Goal: Task Accomplishment & Management: Manage account settings

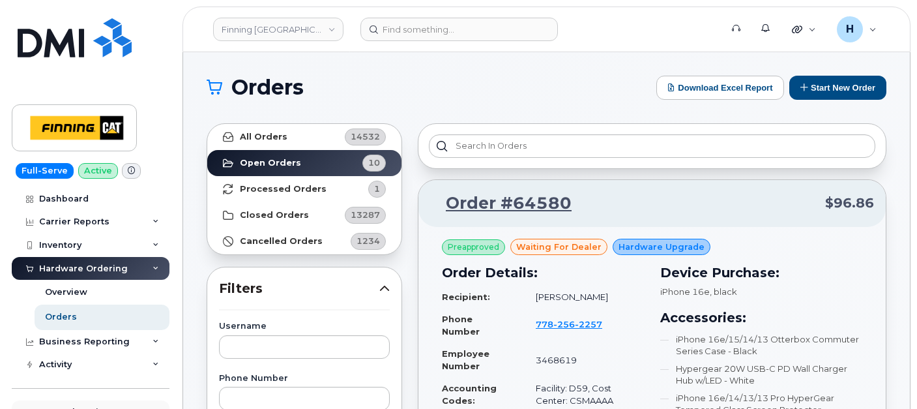
scroll to position [217, 0]
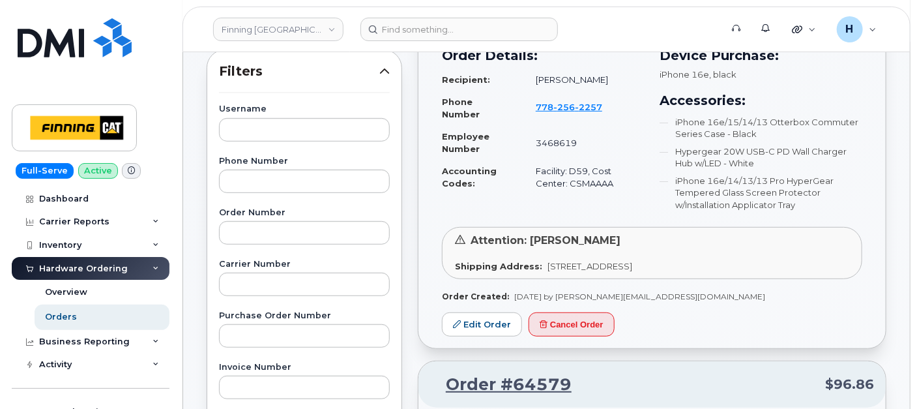
click at [98, 321] on link "Orders" at bounding box center [102, 317] width 135 height 25
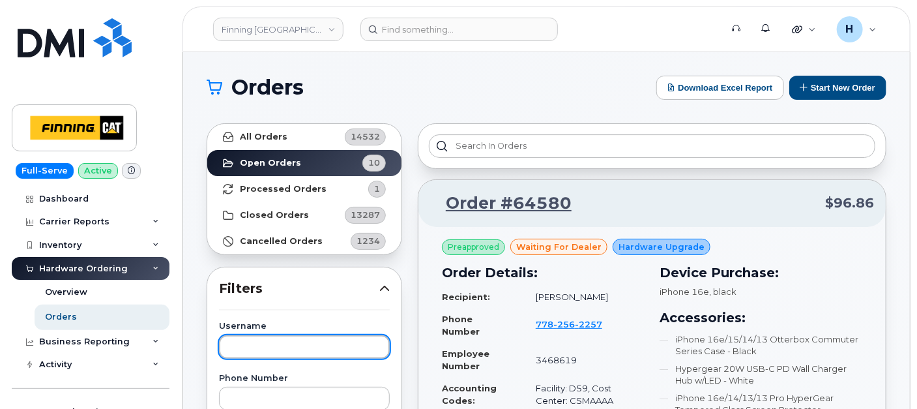
click at [298, 340] on input "text" at bounding box center [304, 346] width 171 height 23
type input "ADAM"
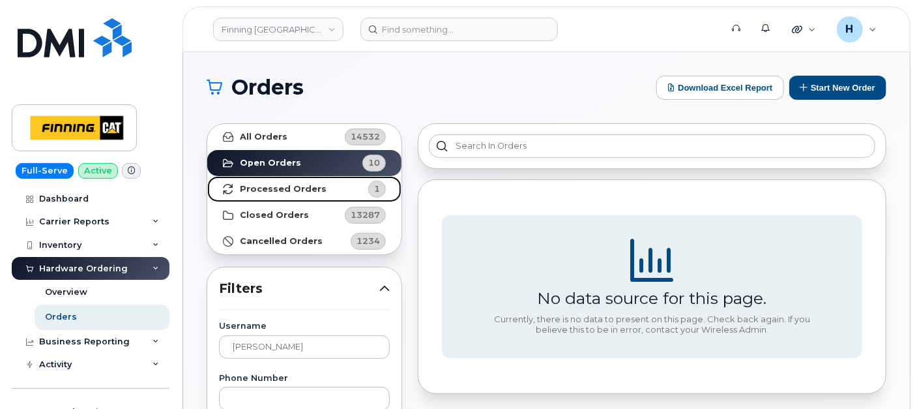
click at [365, 181] on span "1" at bounding box center [366, 189] width 39 height 17
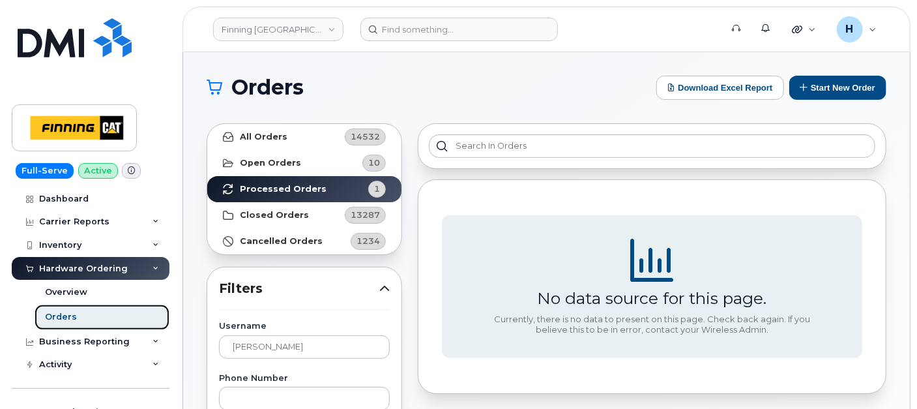
click at [117, 324] on link "Orders" at bounding box center [102, 317] width 135 height 25
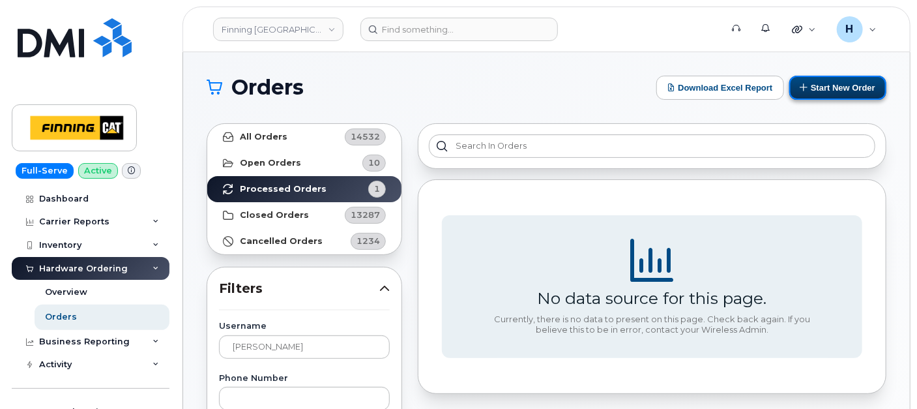
click at [829, 95] on button "Start New Order" at bounding box center [838, 88] width 97 height 24
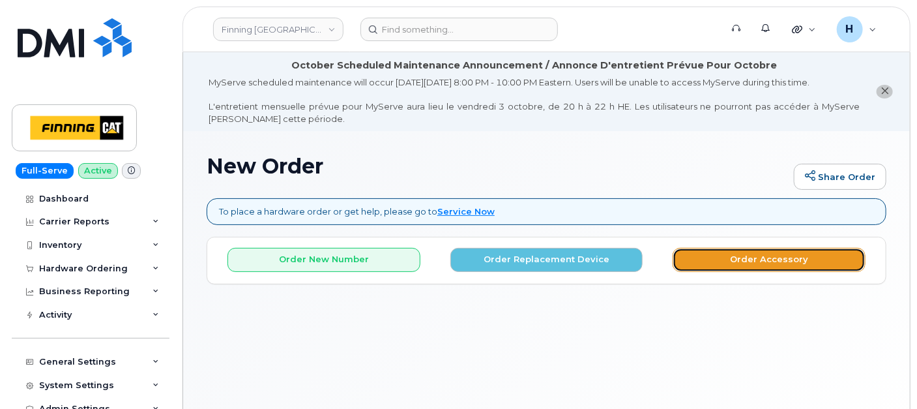
click at [716, 256] on button "Order Accessory" at bounding box center [769, 260] width 193 height 24
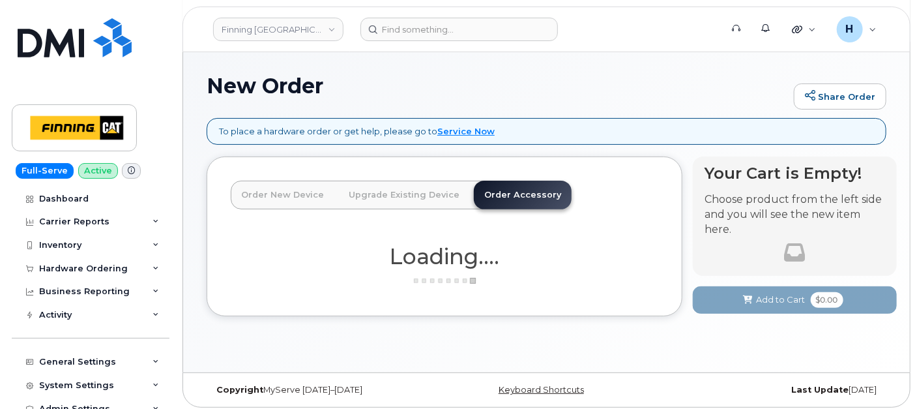
scroll to position [85, 0]
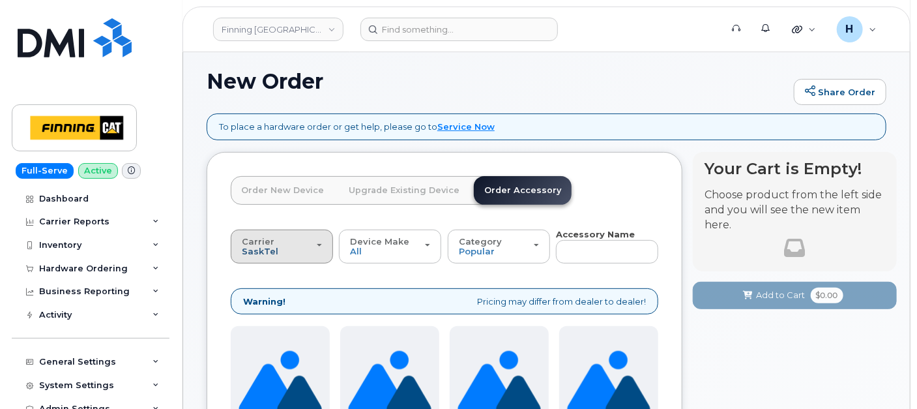
click at [259, 251] on span "SaskTel" at bounding box center [260, 251] width 37 height 10
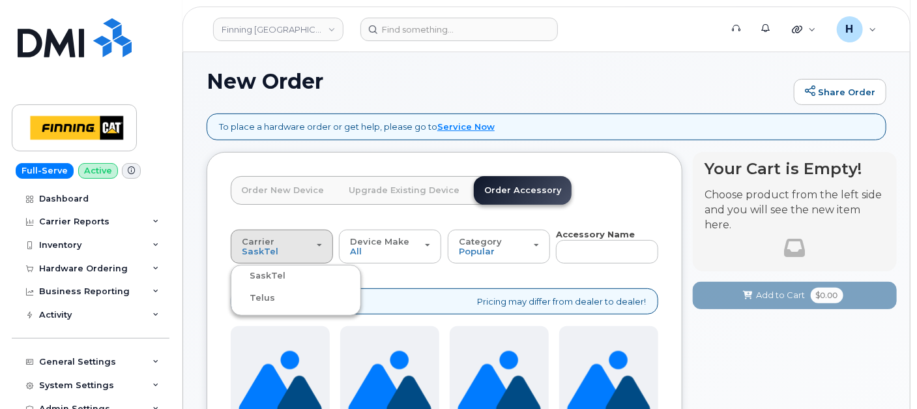
click at [257, 297] on label "Telus" at bounding box center [254, 298] width 41 height 16
click at [0, 0] on input "Telus" at bounding box center [0, 0] width 0 height 0
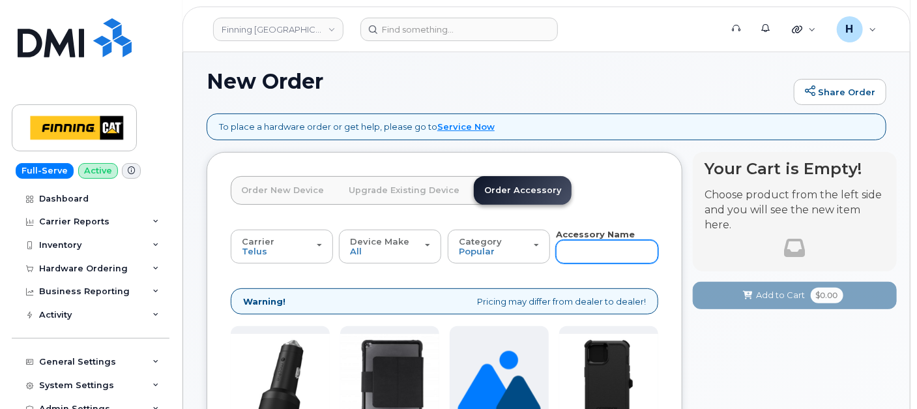
click at [583, 251] on input "text" at bounding box center [607, 251] width 102 height 23
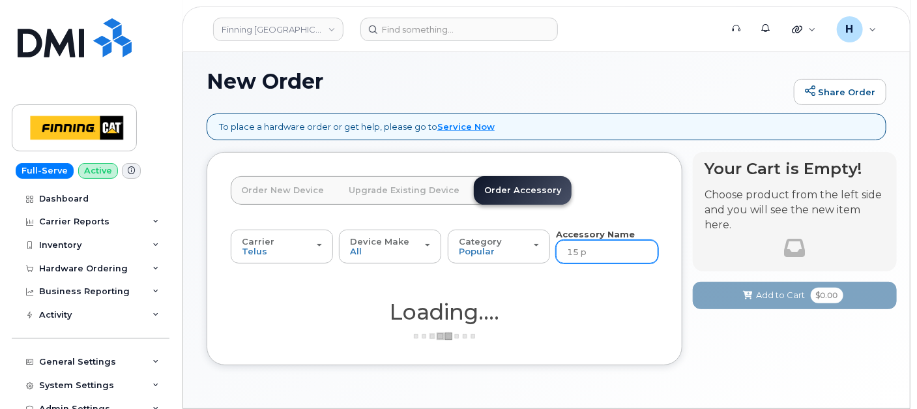
type input "15 pl"
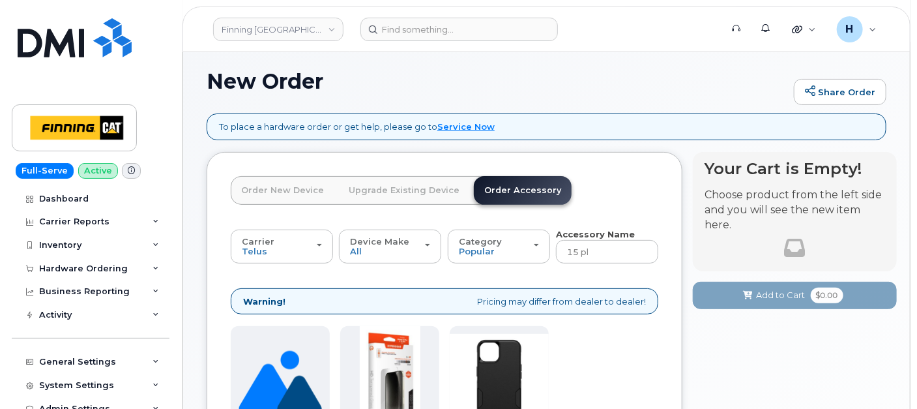
scroll to position [302, 0]
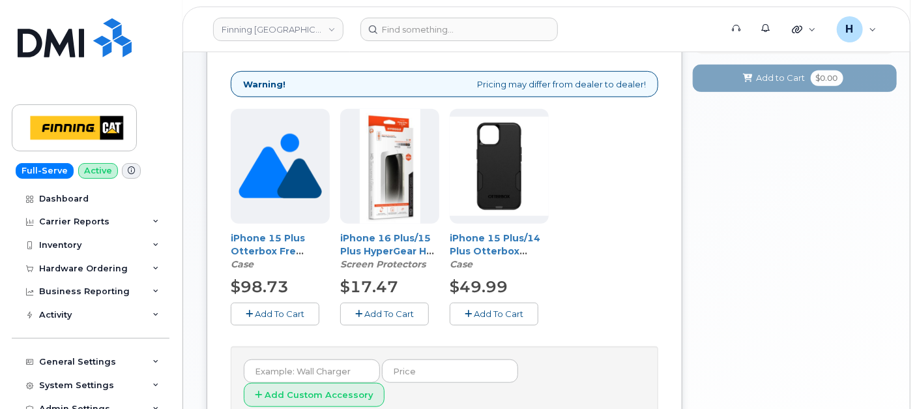
click at [386, 310] on span "Add To Cart" at bounding box center [390, 313] width 50 height 10
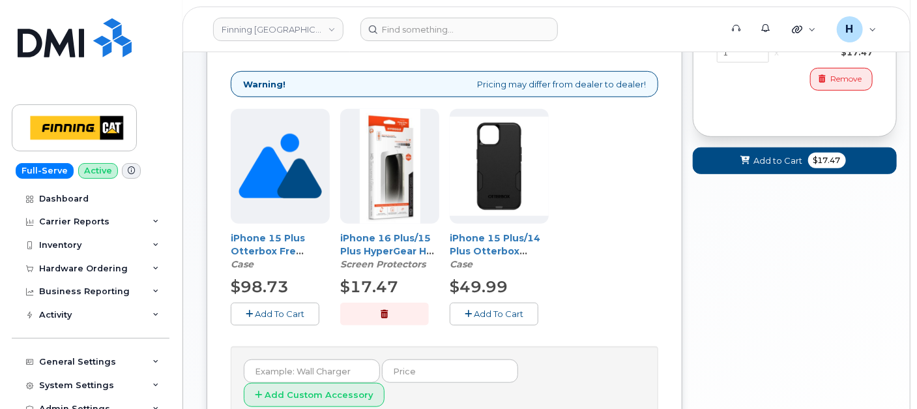
click at [465, 303] on button "Add To Cart" at bounding box center [494, 314] width 89 height 23
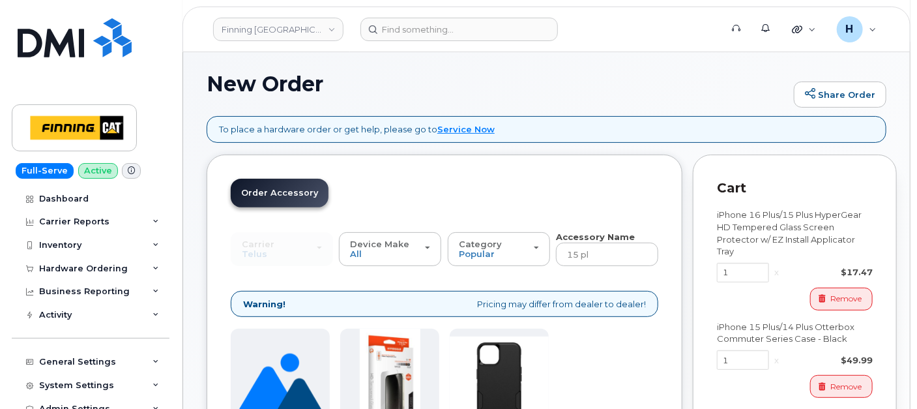
scroll to position [85, 0]
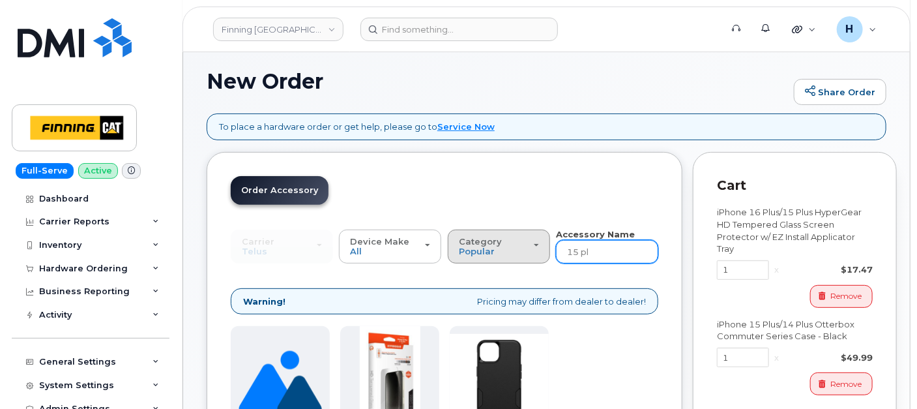
drag, startPoint x: 601, startPoint y: 254, endPoint x: 545, endPoint y: 255, distance: 55.4
click at [545, 255] on div "Carrier SaskTel Telus SaskTel Telus Device Make All iPhone Tablet All iPhone Ta…" at bounding box center [445, 246] width 428 height 36
type input "wall"
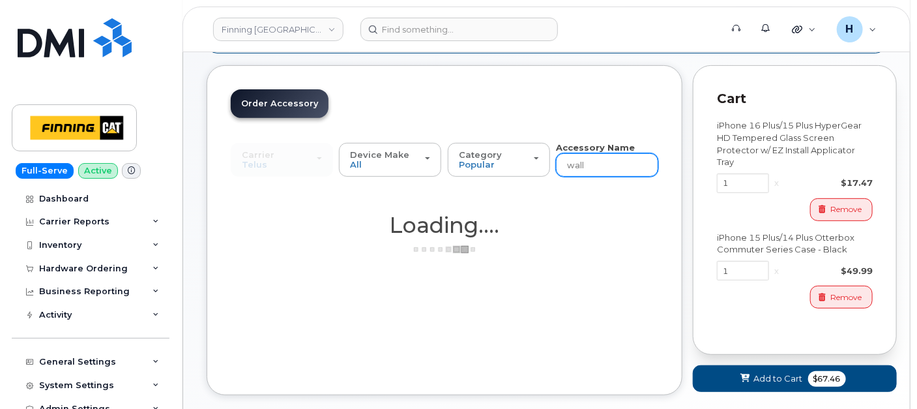
scroll to position [240, 0]
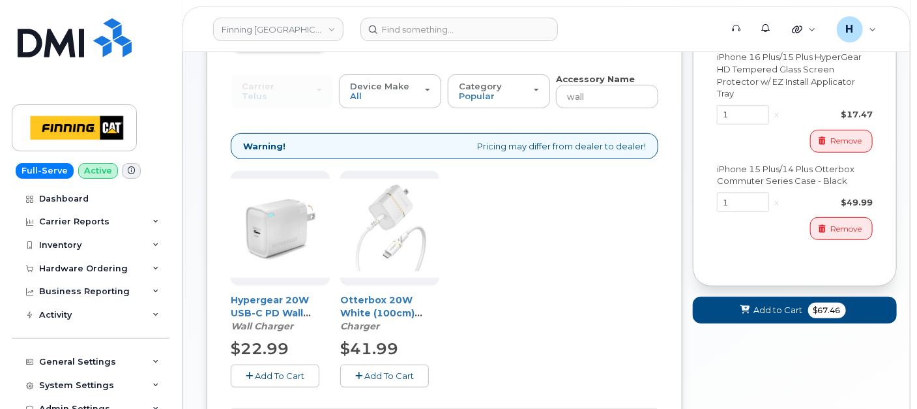
click at [366, 368] on button "Add To Cart" at bounding box center [384, 376] width 89 height 23
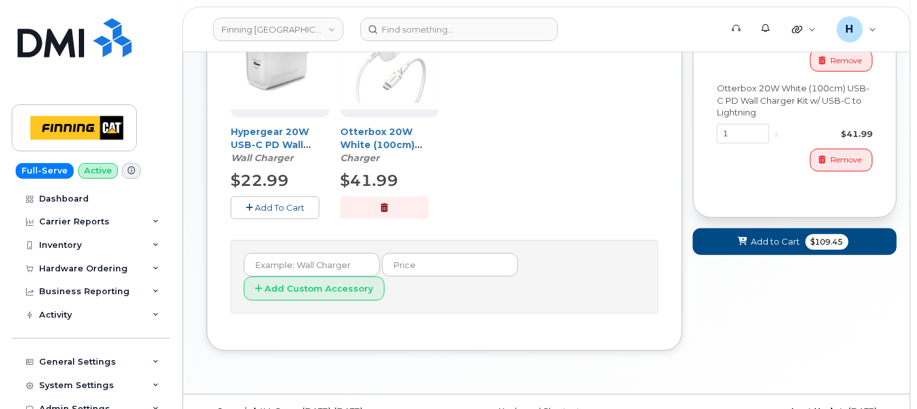
scroll to position [409, 0]
drag, startPoint x: 733, startPoint y: 243, endPoint x: 594, endPoint y: 215, distance: 141.7
click at [594, 215] on div "Order New Device Upgrade Existing Device Order Accessory Order new device and n…" at bounding box center [547, 99] width 680 height 542
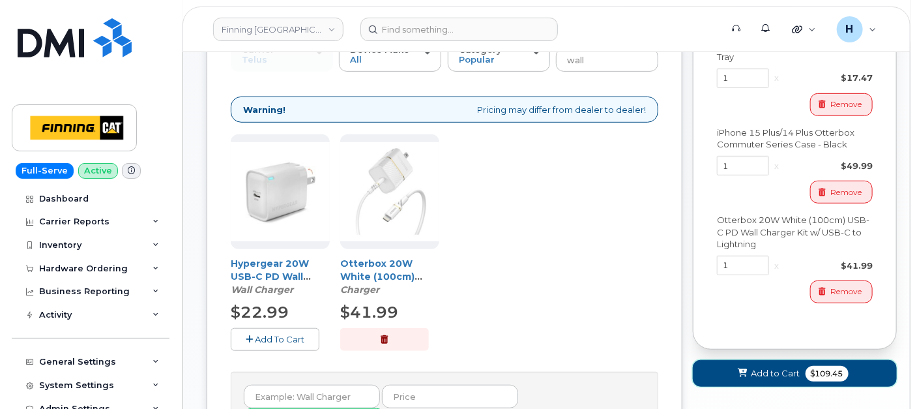
scroll to position [119, 0]
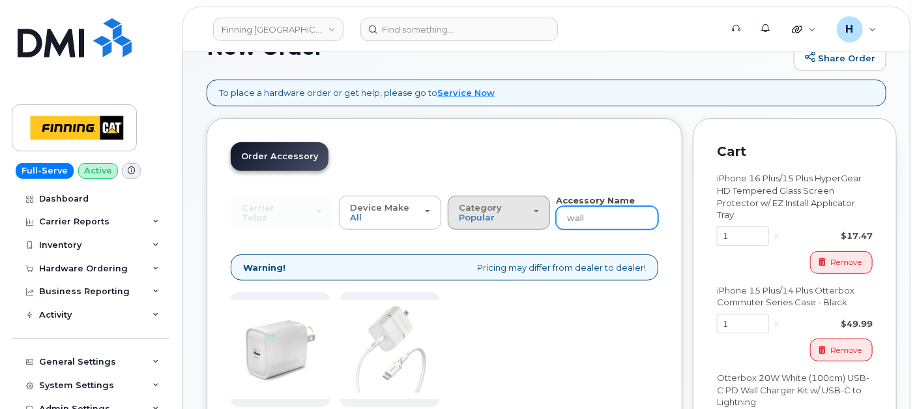
drag, startPoint x: 594, startPoint y: 215, endPoint x: 550, endPoint y: 209, distance: 44.6
click at [550, 209] on div "Carrier SaskTel Telus SaskTel Telus Device Make All iPhone Tablet All iPhone Ta…" at bounding box center [445, 212] width 428 height 36
type input "loaner"
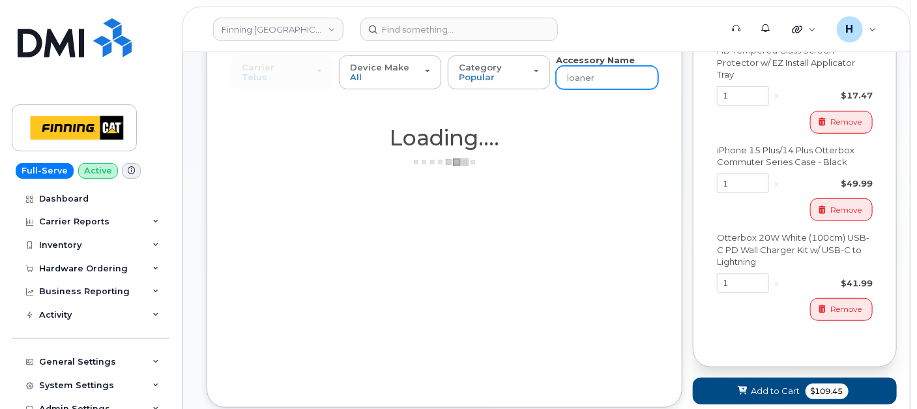
scroll to position [340, 0]
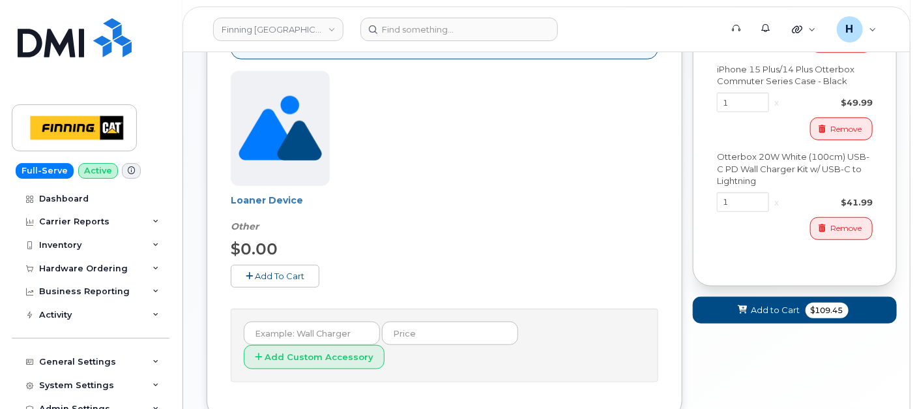
click at [271, 275] on span "Add To Cart" at bounding box center [280, 276] width 50 height 10
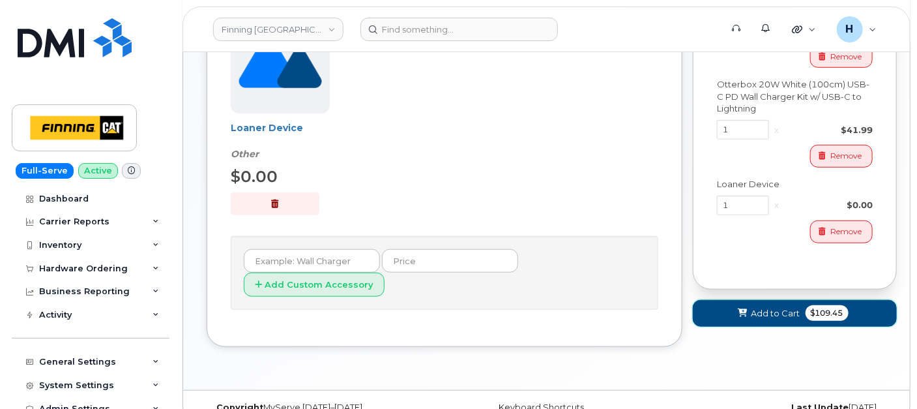
click at [730, 315] on button "Add to Cart $109.45" at bounding box center [795, 313] width 204 height 27
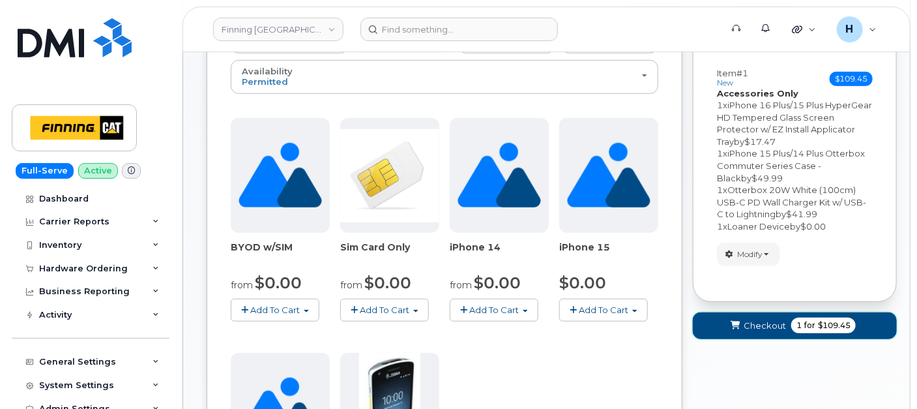
click at [722, 321] on button "Checkout 1 for $109.45" at bounding box center [795, 325] width 204 height 27
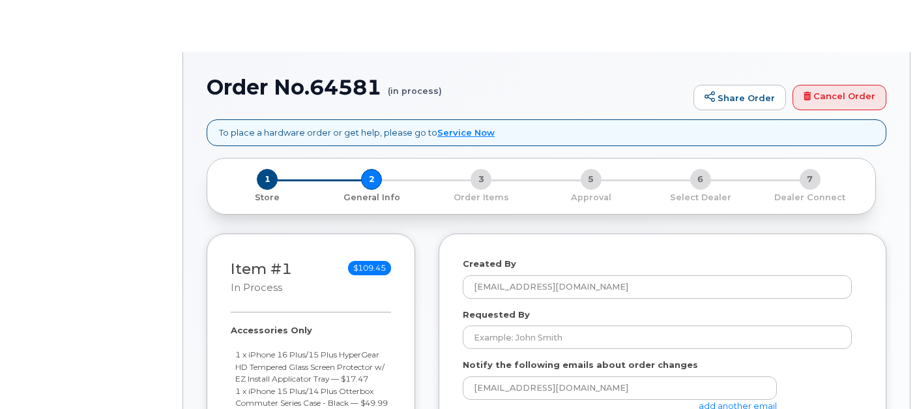
select select
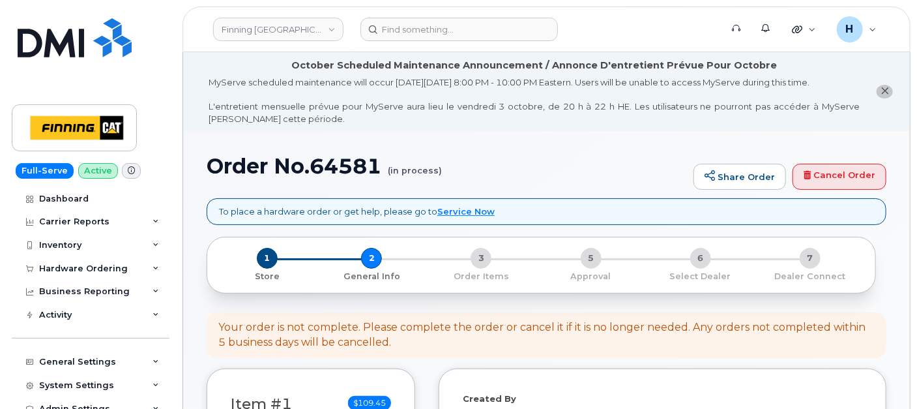
scroll to position [72, 0]
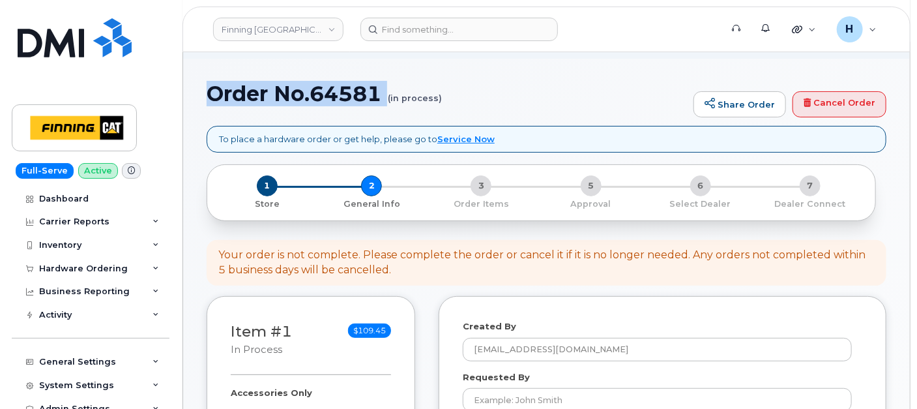
drag, startPoint x: 190, startPoint y: 86, endPoint x: 368, endPoint y: 115, distance: 179.8
copy h1 "Order No.64581"
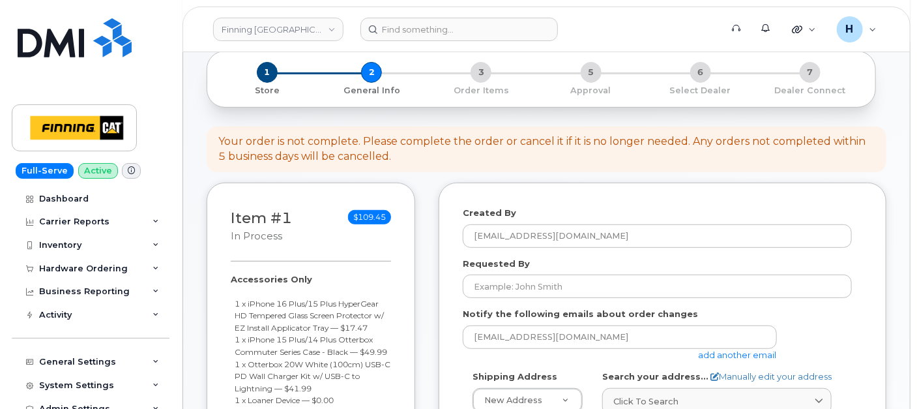
scroll to position [290, 0]
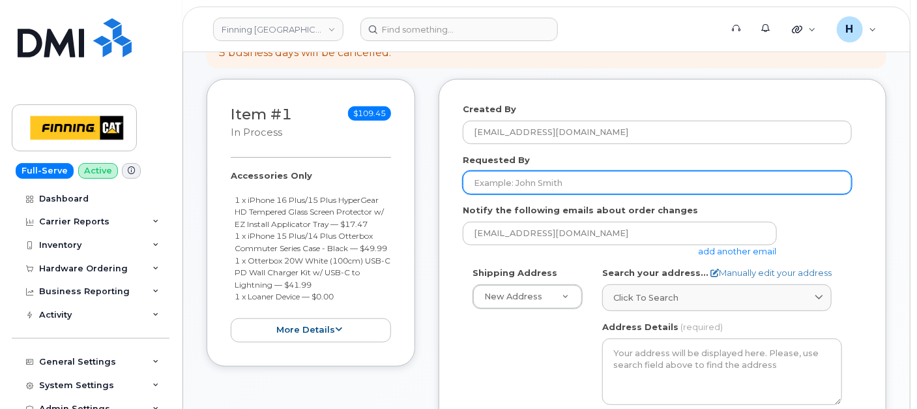
click at [499, 185] on input "Requested By" at bounding box center [657, 182] width 389 height 23
paste input "RITM0499318"
type input "RITM0499318"
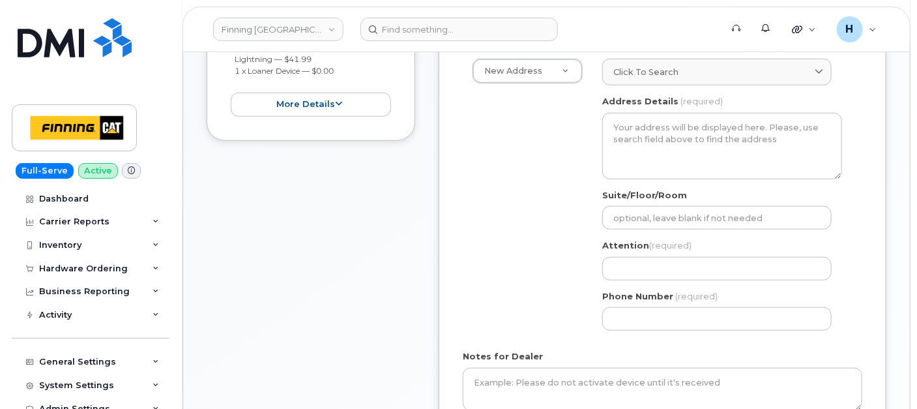
scroll to position [579, 0]
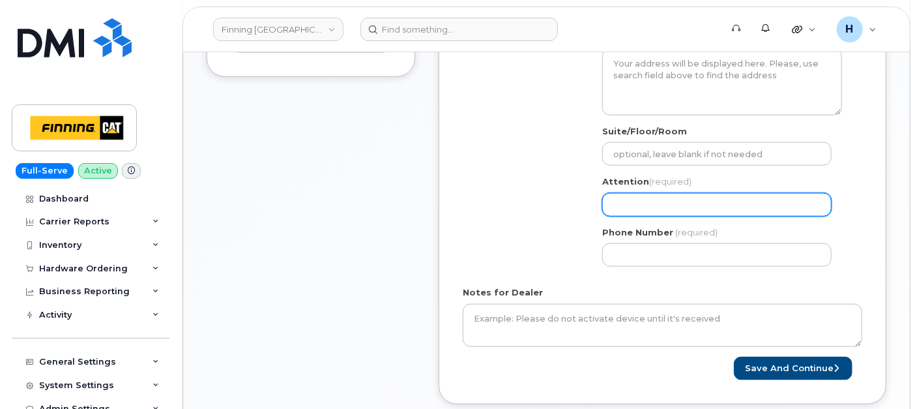
drag, startPoint x: 681, startPoint y: 205, endPoint x: 192, endPoint y: 322, distance: 502.9
click at [681, 205] on input "Attention (required)" at bounding box center [718, 204] width 230 height 23
paste input "Adam DiBella"
select select
type input "Adam DiBella"
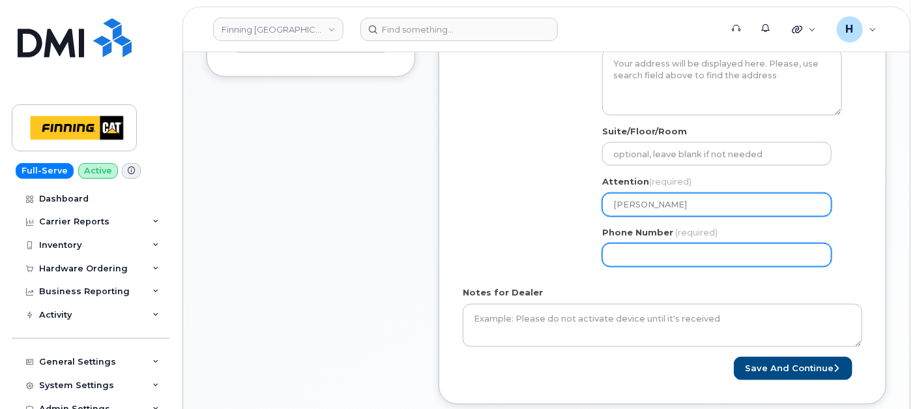
scroll to position [507, 0]
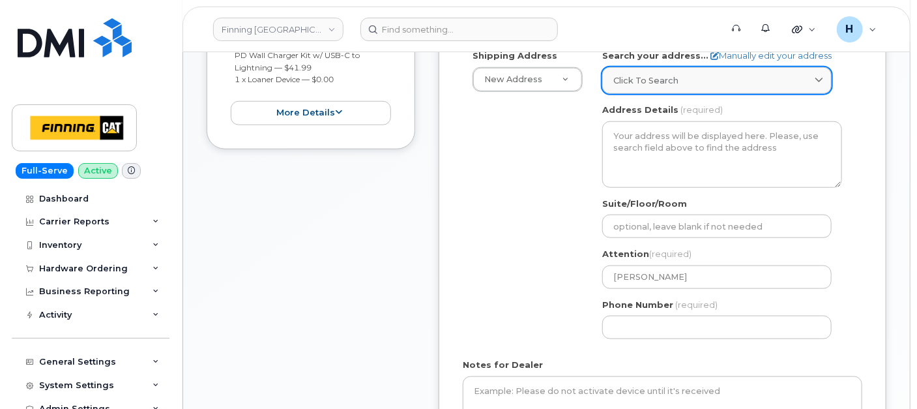
click at [648, 80] on span "Click to search" at bounding box center [646, 80] width 65 height 12
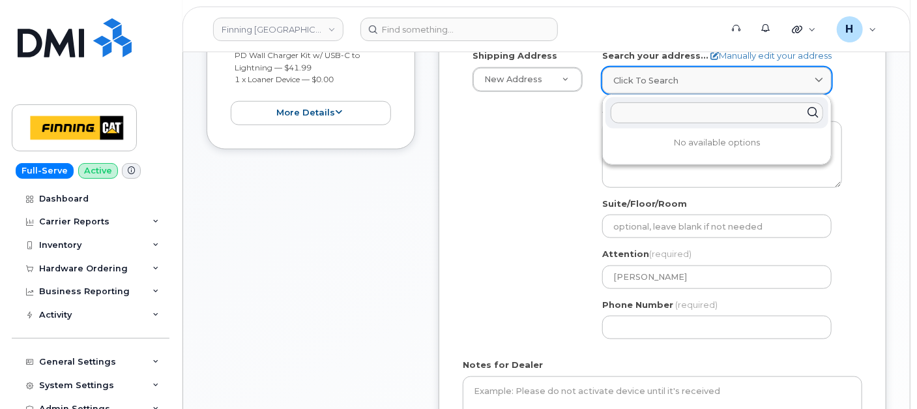
paste input "Adam's residence 816 Carbonate Street"
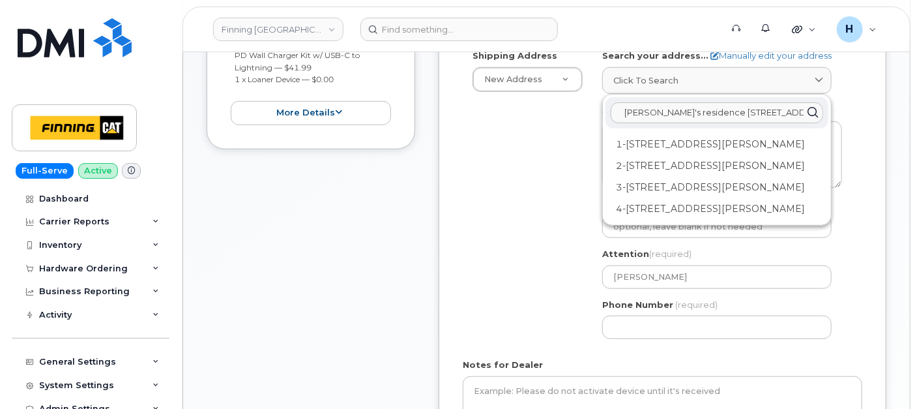
drag, startPoint x: 599, startPoint y: 110, endPoint x: 570, endPoint y: 110, distance: 28.7
click at [570, 110] on div "Shipping Address New Address New Address 7550 Edgar Industrial Dr 19050 94 Ave …" at bounding box center [657, 199] width 389 height 299
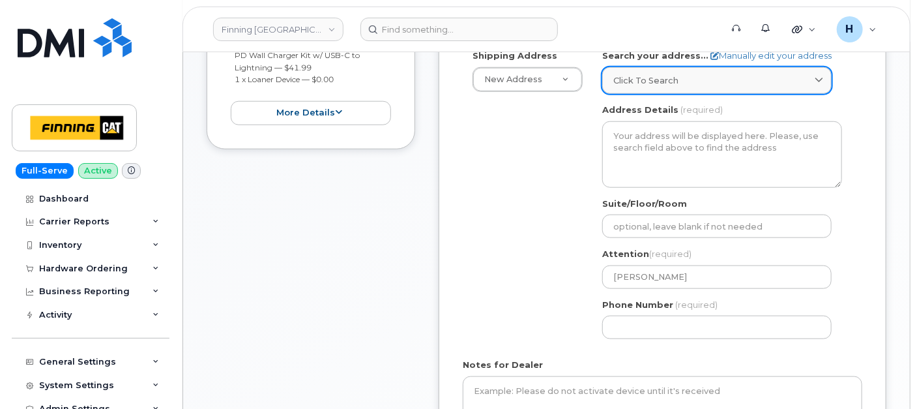
click at [670, 72] on link "Click to search" at bounding box center [718, 80] width 230 height 27
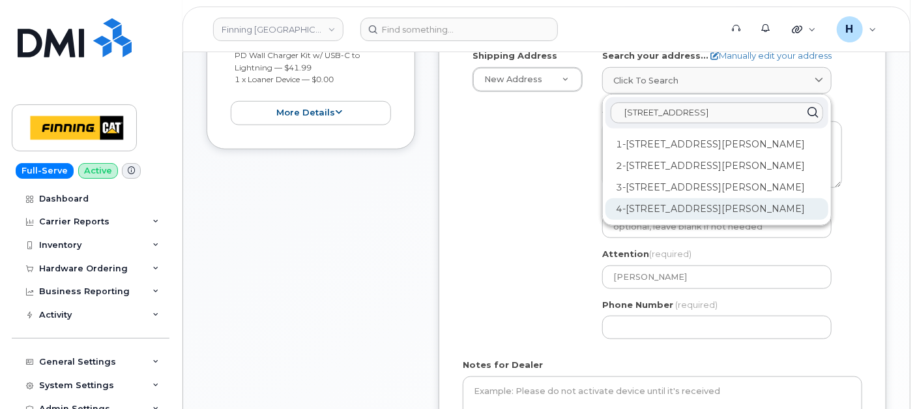
type input "816 Carbonate Street"
click at [653, 202] on div "4-816 Carbonate St Nelson BC V1L 4R1" at bounding box center [717, 209] width 223 height 22
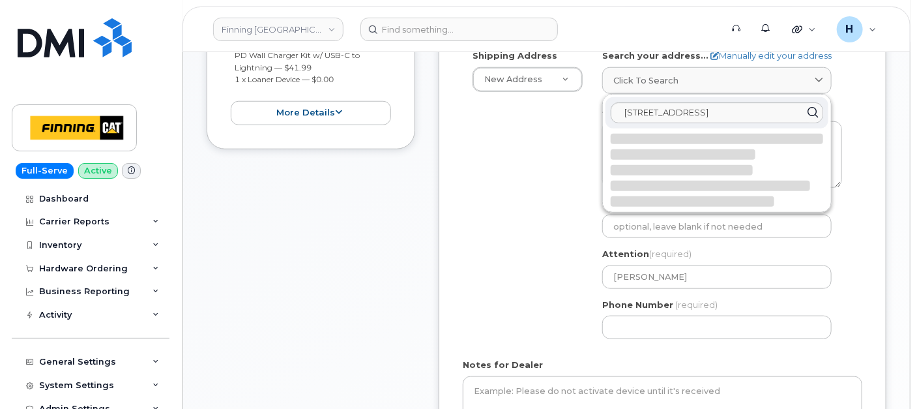
select select
type textarea "4-816 Carbonate St NELSON BC V1L 4R1 CANADA"
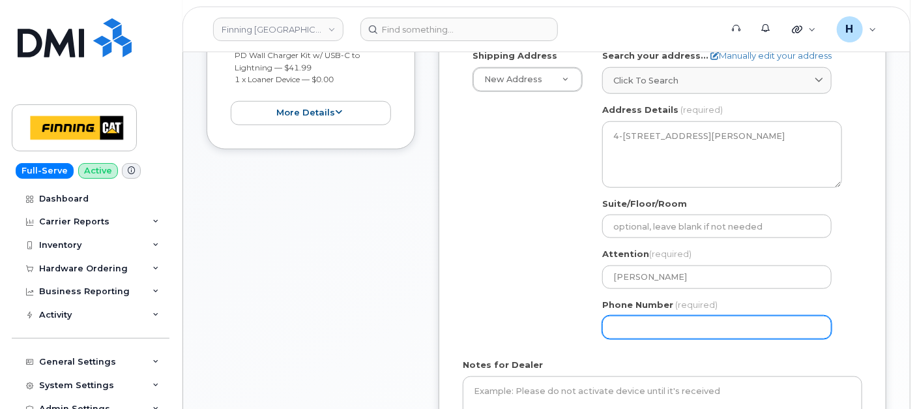
click at [640, 330] on input "Phone Number" at bounding box center [718, 327] width 230 height 23
type input "250919815"
select select
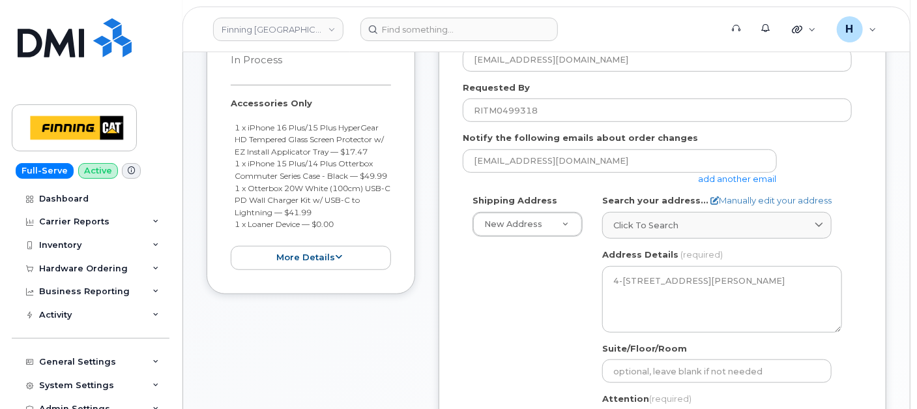
type input "2509198151"
drag, startPoint x: 227, startPoint y: 100, endPoint x: 342, endPoint y: 236, distance: 178.1
click at [342, 236] on div "Item #1 in process $109.45 Accessories Only 1 x iPhone 16 Plus/15 Plus HyperGea…" at bounding box center [311, 151] width 209 height 288
copy div "Accessories Only 1 x iPhone 16 Plus/15 Plus HyperGear HD Tempered Glass Screen …"
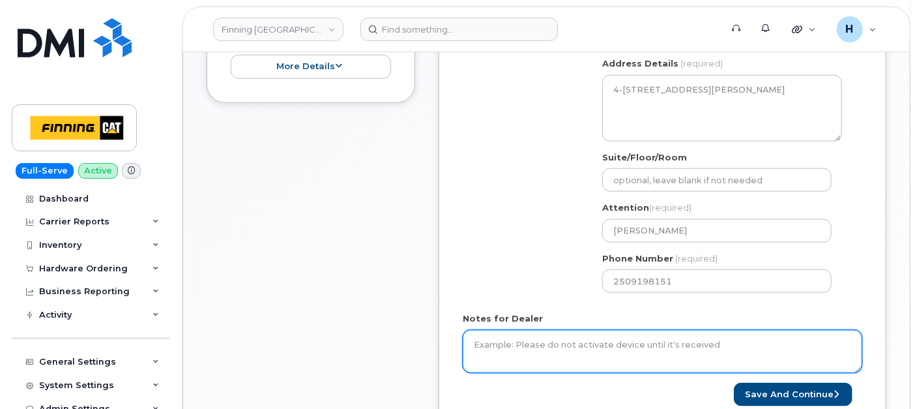
scroll to position [652, 0]
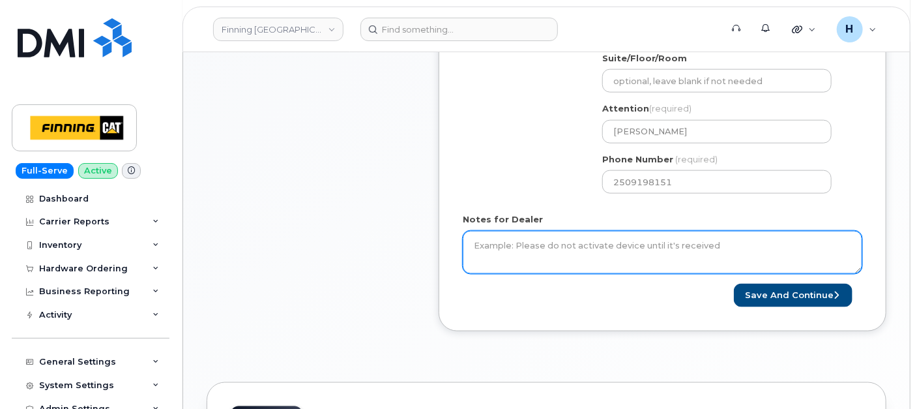
click at [510, 246] on textarea "Notes for Dealer" at bounding box center [663, 252] width 400 height 43
paste textarea "Accessories Only 1 x iPhone 16 Plus/15 Plus HyperGear HD Tempered Glass Screen …"
paste textarea "Waiting for confirmation from Yen on whether to order the case or ask the user …"
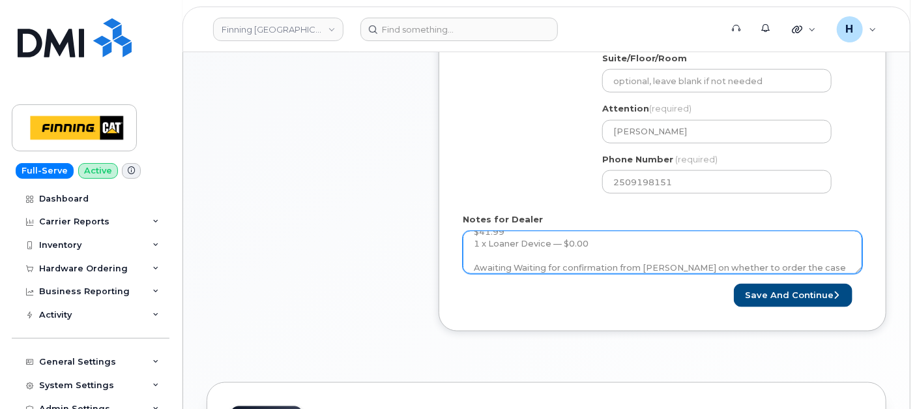
scroll to position [97, 0]
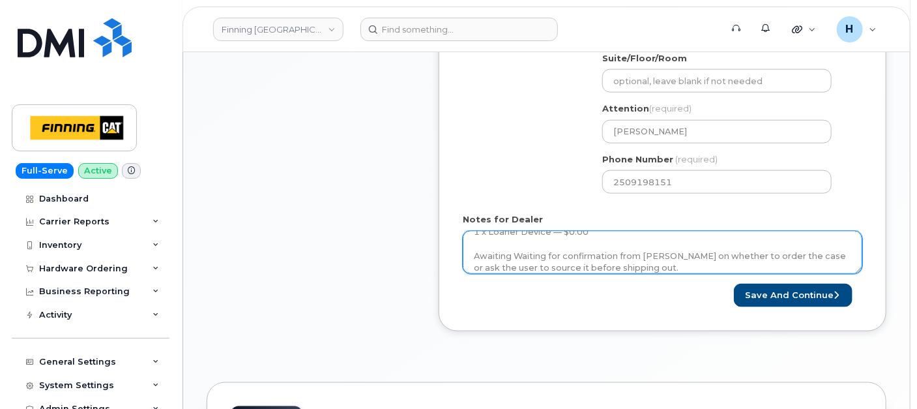
drag, startPoint x: 511, startPoint y: 249, endPoint x: 557, endPoint y: 248, distance: 45.6
click at [557, 248] on textarea "Accessories Only 1 x iPhone 16 Plus/15 Plus HyperGear HD Tempered Glass Screen …" at bounding box center [663, 252] width 400 height 43
click at [640, 265] on textarea "Accessories Only 1 x iPhone 16 Plus/15 Plus HyperGear HD Tempered Glass Screen …" at bounding box center [663, 252] width 400 height 43
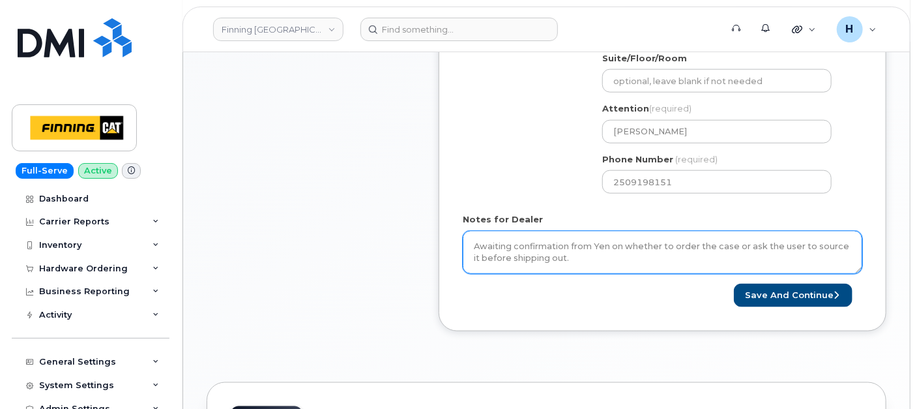
scroll to position [121, 0]
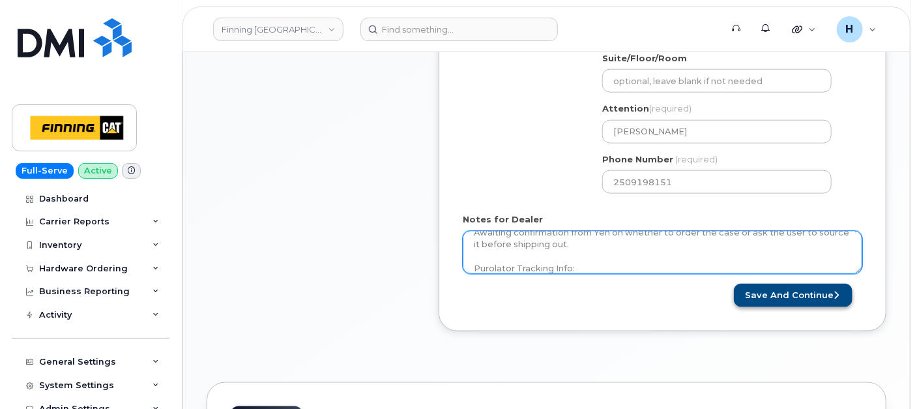
type textarea "Accessories Only 1 x iPhone 16 Plus/15 Plus HyperGear HD Tempered Glass Screen …"
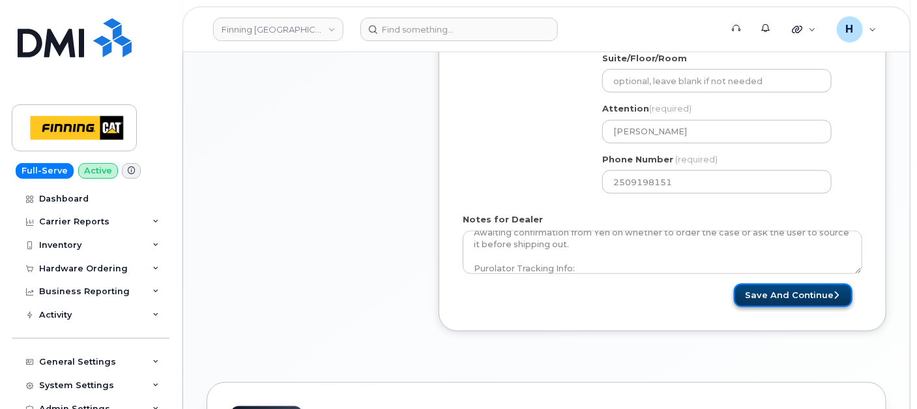
click at [746, 294] on button "Save and Continue" at bounding box center [793, 296] width 119 height 24
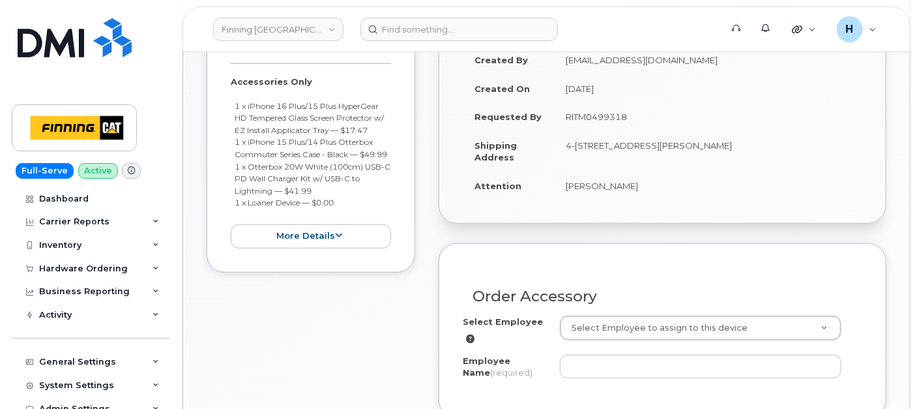
scroll to position [434, 0]
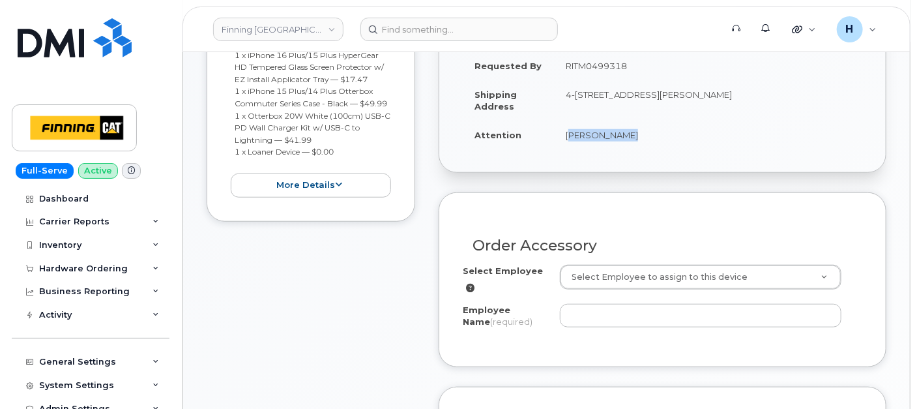
drag, startPoint x: 563, startPoint y: 132, endPoint x: 664, endPoint y: 138, distance: 101.2
click at [664, 138] on td "Adam DiBella" at bounding box center [708, 135] width 308 height 29
copy td "Adam DiBella"
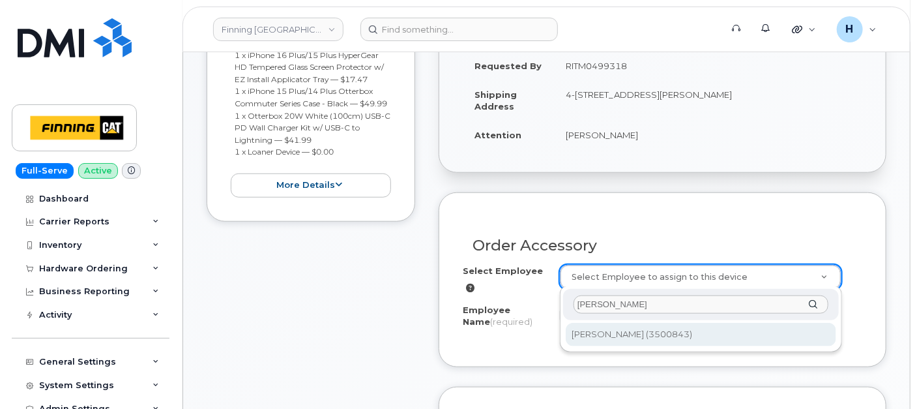
type input "Adam DiBella"
type input "875436"
type input "Adam DiBella"
select select "D81"
select select "EGMAAKB"
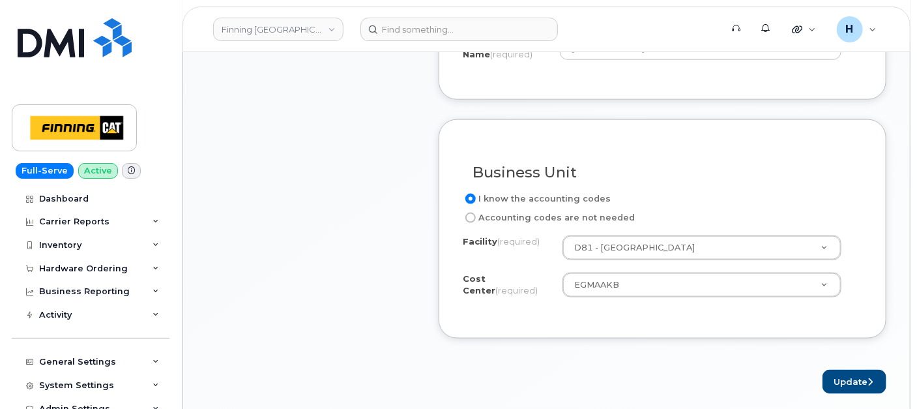
scroll to position [724, 0]
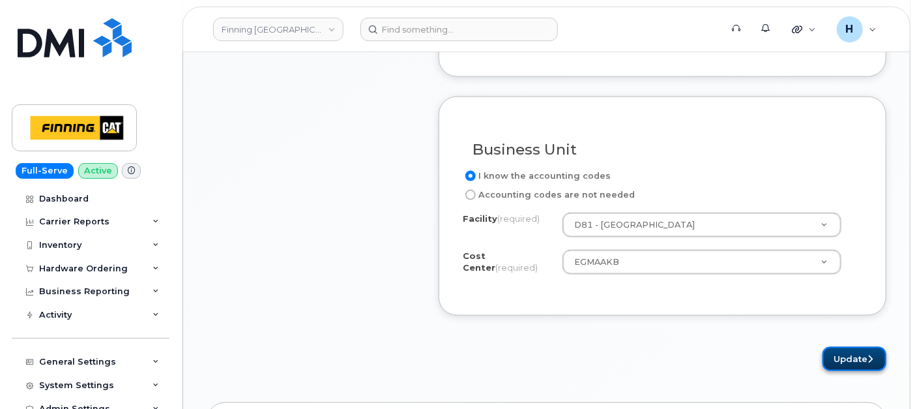
click at [840, 352] on button "Update" at bounding box center [855, 359] width 64 height 24
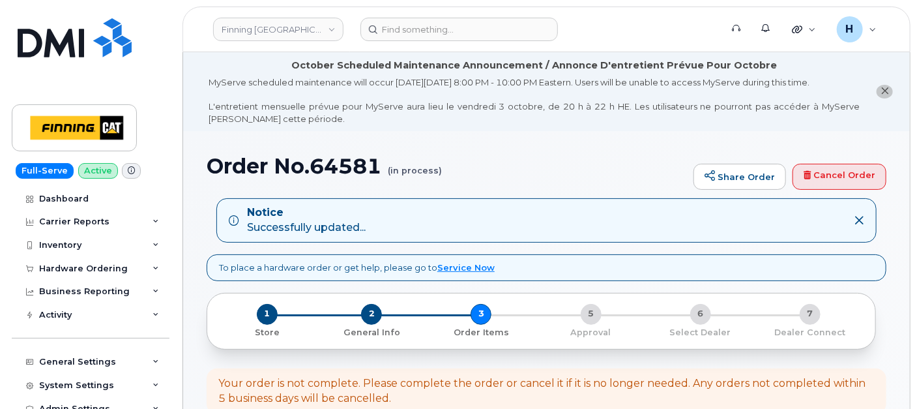
click at [365, 171] on h1 "Order No.64581 (in process)" at bounding box center [447, 166] width 481 height 23
copy h1 "64581"
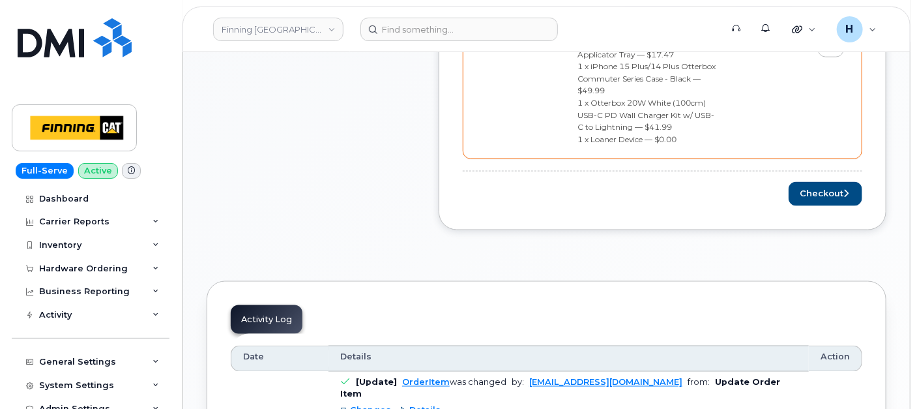
scroll to position [869, 0]
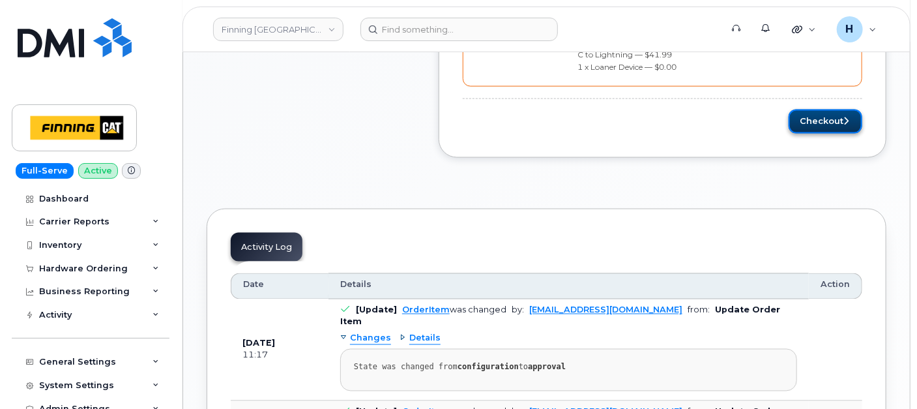
click at [809, 110] on button "Checkout" at bounding box center [826, 122] width 74 height 24
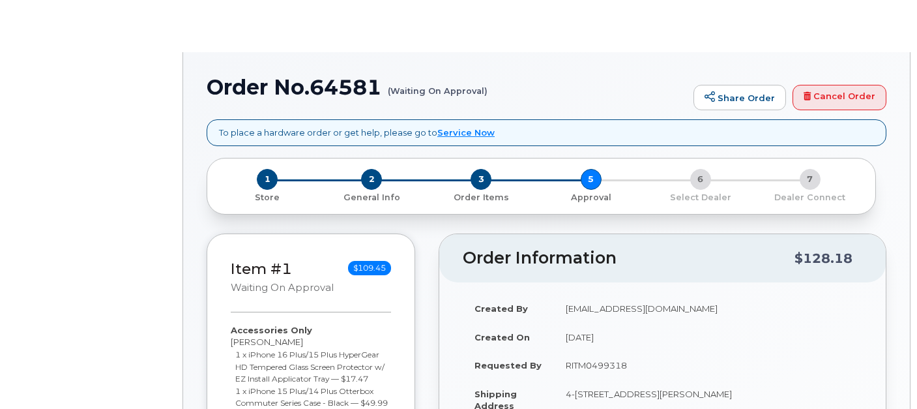
scroll to position [145, 0]
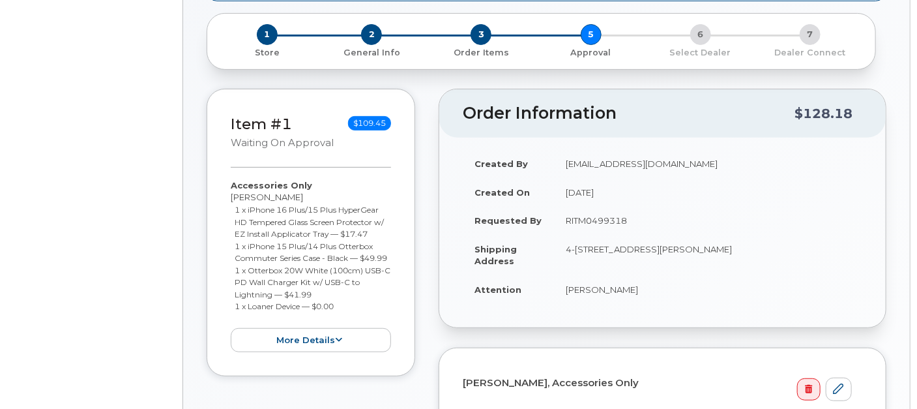
radio input "true"
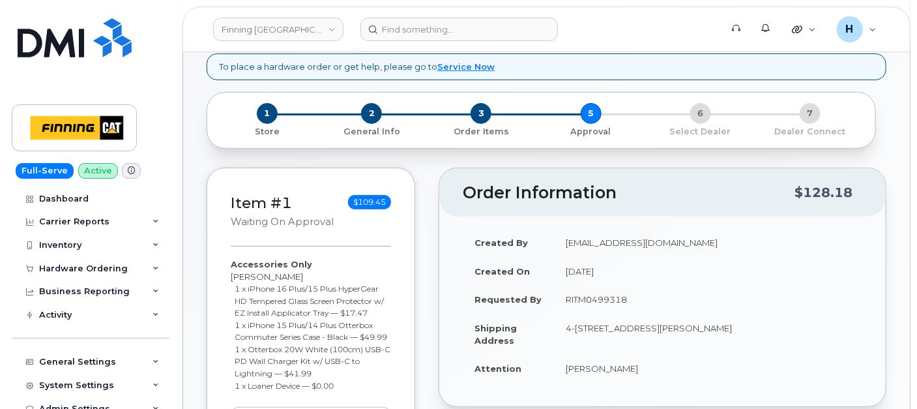
scroll to position [290, 0]
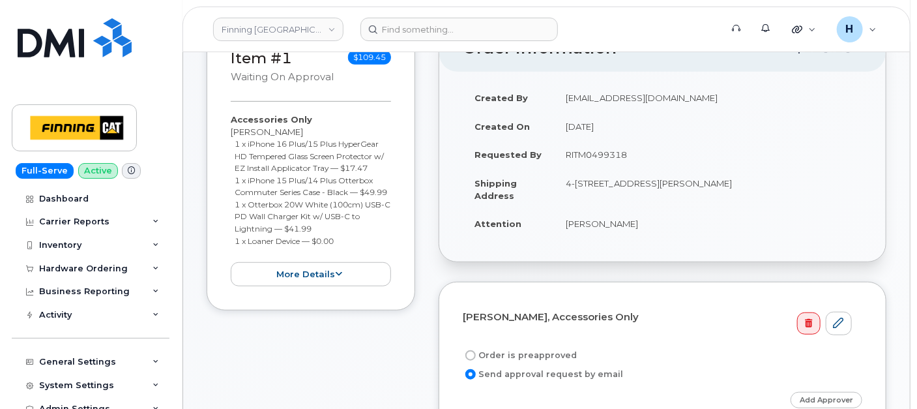
drag, startPoint x: 561, startPoint y: 160, endPoint x: 671, endPoint y: 159, distance: 110.2
click at [671, 159] on td "RITM0499318" at bounding box center [708, 154] width 308 height 29
copy td "RITM0499318"
click at [475, 348] on label "Order is preapproved" at bounding box center [520, 356] width 114 height 16
click at [475, 350] on input "Order is preapproved" at bounding box center [471, 355] width 10 height 10
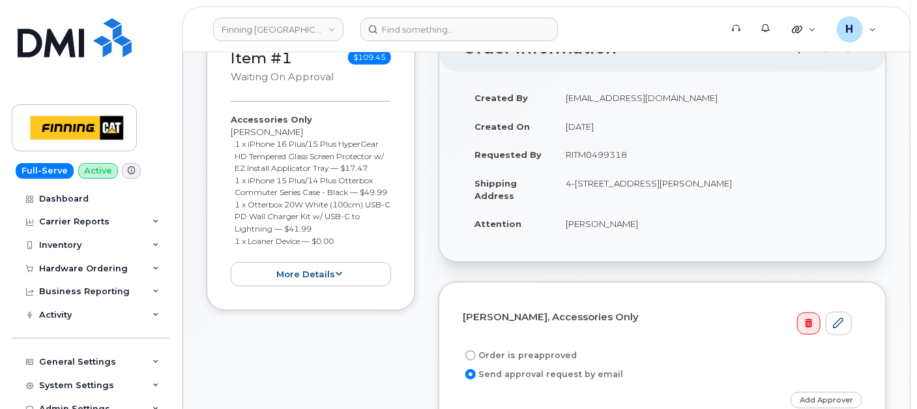
radio input "true"
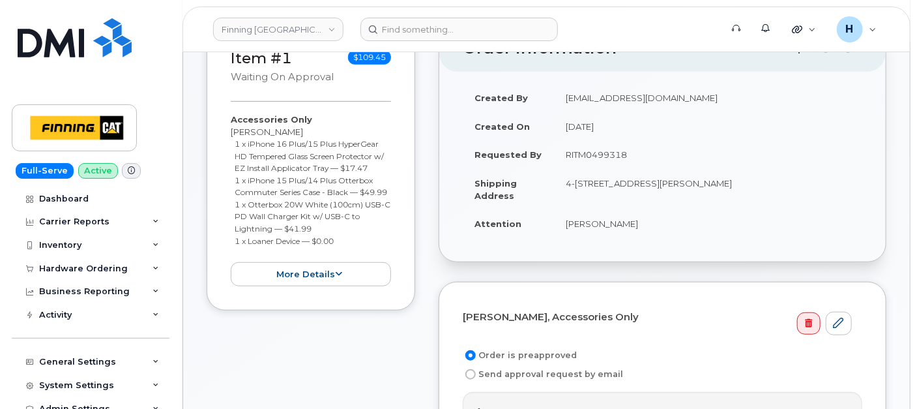
scroll to position [507, 0]
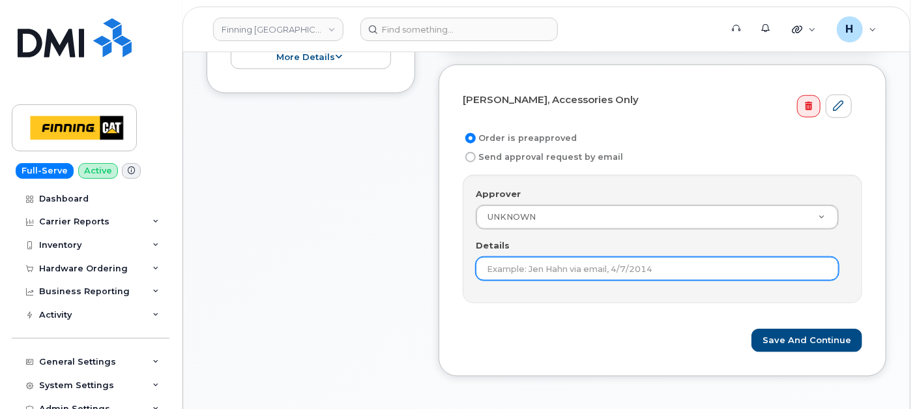
click at [494, 257] on input "Details" at bounding box center [657, 268] width 363 height 23
paste input "RITM0499318"
type input "RITM0499318"
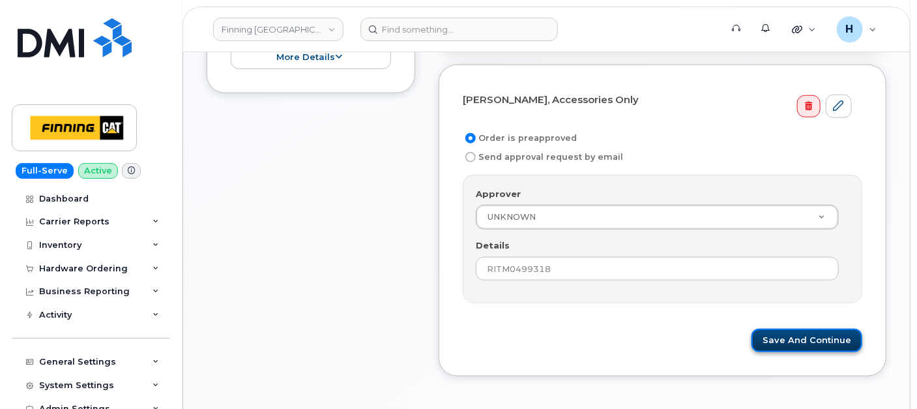
click at [789, 331] on button "Save and Continue" at bounding box center [807, 341] width 111 height 24
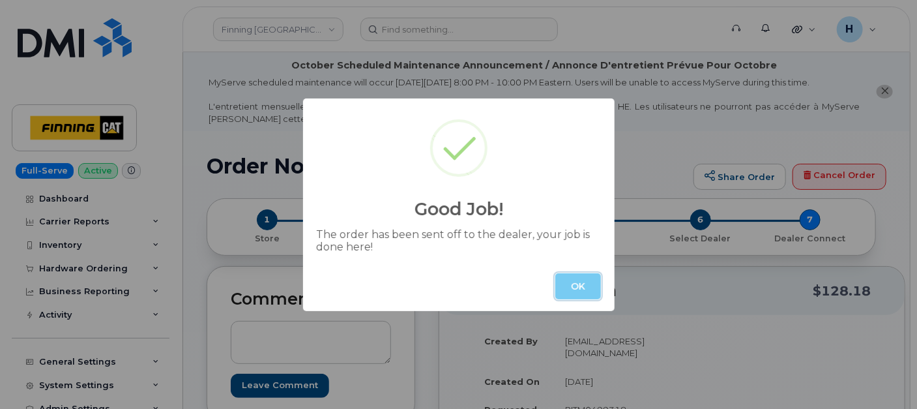
click at [586, 276] on button "OK" at bounding box center [579, 286] width 46 height 26
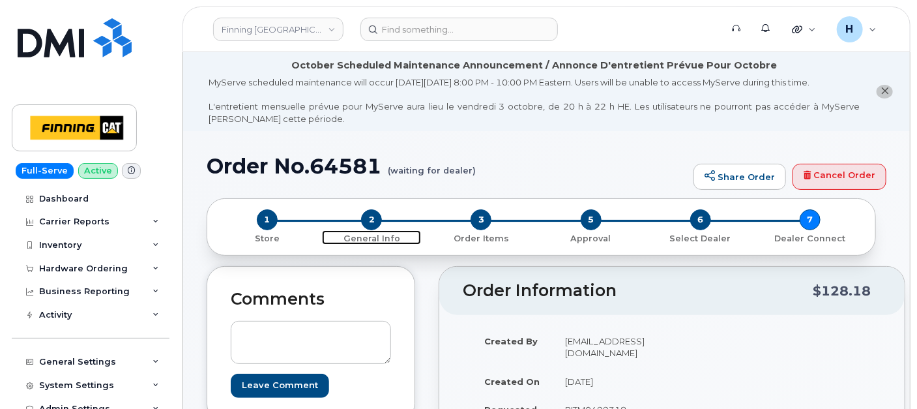
click at [375, 216] on span "2" at bounding box center [371, 219] width 21 height 21
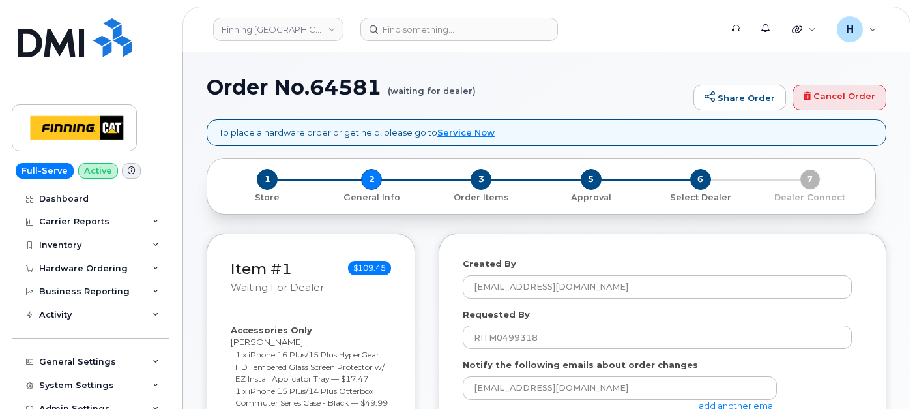
select select
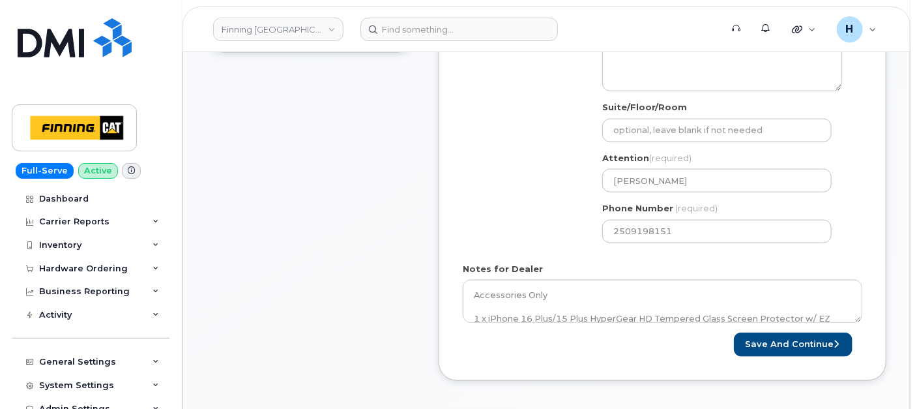
scroll to position [579, 0]
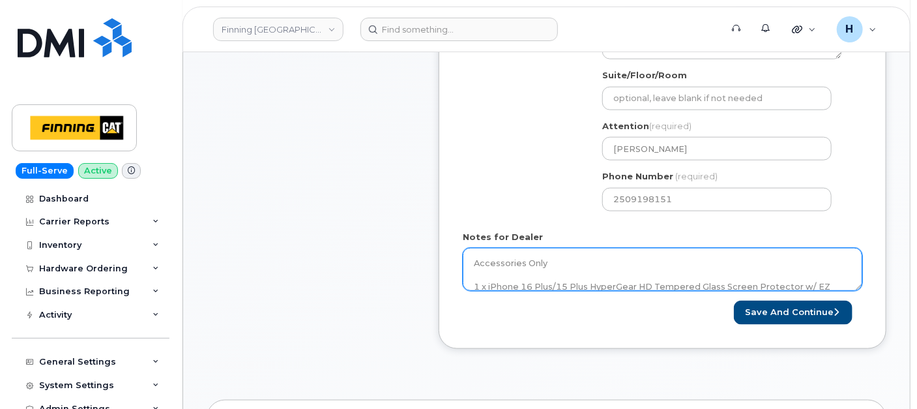
click at [561, 268] on textarea "Accessories Only 1 x iPhone 16 Plus/15 Plus HyperGear HD Tempered Glass Screen …" at bounding box center [663, 269] width 400 height 43
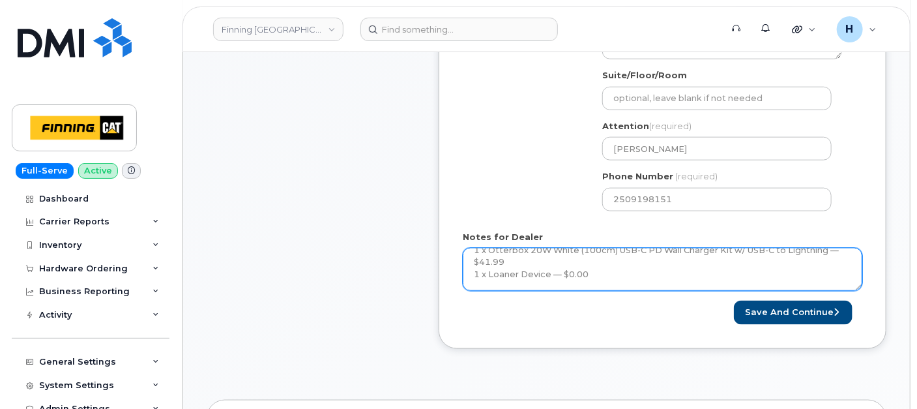
click at [622, 276] on textarea "Accessories Only 1 x iPhone 16 Plus/15 Plus HyperGear HD Tempered Glass Screen …" at bounding box center [663, 269] width 400 height 43
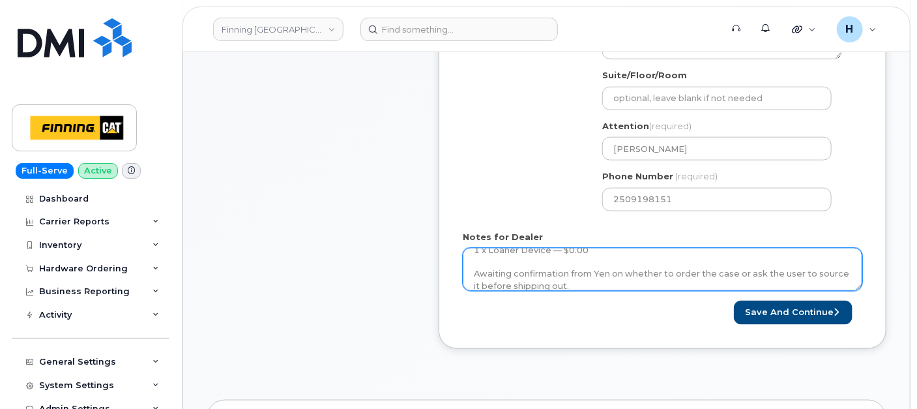
drag, startPoint x: 570, startPoint y: 251, endPoint x: 471, endPoint y: 273, distance: 101.4
click at [471, 273] on textarea "Accessories Only 1 x iPhone 16 Plus/15 Plus HyperGear HD Tempered Glass Screen …" at bounding box center [663, 269] width 400 height 43
paste textarea "Yen responded to grab the commuter case by herself and drop it off at our facil…"
type textarea "Accessories Only 1 x iPhone 16 Plus/15 Plus HyperGear HD Tempered Glass Screen …"
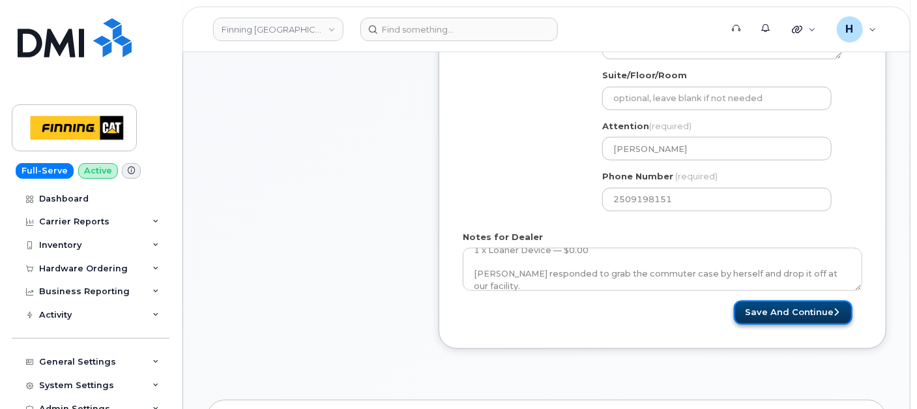
click at [760, 301] on button "Save and Continue" at bounding box center [793, 313] width 119 height 24
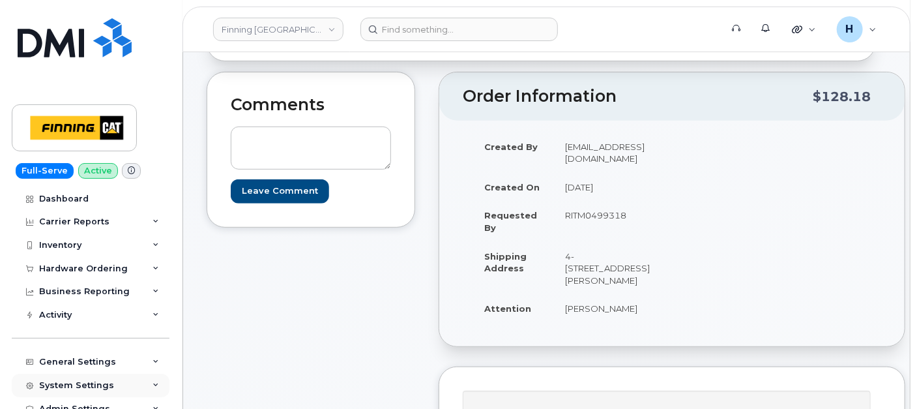
scroll to position [217, 0]
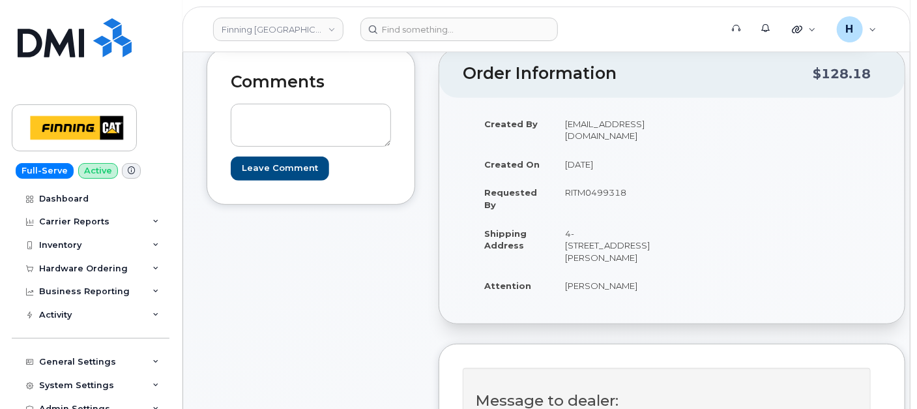
drag, startPoint x: 572, startPoint y: 270, endPoint x: 611, endPoint y: 254, distance: 42.1
click at [611, 254] on td "4-[STREET_ADDRESS][PERSON_NAME]" at bounding box center [608, 245] width 108 height 53
copy td "V1L 4R1"
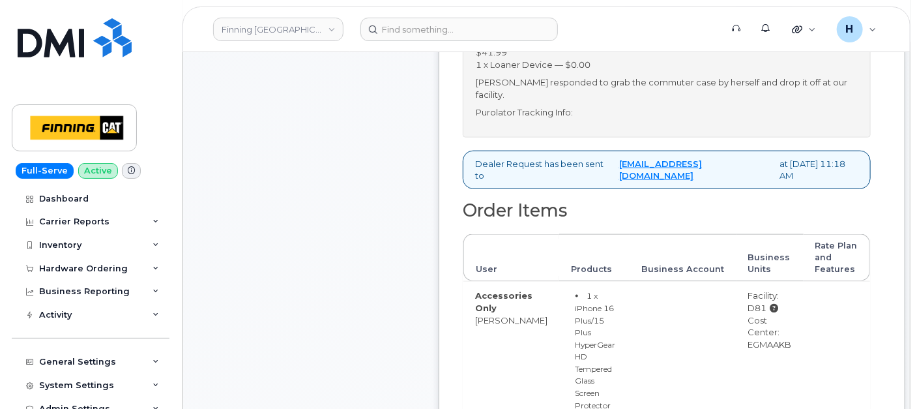
scroll to position [724, 0]
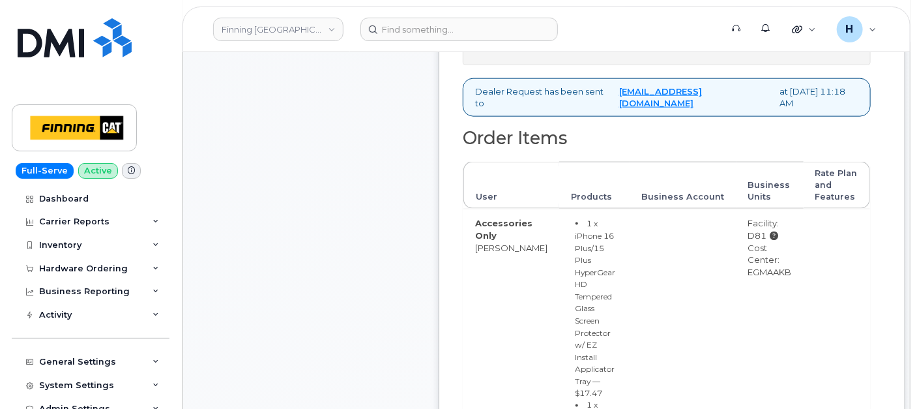
drag, startPoint x: 727, startPoint y: 272, endPoint x: 776, endPoint y: 273, distance: 48.9
copy div "EGMAAKB"
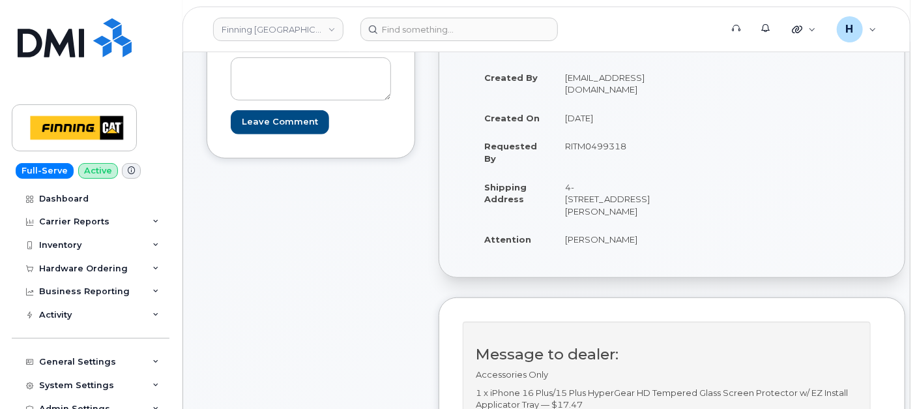
scroll to position [145, 0]
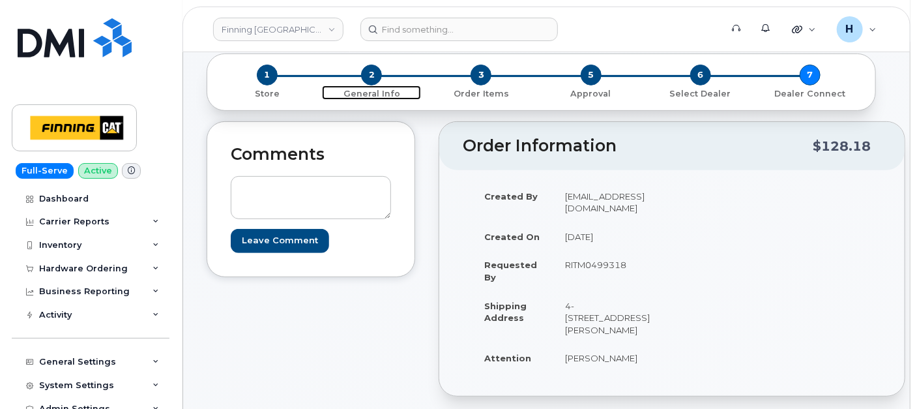
click at [374, 70] on span "2" at bounding box center [371, 75] width 21 height 21
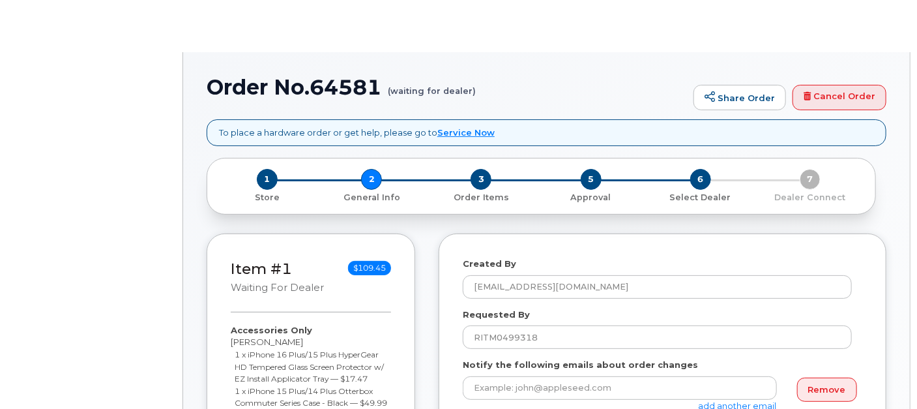
select select
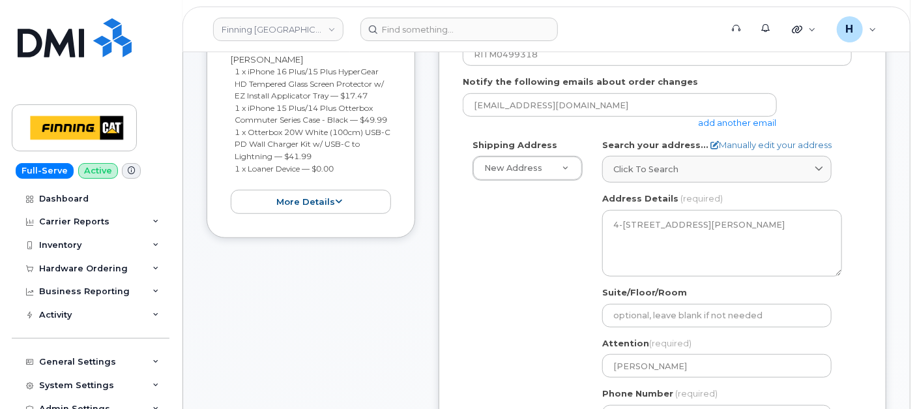
scroll to position [579, 0]
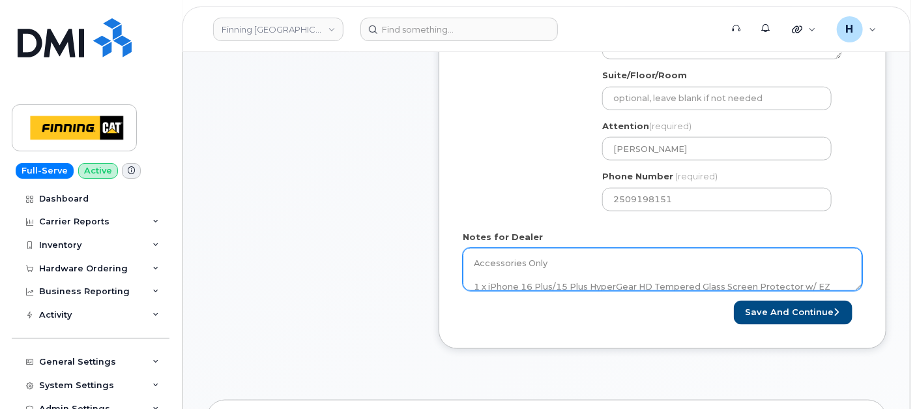
click at [565, 270] on textarea "Accessories Only 1 x iPhone 16 Plus/15 Plus HyperGear HD Tempered Glass Screen …" at bounding box center [663, 269] width 400 height 43
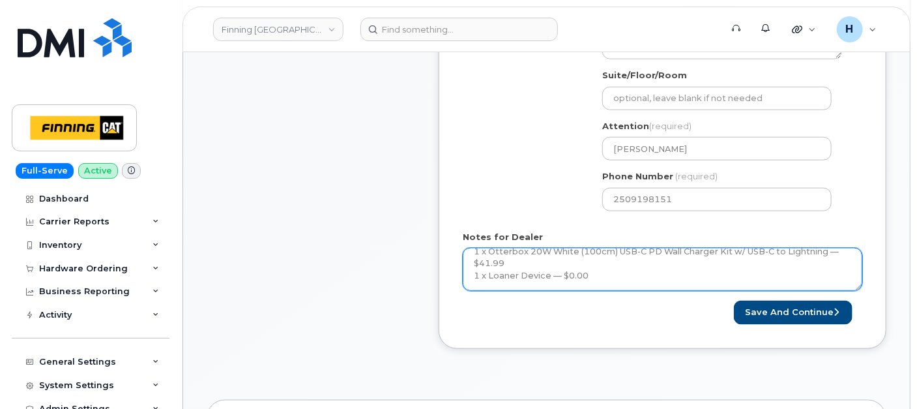
scroll to position [119, 0]
click at [610, 269] on textarea "Accessories Only 1 x iPhone 16 Plus/15 Plus HyperGear HD Tempered Glass Screen …" at bounding box center [663, 269] width 400 height 43
paste textarea "335683076210"
type textarea "Accessories Only 1 x iPhone 16 Plus/15 Plus HyperGear HD Tempered Glass Screen …"
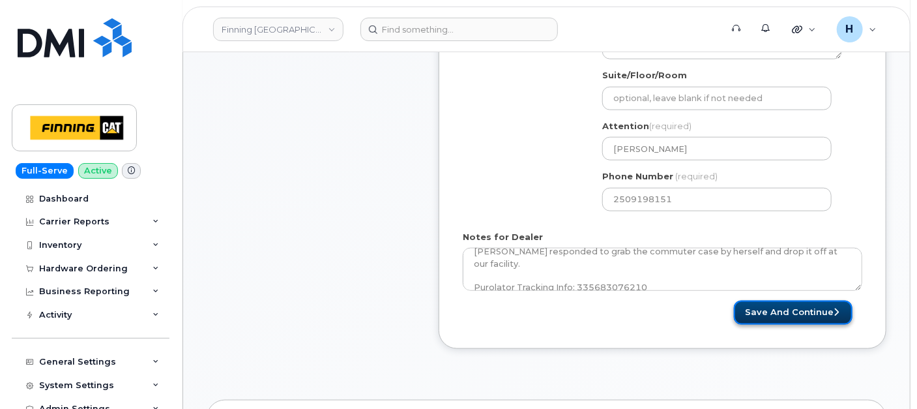
click at [768, 310] on button "Save and Continue" at bounding box center [793, 313] width 119 height 24
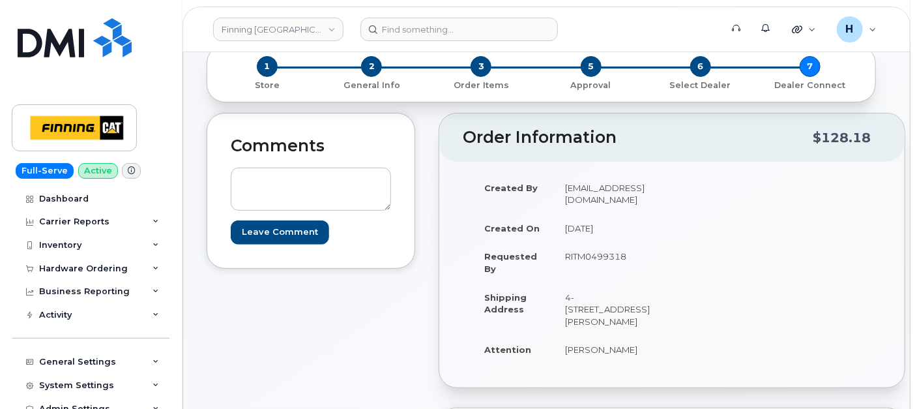
scroll to position [72, 0]
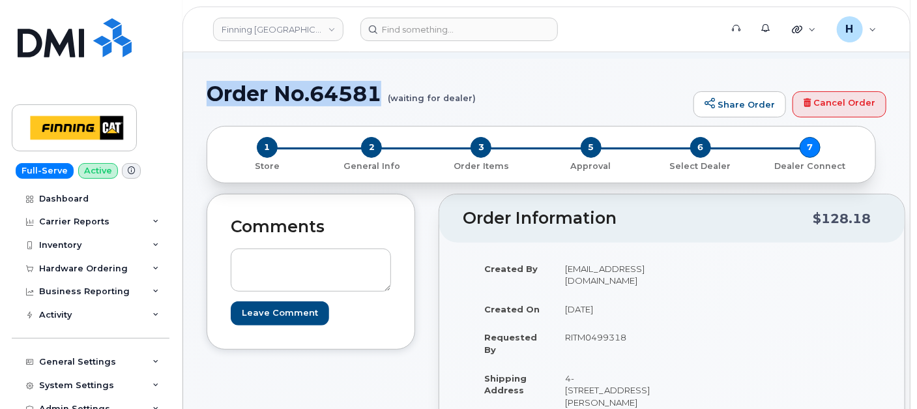
drag, startPoint x: 203, startPoint y: 99, endPoint x: 381, endPoint y: 101, distance: 178.7
copy h1 "Order No.64581"
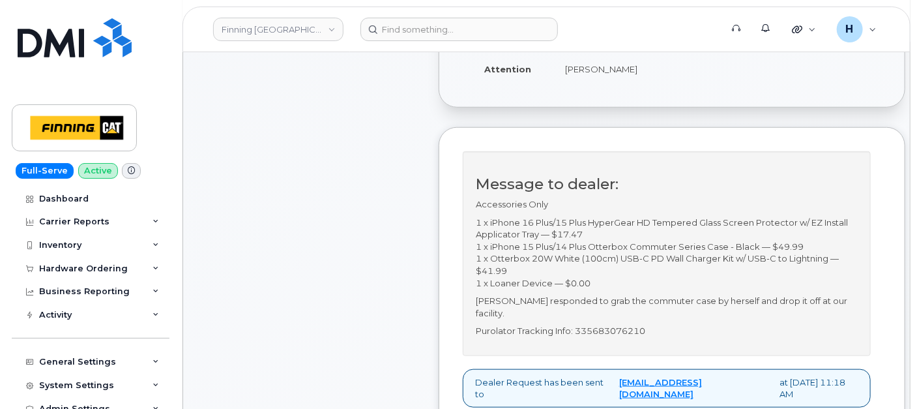
scroll to position [434, 0]
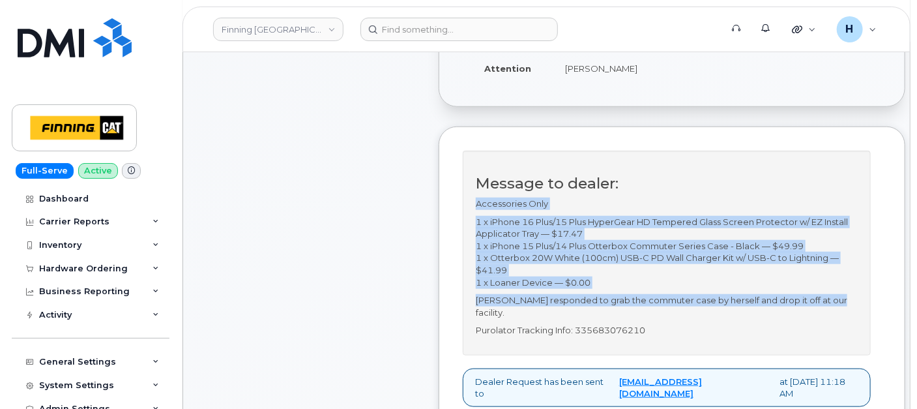
drag, startPoint x: 464, startPoint y: 209, endPoint x: 833, endPoint y: 305, distance: 382.1
click at [833, 305] on div "Message to dealer: Accessories Only 1 x iPhone 16 Plus/15 Plus HyperGear HD Tem…" at bounding box center [667, 253] width 408 height 205
copy div "Accessories Only 1 x iPhone 16 Plus/15 Plus HyperGear HD Tempered Glass Screen …"
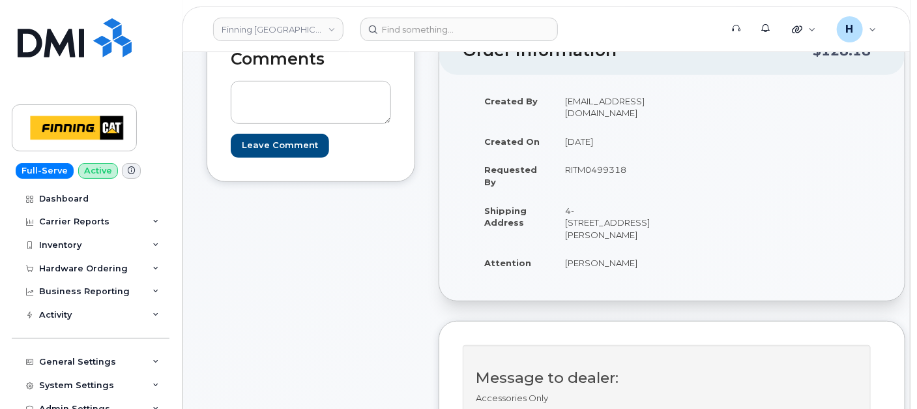
scroll to position [290, 0]
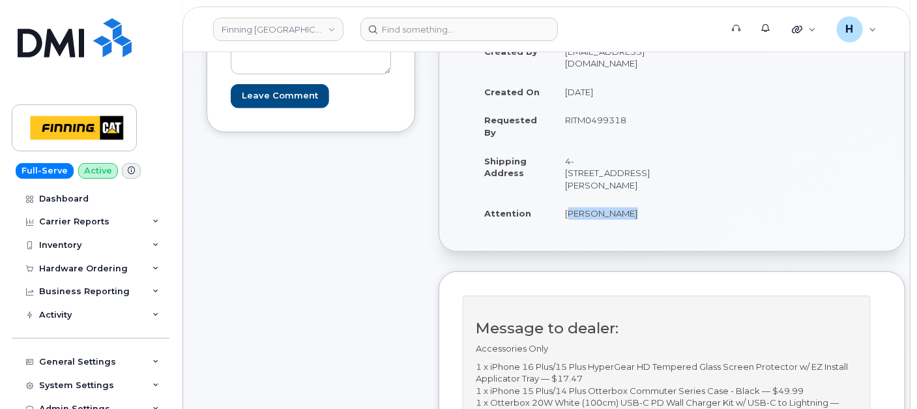
drag, startPoint x: 553, startPoint y: 231, endPoint x: 625, endPoint y: 228, distance: 71.8
click at [625, 228] on td "[PERSON_NAME]" at bounding box center [608, 213] width 108 height 29
copy td "[PERSON_NAME]"
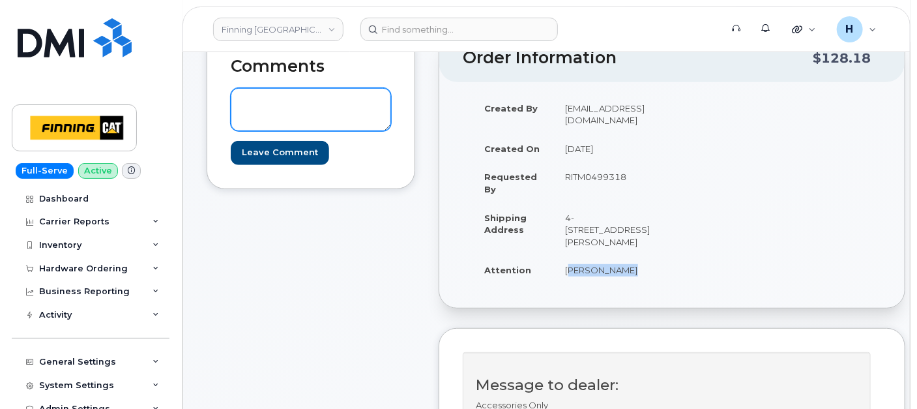
scroll to position [145, 0]
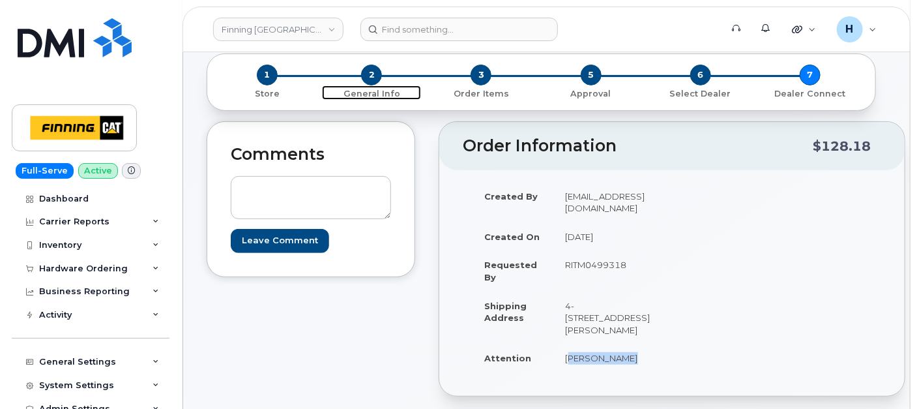
click at [376, 79] on span "2" at bounding box center [371, 75] width 21 height 21
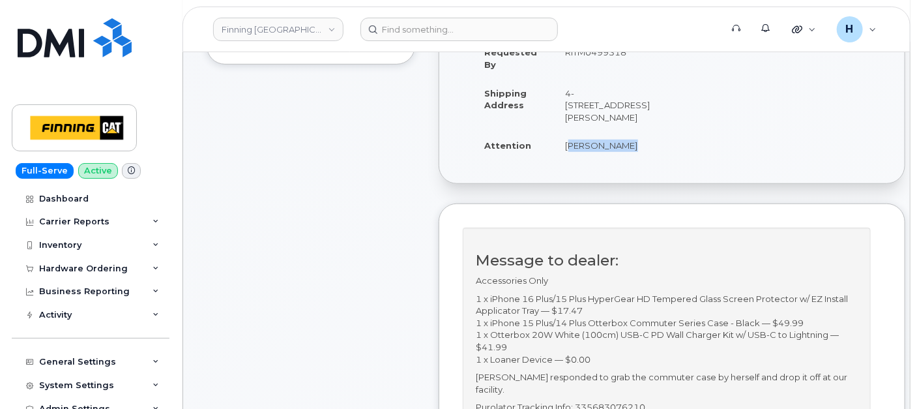
scroll to position [434, 0]
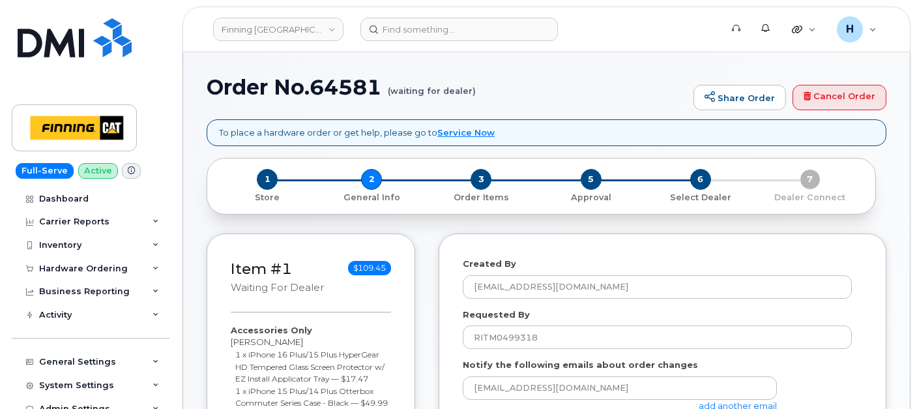
select select
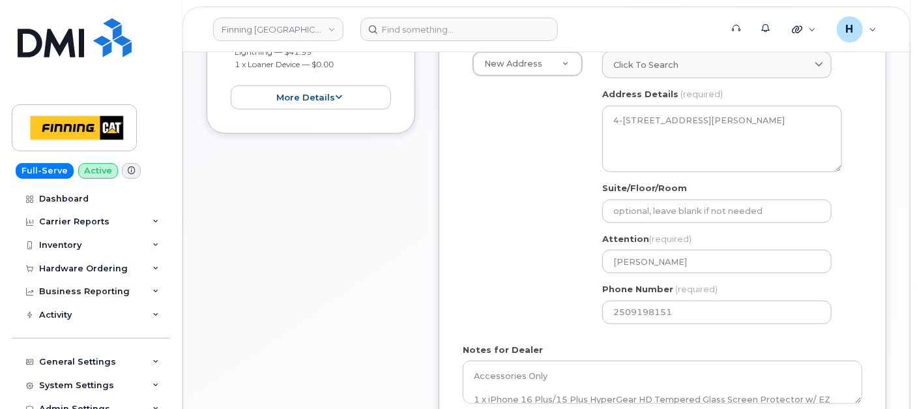
scroll to position [586, 0]
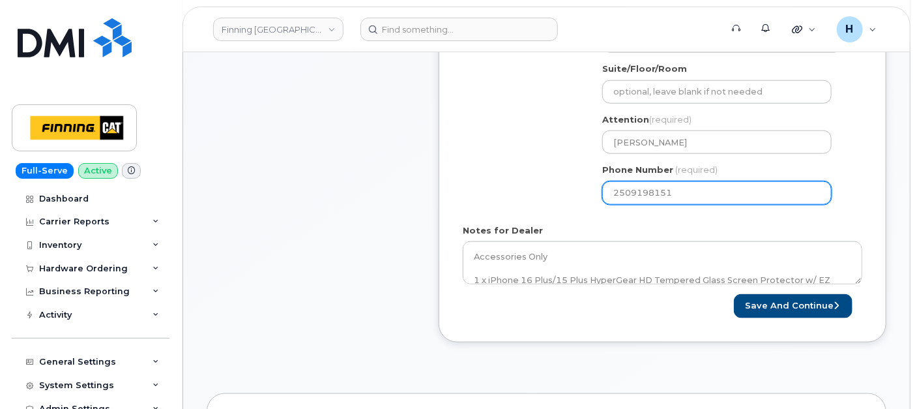
drag, startPoint x: 687, startPoint y: 196, endPoint x: 574, endPoint y: 201, distance: 113.6
click at [574, 201] on div "Shipping Address New Address New Address 7550 Edgar Industrial Dr 19050 94 Ave …" at bounding box center [657, 64] width 389 height 299
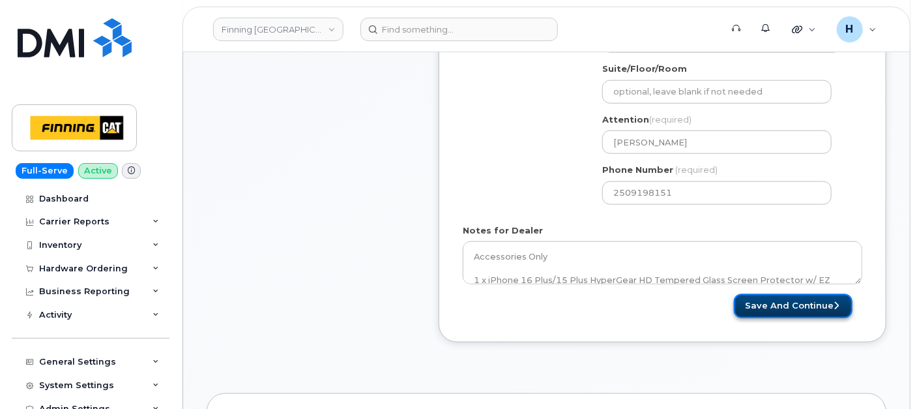
click at [803, 314] on button "Save and Continue" at bounding box center [793, 306] width 119 height 24
click at [797, 311] on div "Please wait..." at bounding box center [763, 306] width 200 height 24
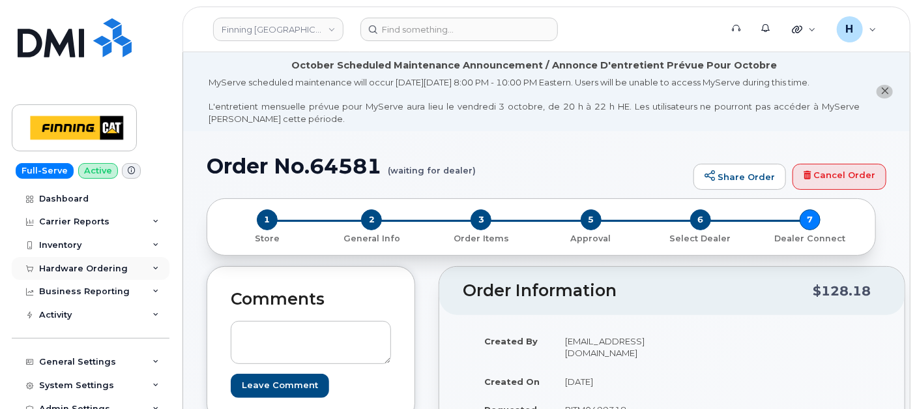
click at [78, 273] on div "Hardware Ordering" at bounding box center [91, 268] width 158 height 23
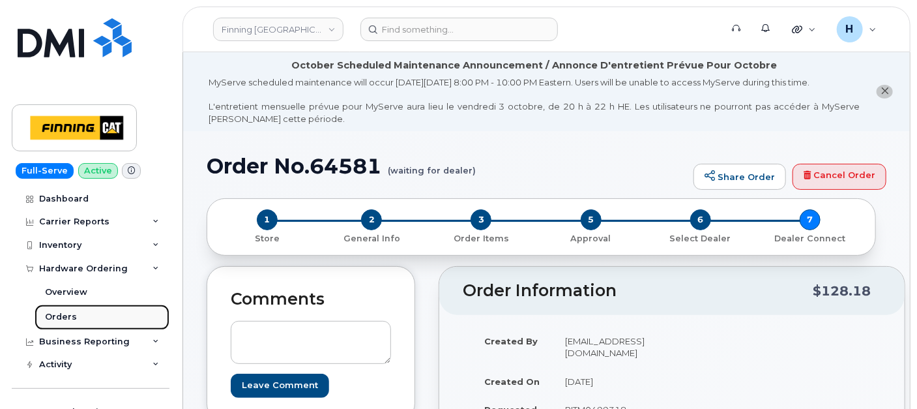
click at [72, 309] on link "Orders" at bounding box center [102, 317] width 135 height 25
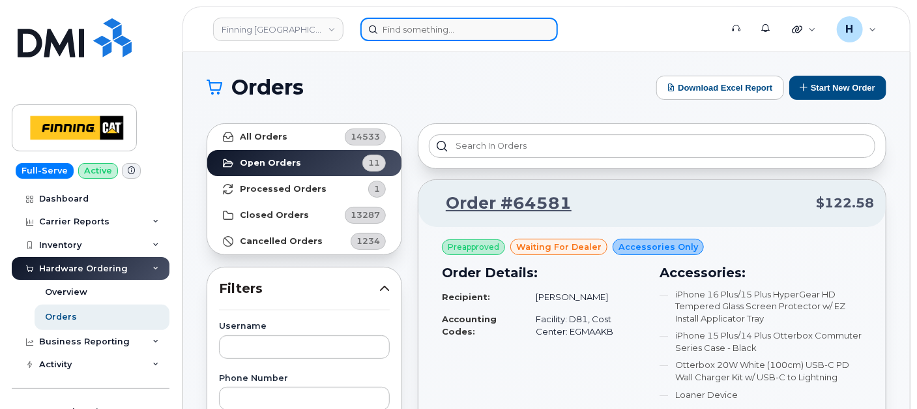
click at [496, 30] on input at bounding box center [460, 29] width 198 height 23
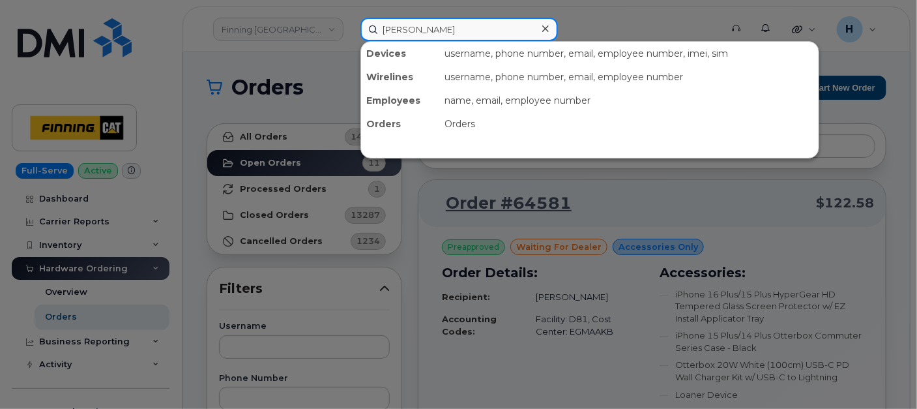
type input "ROB HILTON"
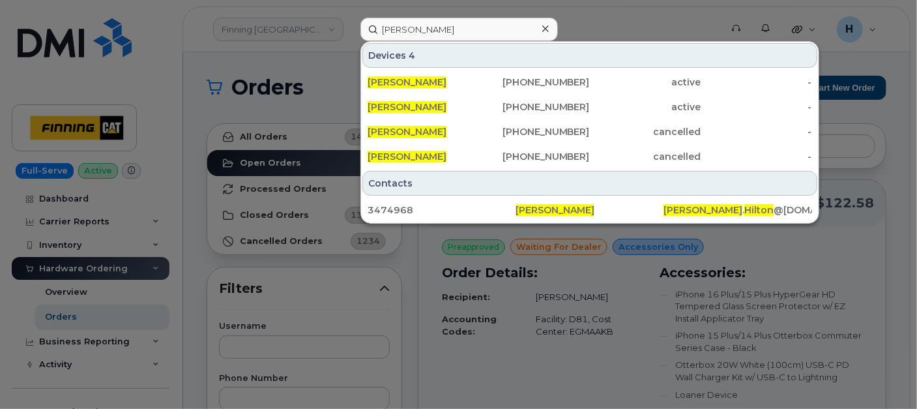
click at [104, 312] on div at bounding box center [458, 204] width 917 height 409
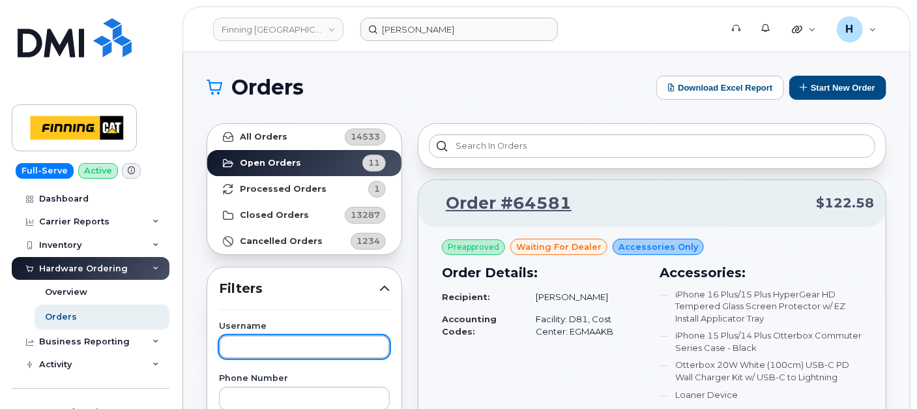
click at [272, 339] on input "text" at bounding box center [304, 346] width 171 height 23
type input "ROB"
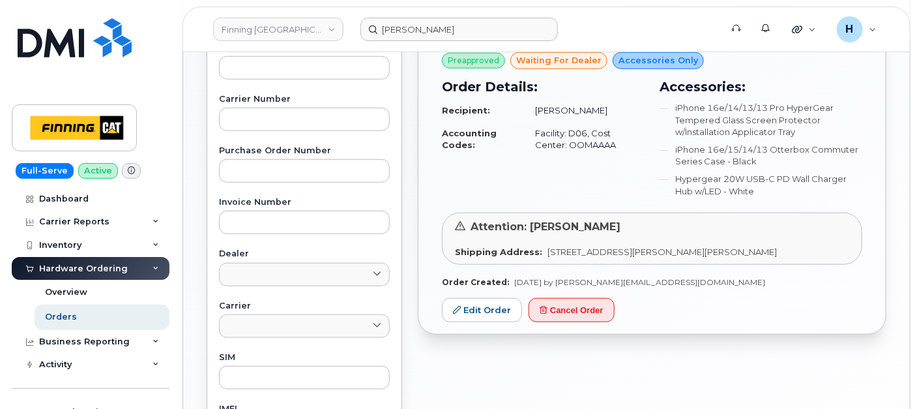
scroll to position [434, 0]
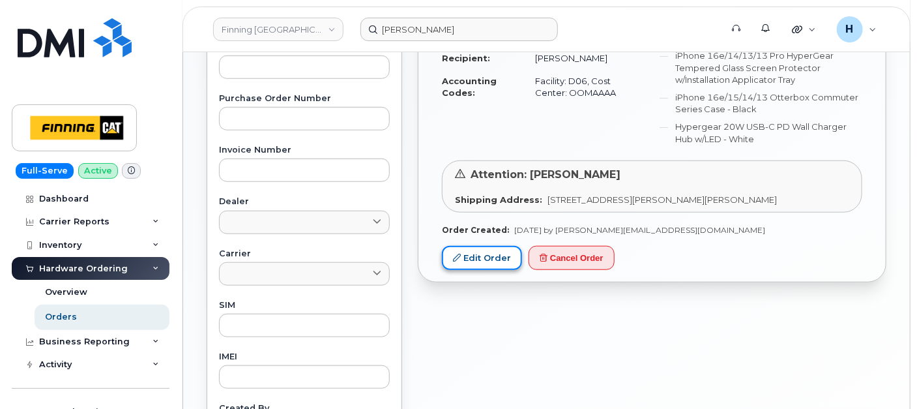
click at [503, 246] on link "Edit Order" at bounding box center [482, 258] width 80 height 24
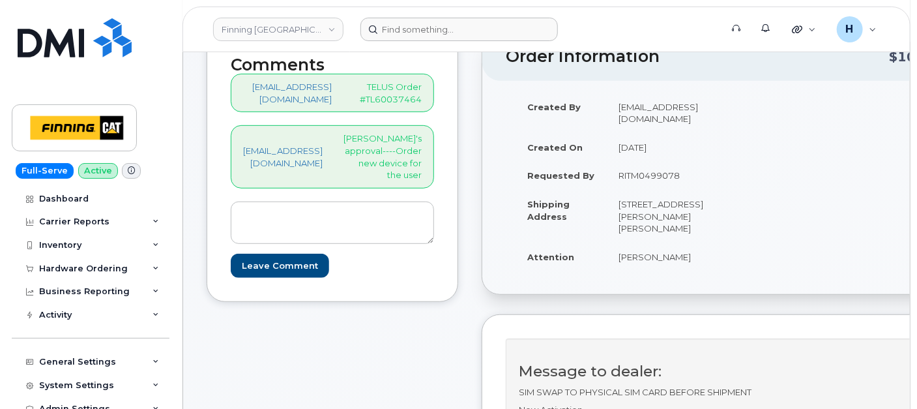
scroll to position [217, 0]
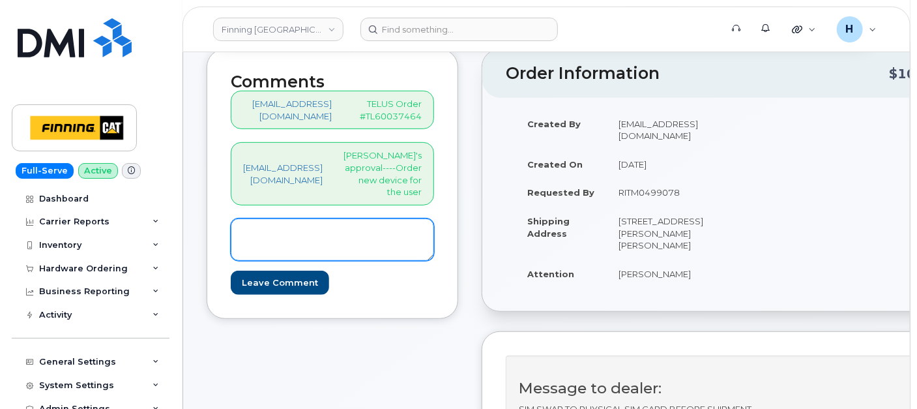
click at [298, 236] on textarea at bounding box center [332, 239] width 203 height 43
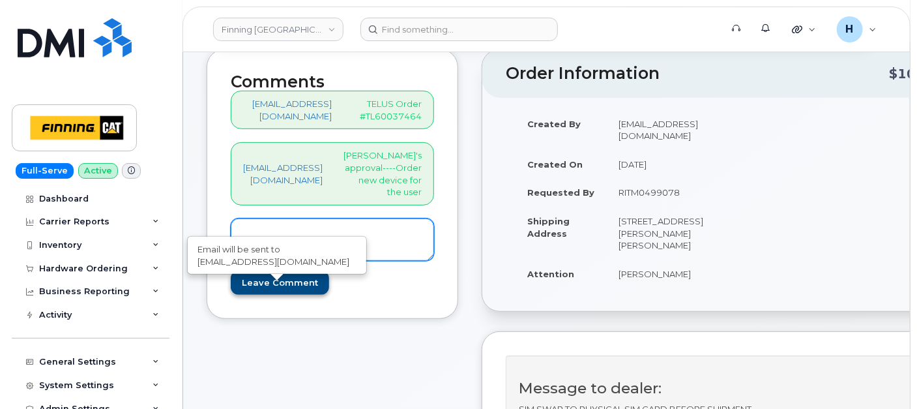
paste textarea "SIM: [TECHNICAL_ID]---New Activation on Line: [PHONE_NUMBER]"
type textarea "SIM: [TECHNICAL_ID]---New Activation on Line: [PHONE_NUMBER]"
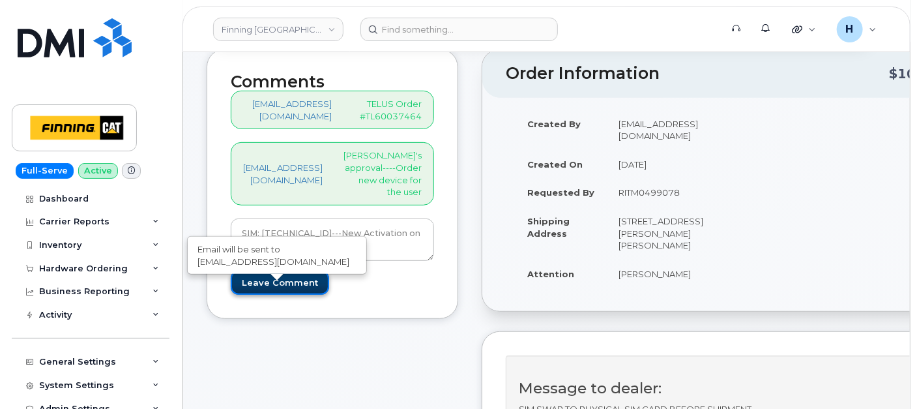
click at [308, 292] on input "Leave Comment" at bounding box center [280, 283] width 98 height 24
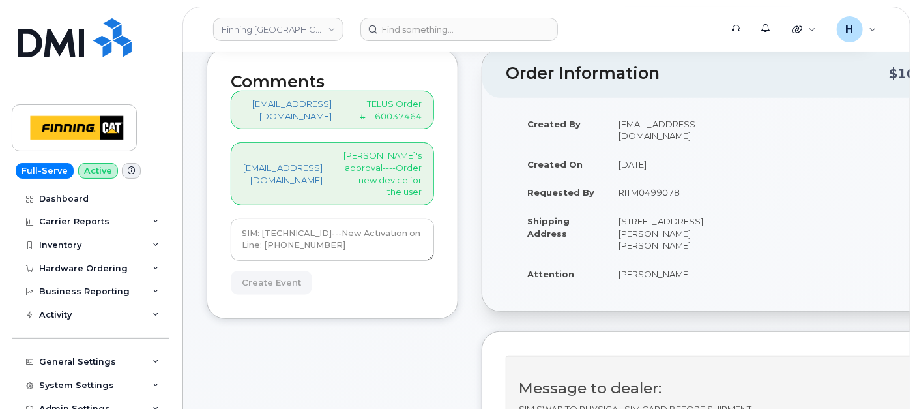
type input "Create Event"
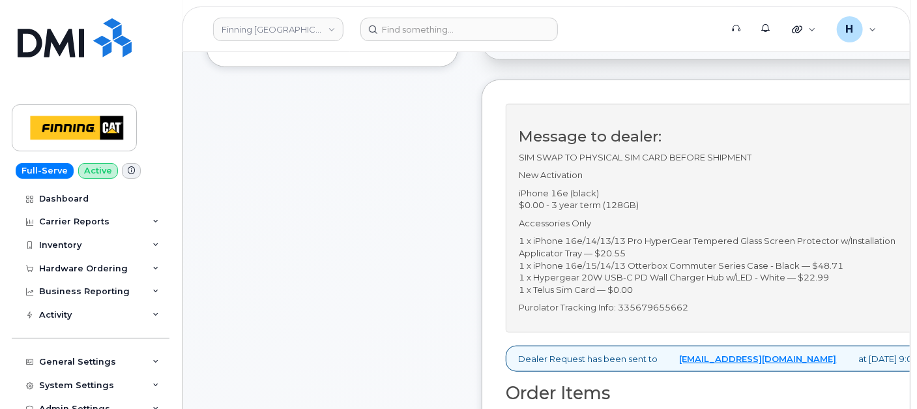
scroll to position [579, 0]
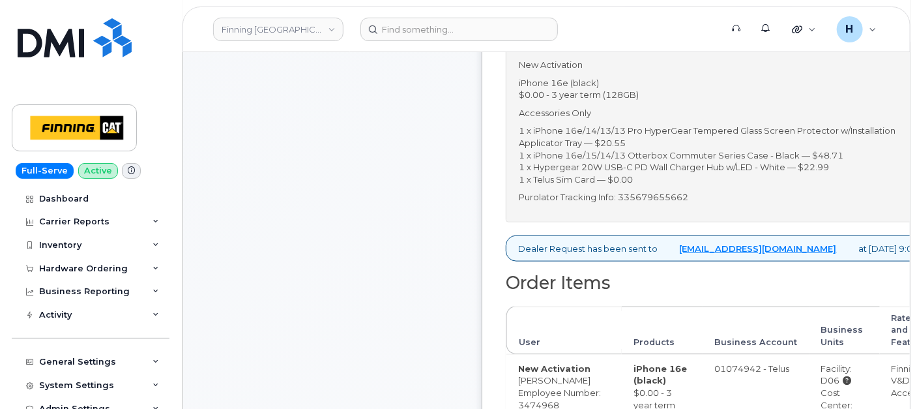
click at [657, 192] on p "Purolator Tracking Info: 335679655662" at bounding box center [726, 197] width 415 height 12
copy p "335679655662"
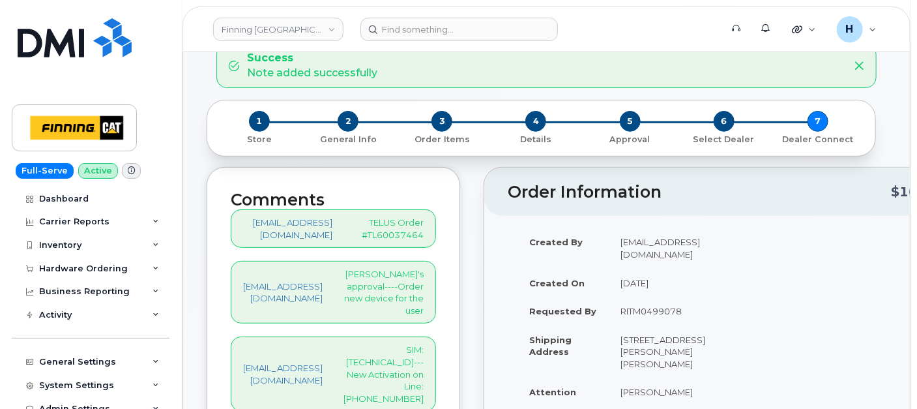
scroll to position [217, 0]
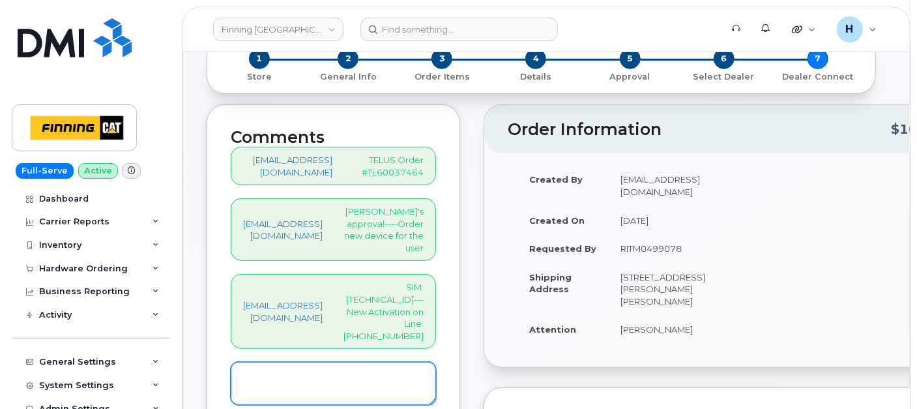
click at [343, 362] on textarea at bounding box center [333, 383] width 205 height 43
paste textarea "S/N: J09R5WX1CJ [iPhone16e (#2162)] IMEI: 353389561195579"
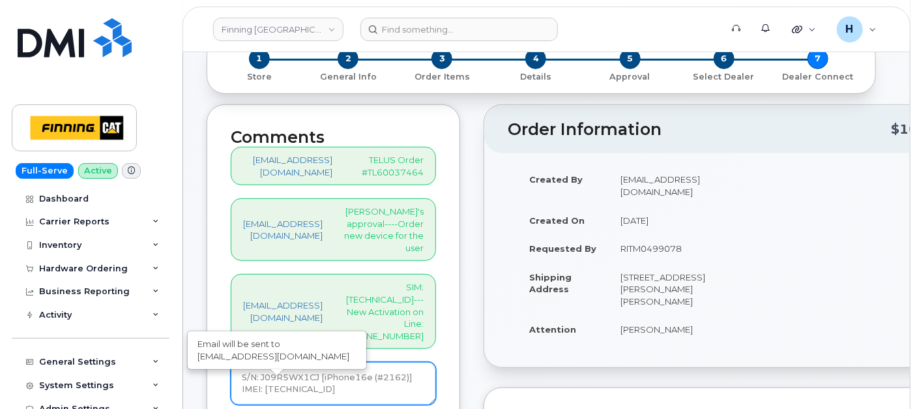
type textarea "S/N: J09R5WX1CJ [iPhone16e (#2162)] IMEI: 353389561195579"
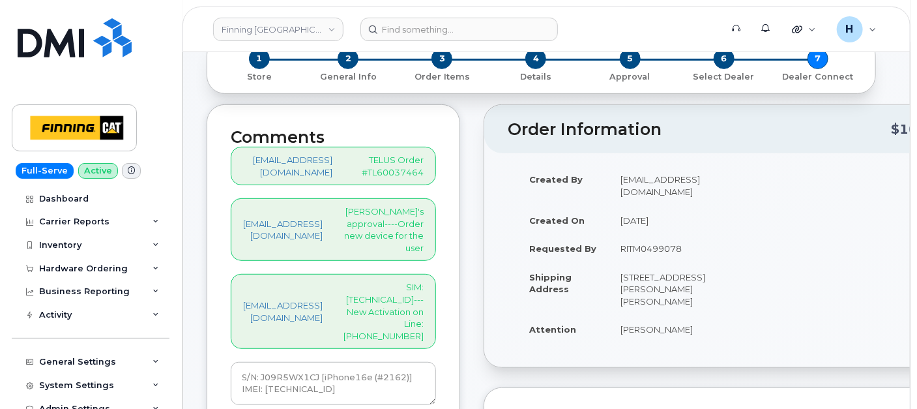
type input "Create Event"
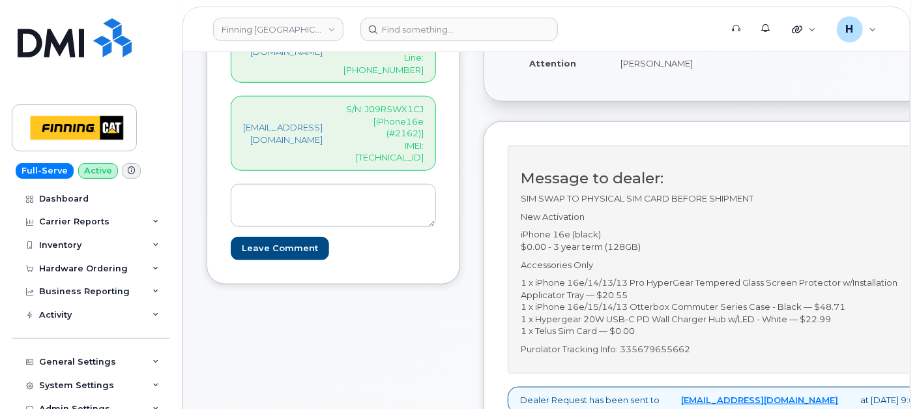
scroll to position [579, 0]
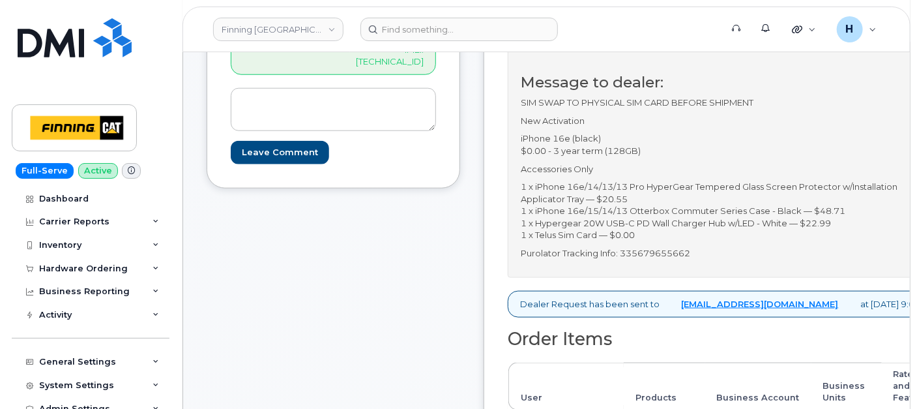
click at [679, 249] on p "Purolator Tracking Info: 335679655662" at bounding box center [728, 253] width 415 height 12
copy p "335679655662"
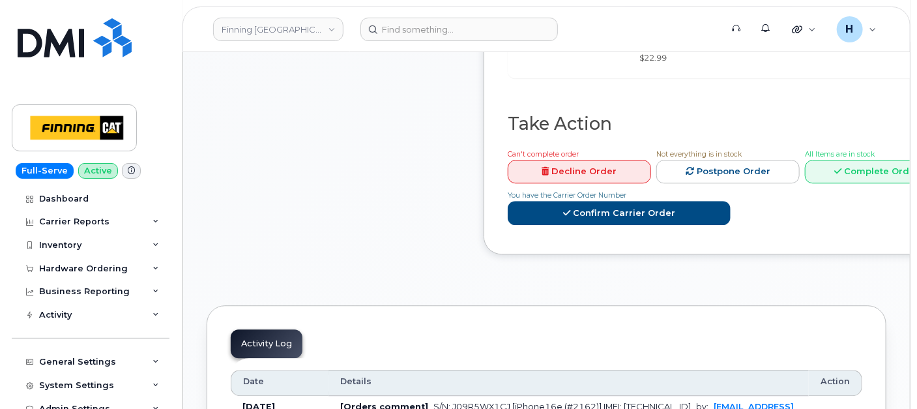
scroll to position [1449, 0]
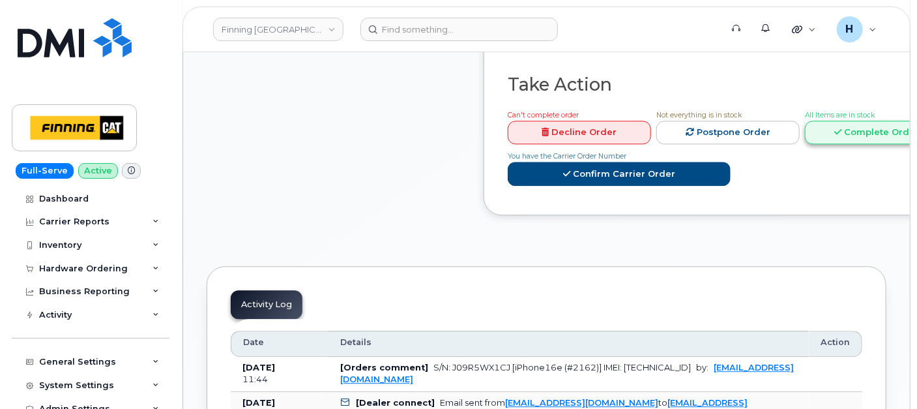
click at [870, 121] on link "Complete Order" at bounding box center [876, 133] width 143 height 24
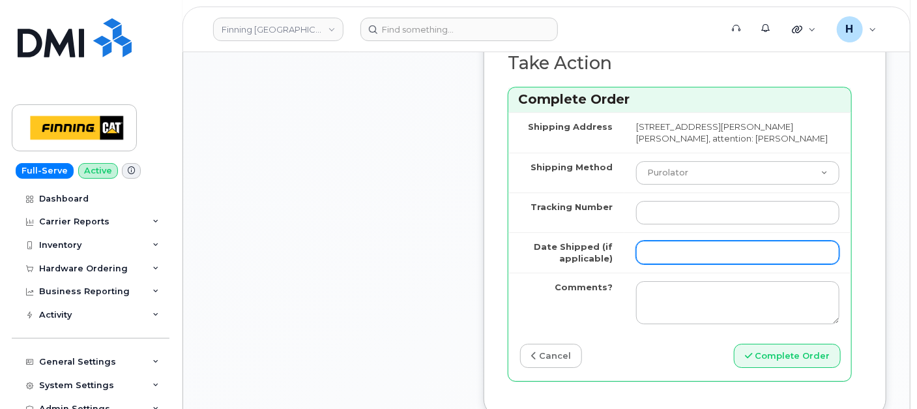
scroll to position [1883, 0]
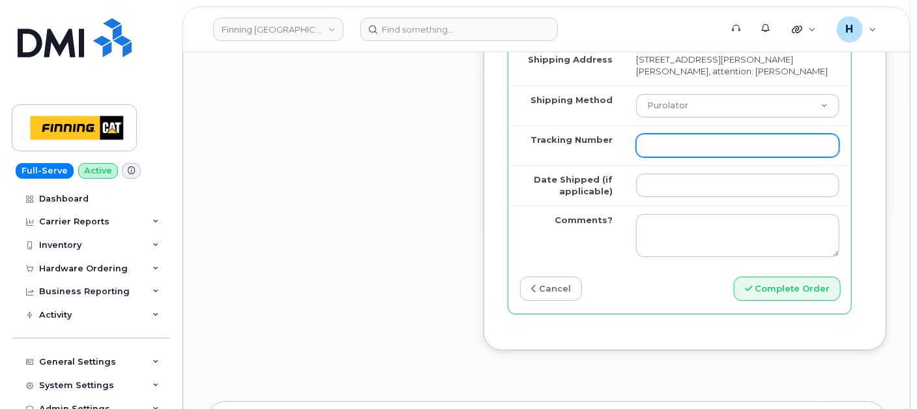
click at [691, 157] on input "Tracking Number" at bounding box center [737, 145] width 203 height 23
paste input "335679655662"
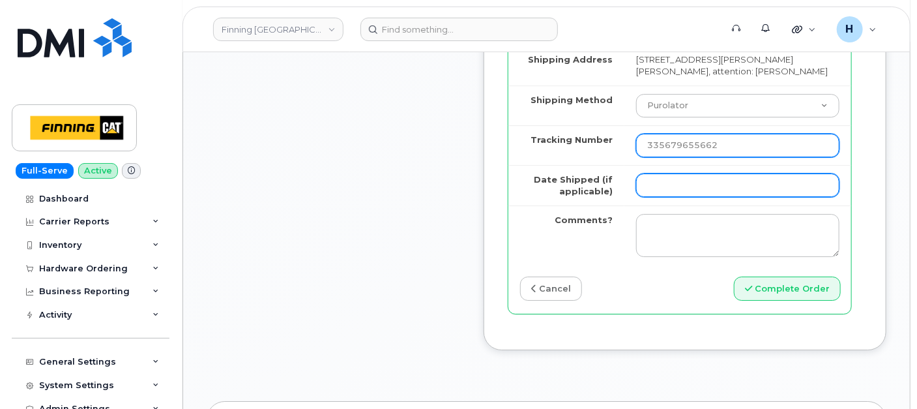
type input "335679655662"
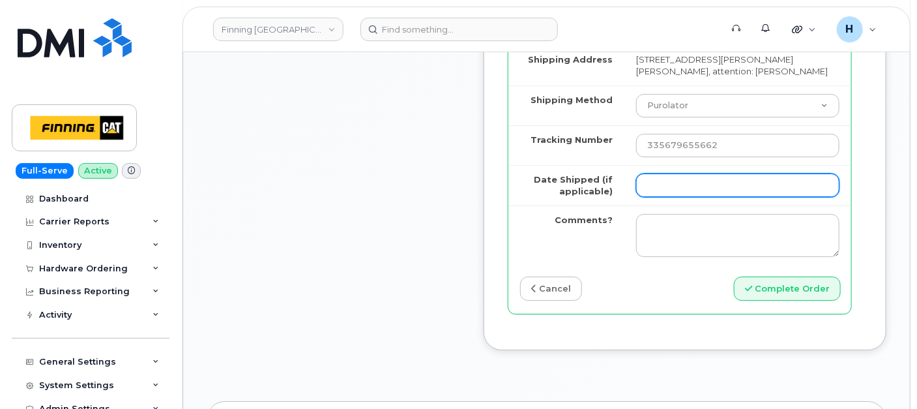
click at [686, 197] on input "Date Shipped (if applicable)" at bounding box center [737, 184] width 203 height 23
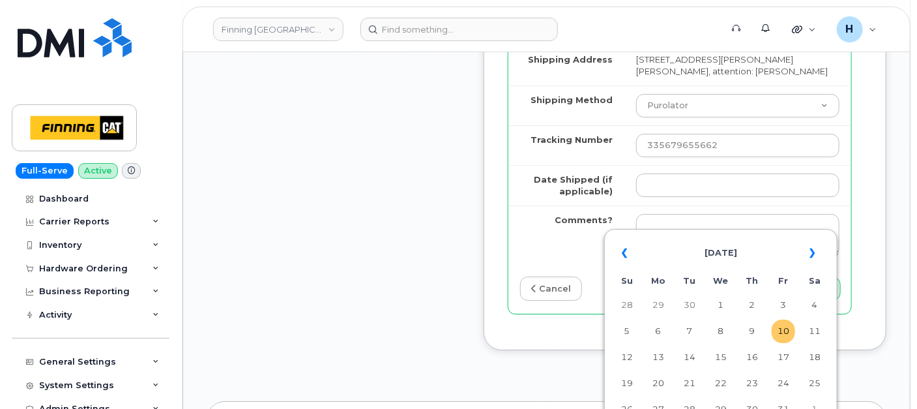
click at [788, 329] on td "10" at bounding box center [783, 331] width 23 height 23
type input "[DATE]"
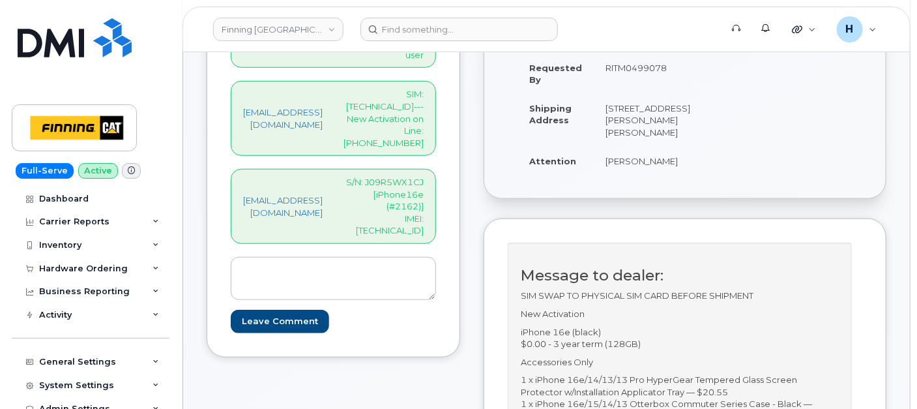
scroll to position [217, 0]
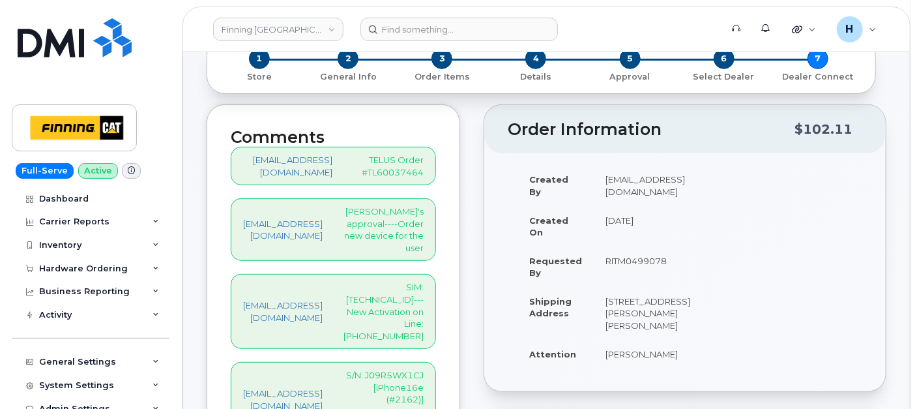
click at [415, 281] on p "SIM: 8912230102357627201---New Activation on Line: 587-646-4506" at bounding box center [384, 311] width 80 height 61
copy p "8912230102357627201"
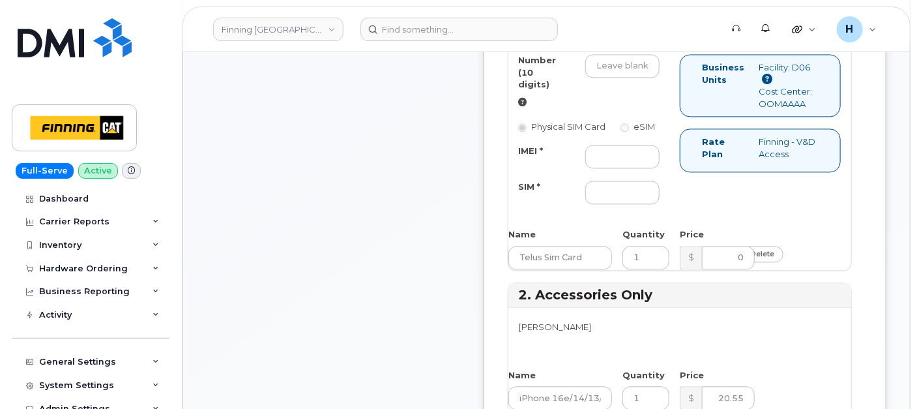
scroll to position [1231, 0]
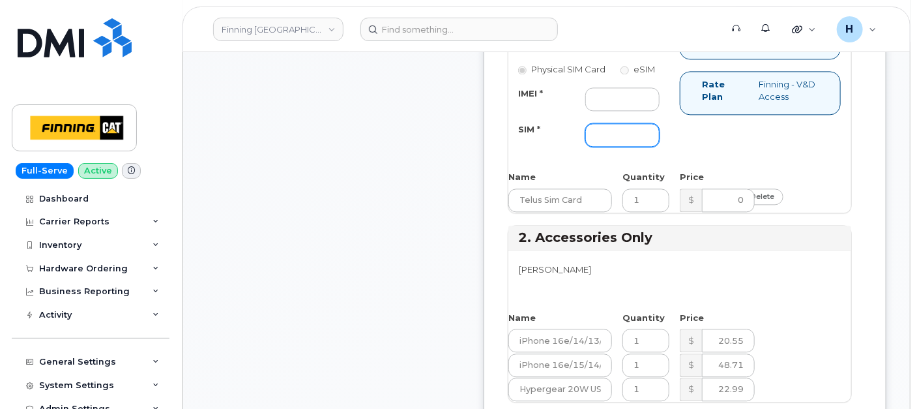
click at [628, 147] on input "SIM *" at bounding box center [623, 134] width 74 height 23
paste input "8912230102357627201"
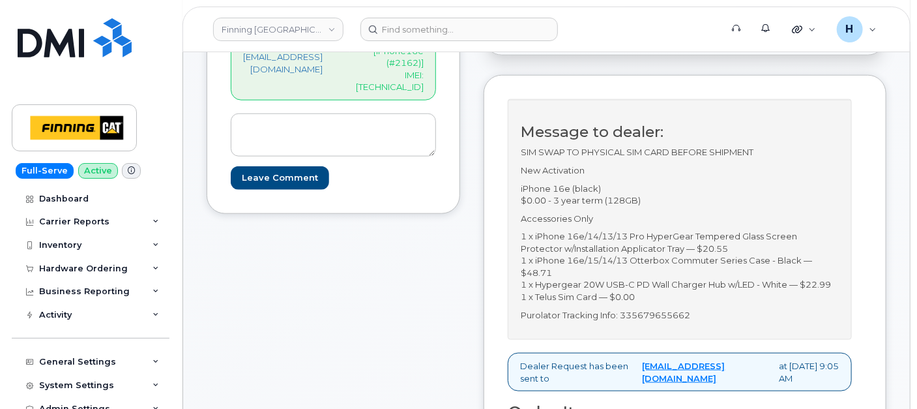
scroll to position [434, 0]
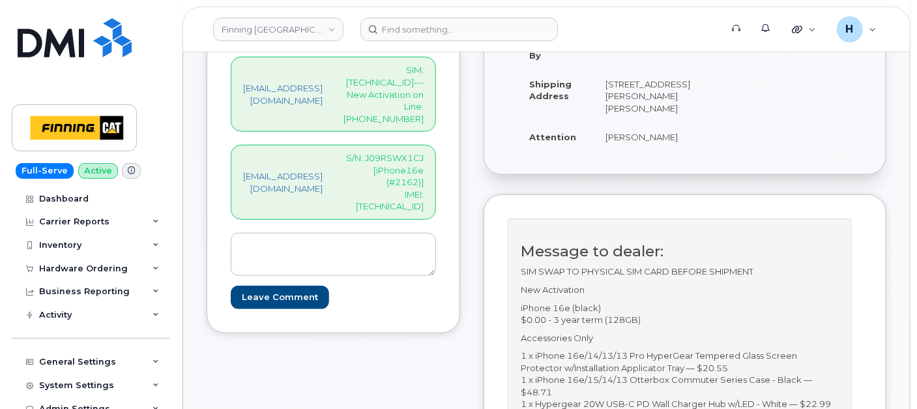
type input "8912230102357627201"
click at [424, 152] on p "S/N: J09R5WX1CJ [iPhone16e (#2162)] IMEI: 353389561195579" at bounding box center [384, 182] width 80 height 61
copy p "353389561195579"
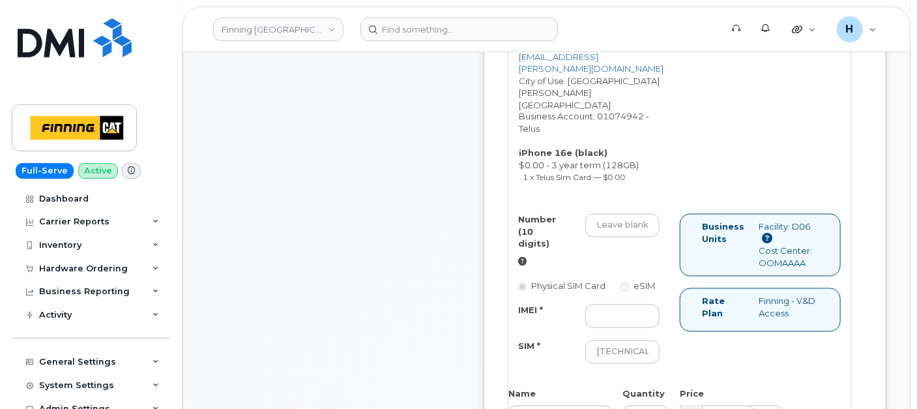
scroll to position [1231, 0]
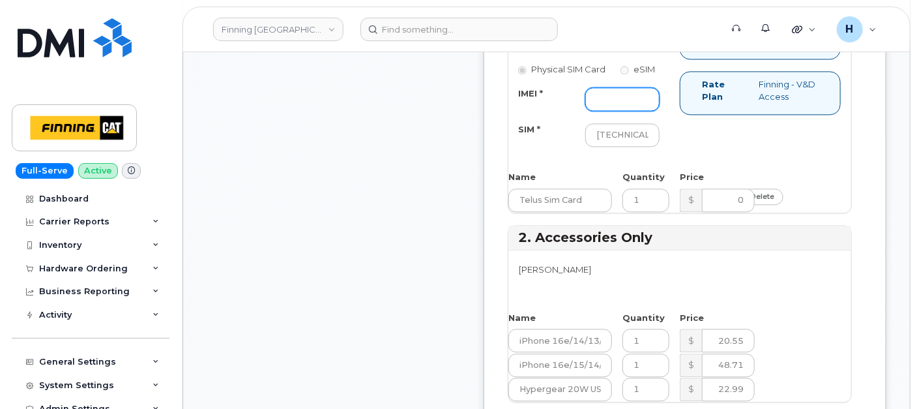
drag, startPoint x: 650, startPoint y: 127, endPoint x: 582, endPoint y: 126, distance: 67.8
click at [650, 111] on input "IMEI *" at bounding box center [623, 98] width 74 height 23
paste input "353389561195579"
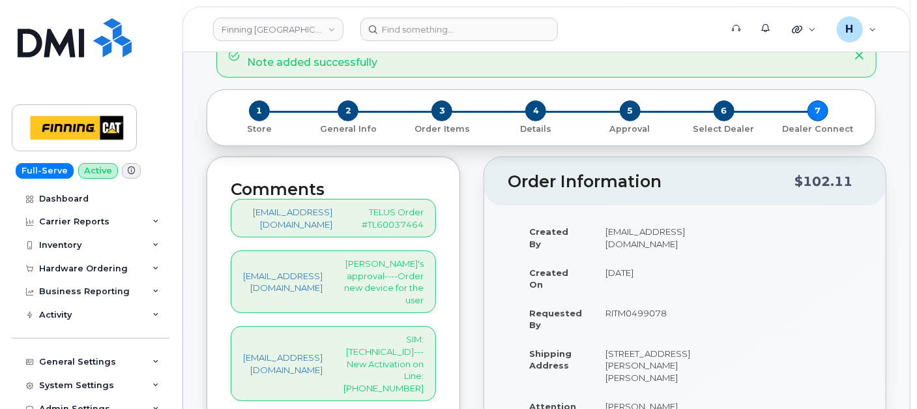
scroll to position [217, 0]
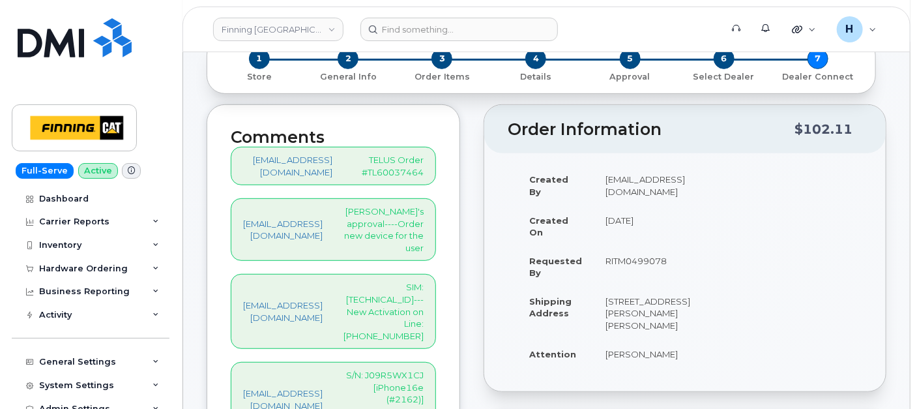
type input "353389561195579"
drag, startPoint x: 401, startPoint y: 301, endPoint x: 465, endPoint y: 299, distance: 64.0
click at [424, 299] on p "SIM: 8912230102357627201---New Activation on Line: 587-646-4506" at bounding box center [384, 311] width 80 height 61
copy p "587-646-4506"
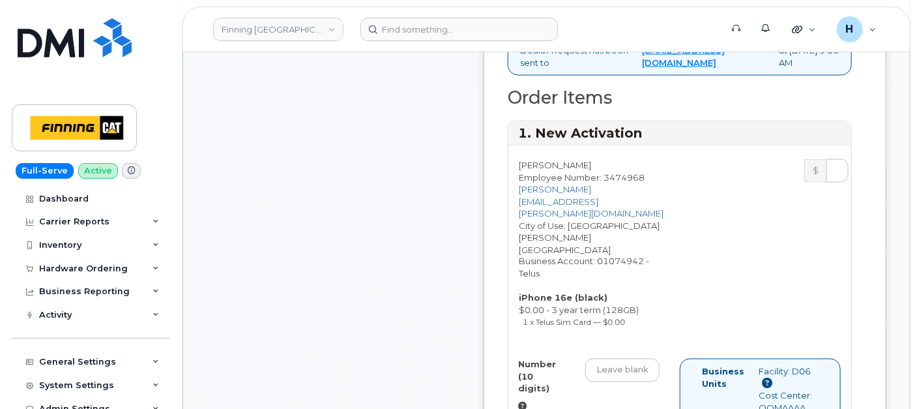
scroll to position [1086, 0]
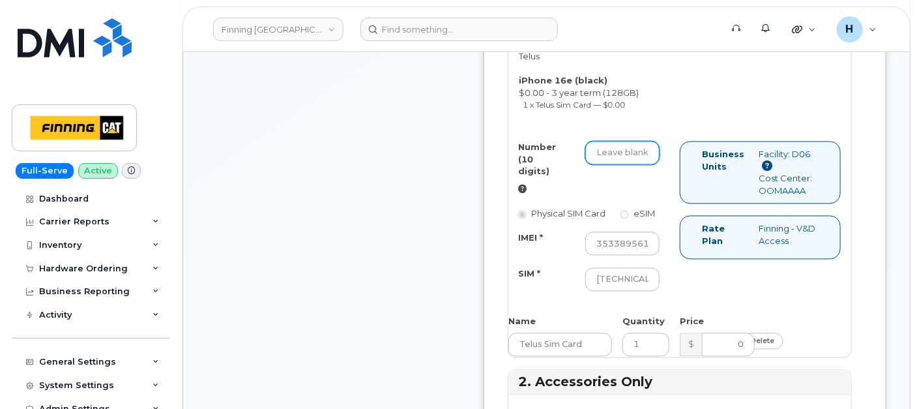
click at [633, 162] on input "Number (10 digits)" at bounding box center [623, 153] width 74 height 23
paste input "587-646-4506"
type input "5876464506"
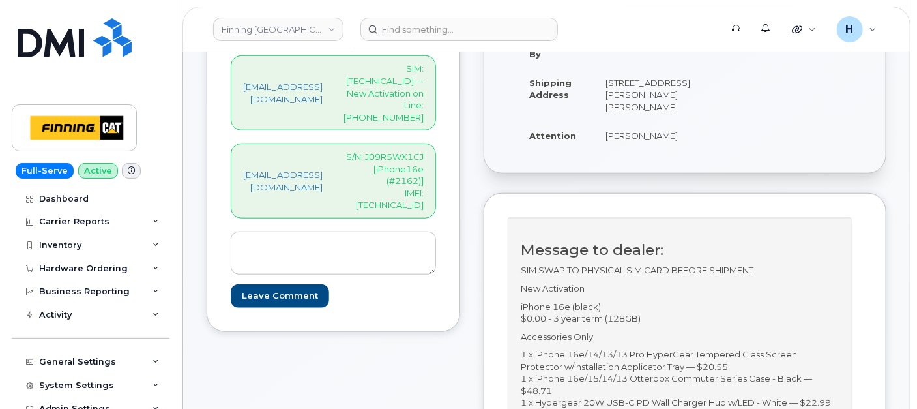
scroll to position [434, 0]
drag, startPoint x: 421, startPoint y: 84, endPoint x: 466, endPoint y: 86, distance: 44.4
click at [436, 86] on div "hakaur@dminc.com SIM: 8912230102357627201---New Activation on Line: 587-646-4506" at bounding box center [333, 94] width 205 height 75
copy p "587-646-4506"
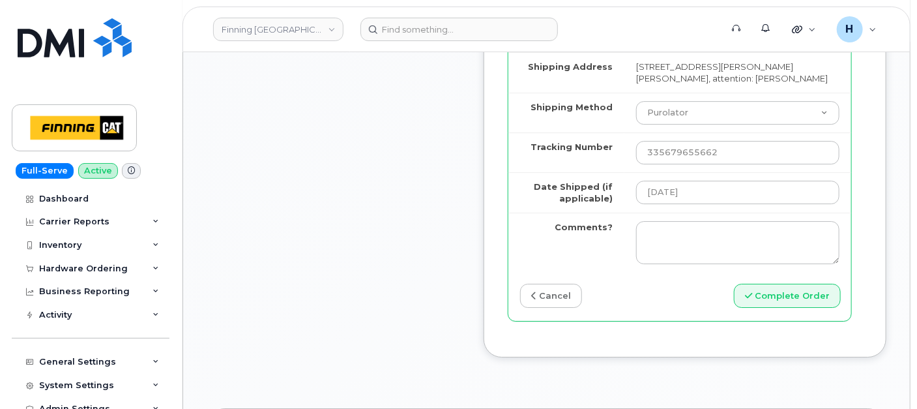
scroll to position [1956, 0]
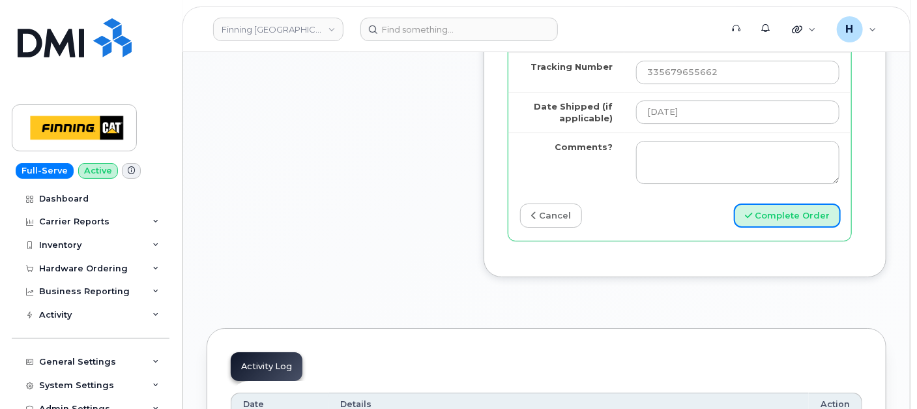
click at [773, 228] on button "Complete Order" at bounding box center [787, 215] width 107 height 24
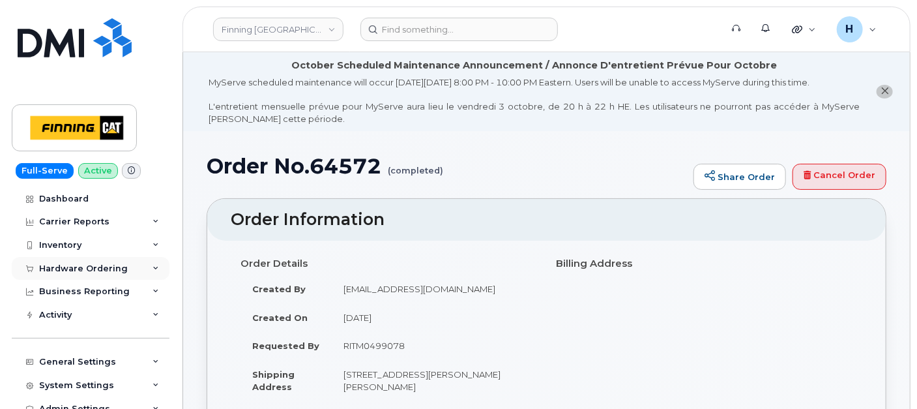
click at [95, 268] on div "Hardware Ordering" at bounding box center [83, 268] width 89 height 10
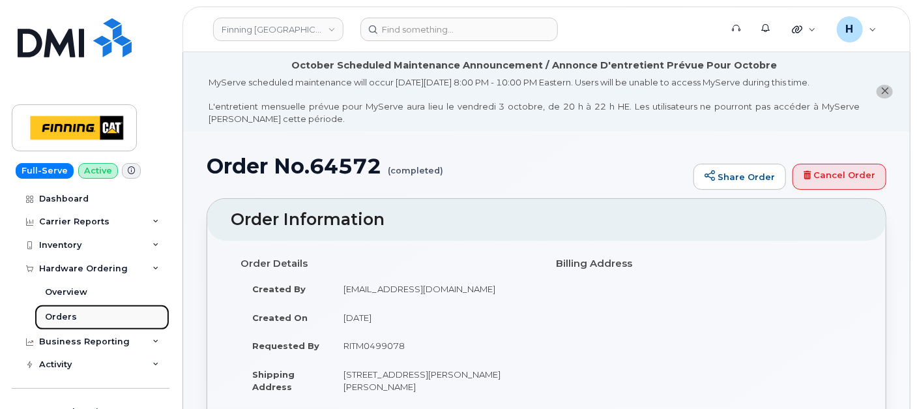
click at [83, 321] on link "Orders" at bounding box center [102, 317] width 135 height 25
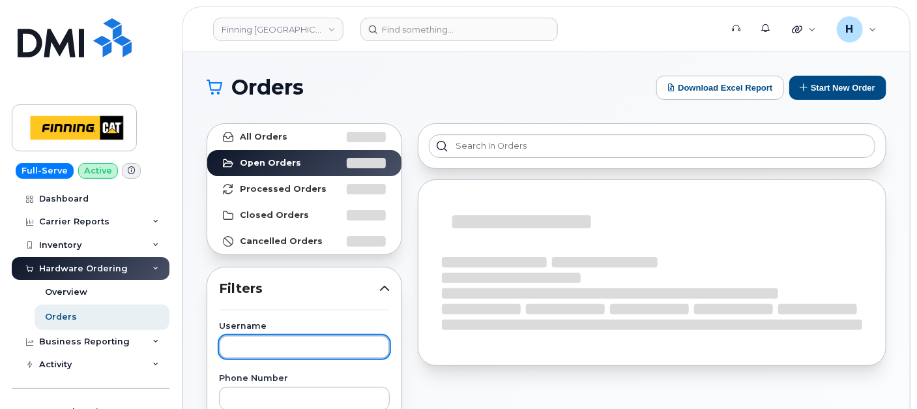
click at [265, 344] on input "text" at bounding box center [304, 346] width 171 height 23
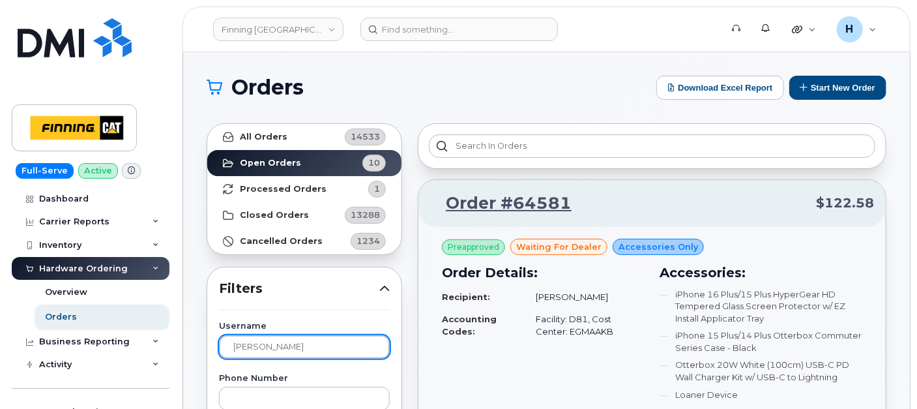
type input "[PERSON_NAME]"
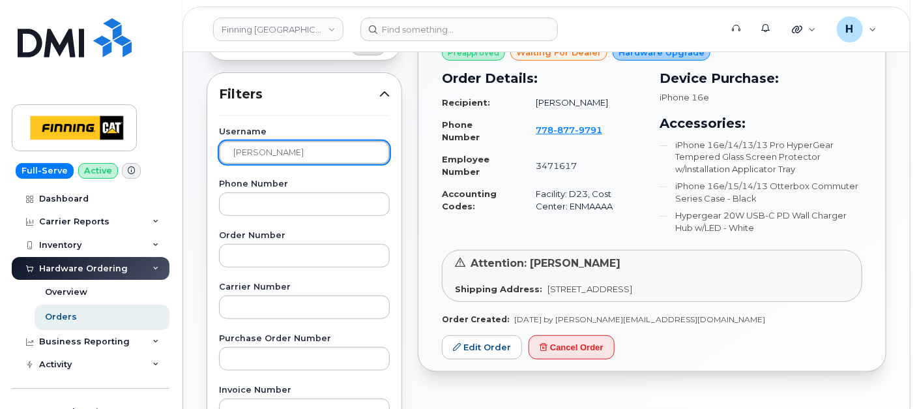
scroll to position [217, 0]
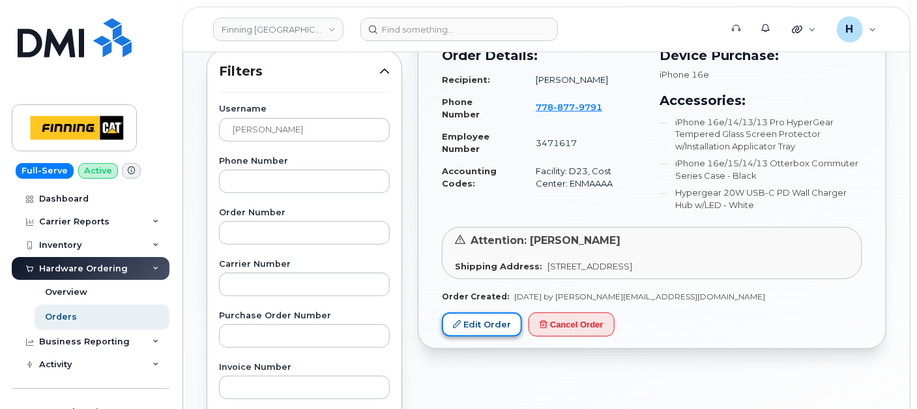
click at [484, 329] on link "Edit Order" at bounding box center [482, 324] width 80 height 24
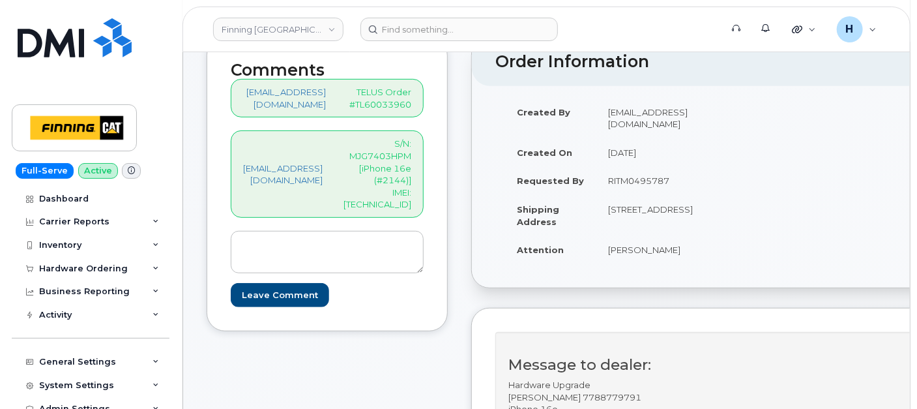
scroll to position [72, 0]
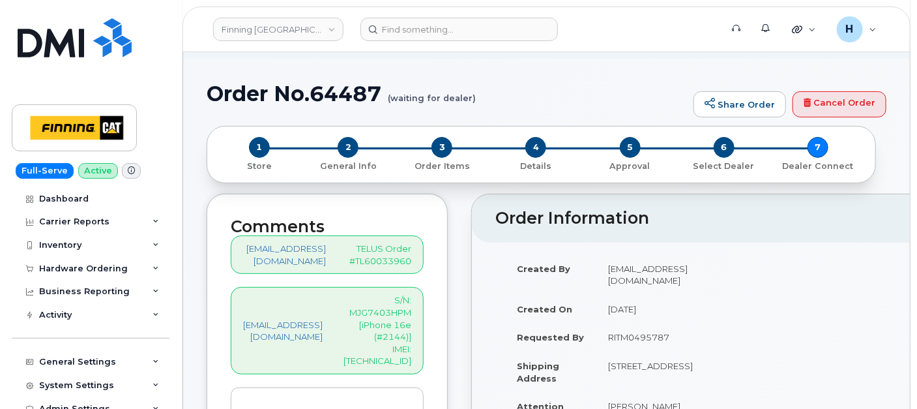
click at [335, 148] on div "2 General Info" at bounding box center [348, 154] width 94 height 35
click at [339, 148] on span "2" at bounding box center [348, 147] width 21 height 21
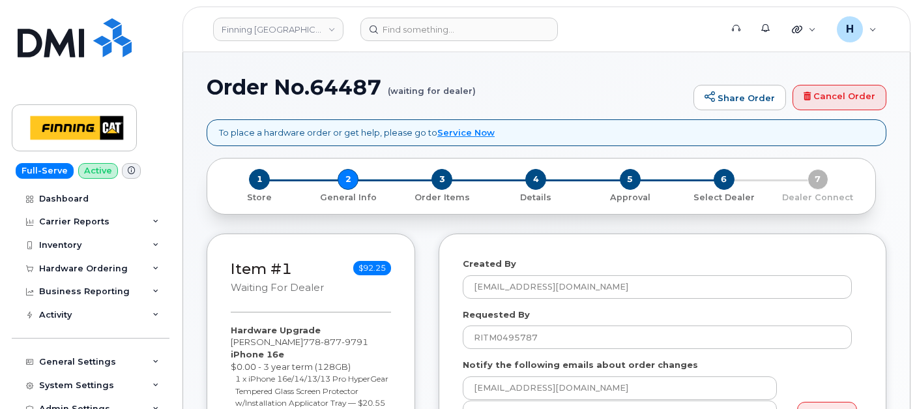
select select
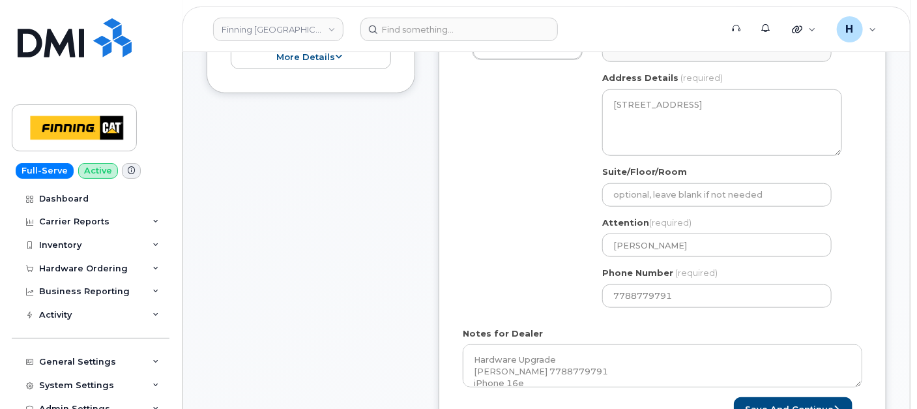
scroll to position [579, 0]
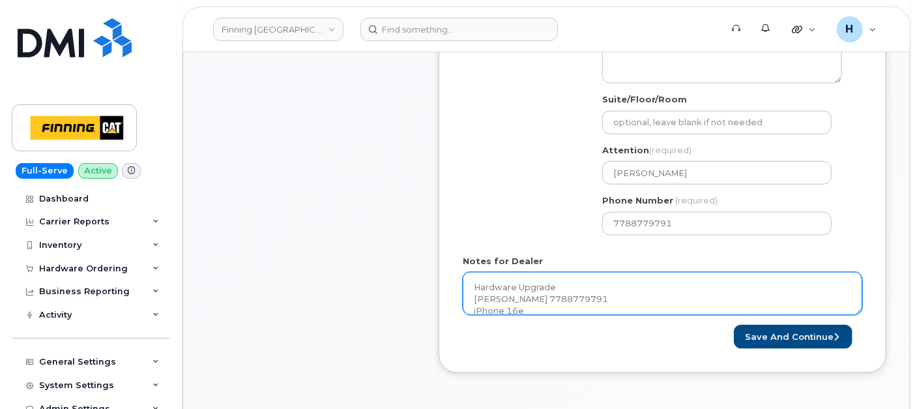
click at [563, 291] on textarea "Hardware Upgrade [PERSON_NAME] 7788779791 iPhone 16e $0.00 - 3 year term (128GB…" at bounding box center [663, 293] width 400 height 43
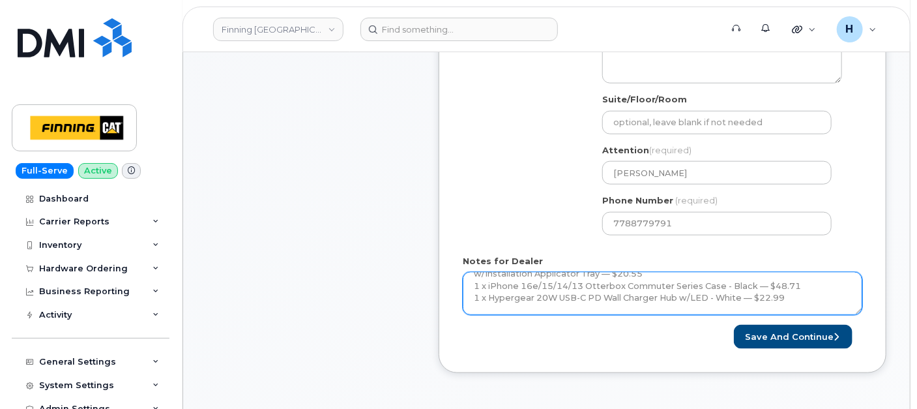
scroll to position [119, 0]
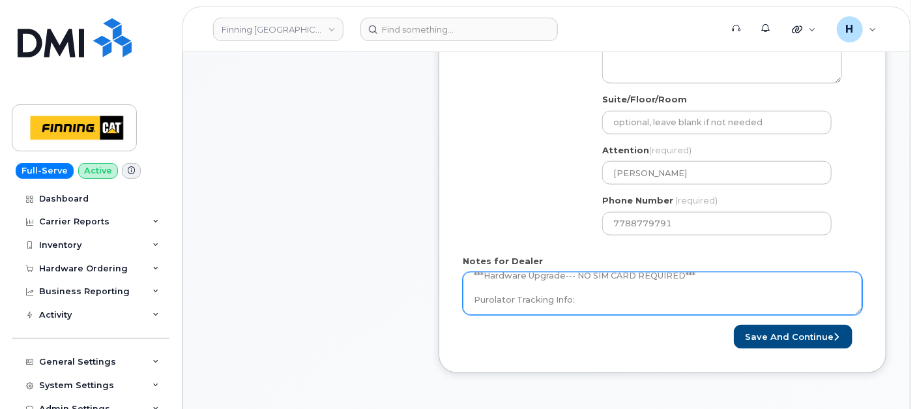
click at [568, 282] on textarea "Hardware Upgrade [PERSON_NAME] 7788779791 iPhone 16e $0.00 - 3 year term (128GB…" at bounding box center [663, 293] width 400 height 43
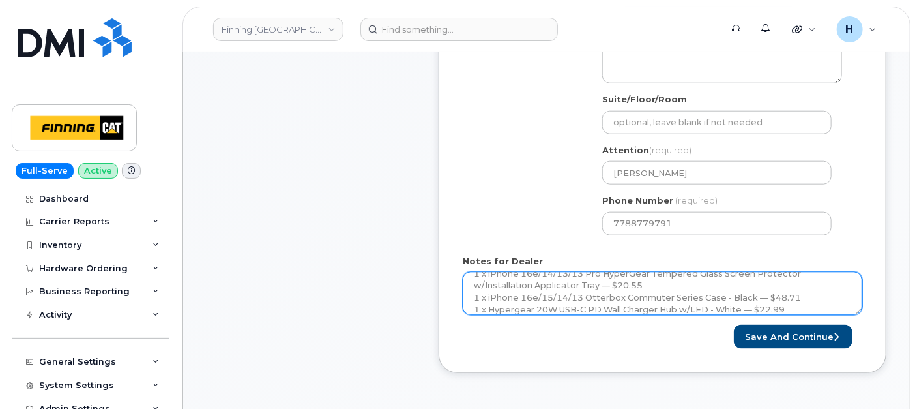
scroll to position [74, 0]
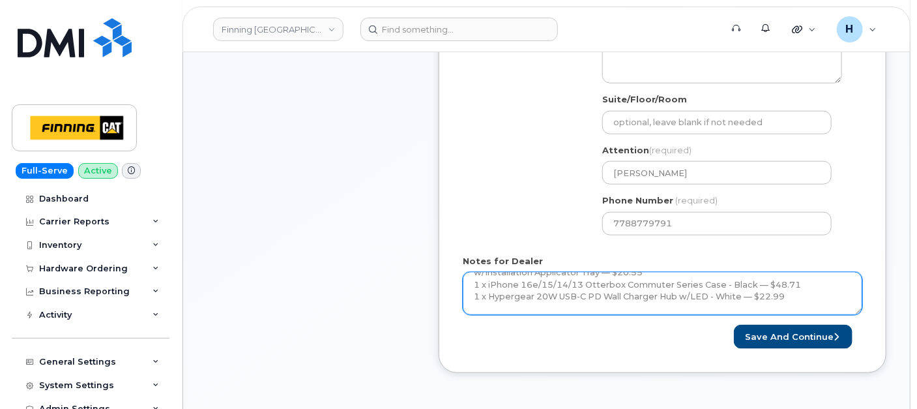
drag, startPoint x: 471, startPoint y: 277, endPoint x: 808, endPoint y: 284, distance: 336.5
click at [808, 284] on textarea "Hardware Upgrade Jason Smith 7788779791 iPhone 16e $0.00 - 3 year term (128GB) …" at bounding box center [663, 293] width 400 height 43
paste textarea "User Mentioned that they will source case by themselves---No case to be added t…"
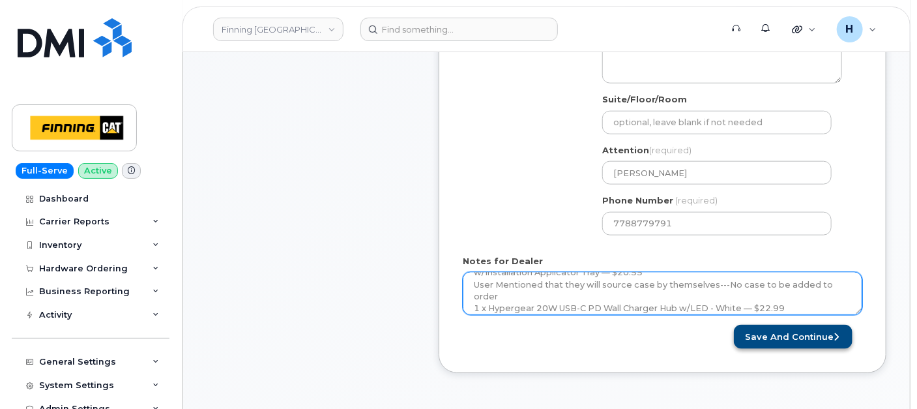
type textarea "Hardware Upgrade Jason Smith 7788779791 iPhone 16e $0.00 - 3 year term (128GB) …"
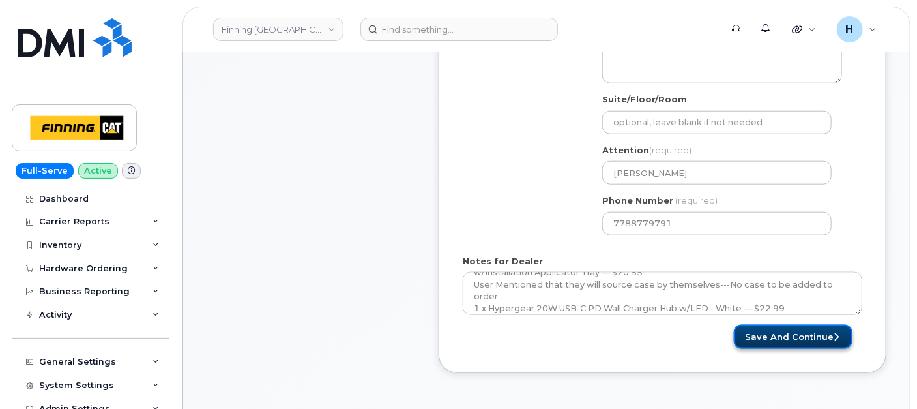
click at [797, 333] on button "Save and Continue" at bounding box center [793, 337] width 119 height 24
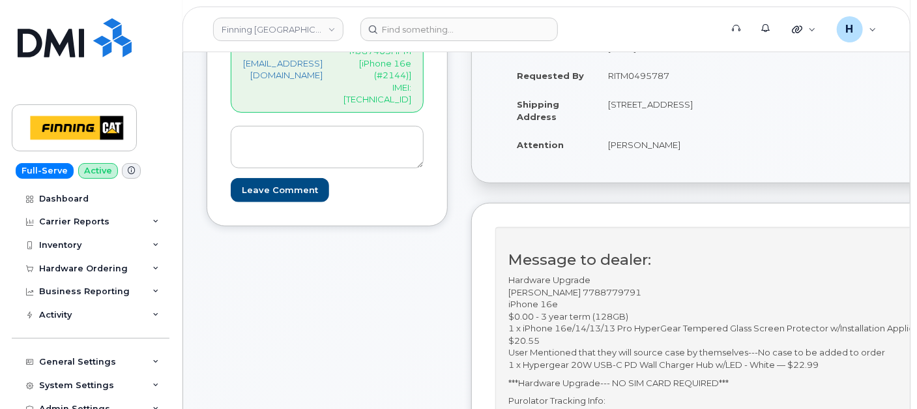
scroll to position [145, 0]
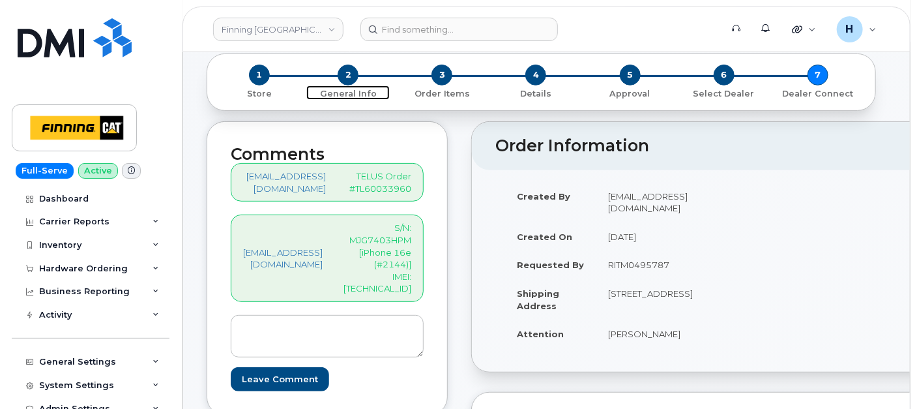
click at [350, 76] on span "2" at bounding box center [348, 75] width 21 height 21
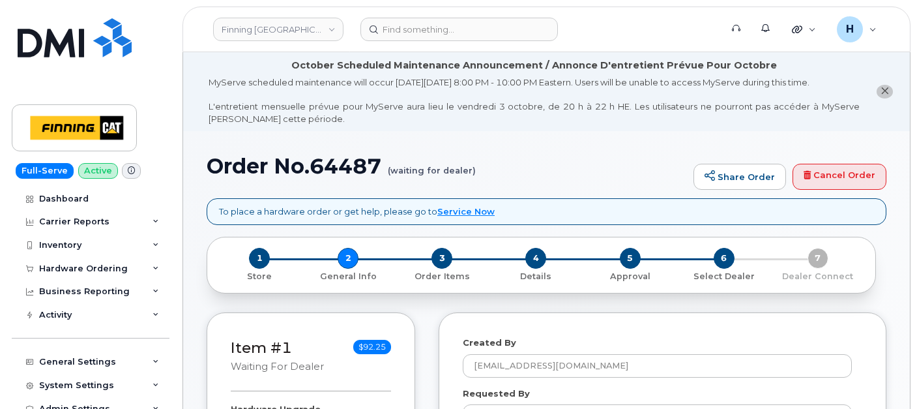
select select
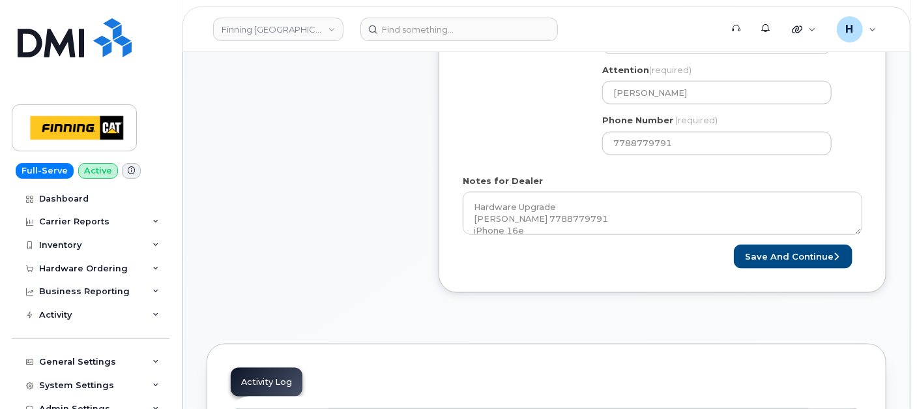
scroll to position [724, 0]
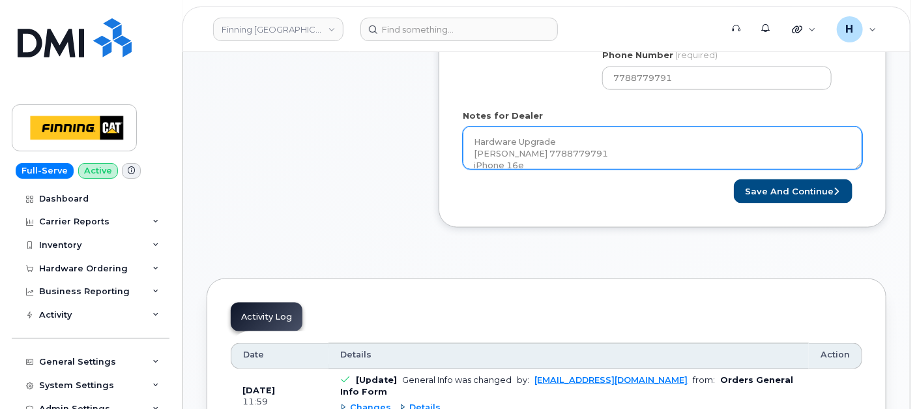
click at [518, 156] on textarea "Hardware Upgrade Jason Smith 7788779791 iPhone 16e $0.00 - 3 year term (128GB) …" at bounding box center [663, 148] width 400 height 43
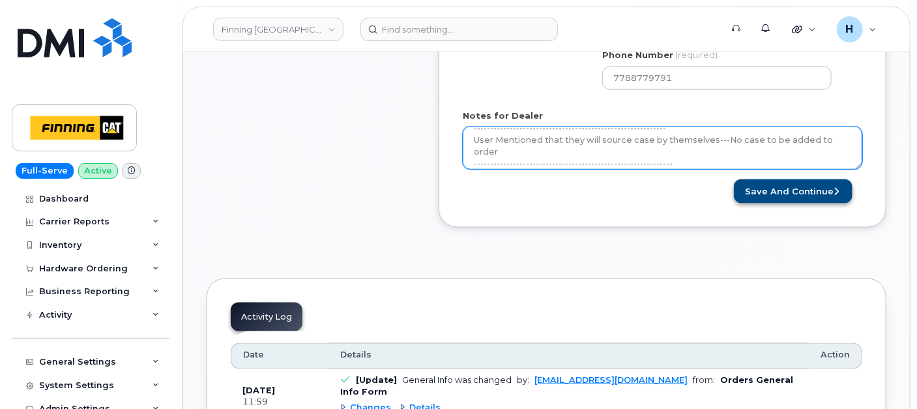
type textarea "Hardware Upgrade Jason Smith 7788779791 iPhone 16e $0.00 - 3 year term (128GB) …"
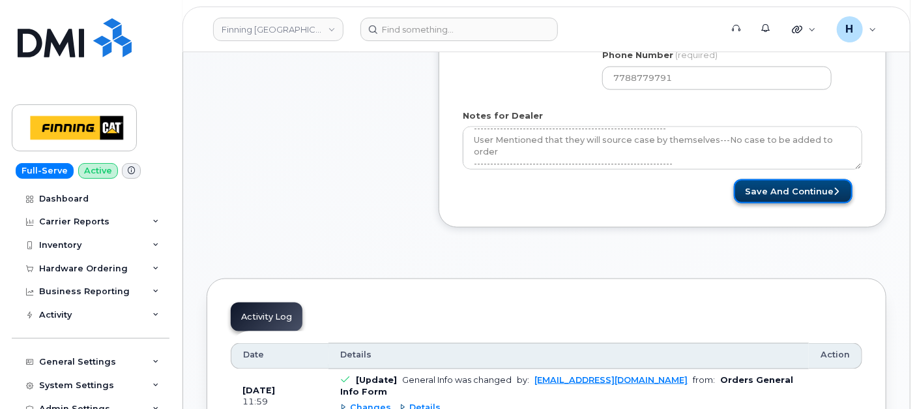
click at [823, 186] on button "Save and Continue" at bounding box center [793, 191] width 119 height 24
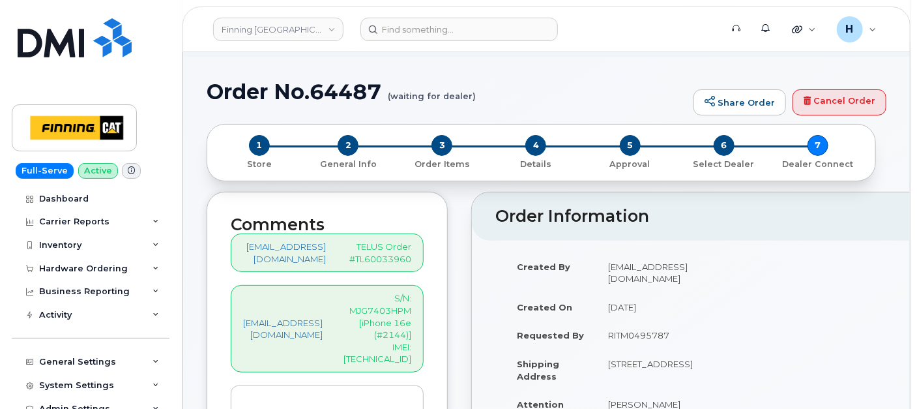
scroll to position [145, 0]
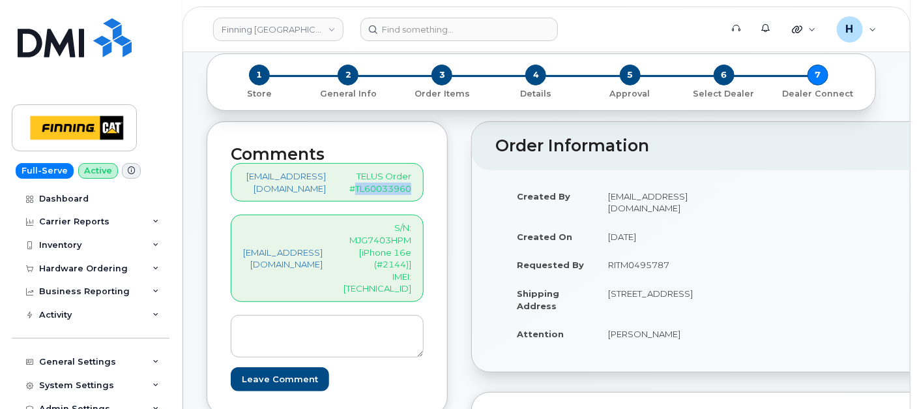
drag, startPoint x: 400, startPoint y: 186, endPoint x: 486, endPoint y: 188, distance: 85.4
click at [448, 188] on div "Comments hakaur@dminc.com TELUS Order #TL60033960 hakaur@dminc.com S/N: MJG7403…" at bounding box center [327, 268] width 241 height 294
copy p "TL60033960"
click at [93, 253] on div "Inventory" at bounding box center [91, 244] width 158 height 23
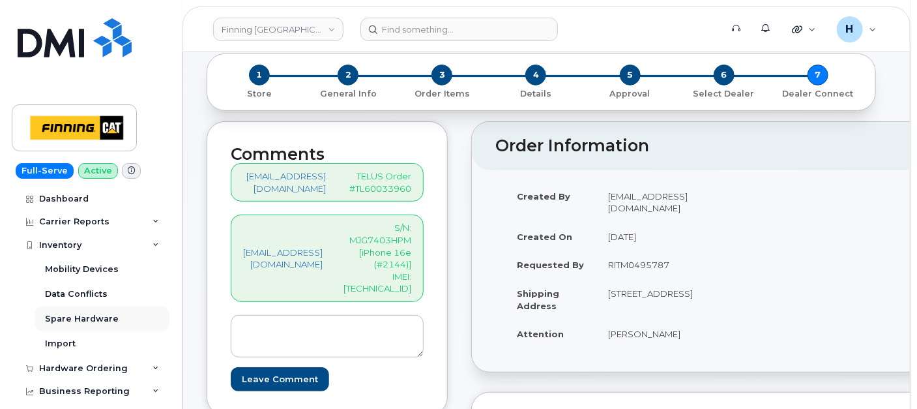
scroll to position [72, 0]
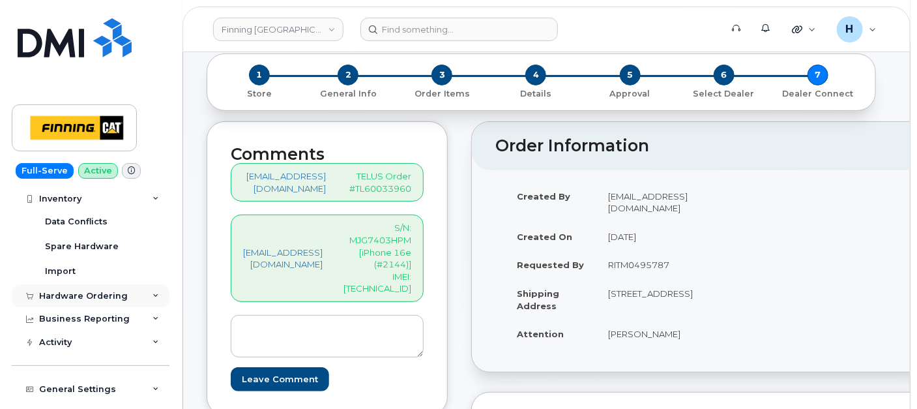
click at [85, 293] on div "Hardware Ordering" at bounding box center [83, 296] width 89 height 10
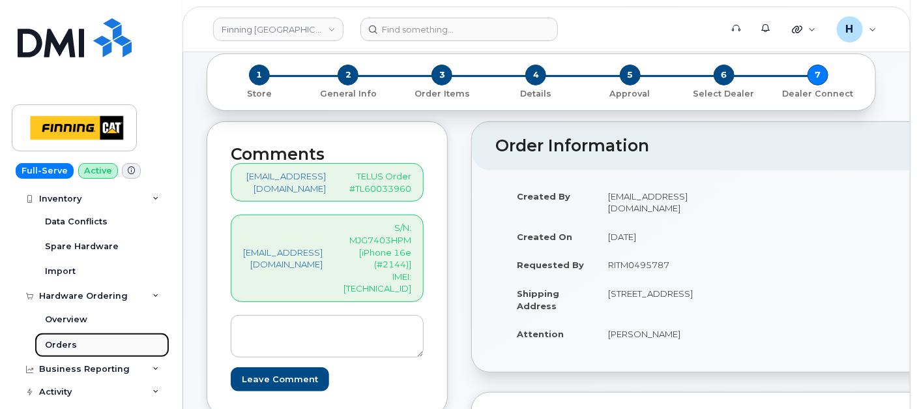
click at [70, 350] on link "Orders" at bounding box center [102, 345] width 135 height 25
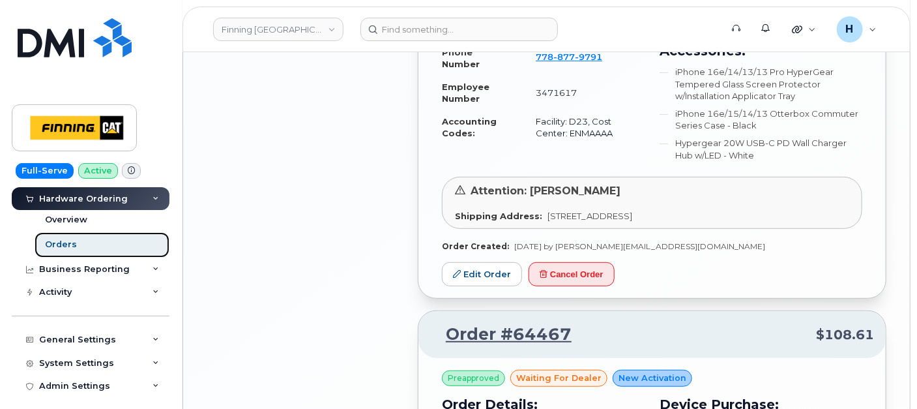
scroll to position [2463, 0]
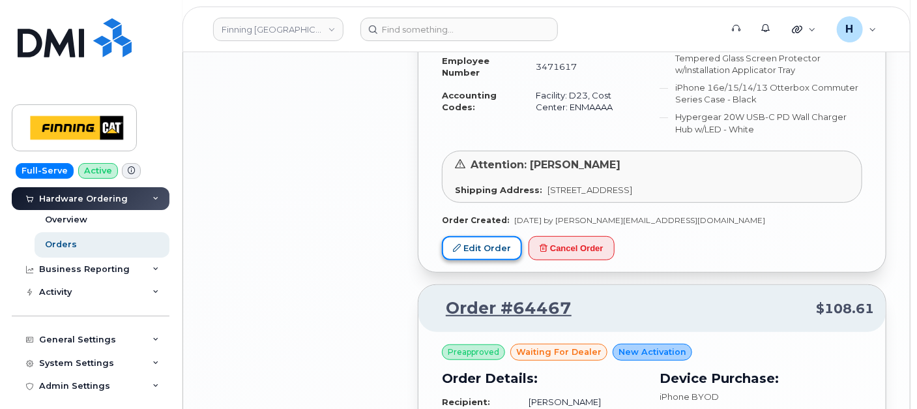
click at [508, 236] on link "Edit Order" at bounding box center [482, 248] width 80 height 24
click at [511, 236] on link "Edit Order" at bounding box center [482, 248] width 80 height 24
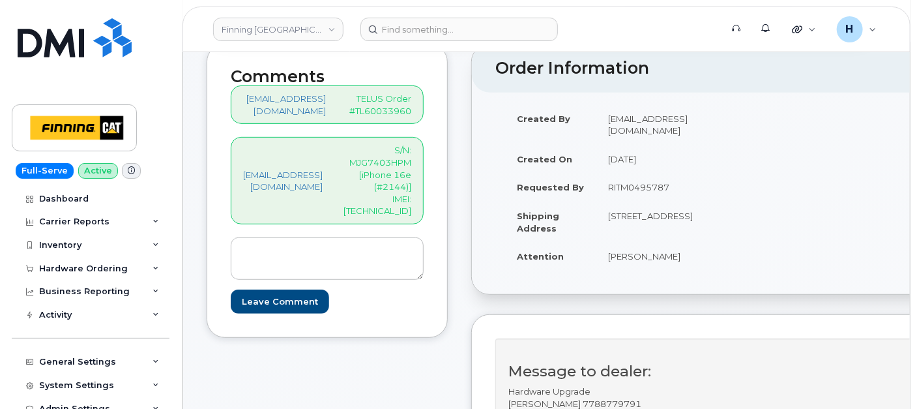
scroll to position [217, 0]
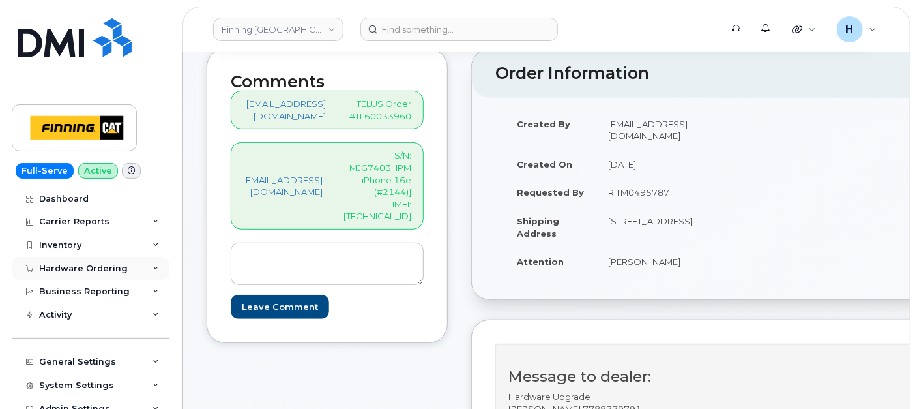
click at [72, 268] on div "Hardware Ordering" at bounding box center [83, 268] width 89 height 10
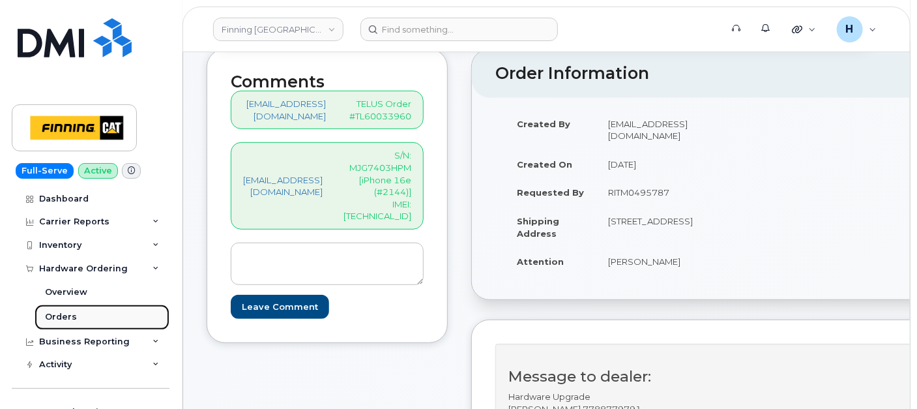
click at [61, 305] on link "Orders" at bounding box center [102, 317] width 135 height 25
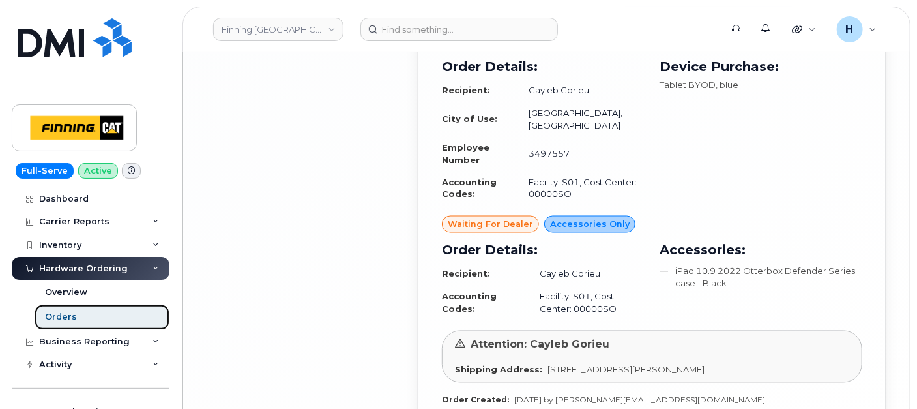
scroll to position [3260, 0]
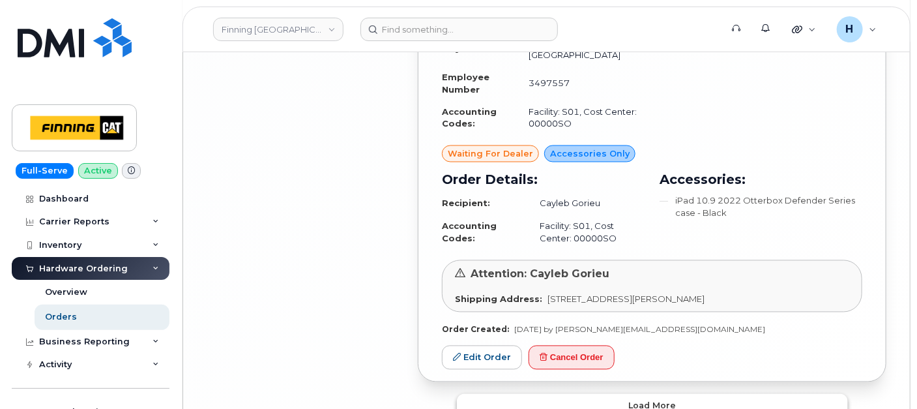
click at [556, 394] on button "Load more" at bounding box center [652, 405] width 391 height 23
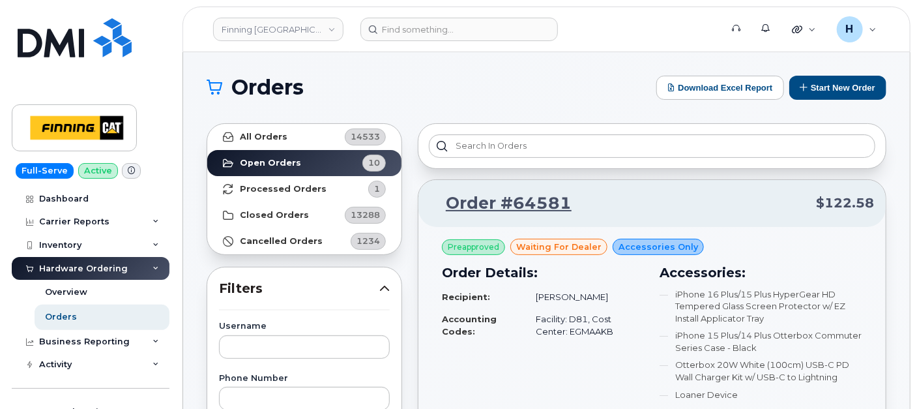
scroll to position [290, 0]
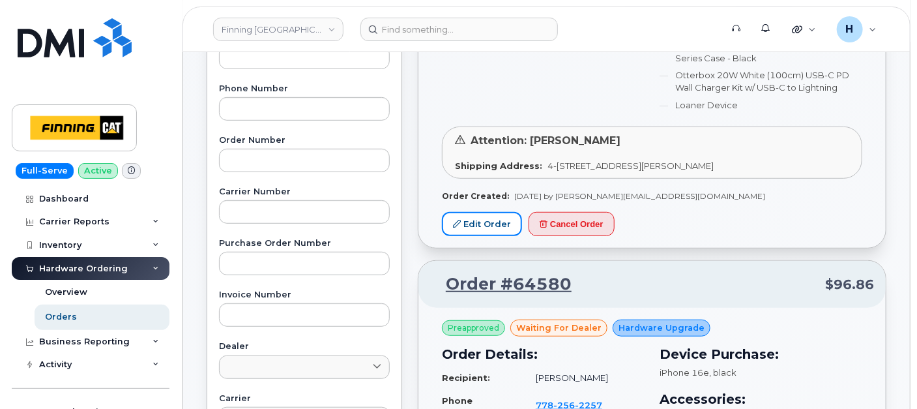
drag, startPoint x: 475, startPoint y: 222, endPoint x: 720, endPoint y: 160, distance: 252.9
click at [475, 222] on link "Edit Order" at bounding box center [482, 224] width 80 height 24
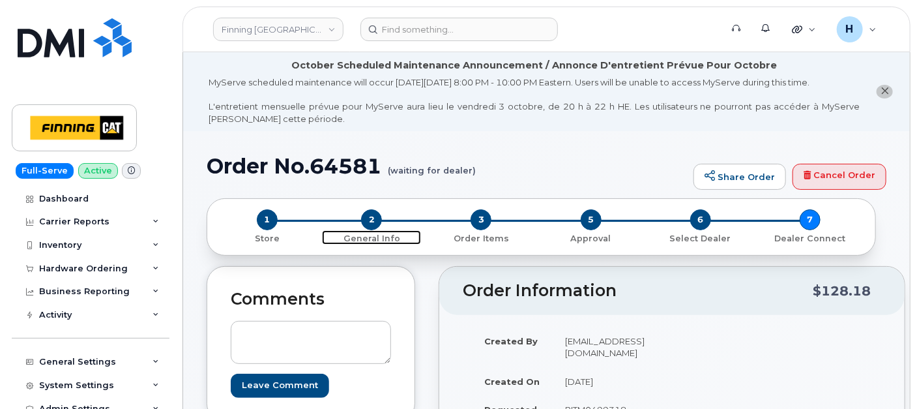
click at [370, 217] on span "2" at bounding box center [371, 219] width 21 height 21
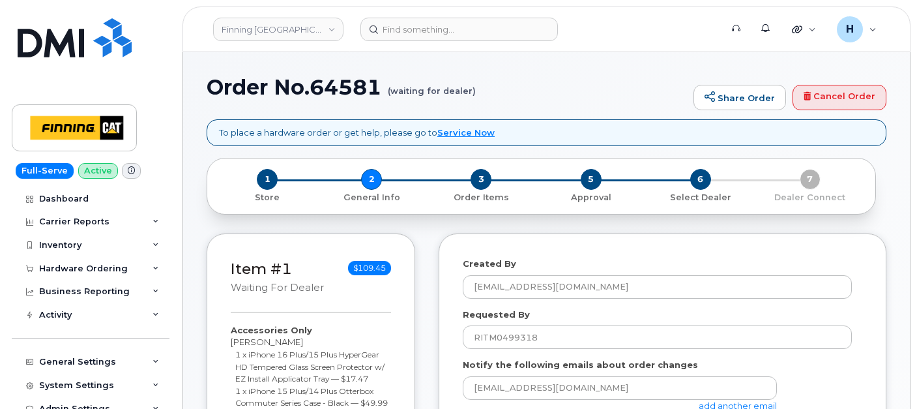
select select
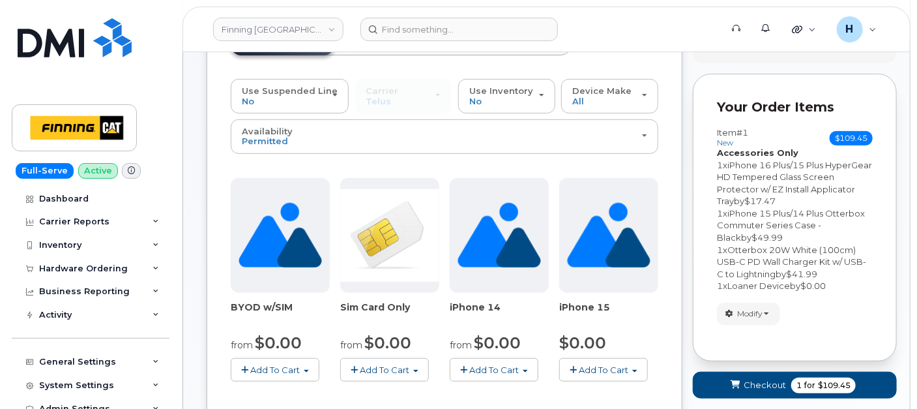
scroll to position [217, 0]
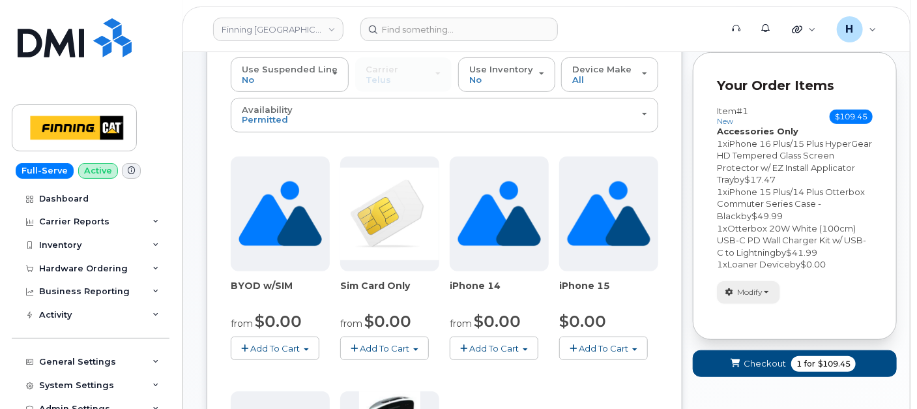
click at [743, 290] on span "Modify" at bounding box center [749, 292] width 25 height 12
click at [747, 309] on link "change" at bounding box center [780, 313] width 124 height 16
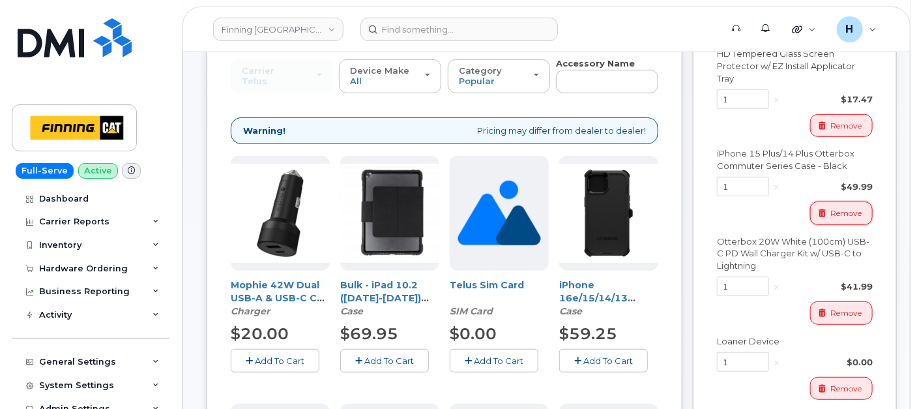
click at [835, 212] on span "Remove" at bounding box center [846, 213] width 31 height 12
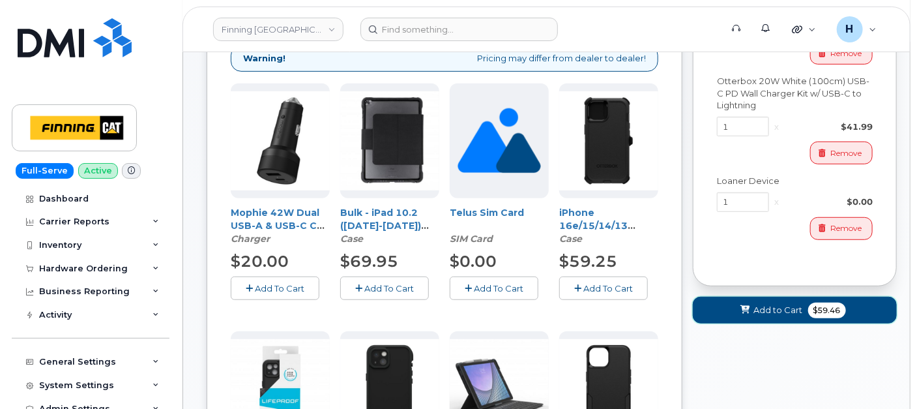
click at [752, 306] on span at bounding box center [745, 310] width 12 height 12
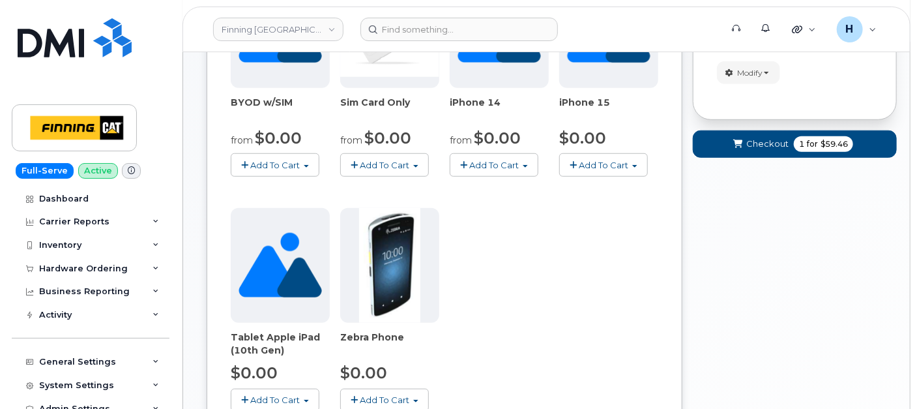
click at [767, 121] on form "Your Order Items Item #1 new $59.46 Accessories Only SIM Only Activation New Ac…" at bounding box center [795, 19] width 204 height 301
click at [754, 138] on span "Checkout" at bounding box center [768, 144] width 42 height 12
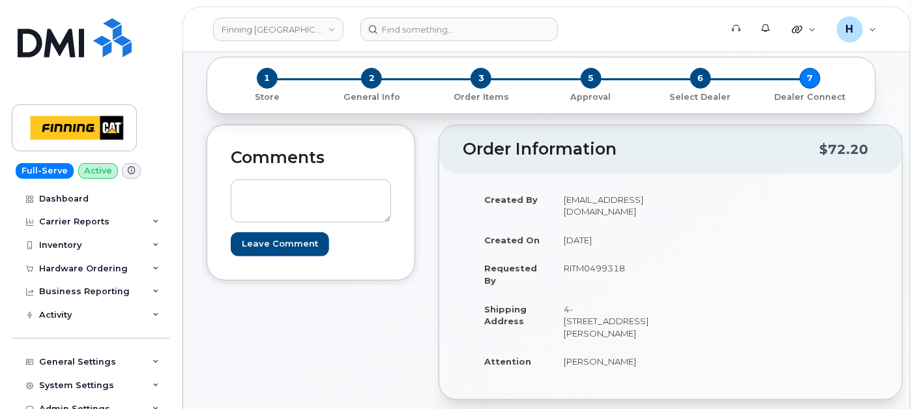
scroll to position [145, 0]
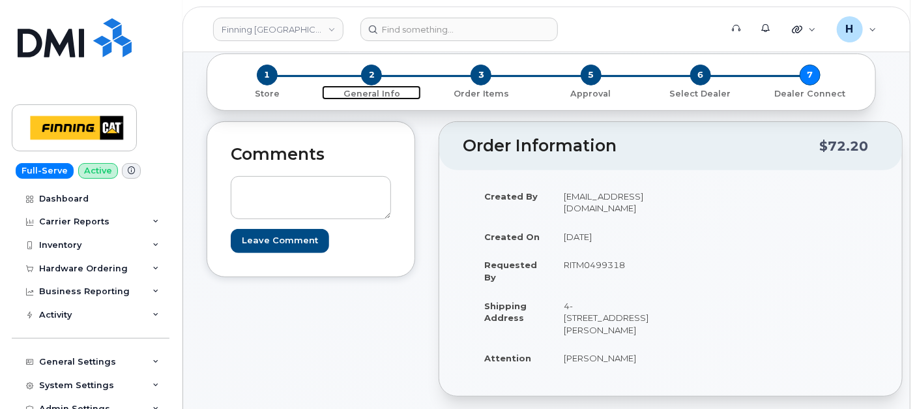
click at [377, 72] on span "2" at bounding box center [371, 75] width 21 height 21
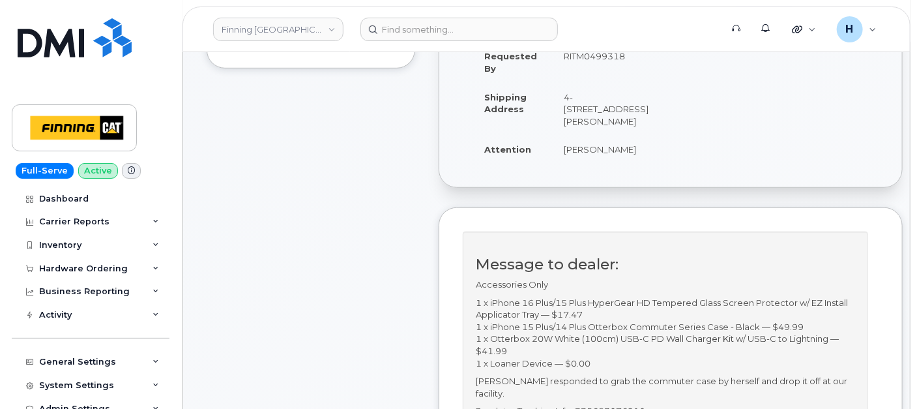
scroll to position [507, 0]
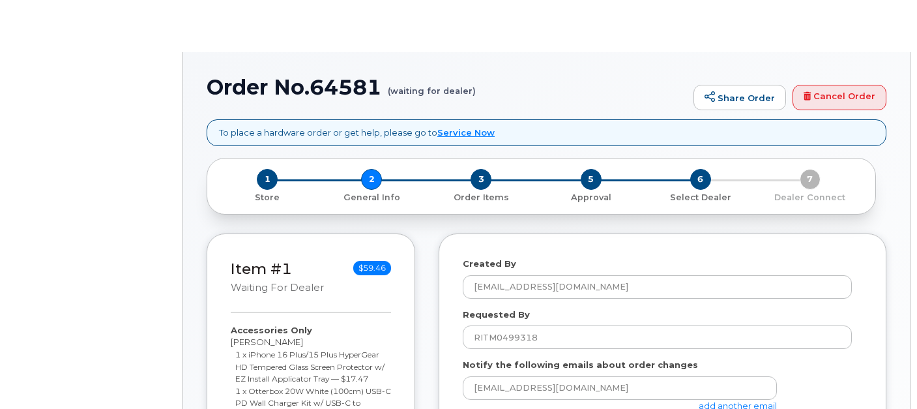
select select
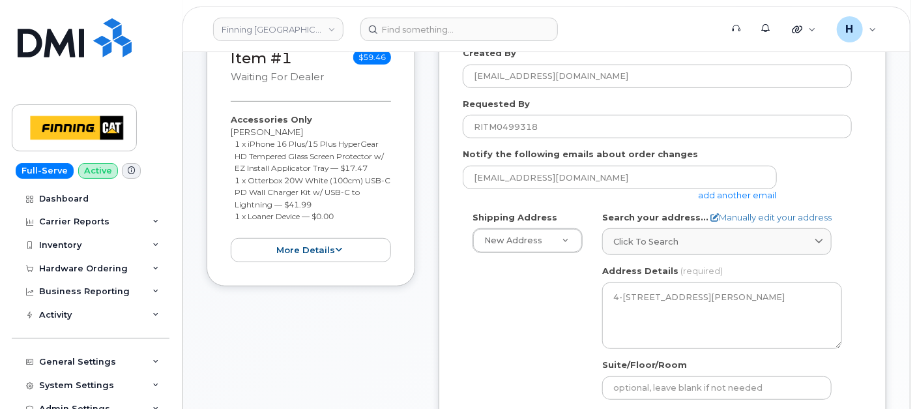
scroll to position [579, 0]
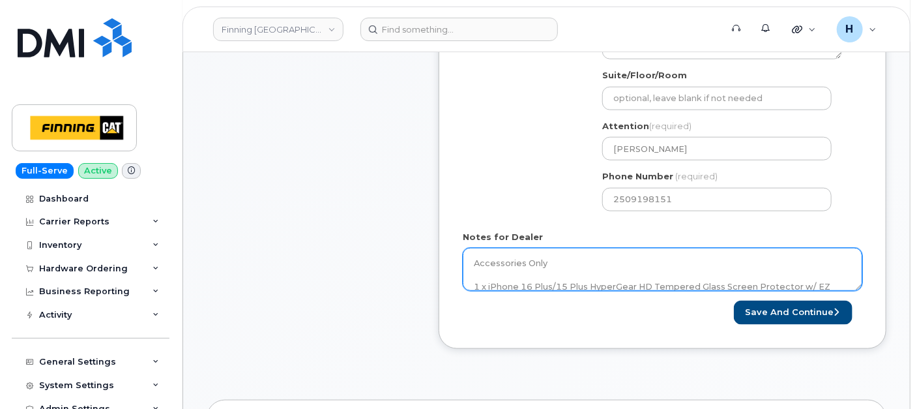
click at [552, 261] on textarea "Accessories Only 1 x iPhone 16 Plus/15 Plus HyperGear HD Tempered Glass Screen …" at bounding box center [663, 269] width 400 height 43
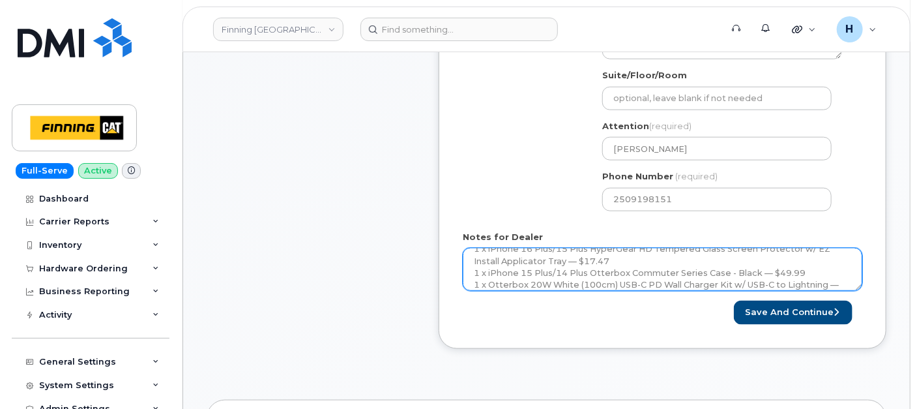
scroll to position [50, 0]
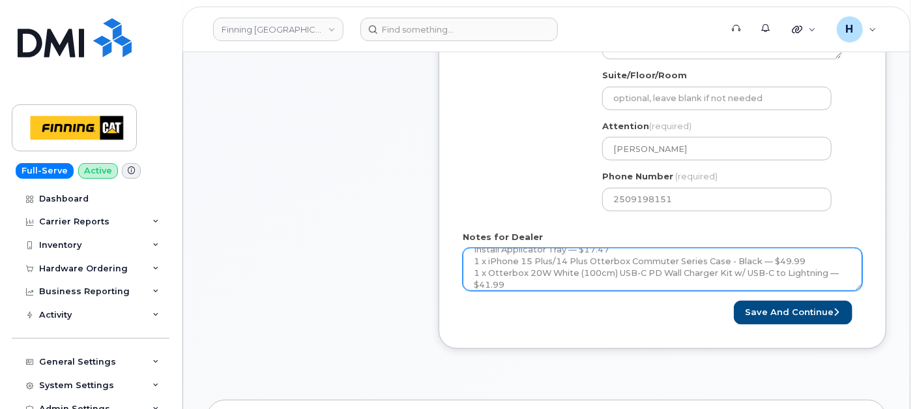
drag, startPoint x: 803, startPoint y: 260, endPoint x: 475, endPoint y: 259, distance: 328.6
click at [475, 259] on textarea "Accessories Only 1 x iPhone 16 Plus/15 Plus HyperGear HD Tempered Glass Screen …" at bounding box center [663, 269] width 400 height 43
paste textarea "0.00---New Case from Inventory."
type textarea "Accessories Only 1 x iPhone 16 Plus/15 Plus HyperGear HD Tempered Glass Screen …"
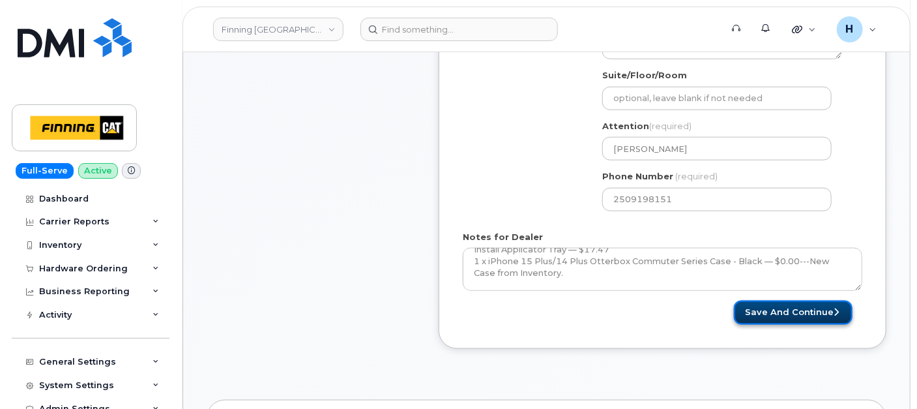
click at [766, 301] on button "Save and Continue" at bounding box center [793, 313] width 119 height 24
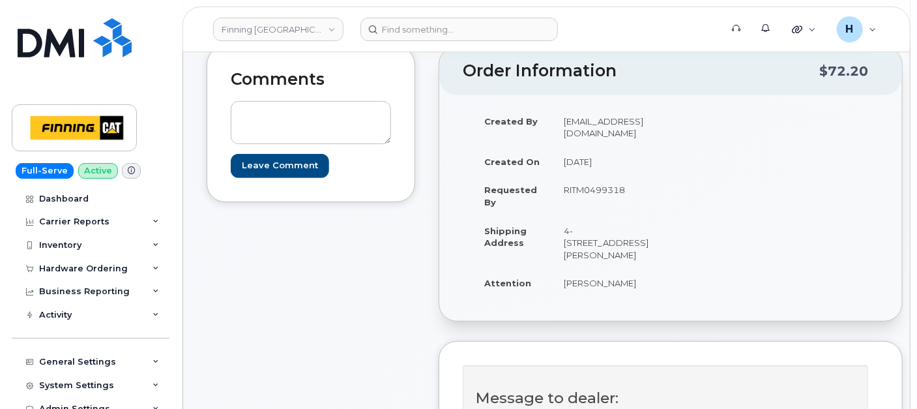
scroll to position [217, 0]
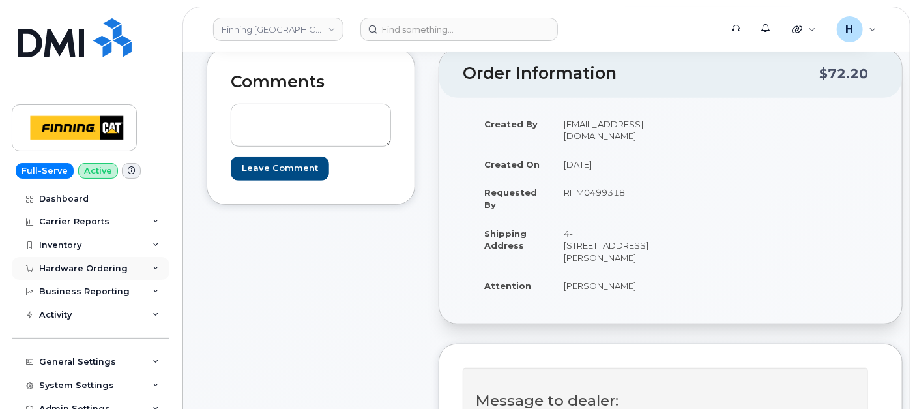
click at [106, 272] on div "Hardware Ordering" at bounding box center [83, 268] width 89 height 10
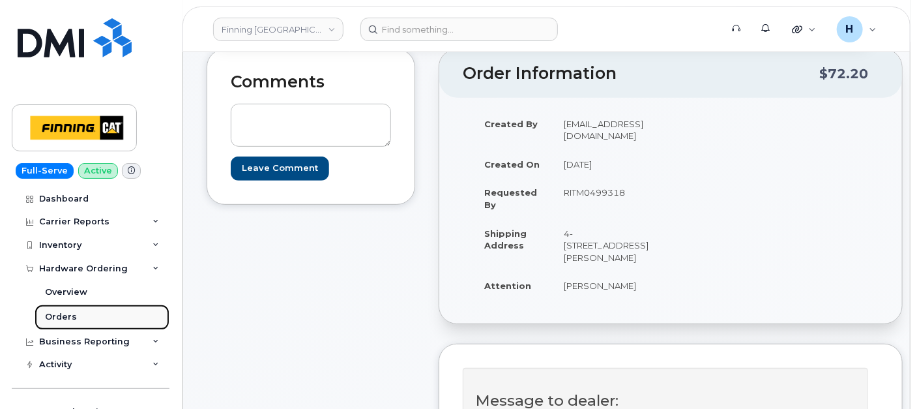
click at [81, 312] on link "Orders" at bounding box center [102, 317] width 135 height 25
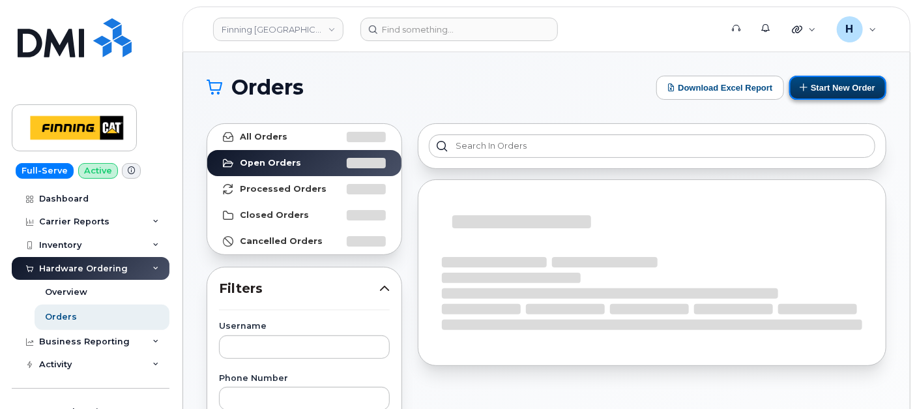
click at [797, 93] on button "Start New Order" at bounding box center [838, 88] width 97 height 24
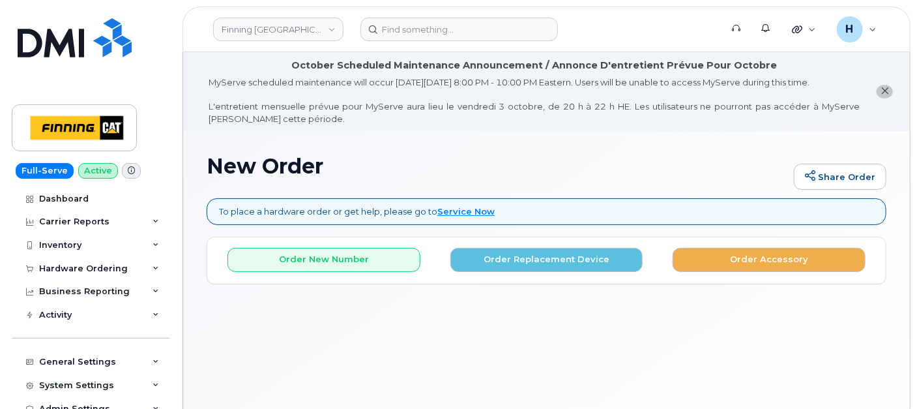
click at [672, 254] on div "Order Accessory" at bounding box center [769, 260] width 213 height 24
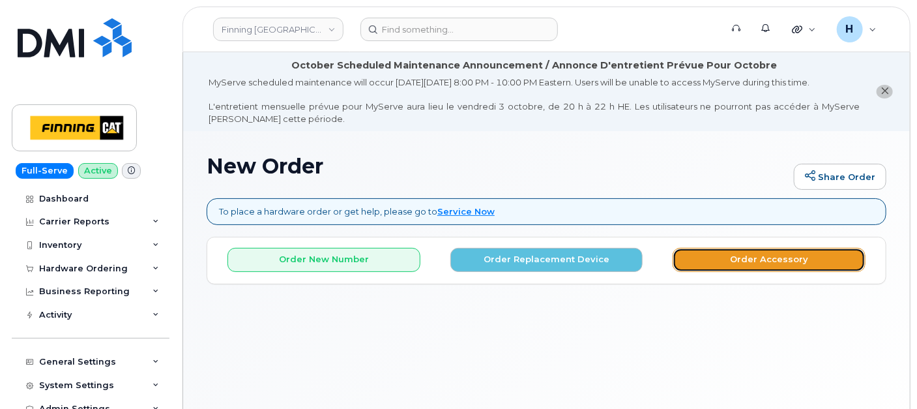
click at [683, 264] on button "Order Accessory" at bounding box center [769, 260] width 193 height 24
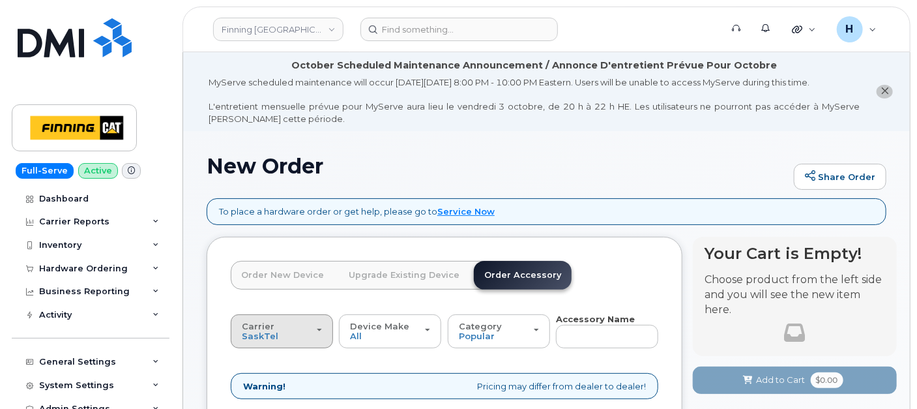
click at [296, 331] on div "Carrier SaskTel Telus" at bounding box center [282, 331] width 80 height 20
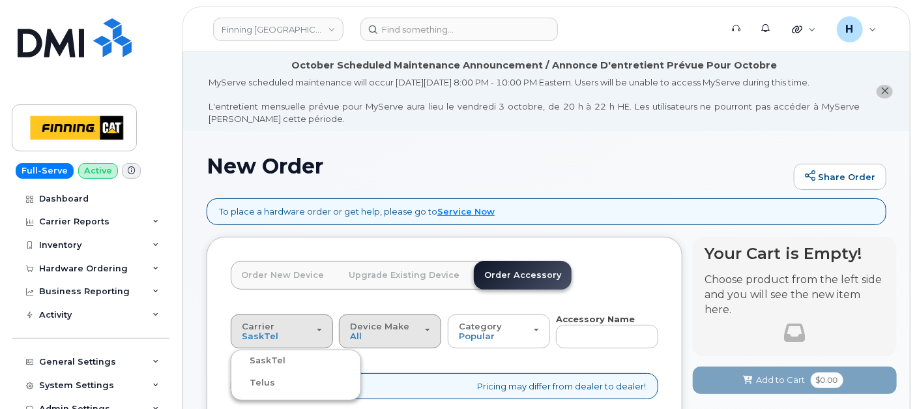
drag, startPoint x: 275, startPoint y: 382, endPoint x: 422, endPoint y: 333, distance: 155.3
click at [277, 380] on div "Telus" at bounding box center [296, 383] width 124 height 16
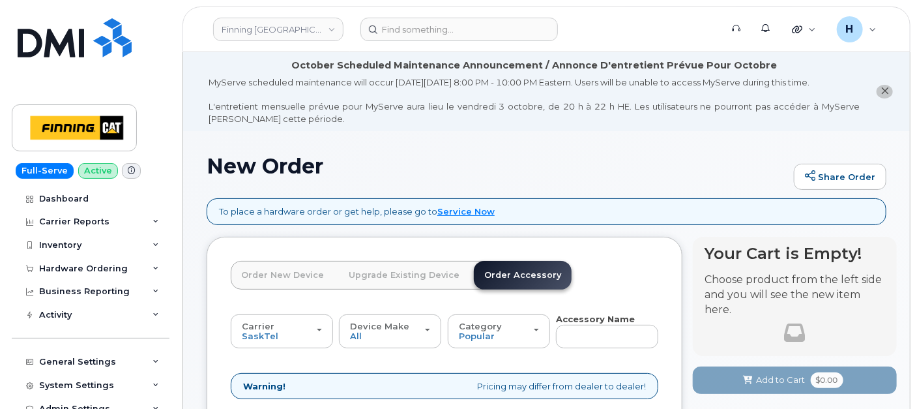
click at [551, 337] on div "Carrier SaskTel Telus SaskTel Telus Device Make All Aircard Android Blackberry …" at bounding box center [445, 331] width 428 height 36
click at [575, 337] on input "text" at bounding box center [607, 336] width 102 height 23
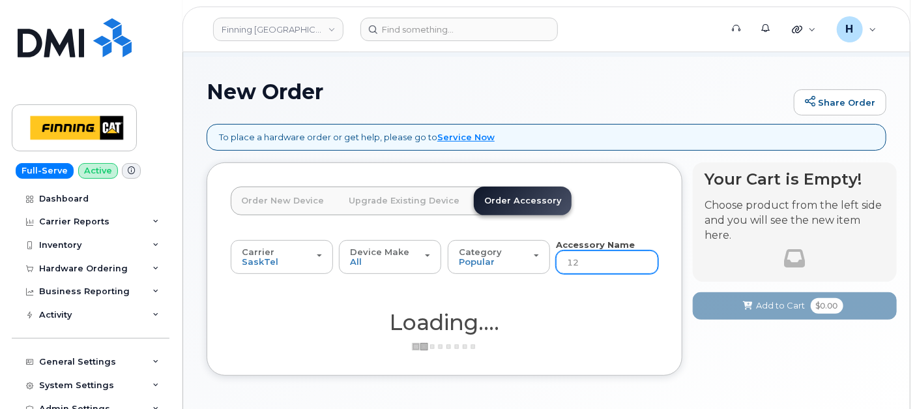
scroll to position [125, 0]
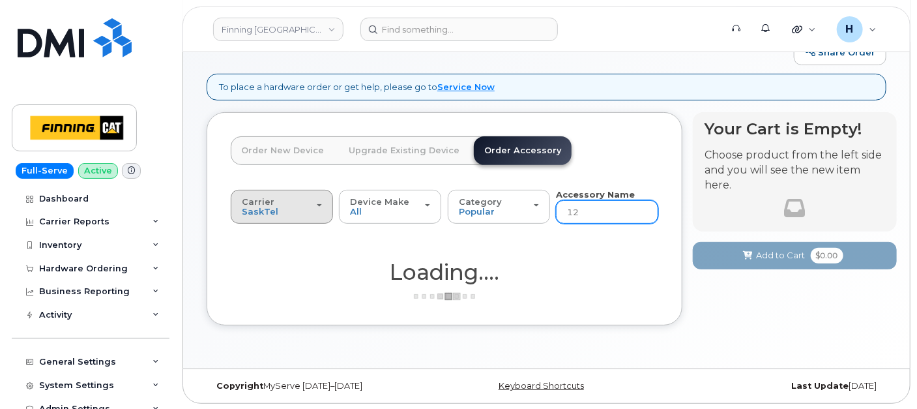
type input "12"
drag, startPoint x: 274, startPoint y: 204, endPoint x: 270, endPoint y: 228, distance: 24.4
click at [275, 207] on div "Carrier SaskTel Telus" at bounding box center [282, 207] width 80 height 20
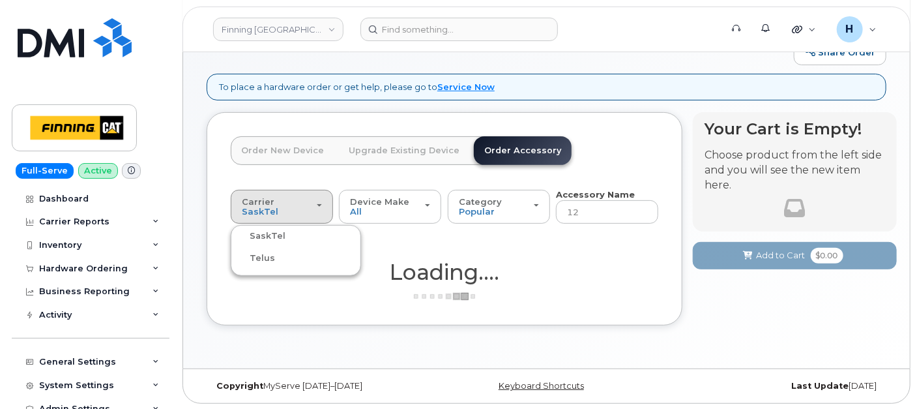
click at [267, 248] on ul "SaskTel Telus" at bounding box center [296, 250] width 130 height 51
click at [266, 213] on span "SaskTel" at bounding box center [260, 211] width 37 height 10
drag, startPoint x: 245, startPoint y: 273, endPoint x: 250, endPoint y: 264, distance: 10.5
click at [245, 273] on ul "SaskTel Telus" at bounding box center [296, 250] width 130 height 51
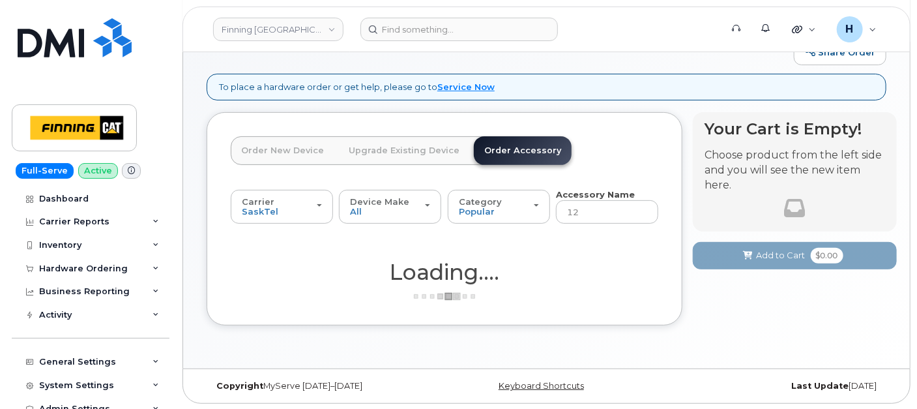
click at [250, 264] on h1 "Loading...." at bounding box center [445, 271] width 428 height 23
drag, startPoint x: 250, startPoint y: 201, endPoint x: 255, endPoint y: 242, distance: 40.8
click at [250, 202] on span "Carrier" at bounding box center [258, 201] width 33 height 10
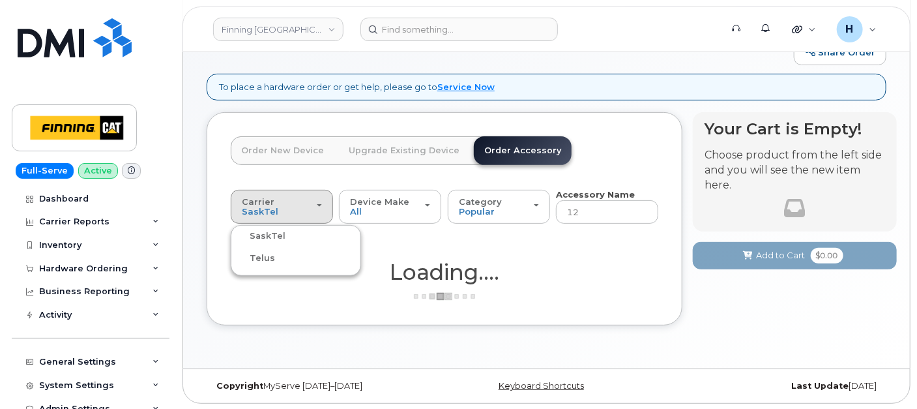
click at [258, 256] on label "Telus" at bounding box center [254, 258] width 41 height 16
click at [0, 0] on input "Telus" at bounding box center [0, 0] width 0 height 0
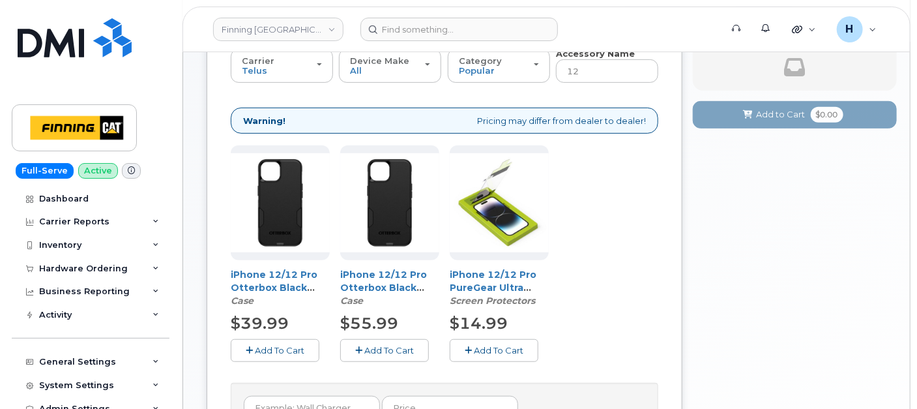
scroll to position [270, 0]
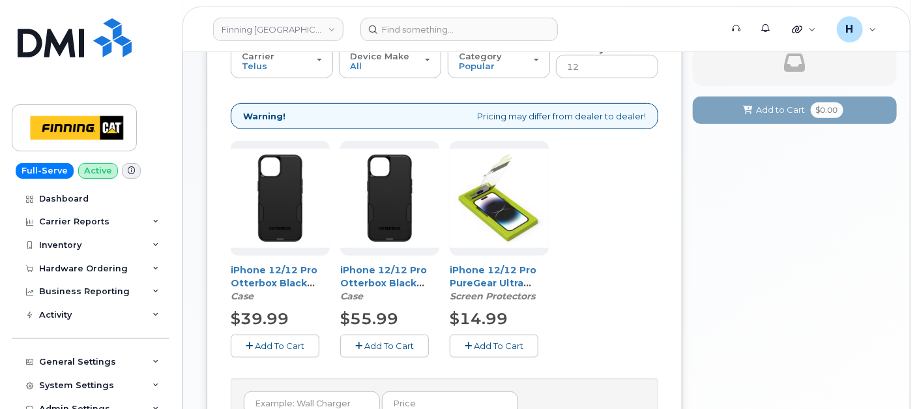
click at [473, 347] on button "Add To Cart" at bounding box center [494, 346] width 89 height 23
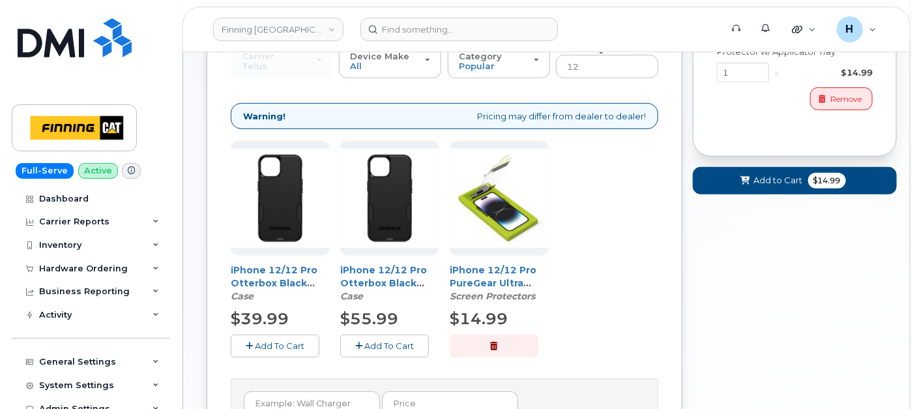
click at [288, 352] on button "Add To Cart" at bounding box center [275, 346] width 89 height 23
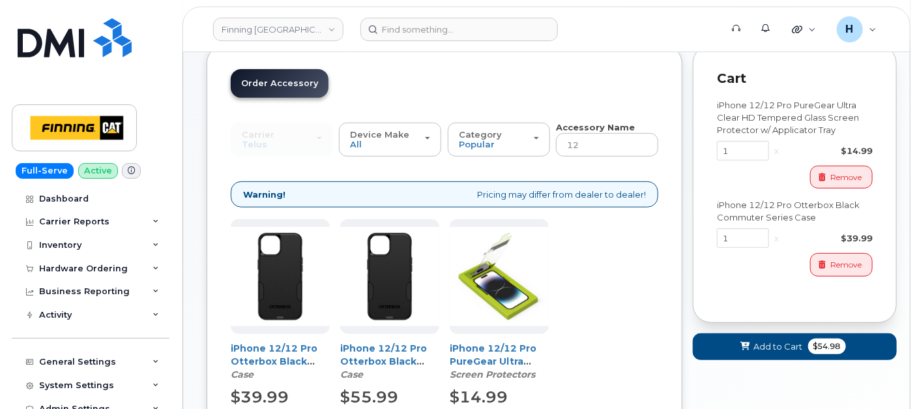
scroll to position [125, 0]
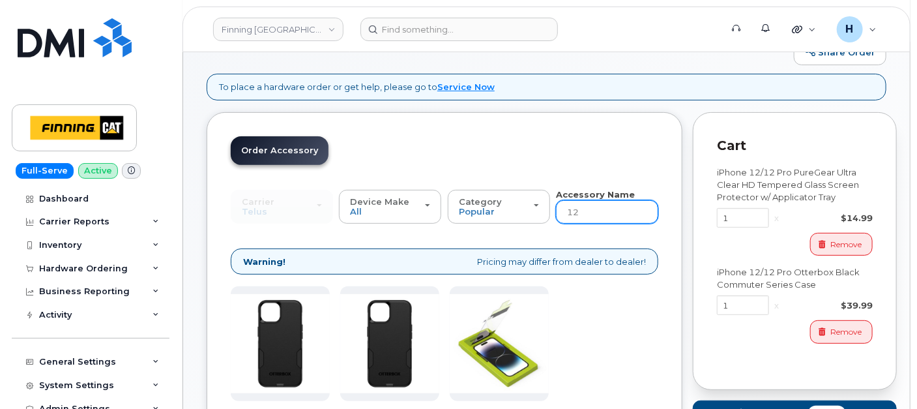
drag, startPoint x: 584, startPoint y: 215, endPoint x: 558, endPoint y: 215, distance: 25.4
click at [558, 215] on input "12" at bounding box center [607, 211] width 102 height 23
type input "wall"
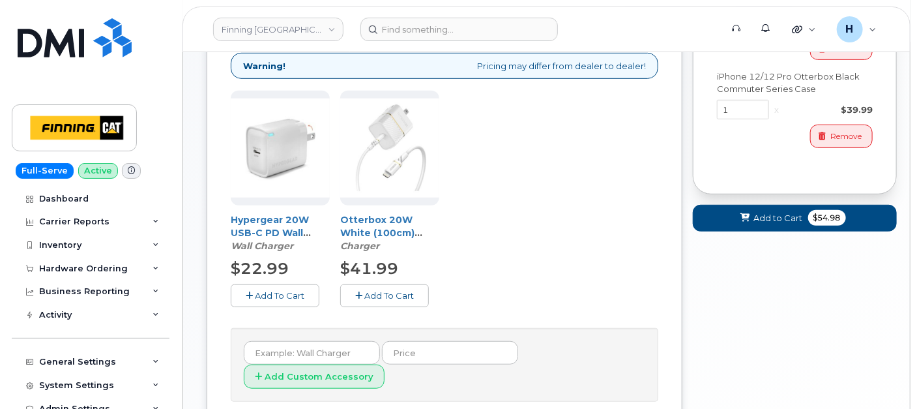
scroll to position [342, 0]
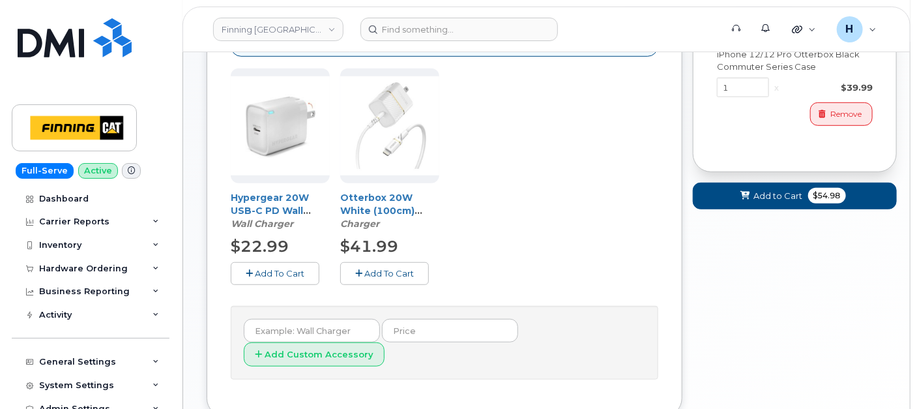
click at [365, 275] on span "Add To Cart" at bounding box center [390, 273] width 50 height 10
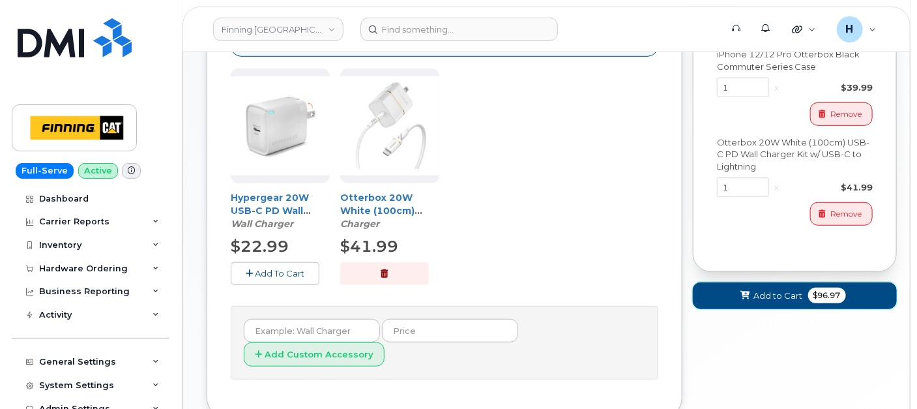
click at [760, 297] on span "Add to Cart" at bounding box center [778, 296] width 49 height 12
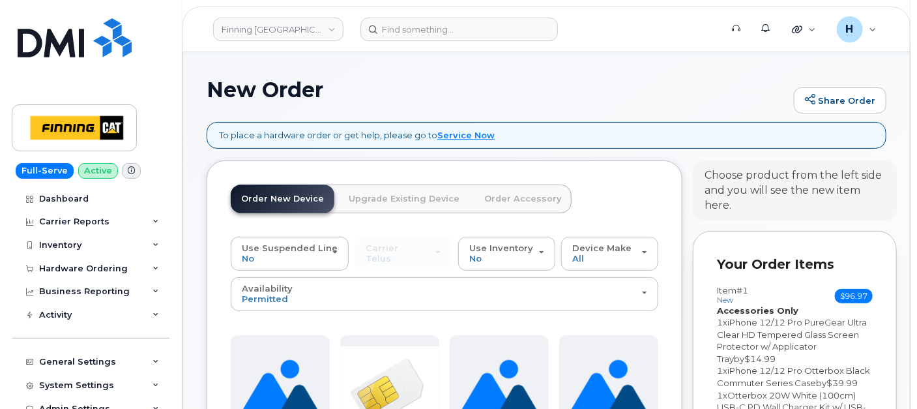
scroll to position [221, 0]
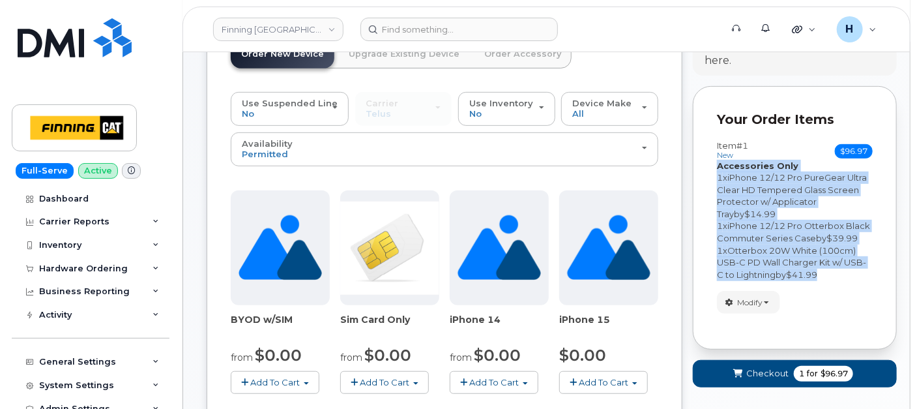
drag, startPoint x: 717, startPoint y: 168, endPoint x: 837, endPoint y: 273, distance: 160.3
click at [837, 273] on div "Your Order Items Item #1 new $96.97 Accessories Only SIM Only Activation New Ac…" at bounding box center [795, 217] width 204 height 263
copy div "Accessories Only SIM Only Activation New Activation Hardware Upgrade 1 x iPhone…"
click at [749, 297] on span "Modify" at bounding box center [749, 303] width 25 height 12
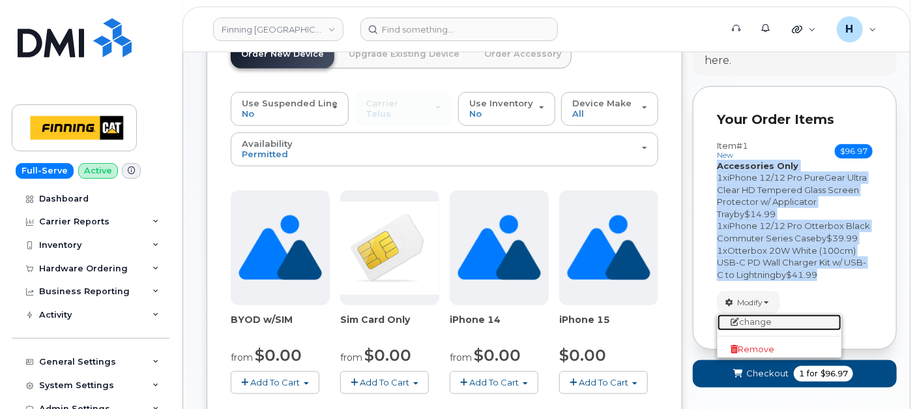
drag, startPoint x: 732, startPoint y: 316, endPoint x: 728, endPoint y: 306, distance: 10.5
click at [732, 316] on link "change" at bounding box center [780, 322] width 124 height 16
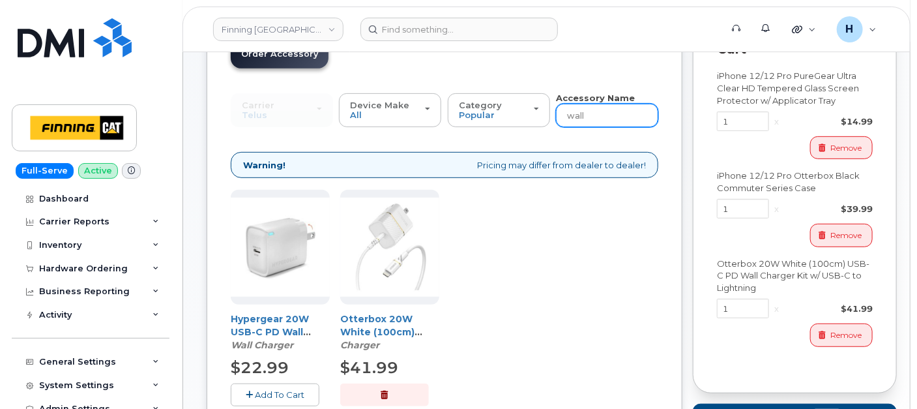
click at [595, 125] on input "wall" at bounding box center [607, 115] width 102 height 23
click at [595, 102] on div "Accessory Name wall" at bounding box center [607, 110] width 102 height 36
drag, startPoint x: 595, startPoint y: 102, endPoint x: 596, endPoint y: 113, distance: 11.8
click at [596, 113] on input "wall" at bounding box center [607, 115] width 102 height 23
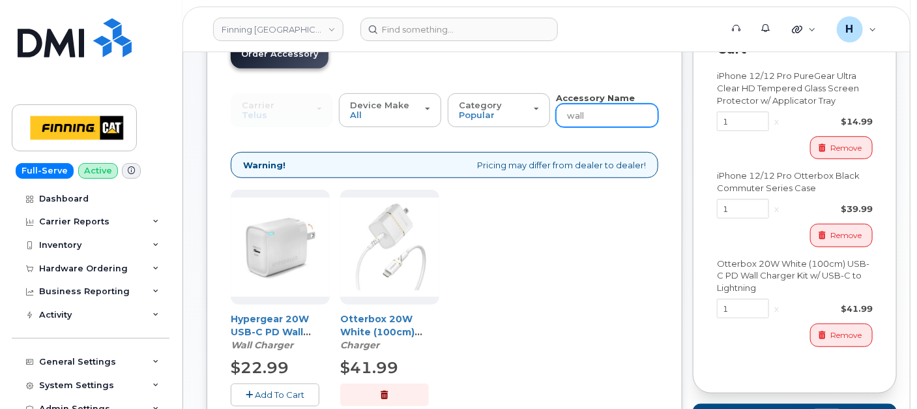
click at [596, 113] on input "wall" at bounding box center [607, 115] width 102 height 23
type input "loaner"
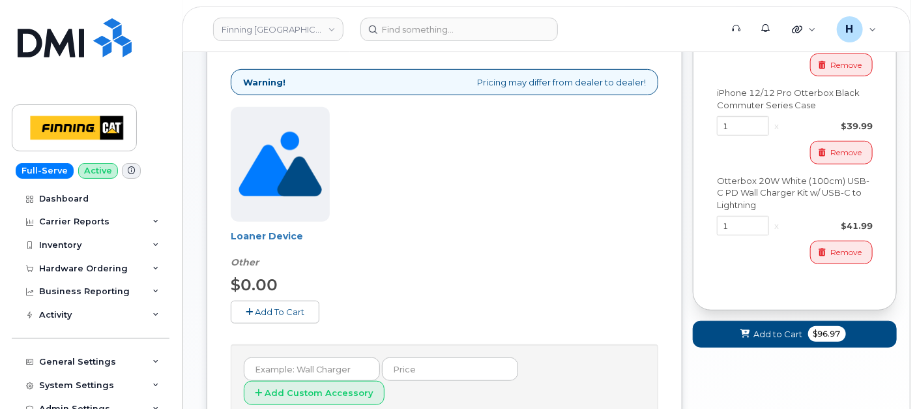
scroll to position [366, 0]
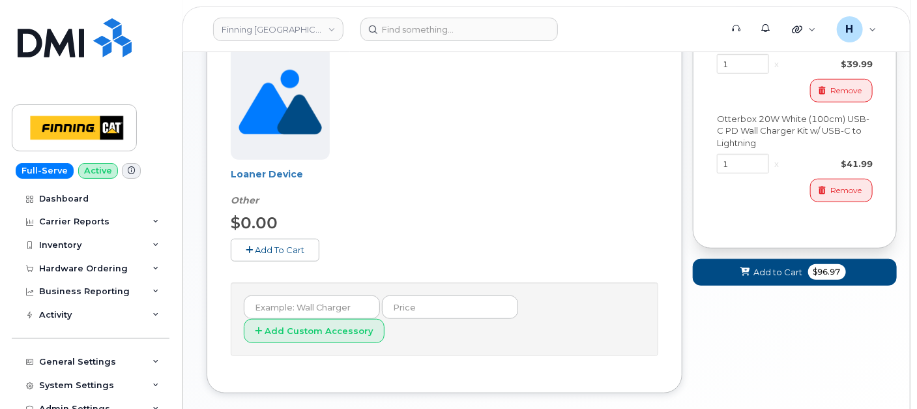
click at [246, 263] on div "Loaner Device Other $0.00 Add To Cart" at bounding box center [445, 163] width 428 height 237
click at [248, 260] on div "Loaner Device Other $0.00 Add To Cart" at bounding box center [445, 163] width 428 height 237
click at [295, 248] on span "Add To Cart" at bounding box center [280, 250] width 50 height 10
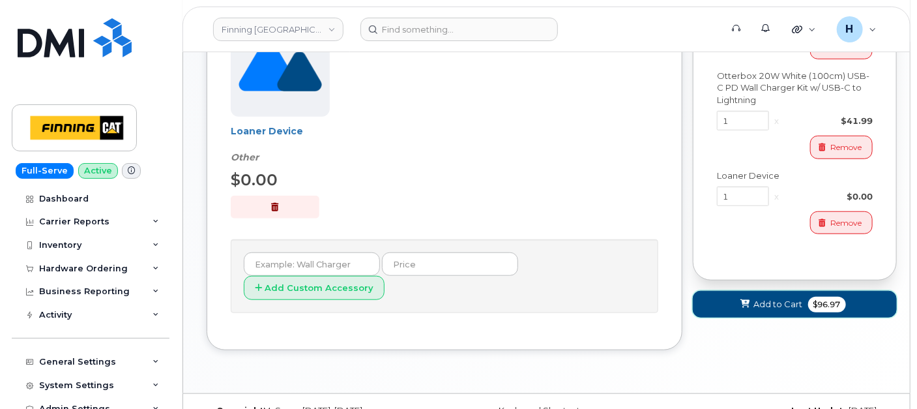
click at [729, 292] on button "Add to Cart $96.97" at bounding box center [795, 304] width 204 height 27
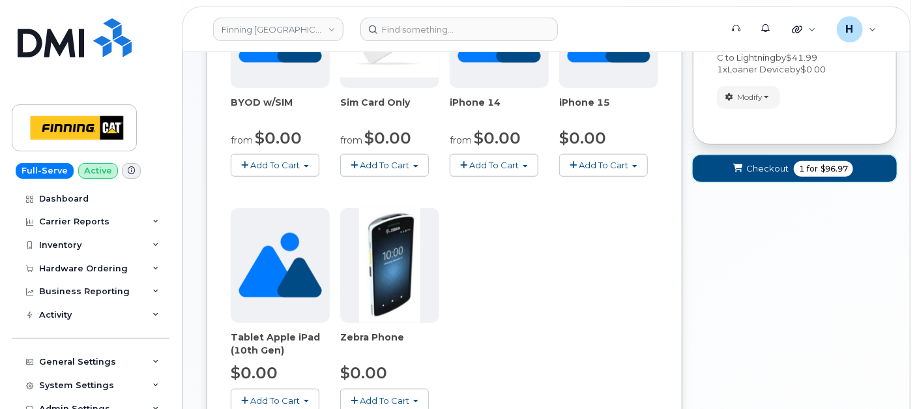
click at [709, 179] on button "Checkout 1 for $96.97" at bounding box center [795, 168] width 204 height 27
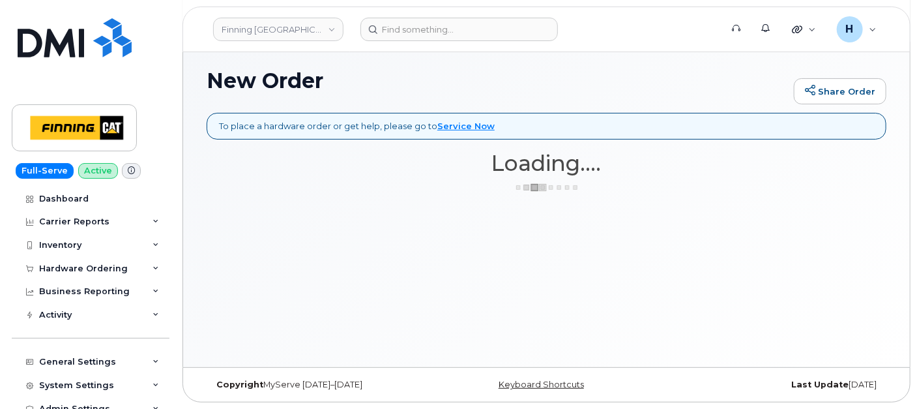
scroll to position [85, 0]
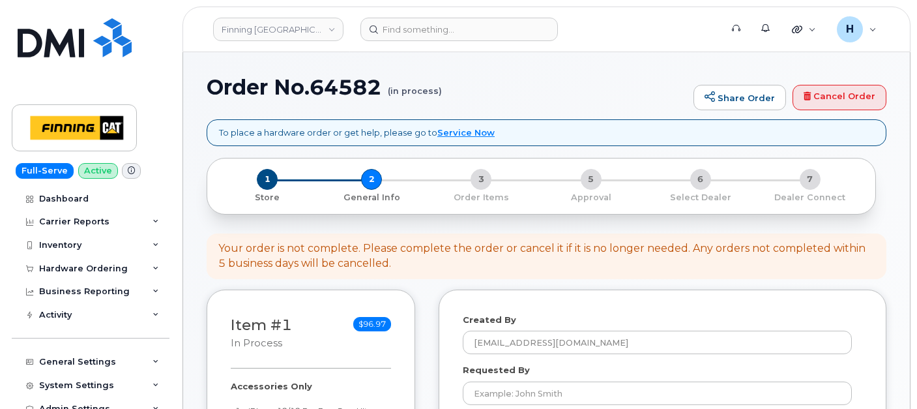
select select
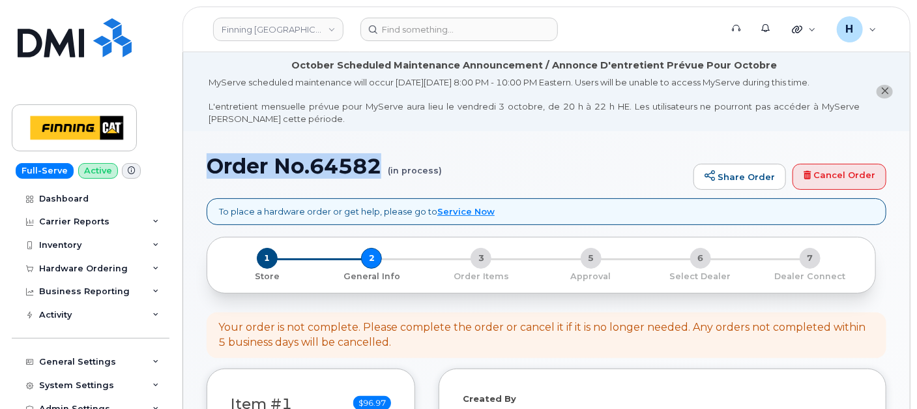
drag, startPoint x: 201, startPoint y: 166, endPoint x: 381, endPoint y: 175, distance: 179.6
copy h1 "Order No.64582"
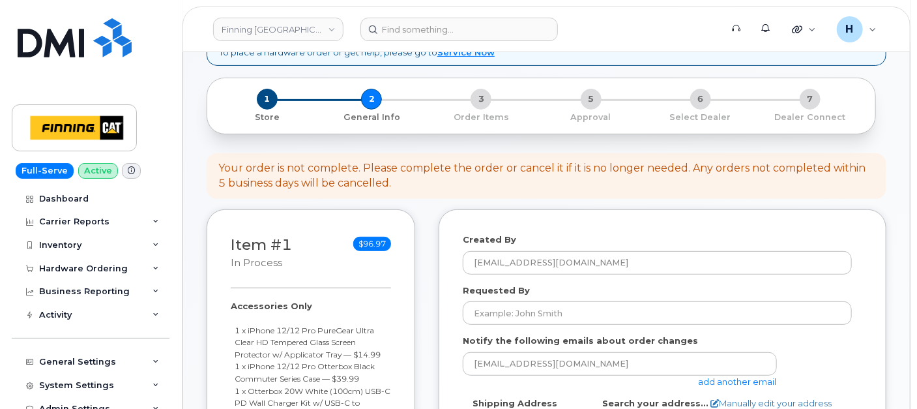
scroll to position [290, 0]
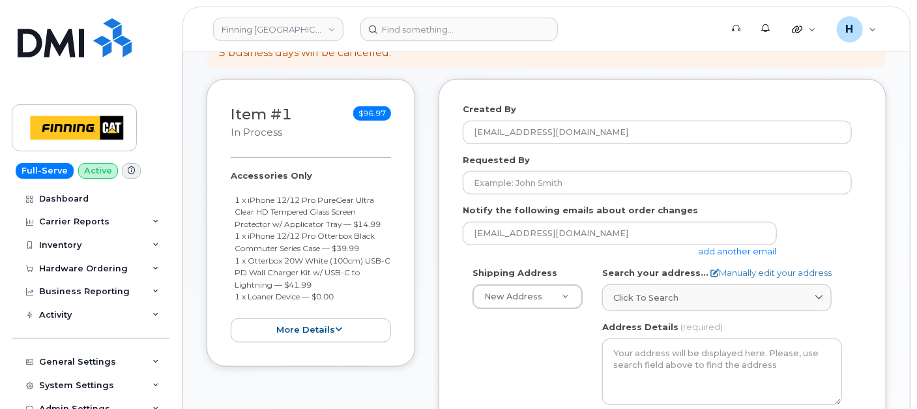
drag, startPoint x: 224, startPoint y: 171, endPoint x: 337, endPoint y: 292, distance: 165.6
click at [337, 292] on div "Item #1 in process $96.97 Accessories Only 1 x iPhone 12/12 Pro PureGear Ultra …" at bounding box center [311, 223] width 209 height 288
copy div "Accessories Only 1 x iPhone 12/12 Pro PureGear Ultra Clear HD Tempered Glass Sc…"
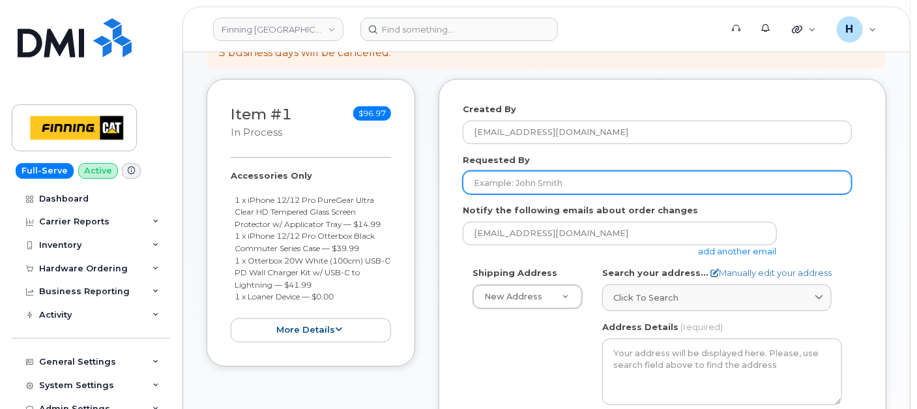
drag, startPoint x: 526, startPoint y: 176, endPoint x: 413, endPoint y: 233, distance: 126.3
click at [526, 176] on input "Requested By" at bounding box center [657, 182] width 389 height 23
paste input "RITM0496965"
type input "RITM0496965"
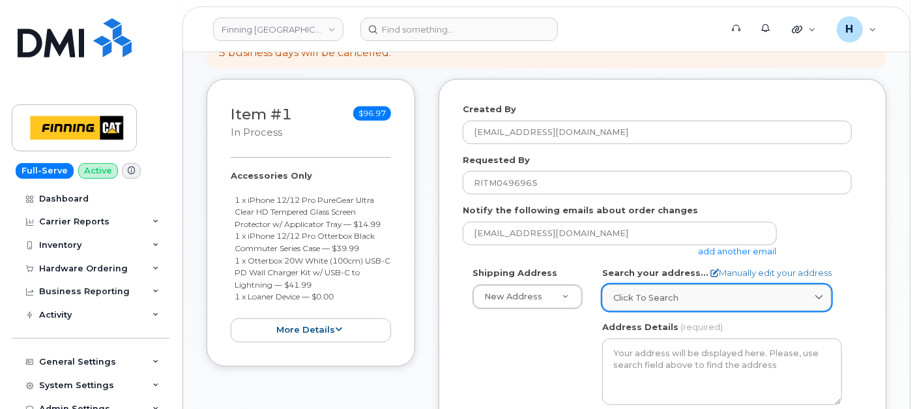
click at [666, 303] on link "Click to search" at bounding box center [718, 297] width 230 height 27
paste input "10910 170 St."
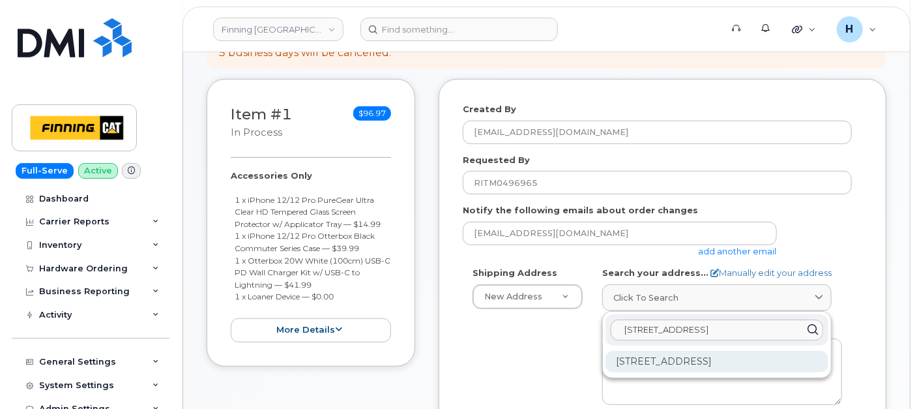
type input "10910 170 St."
click at [640, 359] on div "10910 170 St NW Edmonton AB T5S 1H6" at bounding box center [717, 362] width 223 height 22
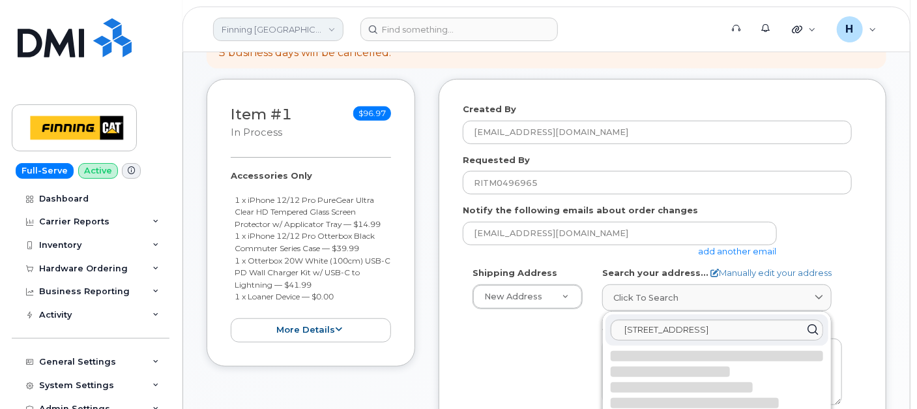
select select
type textarea "10910 170 St NW EDMONTON AB T5S 1H6 CANADA"
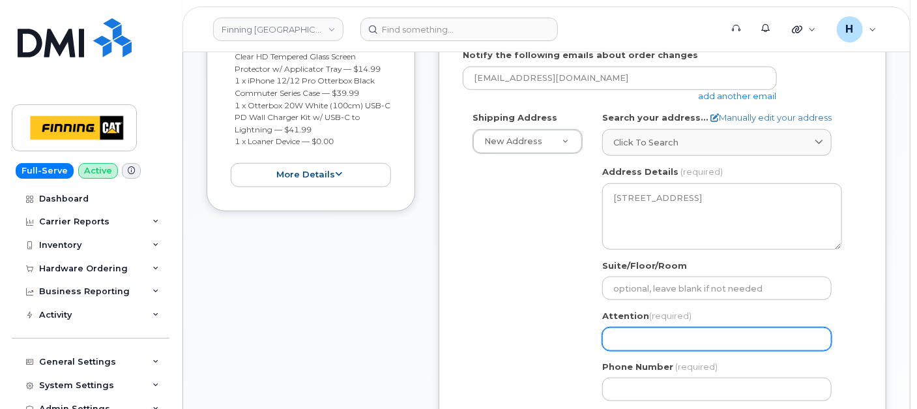
scroll to position [507, 0]
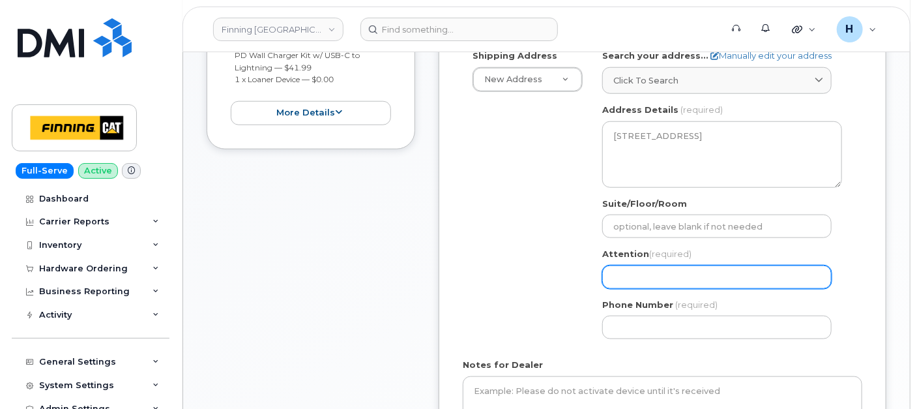
click at [626, 266] on input "Attention (required)" at bounding box center [718, 276] width 230 height 23
paste input "[PERSON_NAME]"
select select
type input "[PERSON_NAME]"
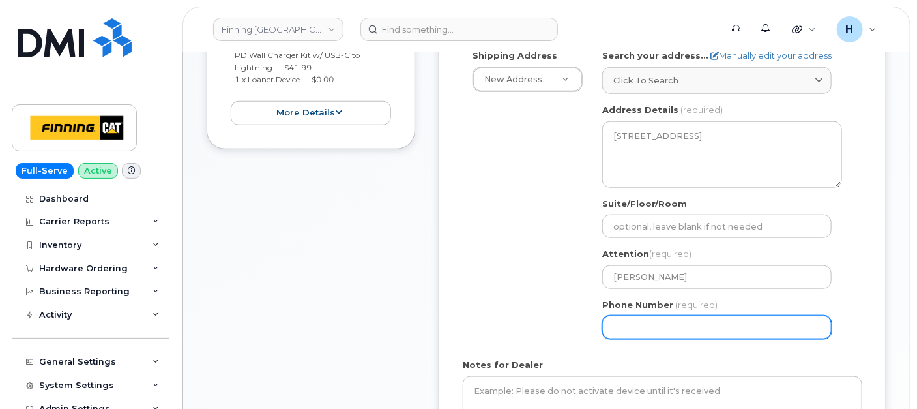
drag, startPoint x: 661, startPoint y: 319, endPoint x: 647, endPoint y: 320, distance: 14.4
click at [661, 318] on input "Phone Number" at bounding box center [718, 327] width 230 height 23
paste input "7804437800"
select select
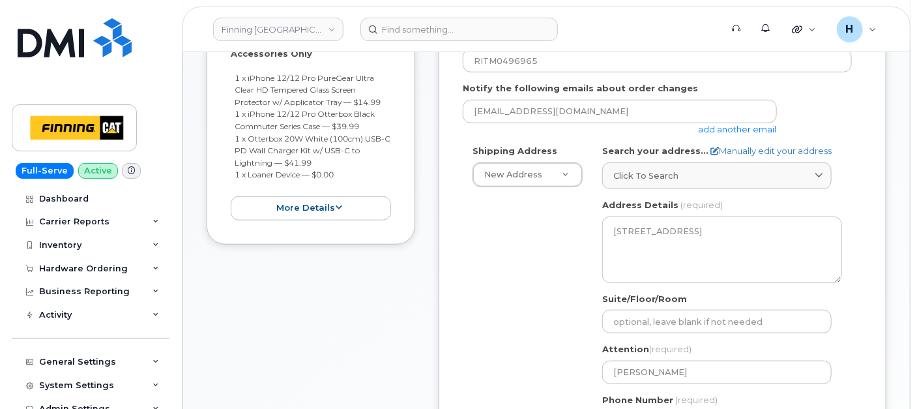
scroll to position [290, 0]
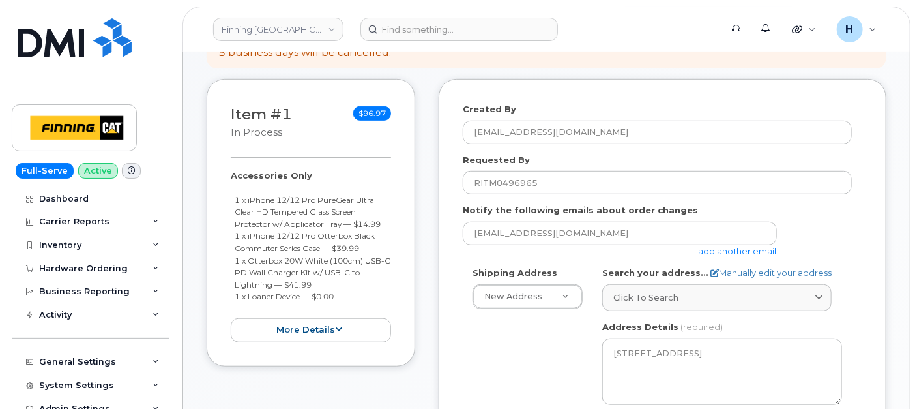
type input "7804437800"
drag, startPoint x: 222, startPoint y: 173, endPoint x: 340, endPoint y: 294, distance: 169.2
click at [340, 294] on div "Item #1 in process $96.97 Accessories Only 1 x iPhone 12/12 Pro PureGear Ultra …" at bounding box center [311, 223] width 209 height 288
copy div "Accessories Only 1 x iPhone 12/12 Pro PureGear Ultra Clear HD Tempered Glass Sc…"
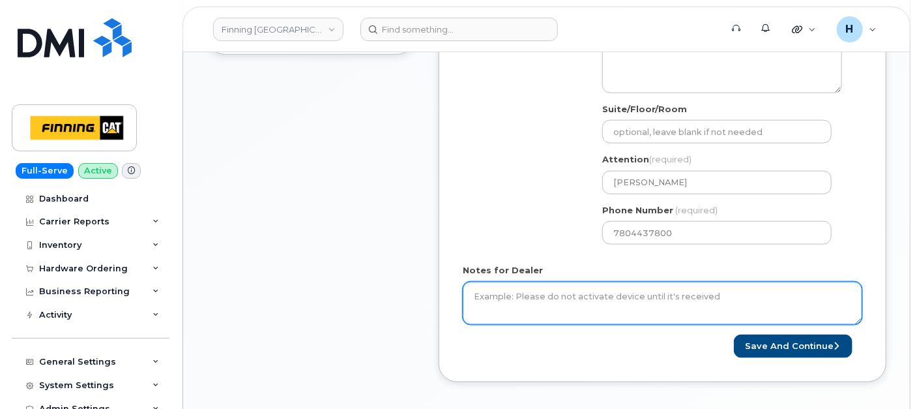
scroll to position [652, 0]
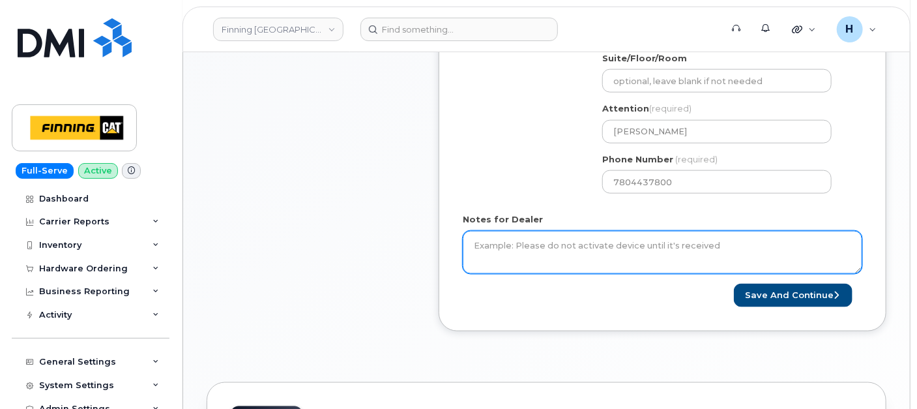
click at [496, 235] on textarea "Notes for Dealer" at bounding box center [663, 252] width 400 height 43
paste textarea "Accessories Only 1 x iPhone 12/12 Pro PureGear Ultra Clear HD Tempered Glass Sc…"
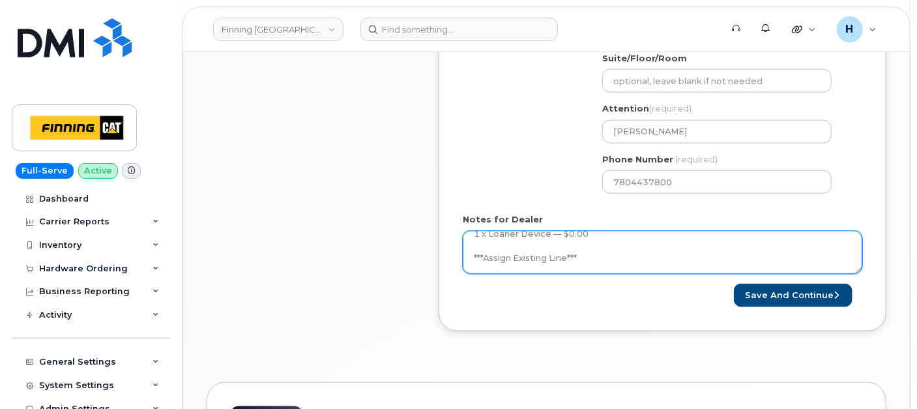
scroll to position [110, 0]
type textarea "Accessories Only 1 x iPhone 12/12 Pro PureGear Ultra Clear HD Tempered Glass Sc…"
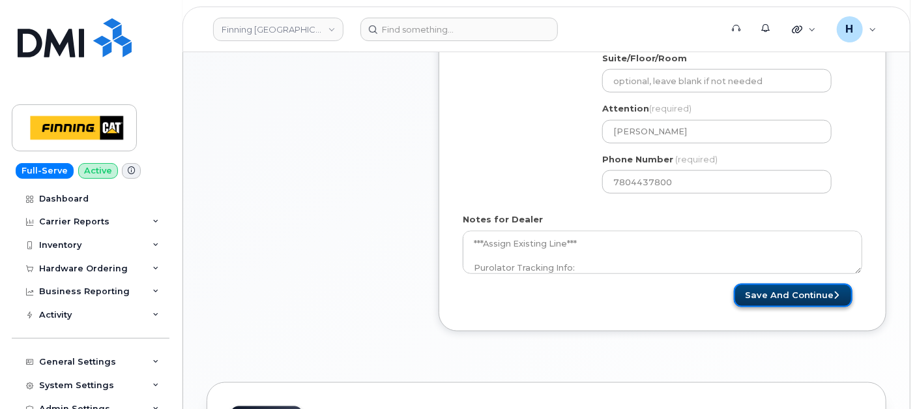
click at [809, 289] on button "Save and Continue" at bounding box center [793, 296] width 119 height 24
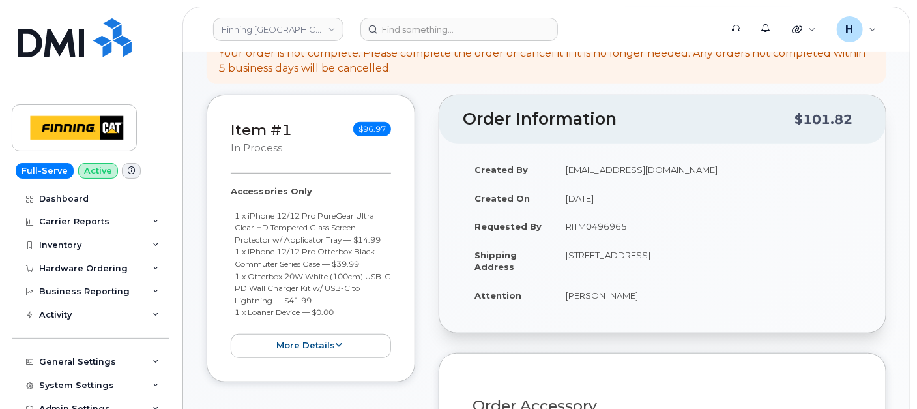
scroll to position [362, 0]
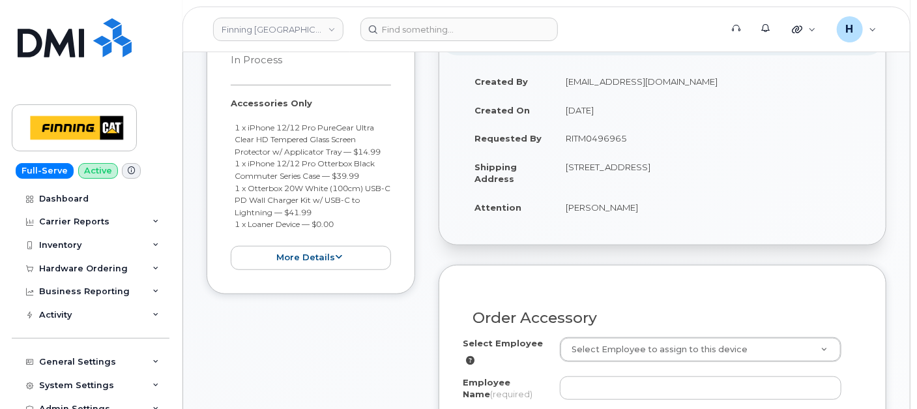
drag, startPoint x: 554, startPoint y: 209, endPoint x: 698, endPoint y: 217, distance: 143.7
click at [698, 217] on td "[PERSON_NAME]" at bounding box center [708, 207] width 308 height 29
copy td "[PERSON_NAME]"
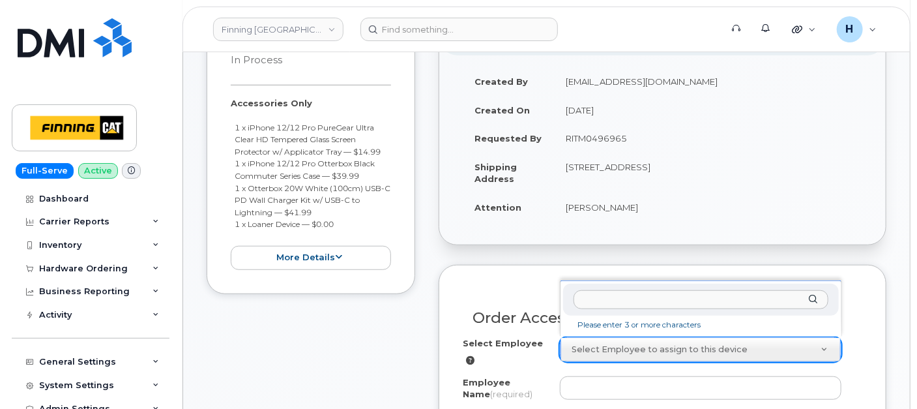
type input "[PERSON_NAME]"
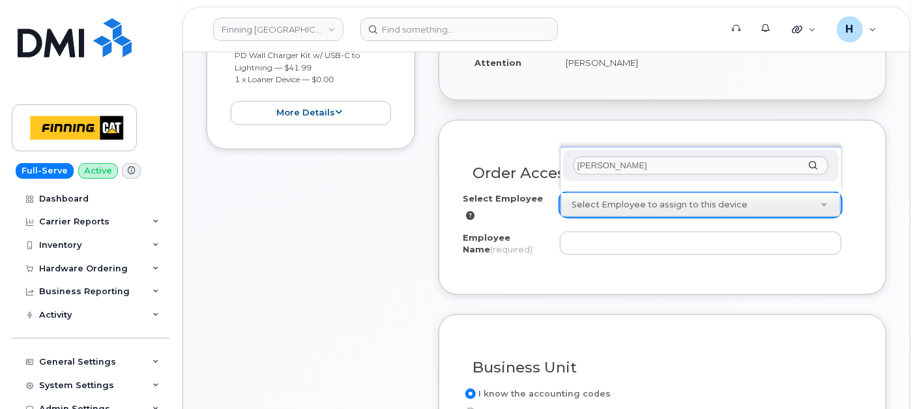
scroll to position [507, 0]
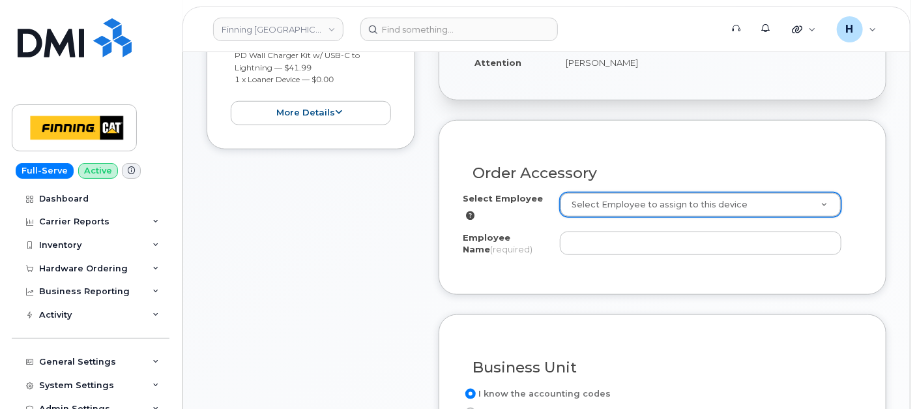
paste input "[PERSON_NAME]"
type input "[PERSON_NAME]"
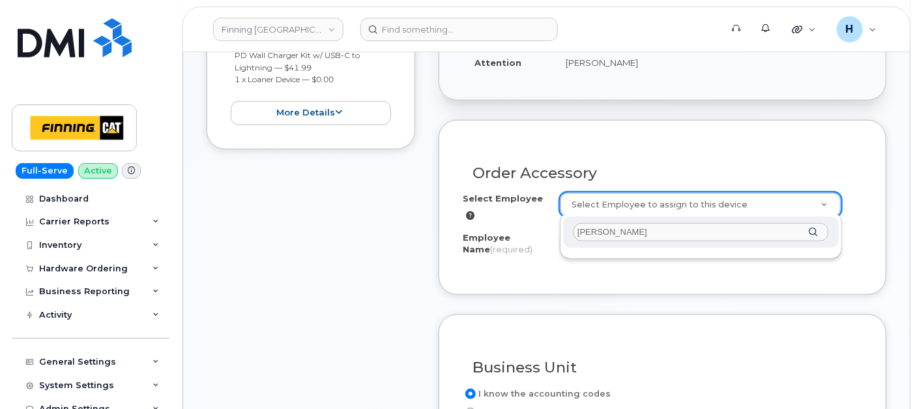
click at [563, 250] on ul at bounding box center [699, 251] width 273 height 3
drag, startPoint x: 560, startPoint y: 239, endPoint x: 539, endPoint y: 240, distance: 21.6
click at [556, 239] on body "Finning Canada Support Alerts Quicklinks Suspend / Cancel Device Change SIM Car…" at bounding box center [458, 372] width 917 height 1759
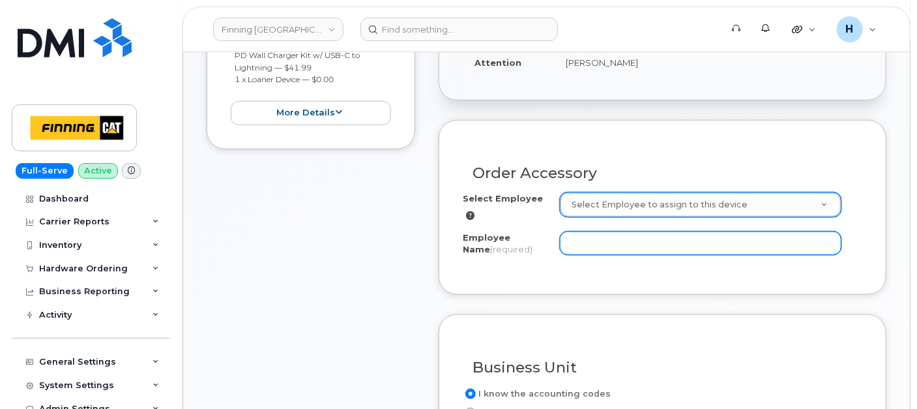
click at [590, 238] on input "Employee Name (required)" at bounding box center [701, 242] width 282 height 23
paste input "[PERSON_NAME]"
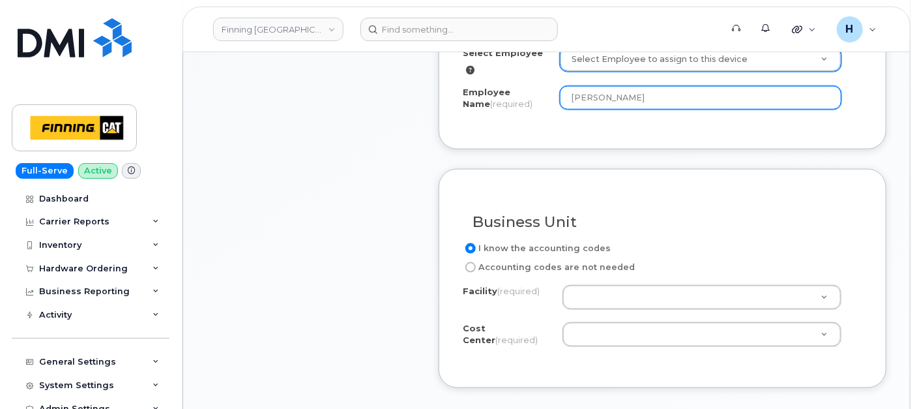
scroll to position [724, 0]
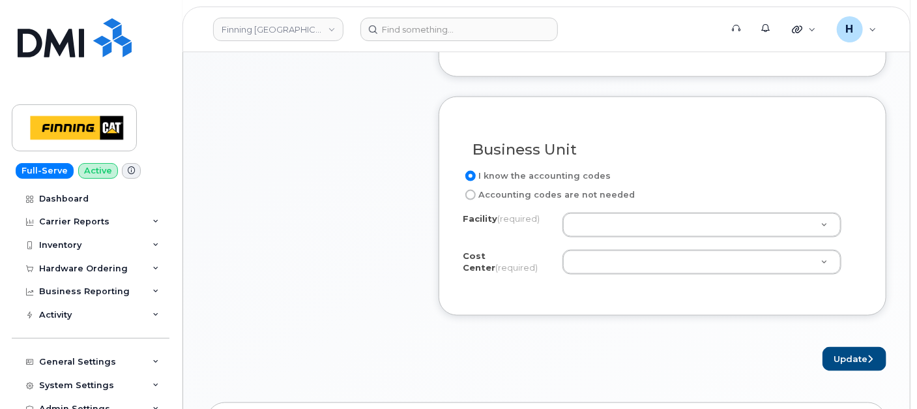
type input "[PERSON_NAME]"
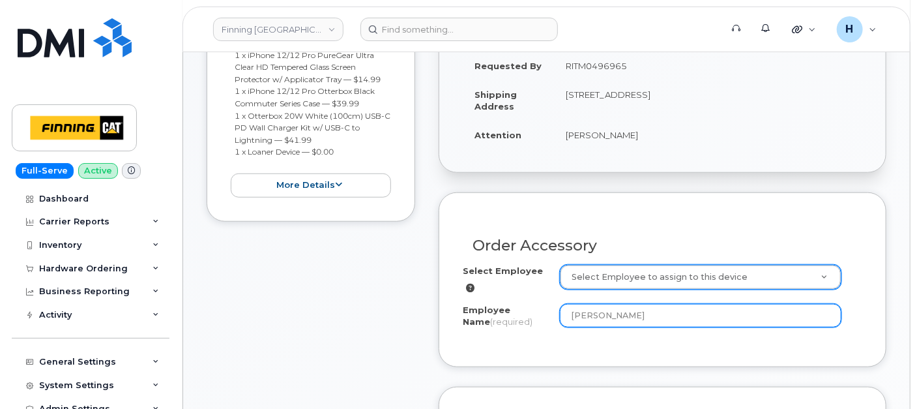
scroll to position [652, 0]
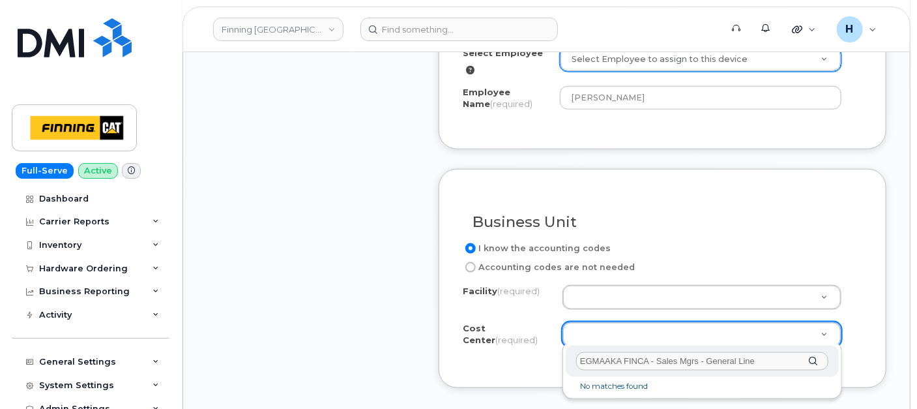
drag, startPoint x: 622, startPoint y: 359, endPoint x: 795, endPoint y: 355, distance: 172.9
click at [795, 355] on input "EGMAAKA FINCA - Sales Mgrs - General Line" at bounding box center [702, 361] width 252 height 19
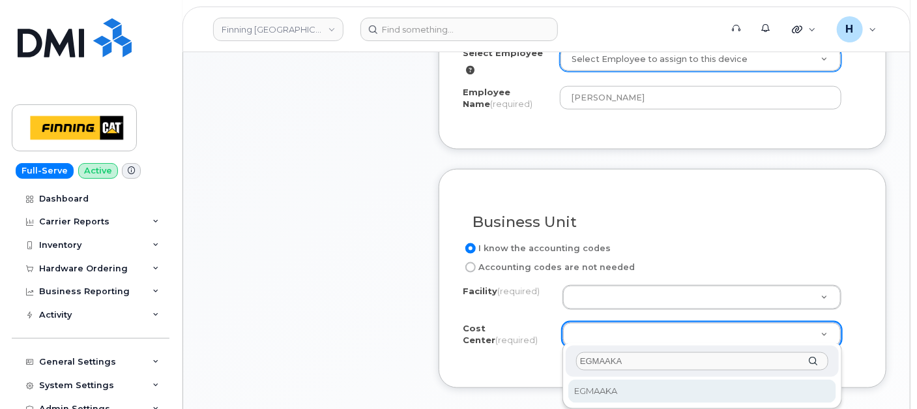
type input "EGMAAKA"
select select "EGMAAKA"
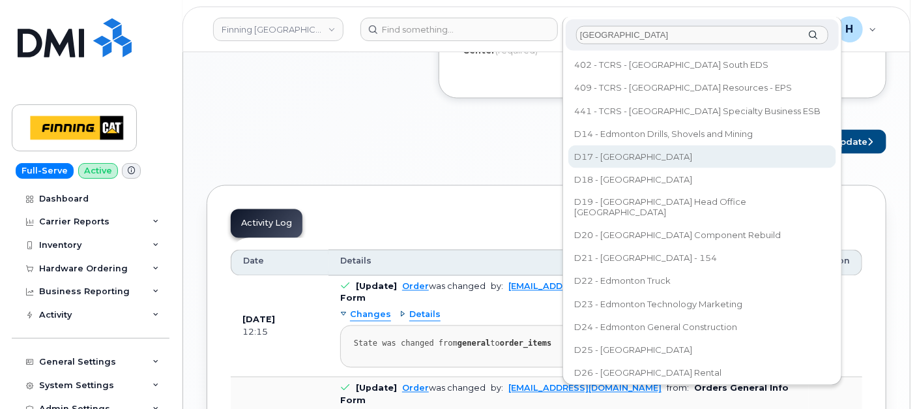
scroll to position [1, 0]
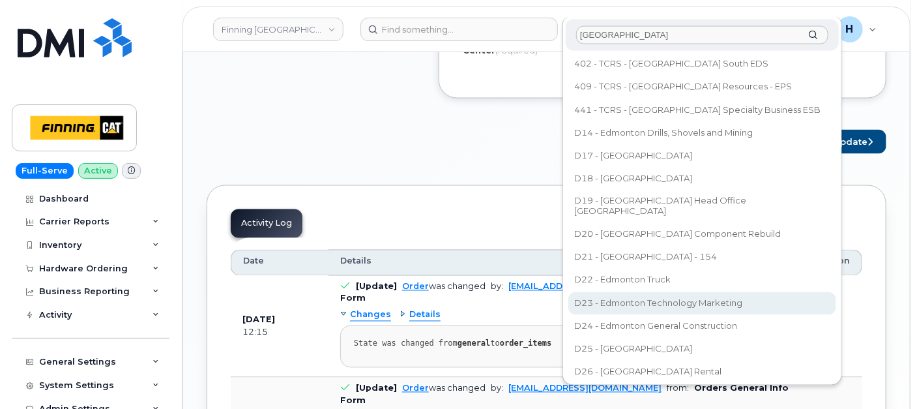
type input "[GEOGRAPHIC_DATA]"
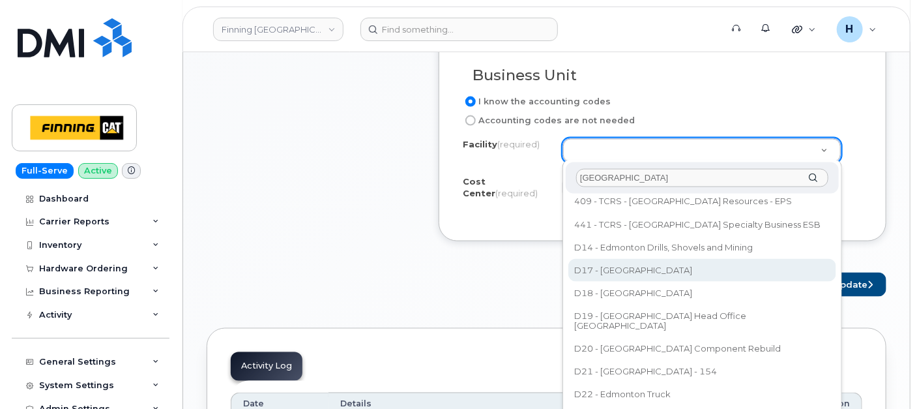
scroll to position [869, 0]
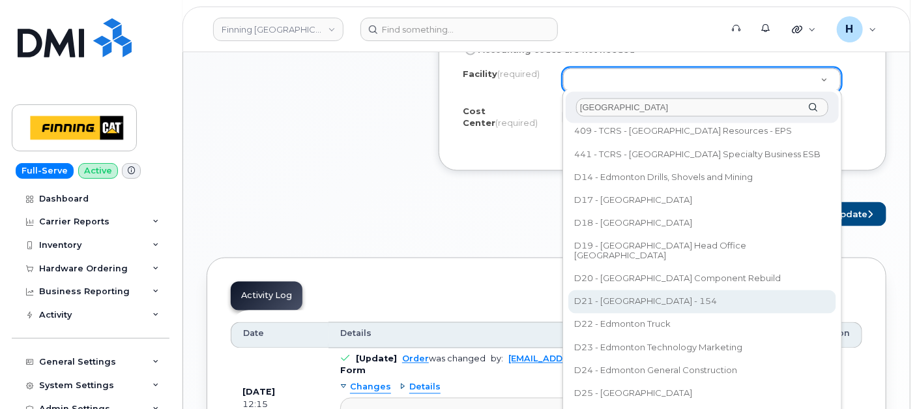
select select "D21"
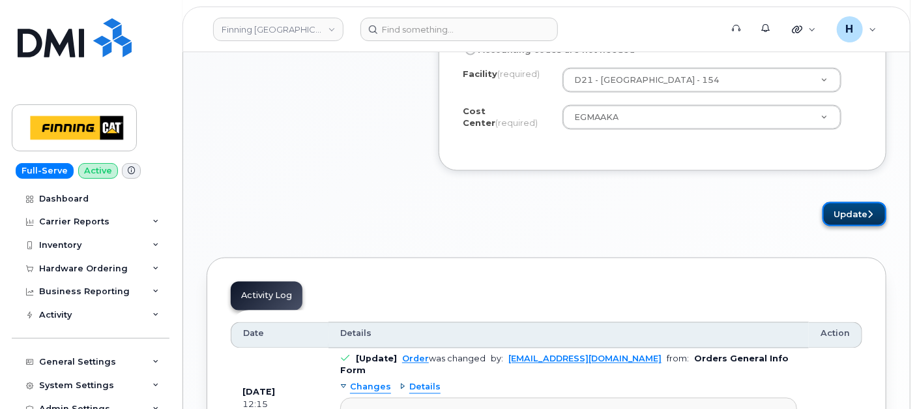
click at [869, 205] on button "Update" at bounding box center [855, 214] width 64 height 24
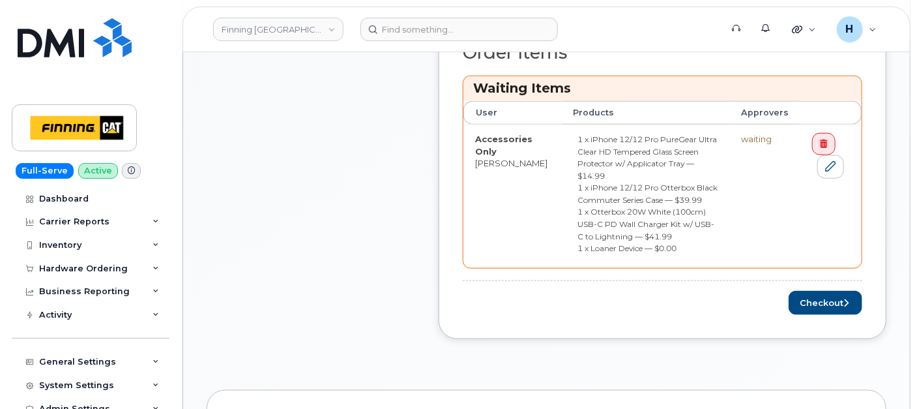
scroll to position [724, 0]
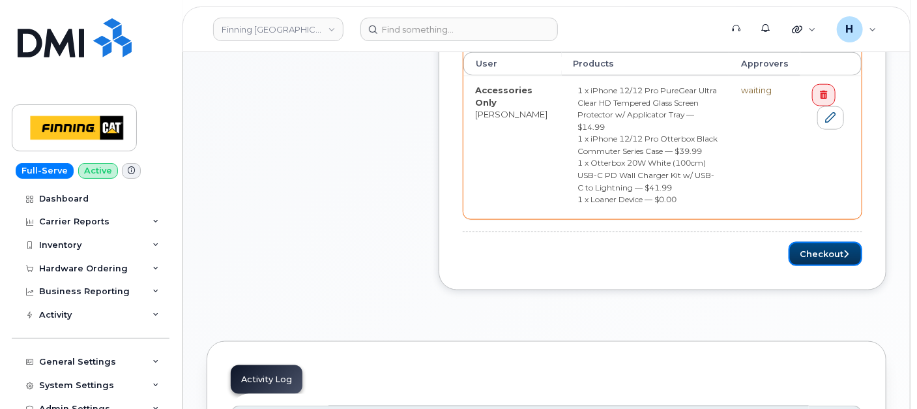
click at [816, 242] on button "Checkout" at bounding box center [826, 254] width 74 height 24
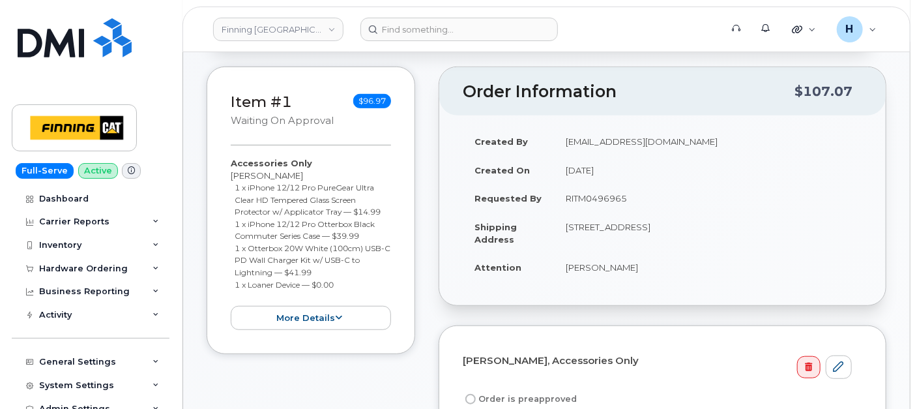
scroll to position [290, 0]
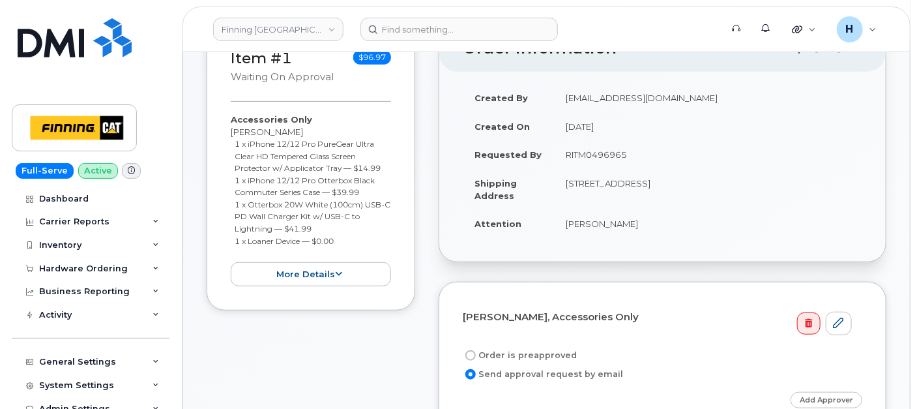
drag, startPoint x: 549, startPoint y: 155, endPoint x: 634, endPoint y: 158, distance: 84.8
click at [634, 158] on tr "Requested By RITM0496965" at bounding box center [663, 154] width 400 height 29
copy tr "RITM0496965"
click at [469, 350] on input "Order is preapproved" at bounding box center [471, 355] width 10 height 10
radio input "true"
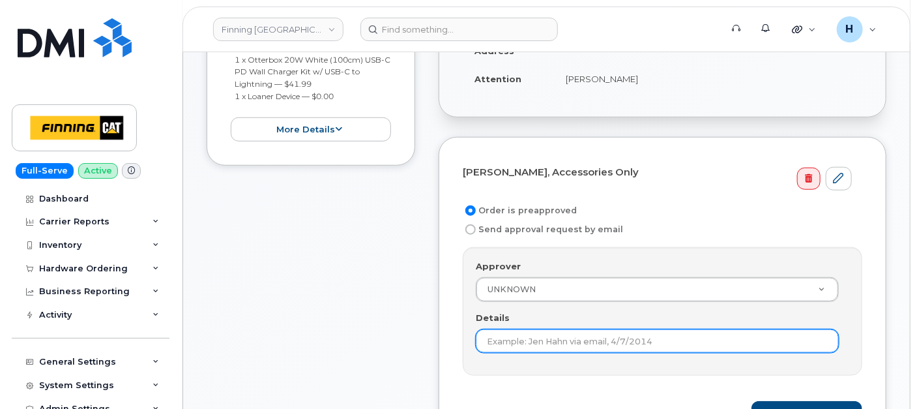
drag, startPoint x: 483, startPoint y: 340, endPoint x: 490, endPoint y: 335, distance: 8.9
click at [483, 340] on input "Details" at bounding box center [657, 340] width 363 height 23
paste input "RITM0496965"
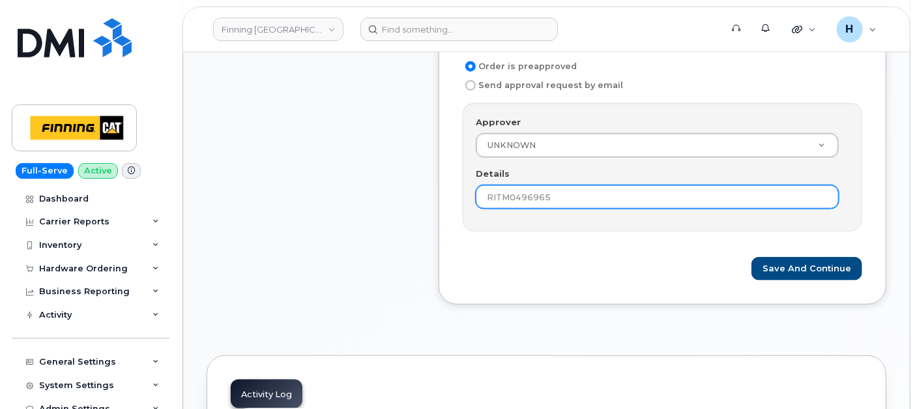
scroll to position [579, 0]
click at [499, 188] on input "RITM0496965" at bounding box center [657, 196] width 363 height 23
type input "RITM0496965"
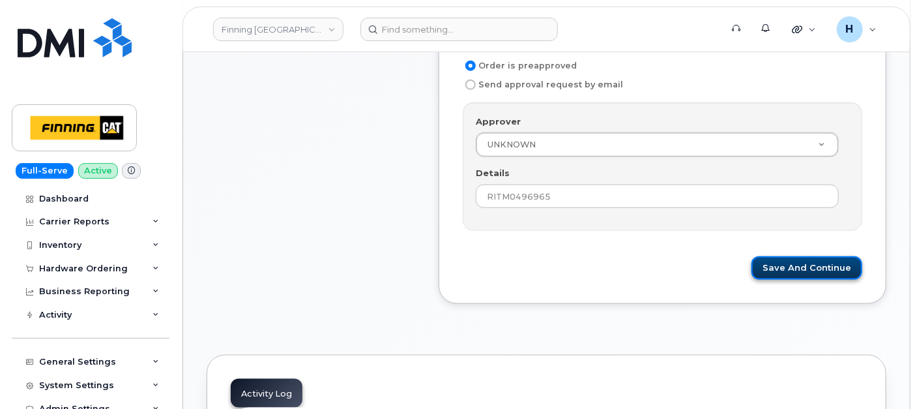
click at [790, 259] on button "Save and Continue" at bounding box center [807, 268] width 111 height 24
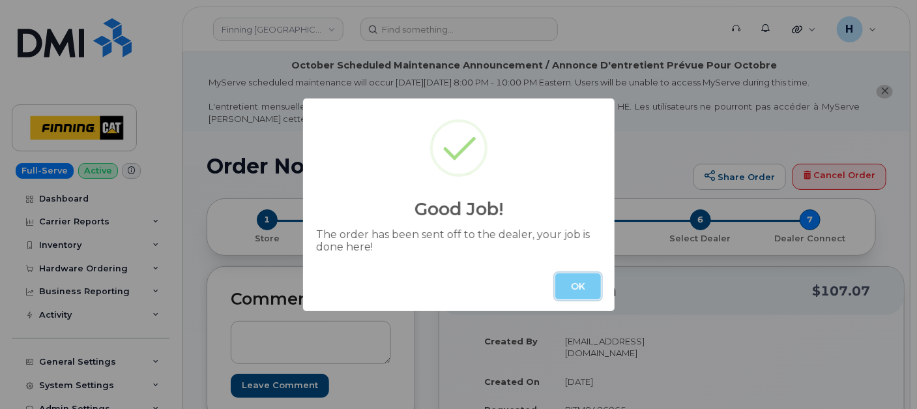
click at [572, 282] on button "OK" at bounding box center [579, 286] width 46 height 26
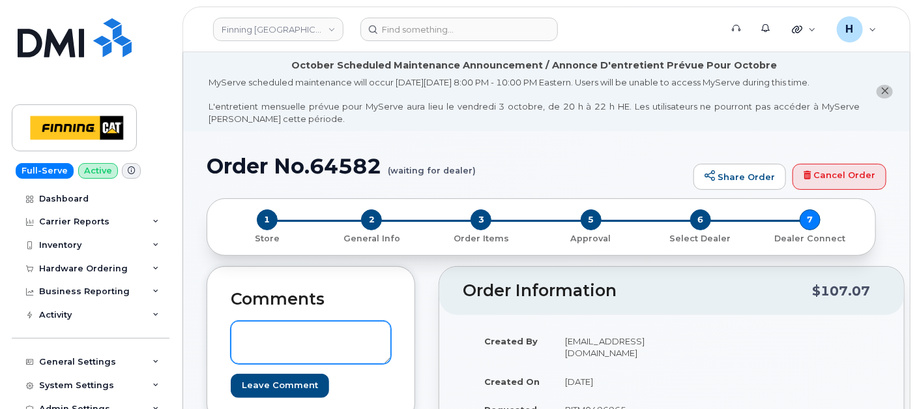
click at [323, 331] on textarea at bounding box center [311, 342] width 160 height 43
paste textarea "en dropped off device and advised to send it to user S/N: HT2K46VK0F00 [iPhone …"
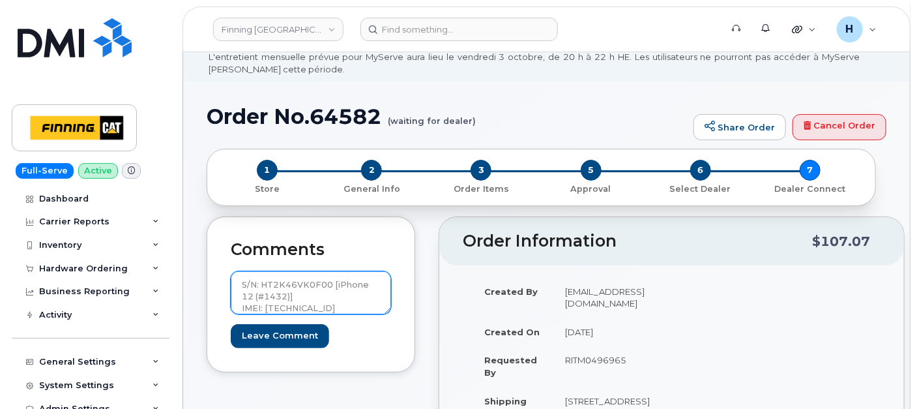
scroll to position [72, 0]
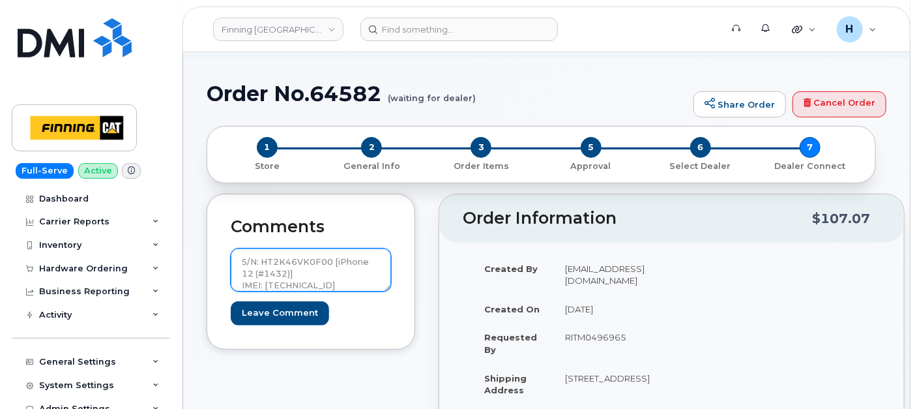
type textarea "en dropped off device and advised to send it to user S/N: HT2K46VK0F00 [iPhone …"
click at [245, 324] on div "Comments en dropped off device and advised to send it to user S/N: HT2K46VK0F00…" at bounding box center [311, 272] width 209 height 156
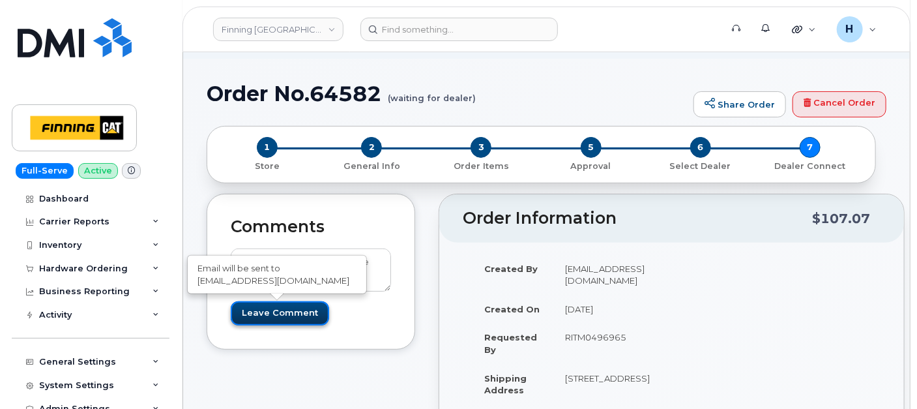
click at [246, 305] on input "Leave Comment" at bounding box center [280, 313] width 98 height 24
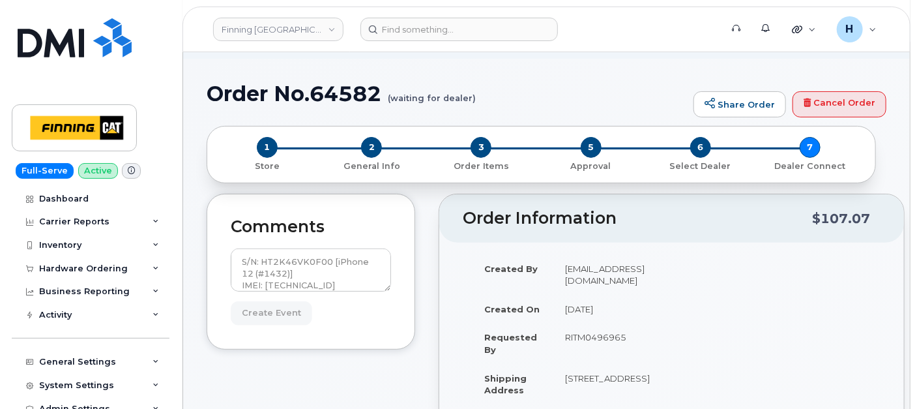
type input "Create Event"
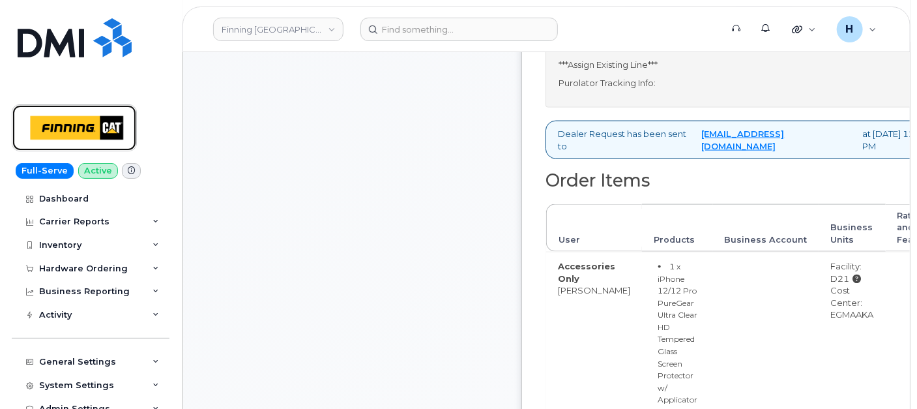
scroll to position [797, 0]
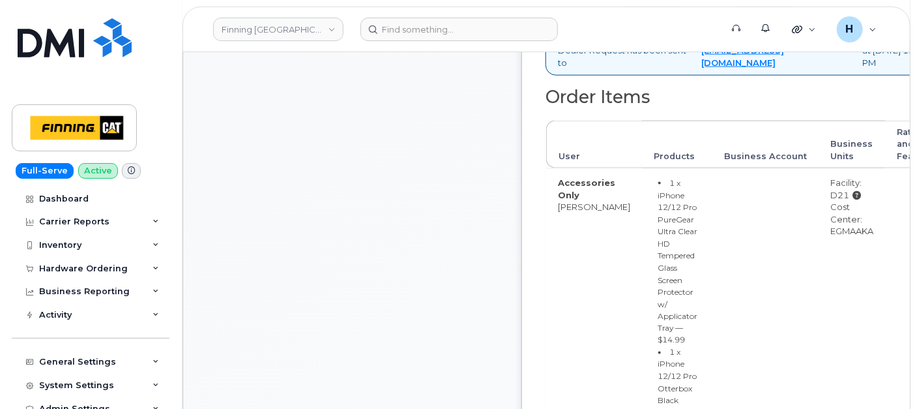
drag, startPoint x: 829, startPoint y: 261, endPoint x: 882, endPoint y: 261, distance: 53.5
click at [882, 261] on td "Facility: D21 Cost Center: EGMAAKA" at bounding box center [853, 409] width 67 height 482
copy div "EGMAAKA"
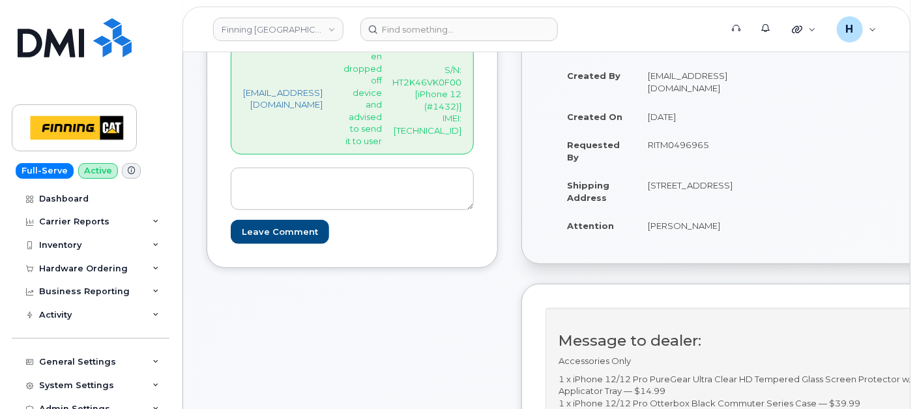
scroll to position [217, 0]
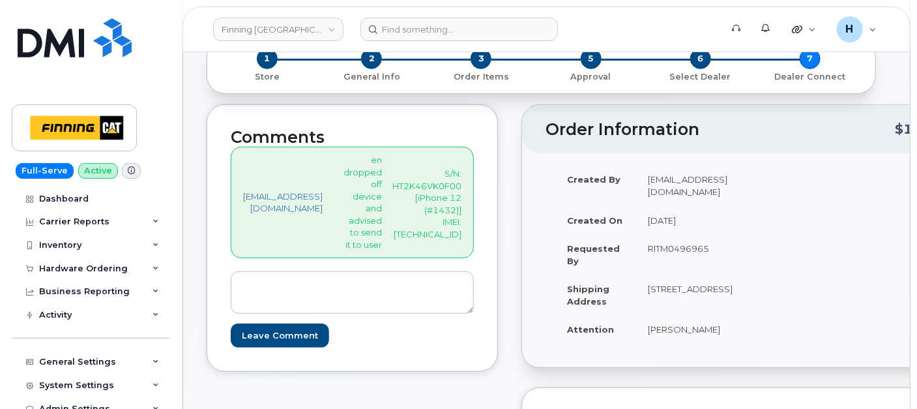
drag, startPoint x: 661, startPoint y: 259, endPoint x: 737, endPoint y: 260, distance: 76.3
click at [737, 260] on td "RITM0496965" at bounding box center [690, 254] width 108 height 40
copy td "RITM0496965"
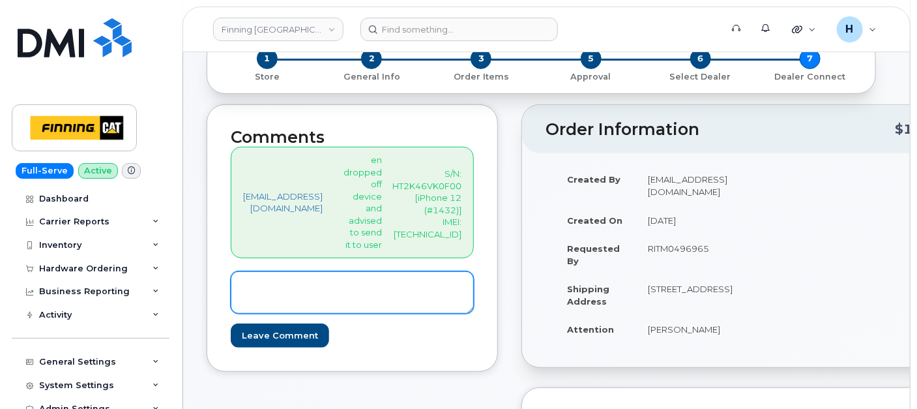
click at [299, 312] on textarea at bounding box center [352, 292] width 243 height 43
paste textarea "SIM: 8912230102357627284--Active inside Device"
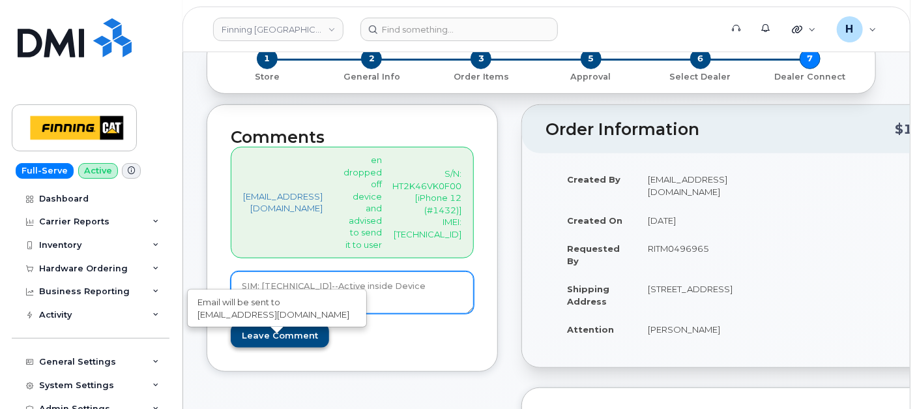
type textarea "SIM: 8912230102357627284--Active inside Device"
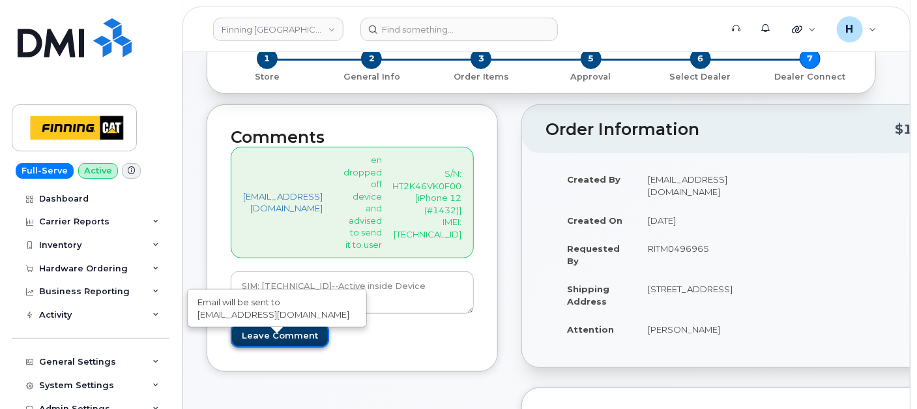
click at [268, 348] on input "Leave Comment" at bounding box center [280, 335] width 98 height 24
type input "Create Event"
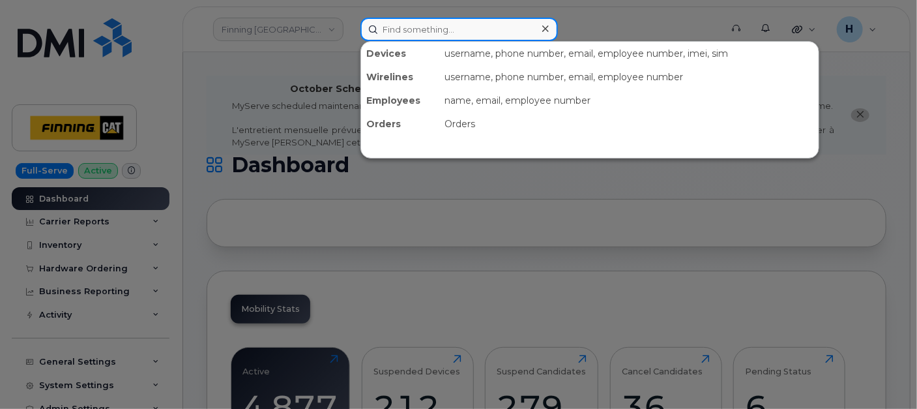
click at [378, 31] on input at bounding box center [460, 29] width 198 height 23
paste input "587) 784-0675"
type input "587) 784-0675"
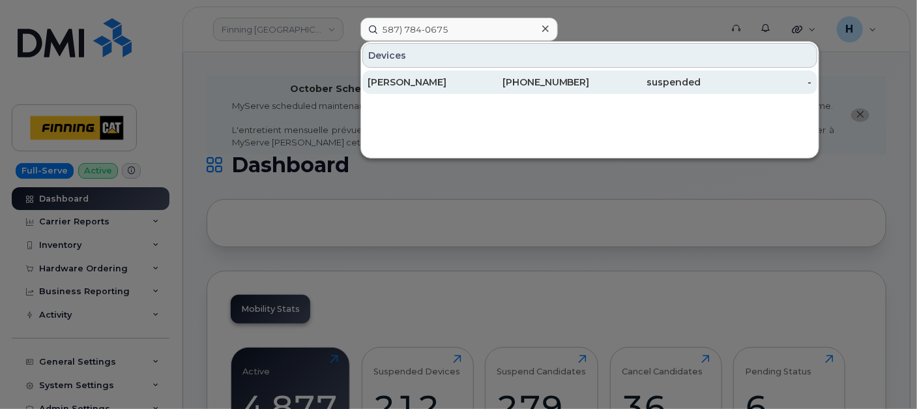
click at [404, 77] on div "Lealia Fong" at bounding box center [423, 82] width 111 height 13
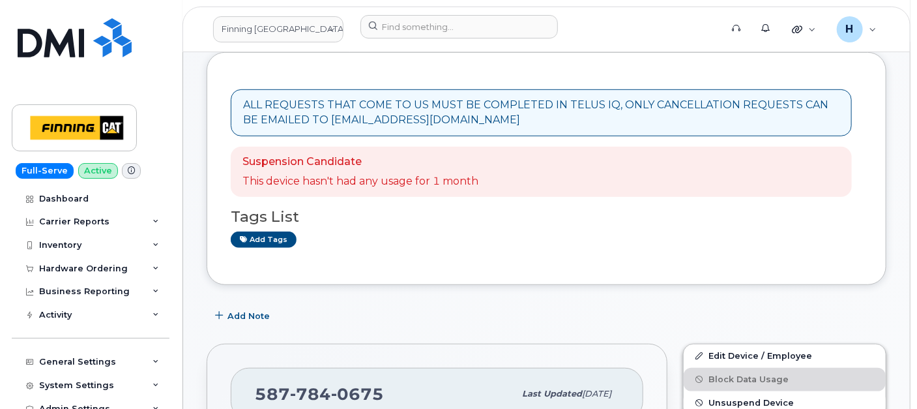
scroll to position [362, 0]
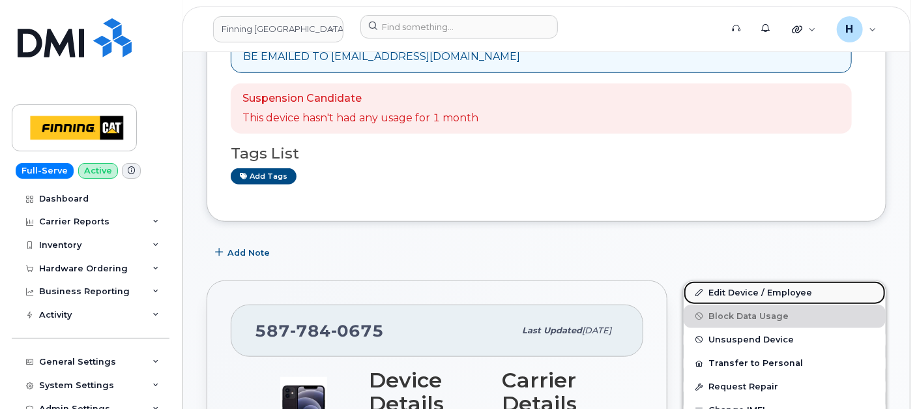
click at [737, 297] on link "Edit Device / Employee" at bounding box center [785, 292] width 202 height 23
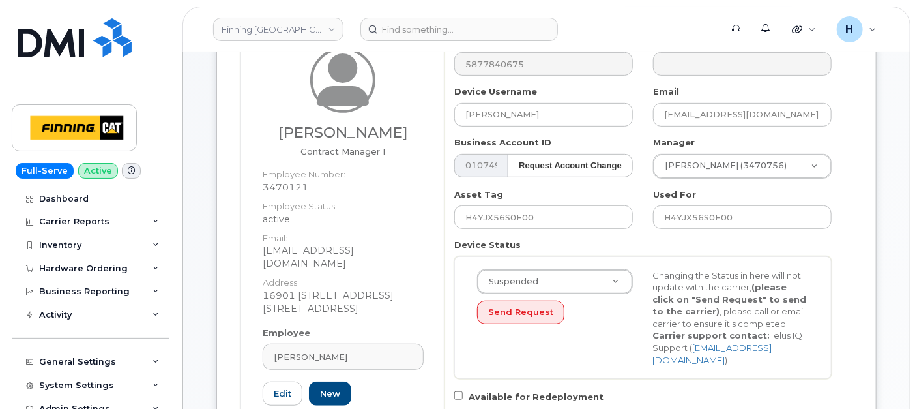
scroll to position [362, 0]
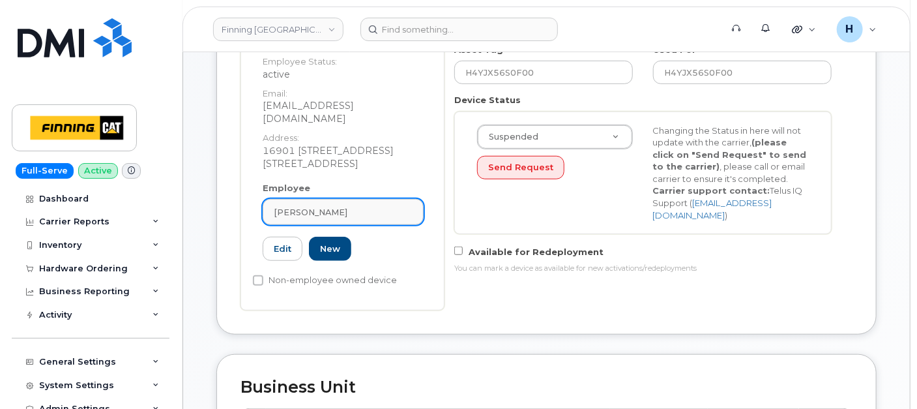
click at [376, 206] on div "[PERSON_NAME]" at bounding box center [343, 212] width 139 height 12
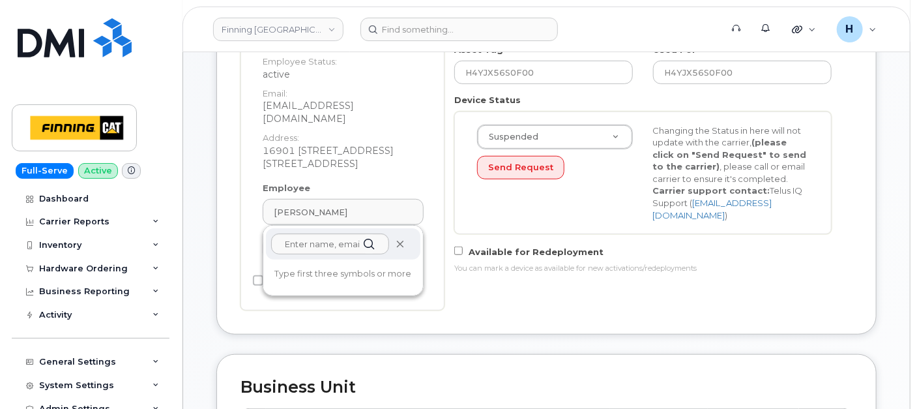
click at [399, 240] on icon at bounding box center [400, 244] width 8 height 8
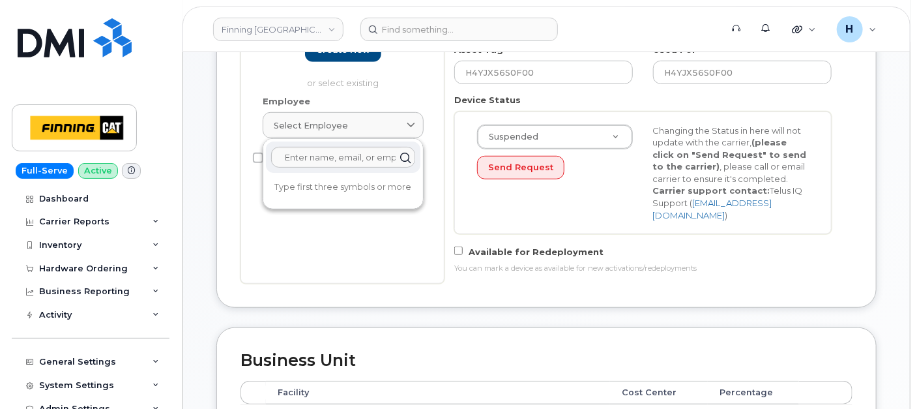
scroll to position [288, 0]
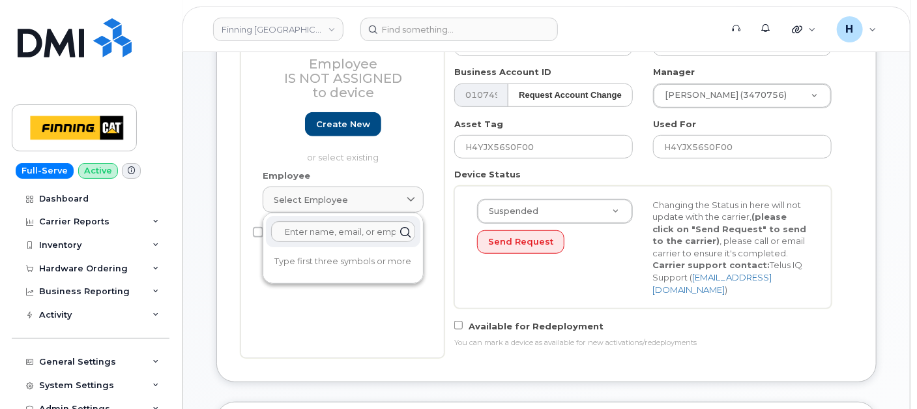
click at [329, 217] on div at bounding box center [343, 231] width 155 height 31
click at [327, 225] on input "text" at bounding box center [343, 231] width 144 height 21
paste input "[PERSON_NAME]"
type input "[PERSON_NAME]"
click at [346, 257] on p "No results found" at bounding box center [343, 262] width 155 height 12
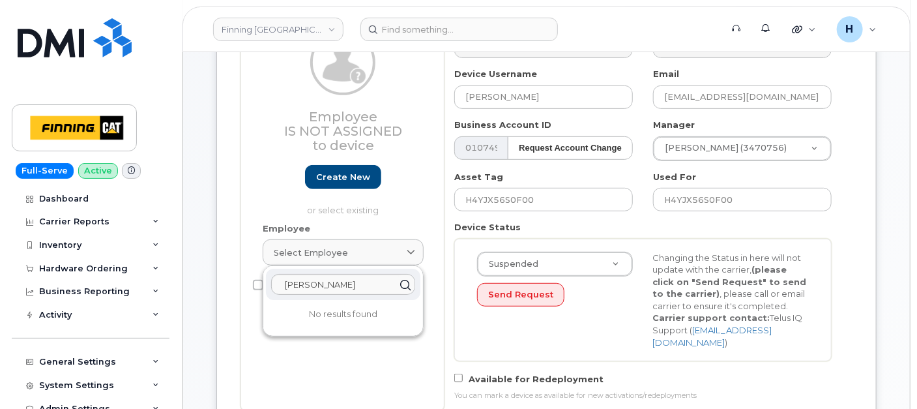
scroll to position [143, 0]
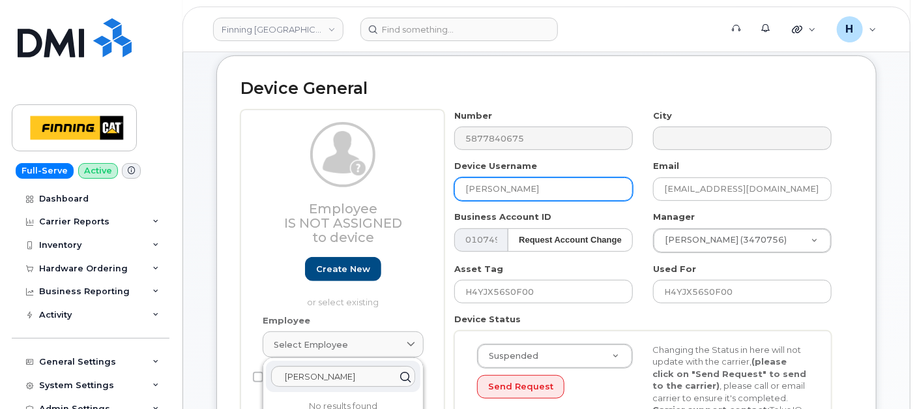
drag, startPoint x: 492, startPoint y: 188, endPoint x: 381, endPoint y: 175, distance: 112.3
click at [395, 190] on div "Employee Is not assigned to device Create new or select existing Employee Selec…" at bounding box center [547, 306] width 612 height 393
paste input "[PERSON_NAME]"
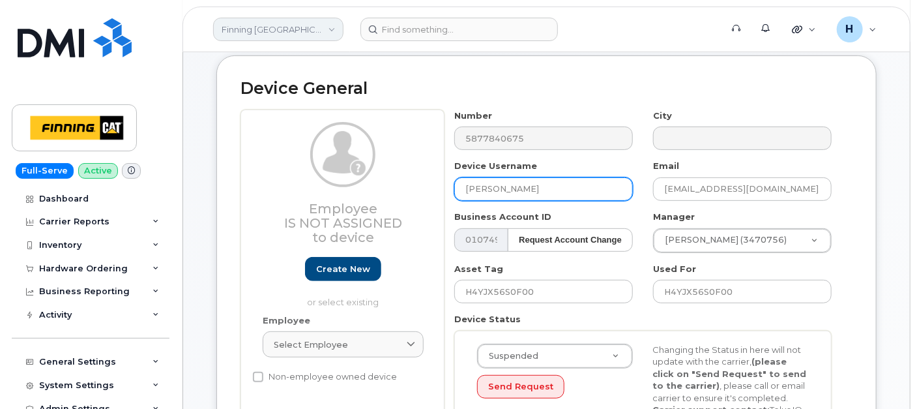
type input "[PERSON_NAME]"
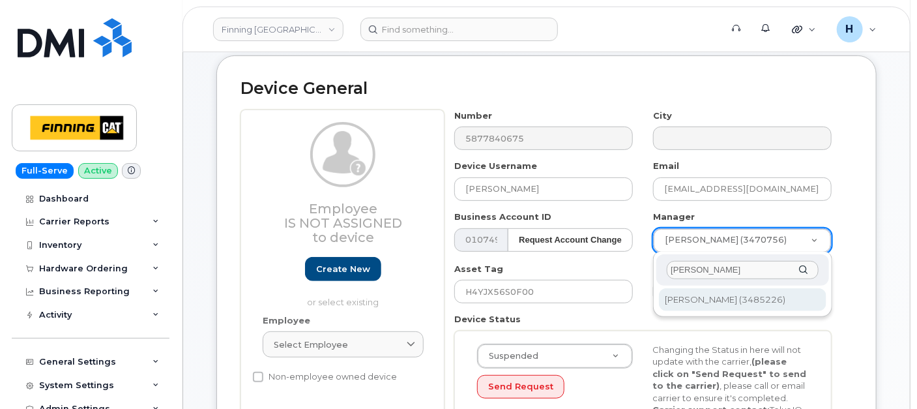
type input "[PERSON_NAME]"
type input "263610"
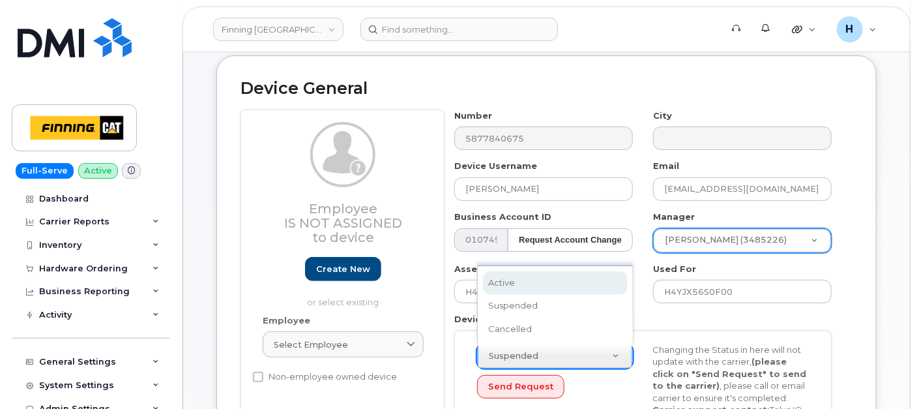
select select "active"
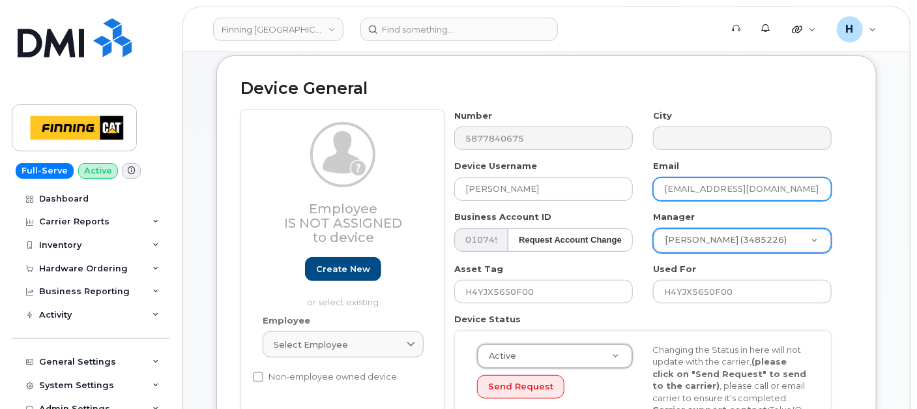
click at [689, 190] on input "lfong@finning.com" at bounding box center [742, 188] width 179 height 23
paste input "caleb.odeleye"
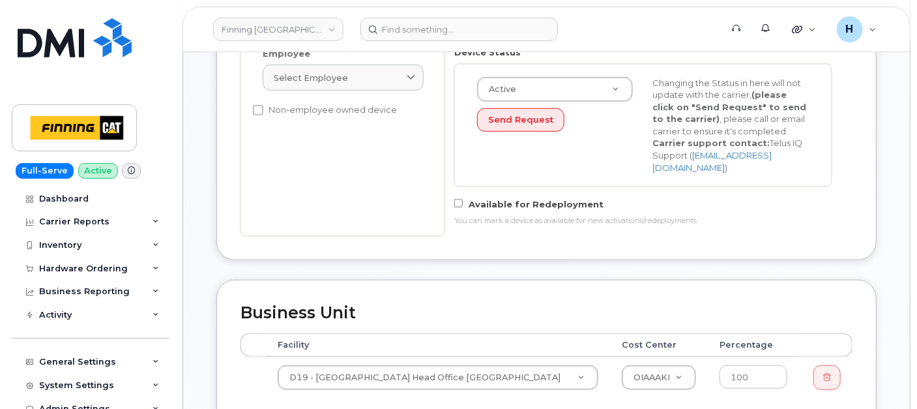
scroll to position [432, 0]
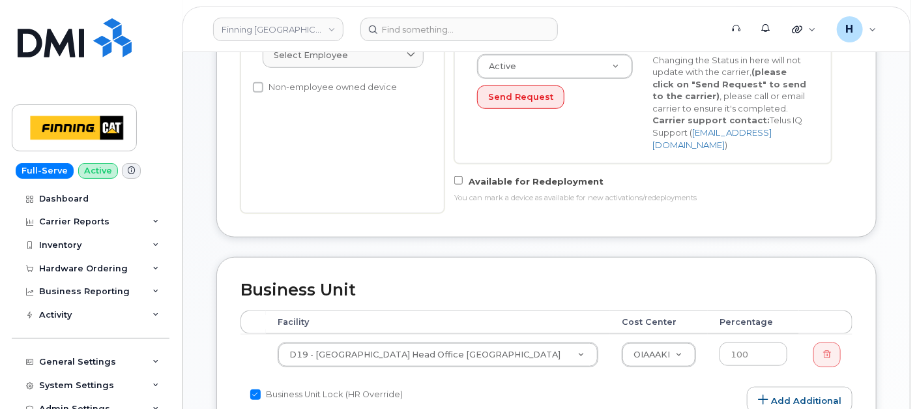
type input "[EMAIL_ADDRESS][DOMAIN_NAME]"
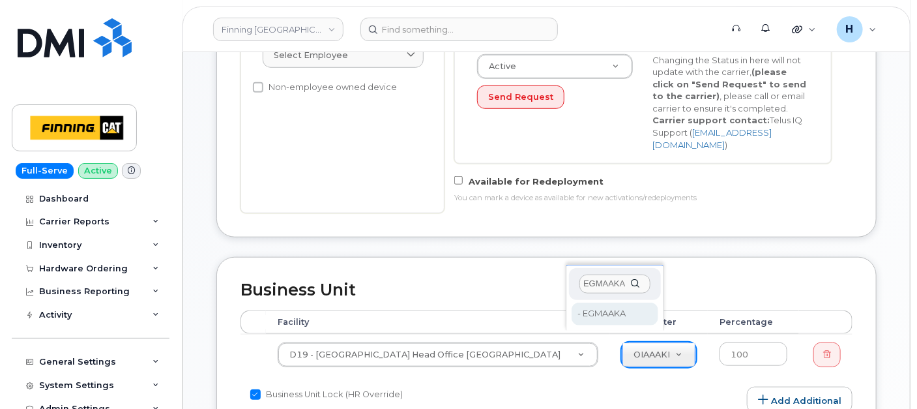
type input "EGMAAKA"
click at [569, 314] on div "EGMAAKA - EGMAAKA - EGMAAKA" at bounding box center [615, 298] width 98 height 66
type input "34302"
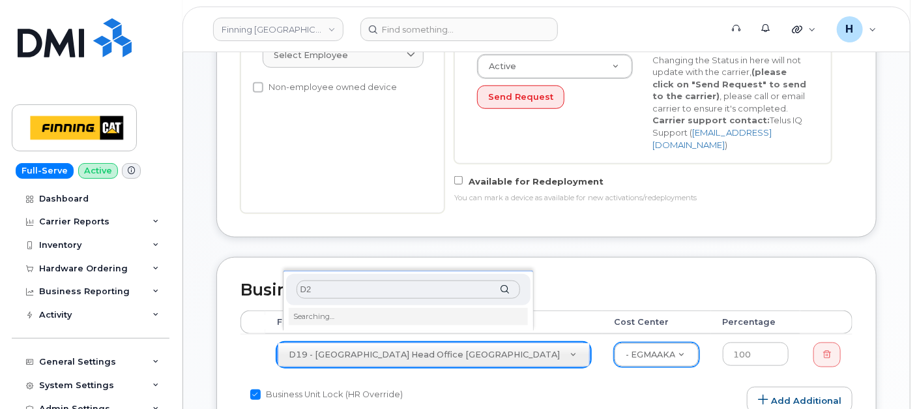
type input "D21"
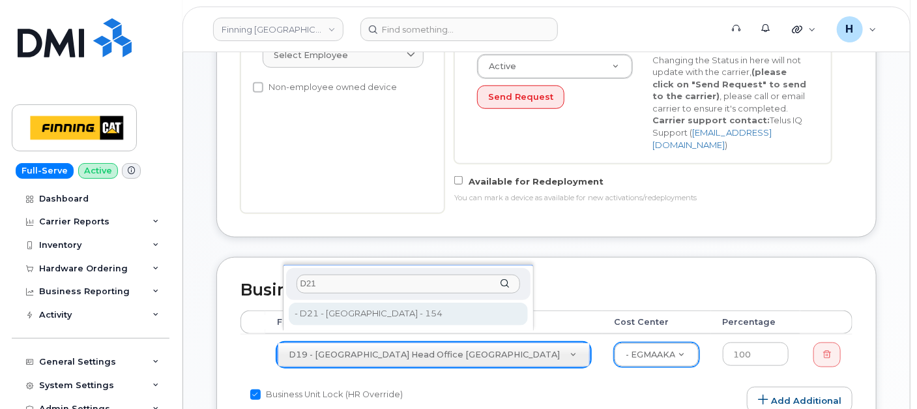
type input "D21"
type input "34188"
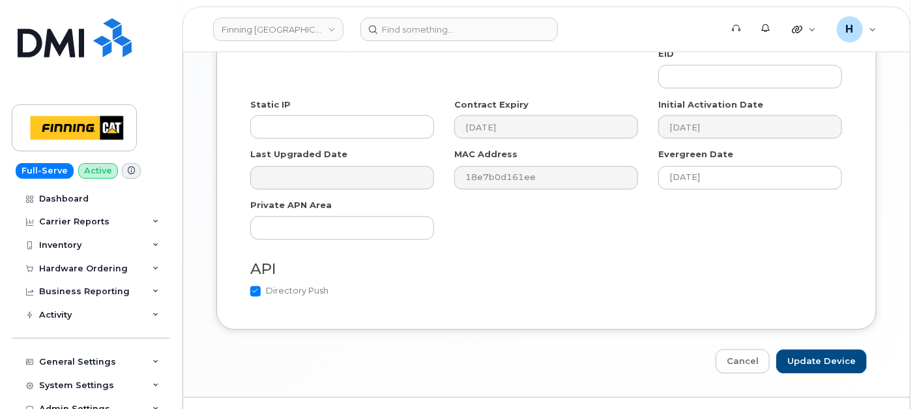
scroll to position [985, 0]
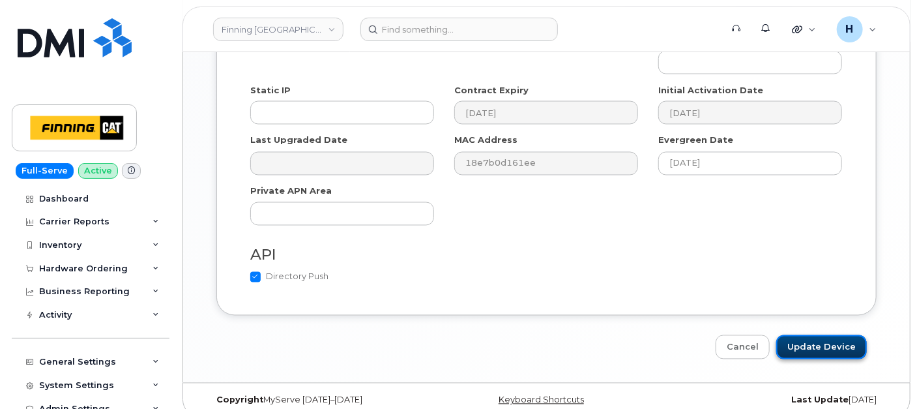
click at [809, 335] on input "Update Device" at bounding box center [822, 347] width 91 height 24
type input "Saving..."
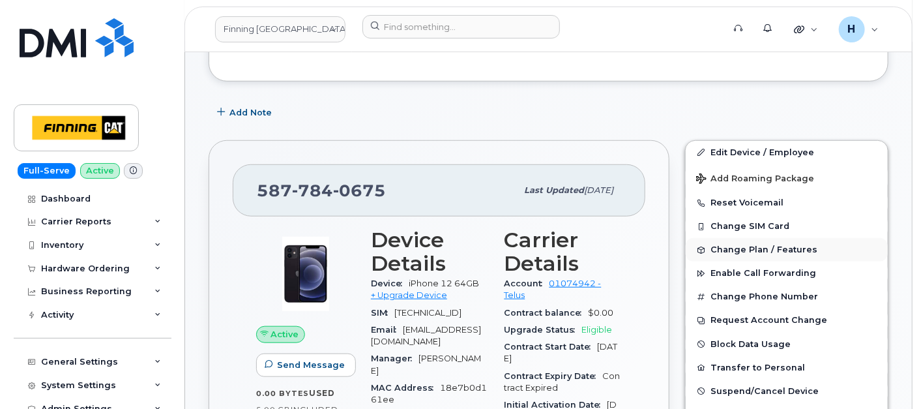
scroll to position [464, 0]
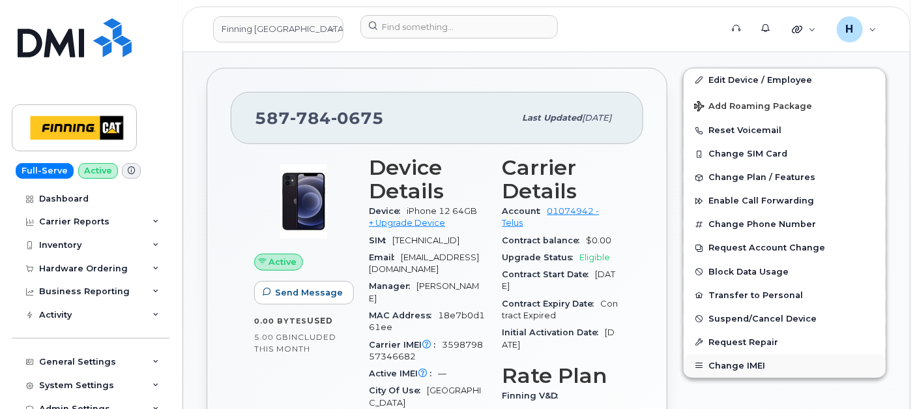
click at [743, 365] on button "Change IMEI" at bounding box center [785, 365] width 202 height 23
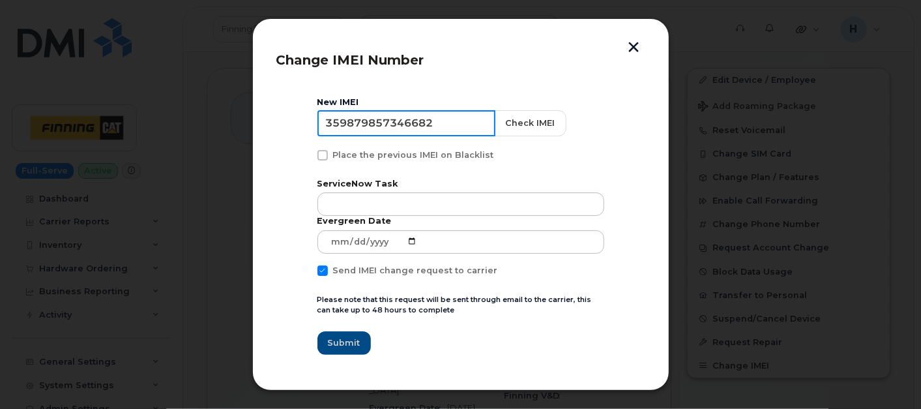
drag, startPoint x: 445, startPoint y: 128, endPoint x: 239, endPoint y: 121, distance: 205.5
click at [239, 121] on div "Change IMEI Number New IMEI 359879857346682 Check IMEI Place the previous IMEI …" at bounding box center [460, 204] width 921 height 409
paste input "0643634176724"
type input "350643634176724"
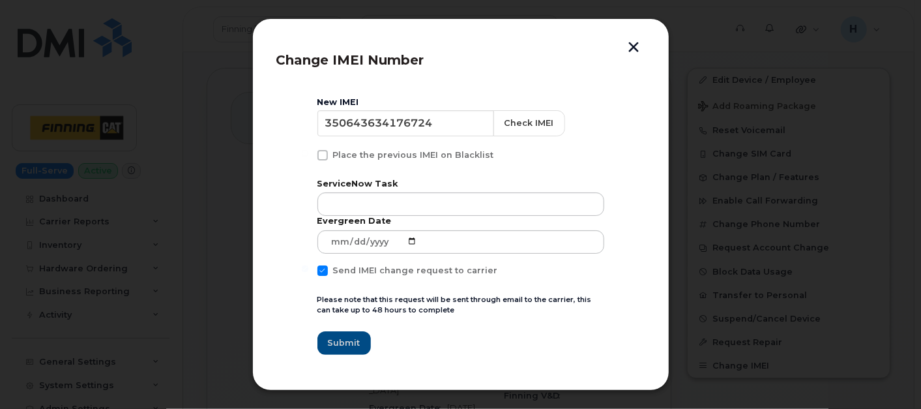
click at [324, 274] on span at bounding box center [323, 270] width 10 height 10
click at [308, 272] on input "Send IMEI change request to carrier" at bounding box center [305, 268] width 7 height 7
checkbox input "false"
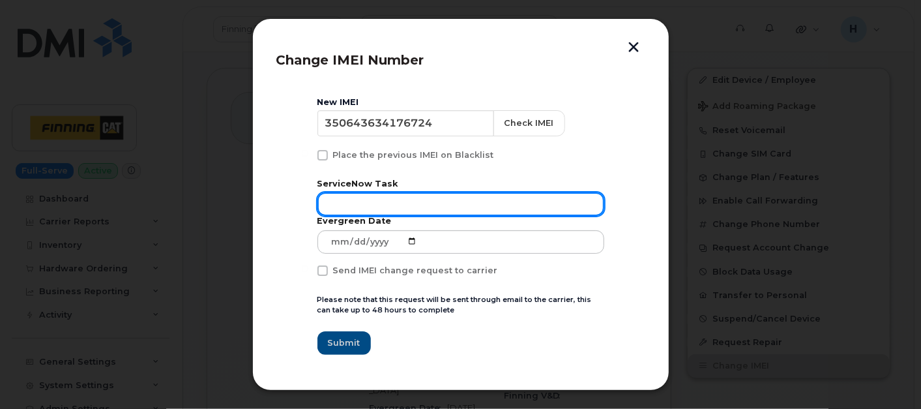
click at [341, 197] on input "text" at bounding box center [461, 203] width 287 height 23
paste input "RITM0496965"
type input "RITM0496965"
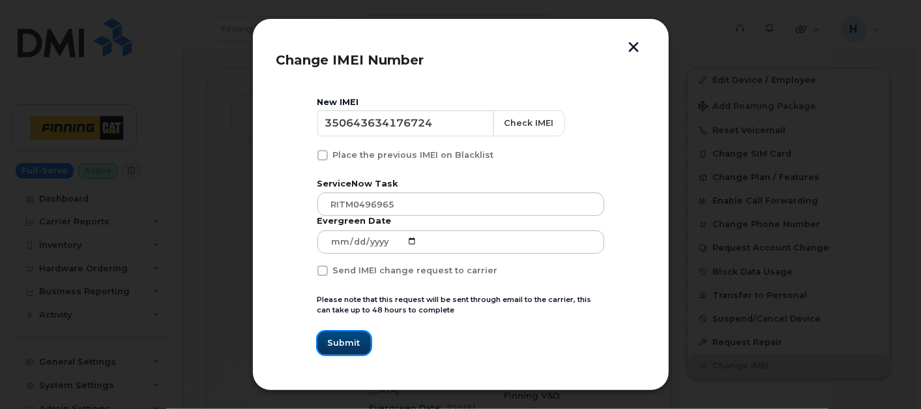
click at [342, 338] on span "Submit" at bounding box center [344, 342] width 33 height 12
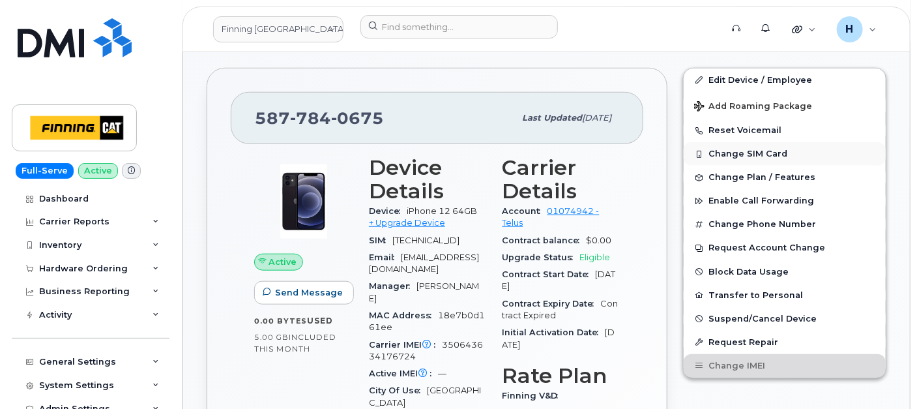
click at [751, 149] on button "Change SIM Card" at bounding box center [785, 153] width 202 height 23
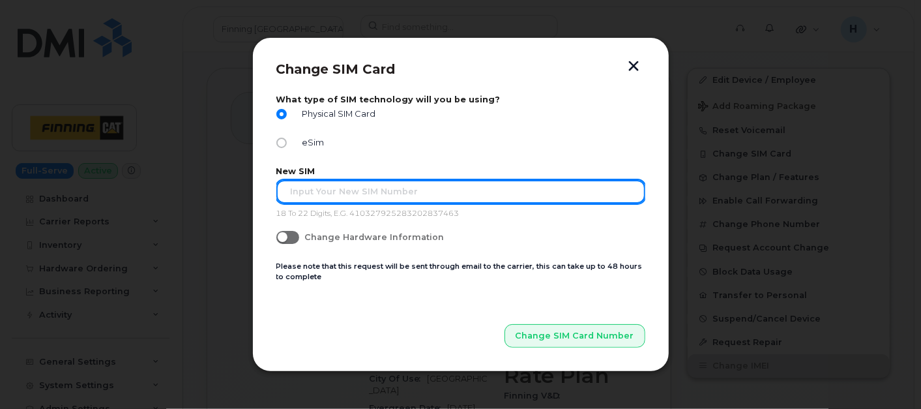
click at [347, 190] on input "text" at bounding box center [460, 191] width 369 height 23
paste input "8912230102357627284"
type input "8912230102357627284"
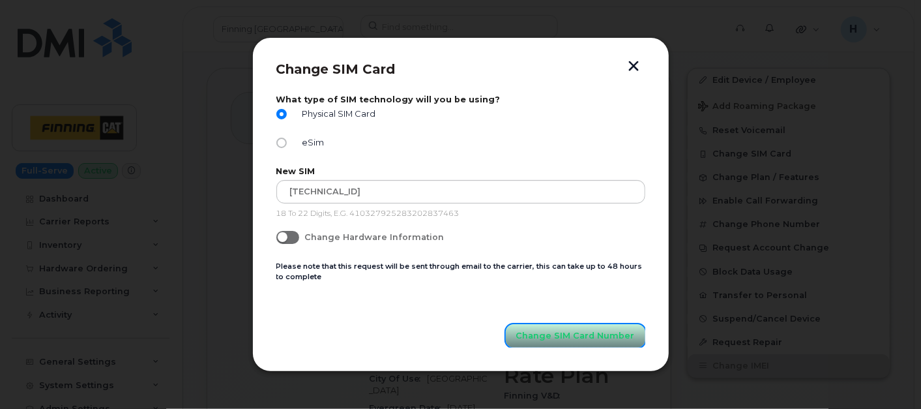
click at [589, 336] on span "Change SIM Card Number" at bounding box center [575, 335] width 119 height 12
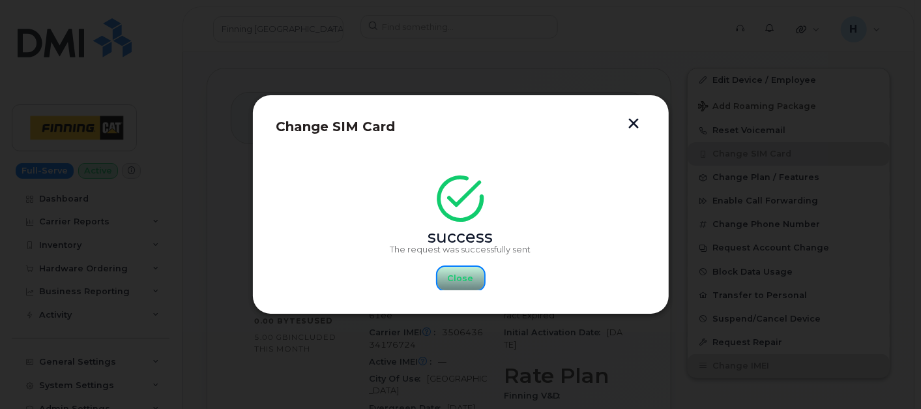
click at [458, 274] on span "Close" at bounding box center [461, 278] width 26 height 12
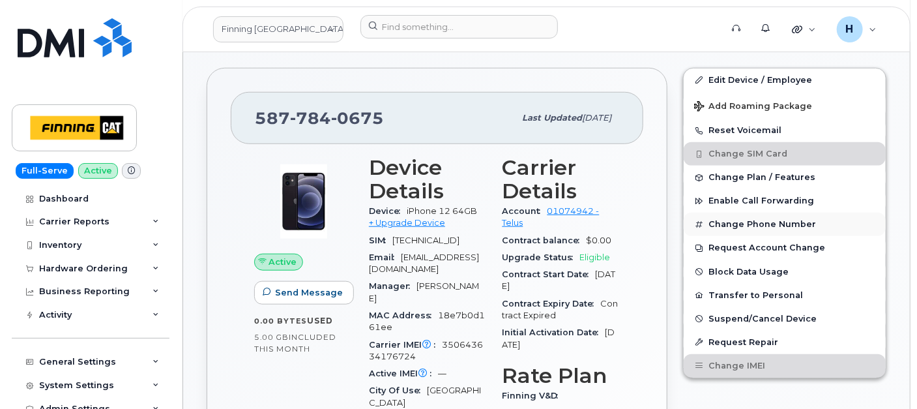
click at [758, 222] on button "Change Phone Number" at bounding box center [785, 224] width 202 height 23
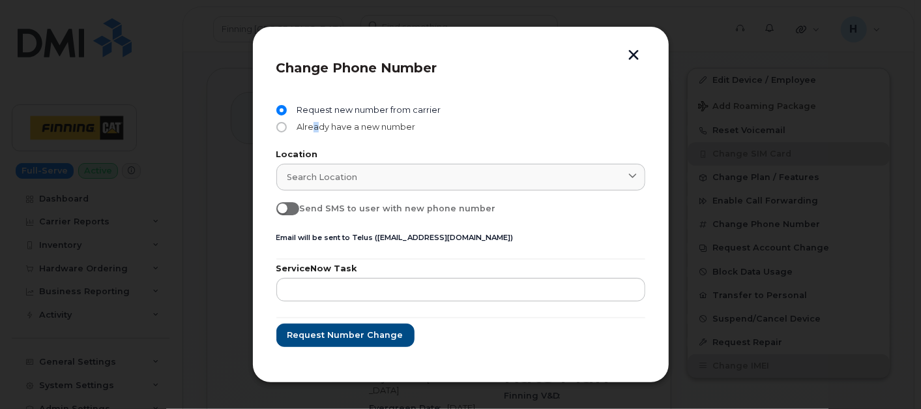
click at [315, 126] on span "Already have a new number" at bounding box center [354, 127] width 124 height 10
drag, startPoint x: 315, startPoint y: 126, endPoint x: 326, endPoint y: 127, distance: 11.2
click at [326, 127] on span "Already have a new number" at bounding box center [354, 127] width 124 height 10
click at [287, 127] on input "Already have a new number" at bounding box center [281, 127] width 10 height 10
radio input "true"
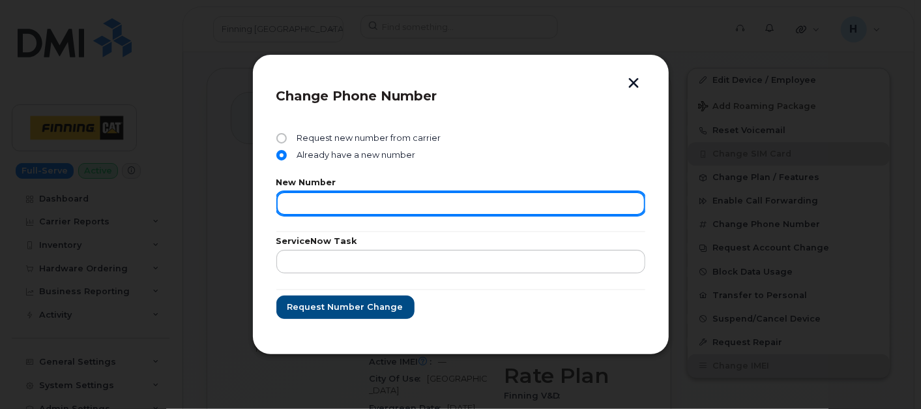
click at [327, 195] on input "text" at bounding box center [460, 203] width 369 height 23
paste input "825-977-4341"
click at [334, 205] on input "825-977-4341" at bounding box center [460, 203] width 369 height 23
type input "8259774341"
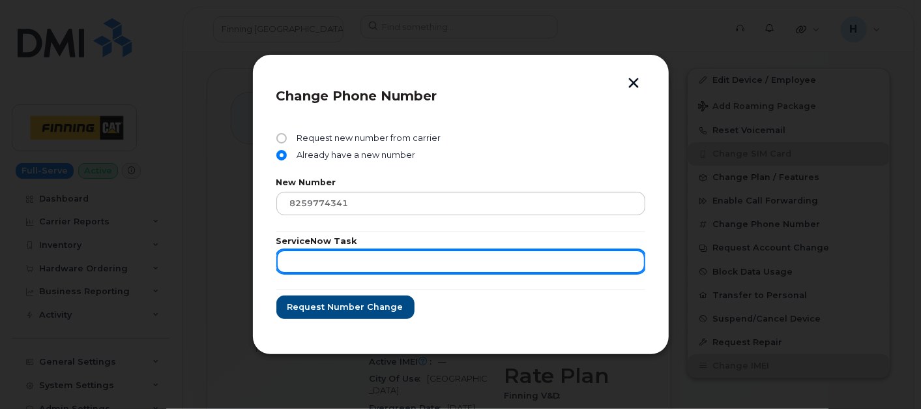
click at [359, 253] on input "text" at bounding box center [460, 261] width 369 height 23
paste input "RITM0496965"
type input "RITM0496965"
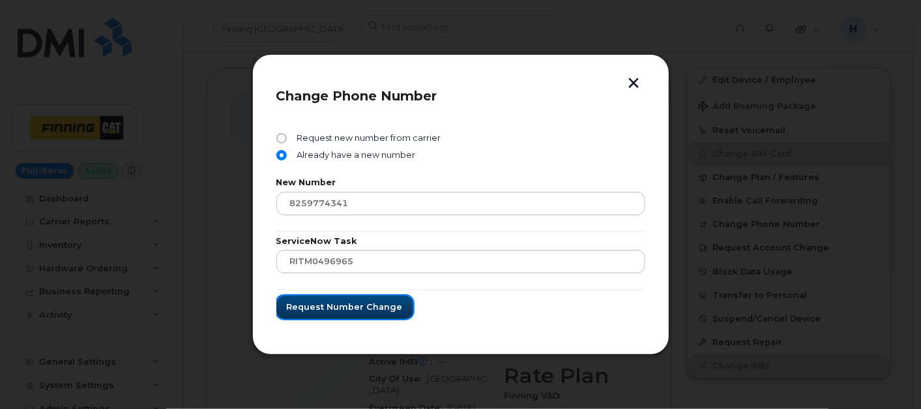
click at [322, 305] on span "Request number change" at bounding box center [345, 307] width 116 height 12
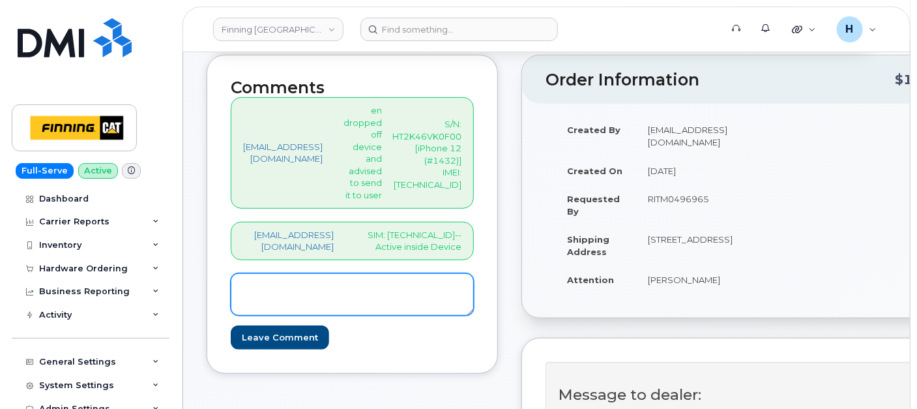
scroll to position [290, 0]
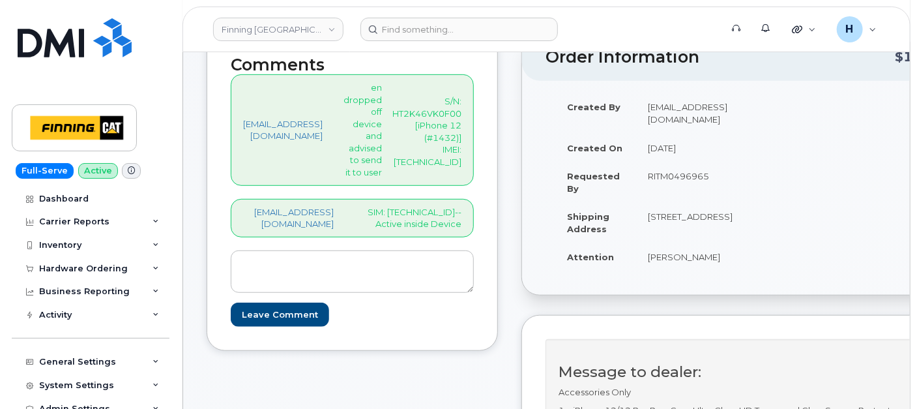
click at [410, 227] on p "SIM: [TECHNICAL_ID]--Active inside Device" at bounding box center [408, 218] width 107 height 24
copy p "[TECHNICAL_ID]"
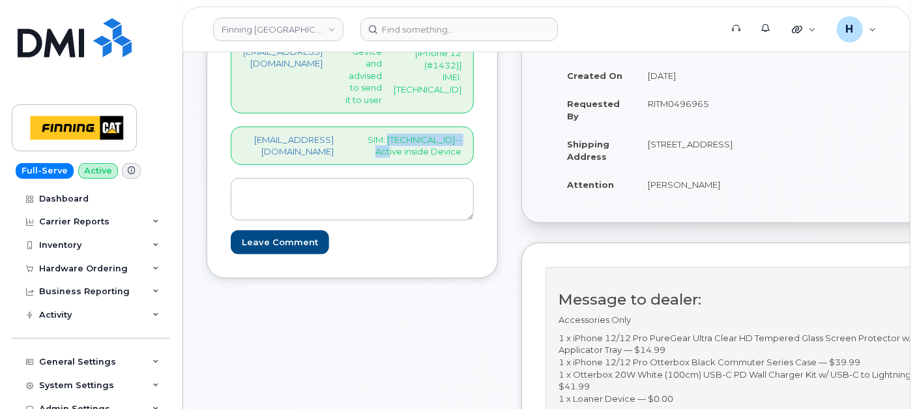
drag, startPoint x: 661, startPoint y: 211, endPoint x: 730, endPoint y: 205, distance: 69.4
click at [730, 199] on td "[PERSON_NAME]" at bounding box center [690, 184] width 108 height 29
copy td "[PERSON_NAME]"
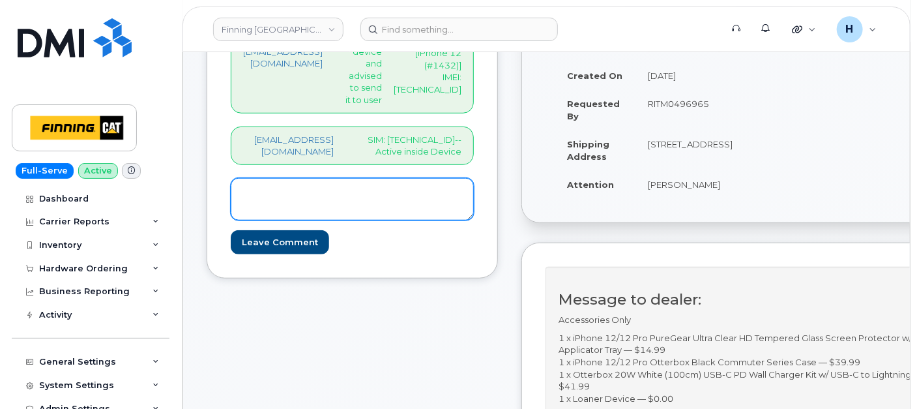
click at [359, 218] on textarea at bounding box center [352, 199] width 243 height 43
paste textarea "[PHONE_NUMBER]"
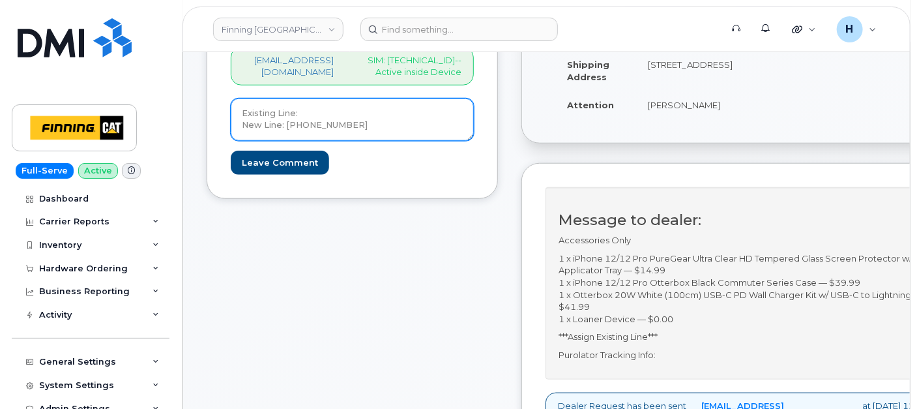
scroll to position [290, 0]
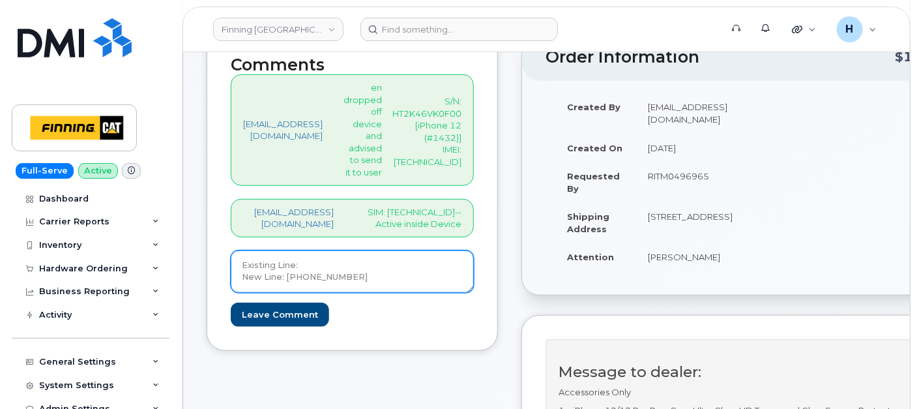
click at [317, 277] on textarea "Existing Line: New Line: [PHONE_NUMBER]" at bounding box center [352, 271] width 243 height 43
drag, startPoint x: 363, startPoint y: 290, endPoint x: 225, endPoint y: 263, distance: 140.3
click at [225, 263] on div "Comments [EMAIL_ADDRESS][DOMAIN_NAME] en dropped off device and advised to send…" at bounding box center [352, 191] width 291 height 318
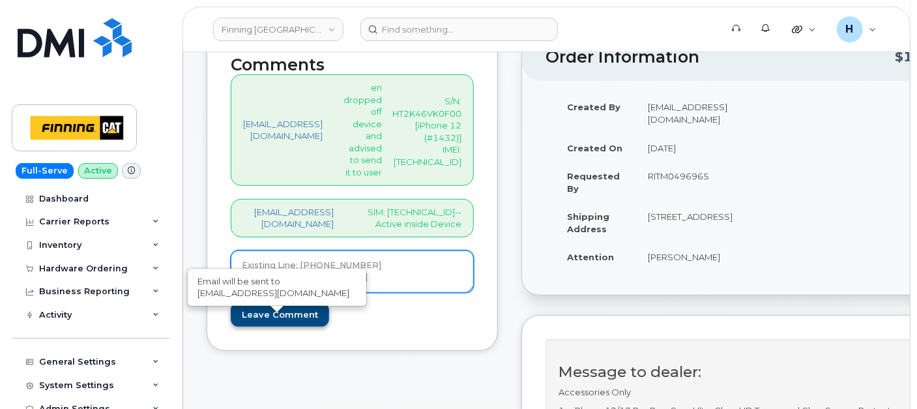
type textarea "Existing Line: [PHONE_NUMBER] New Line: [PHONE_NUMBER]"
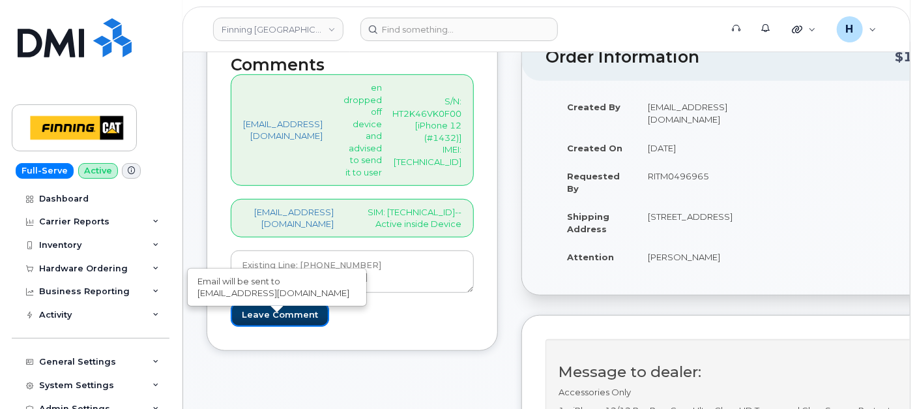
drag, startPoint x: 254, startPoint y: 325, endPoint x: 145, endPoint y: 20, distance: 323.2
click at [254, 324] on input "Leave Comment" at bounding box center [280, 315] width 98 height 24
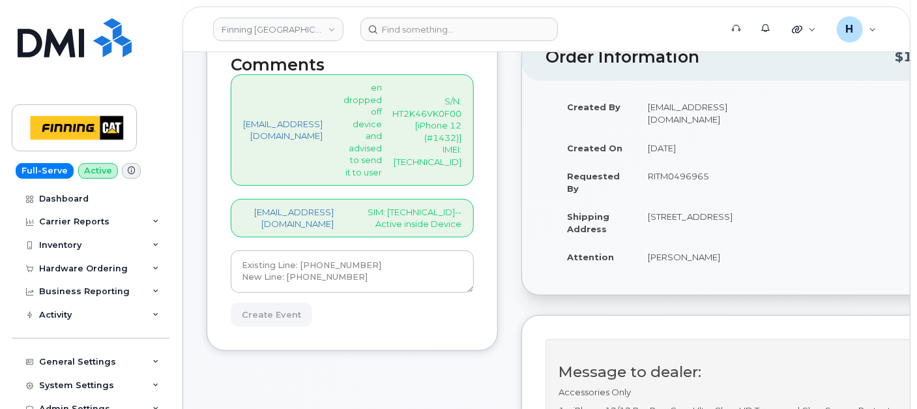
type input "Create Event"
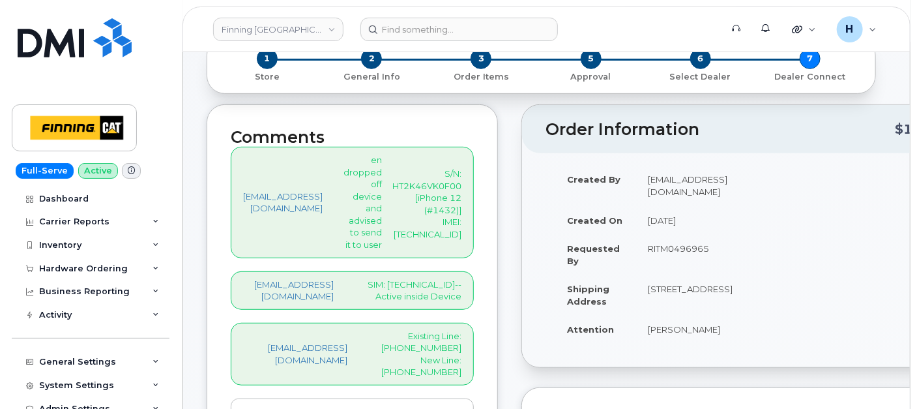
scroll to position [290, 0]
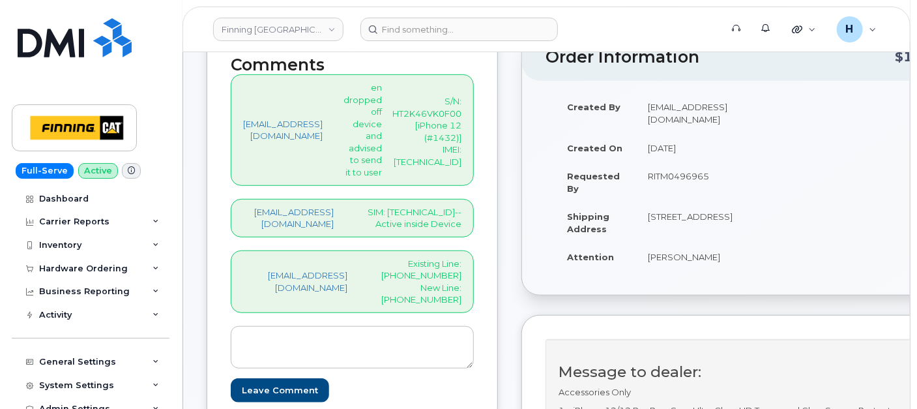
drag, startPoint x: 699, startPoint y: 283, endPoint x: 752, endPoint y: 281, distance: 52.9
click at [745, 271] on td "[PERSON_NAME]" at bounding box center [690, 257] width 108 height 29
copy td "[PERSON_NAME]"
drag, startPoint x: 422, startPoint y: 287, endPoint x: 527, endPoint y: 286, distance: 105.0
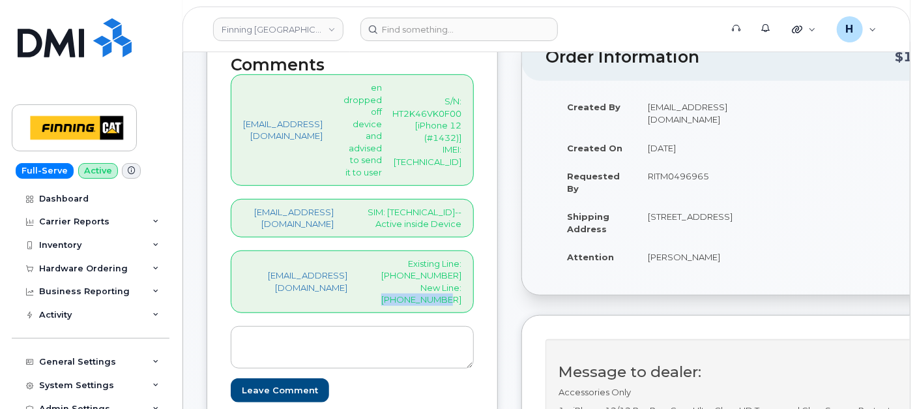
copy p "825-977-4341"
drag, startPoint x: 663, startPoint y: 189, endPoint x: 740, endPoint y: 186, distance: 77.7
click at [740, 186] on td "RITM0496965" at bounding box center [690, 182] width 108 height 40
copy td "RITM0496965"
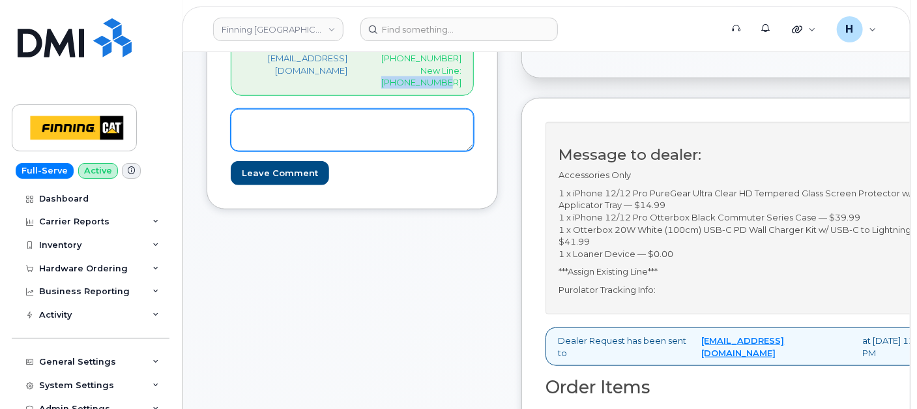
scroll to position [434, 0]
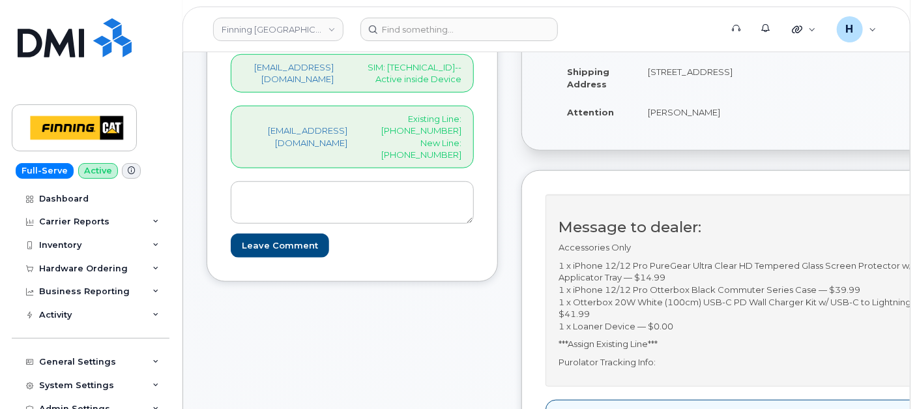
click at [433, 69] on div "hakaur@dminc.com SIM: 8912230102357627284--Active inside Device" at bounding box center [352, 73] width 243 height 38
click at [432, 75] on p "SIM: 8912230102357627284--Active inside Device" at bounding box center [408, 73] width 107 height 24
click at [431, 75] on p "SIM: 8912230102357627284--Active inside Device" at bounding box center [408, 73] width 107 height 24
copy p "8912230102357627284"
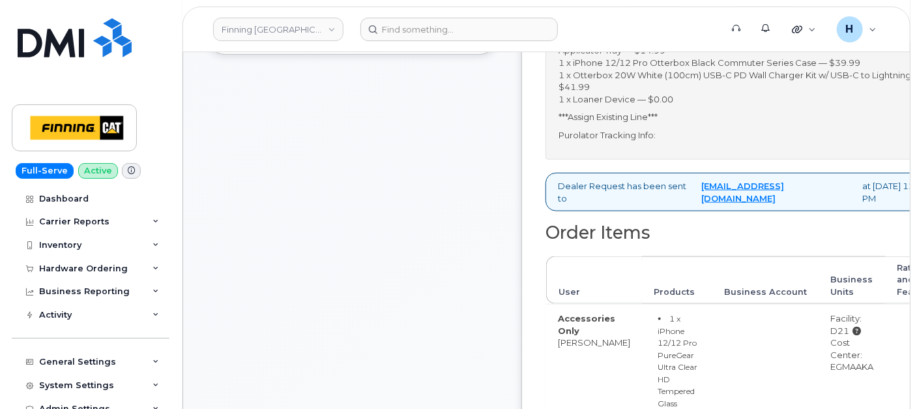
scroll to position [797, 0]
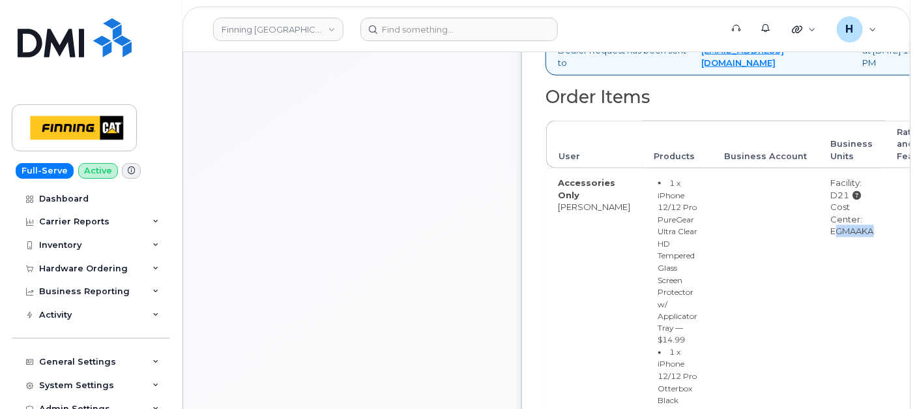
drag, startPoint x: 827, startPoint y: 248, endPoint x: 888, endPoint y: 253, distance: 61.5
click at [888, 253] on tr "Accessories Only Caleb Odeleye 1 x iPhone 12/12 Pro PureGear Ultra Clear HD Tem…" at bounding box center [749, 409] width 406 height 482
copy tr "EGMAAKA"
drag, startPoint x: 820, startPoint y: 214, endPoint x: 850, endPoint y: 214, distance: 30.0
click at [850, 214] on td "Facility: D21 Cost Center: EGMAAKA" at bounding box center [853, 409] width 67 height 482
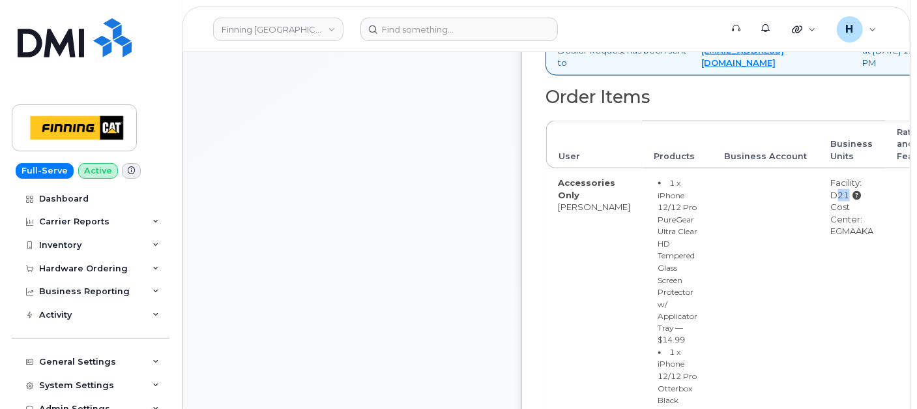
copy div "D21"
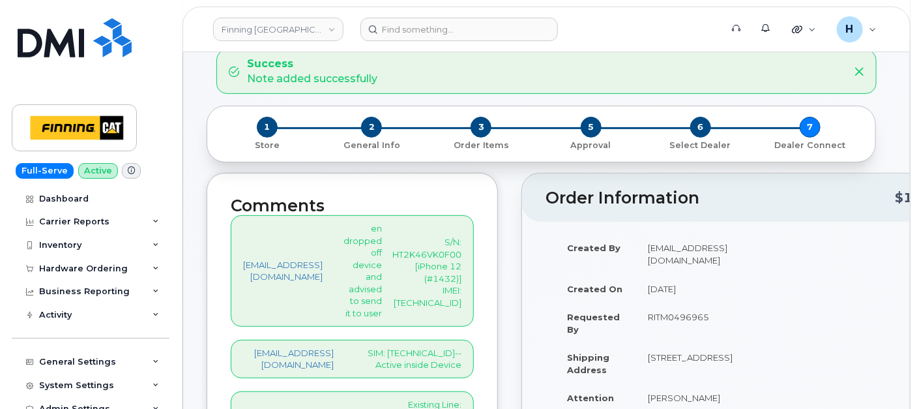
scroll to position [72, 0]
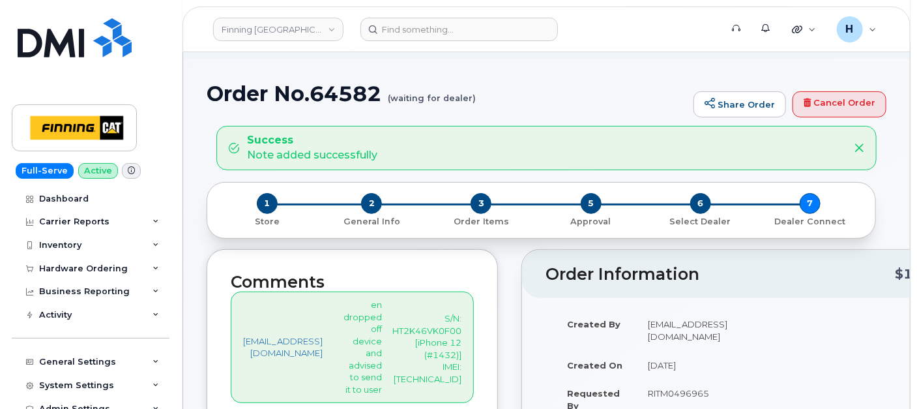
click at [339, 85] on h1 "Order No.64582 (waiting for dealer)" at bounding box center [447, 93] width 481 height 23
copy h1 "64582"
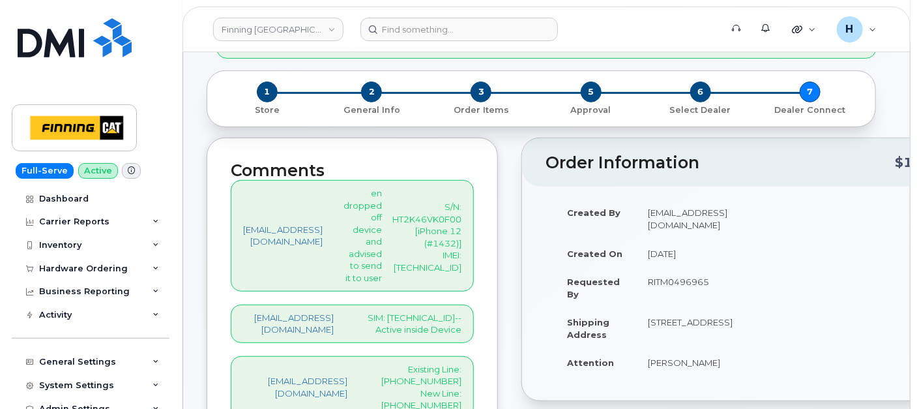
scroll to position [290, 0]
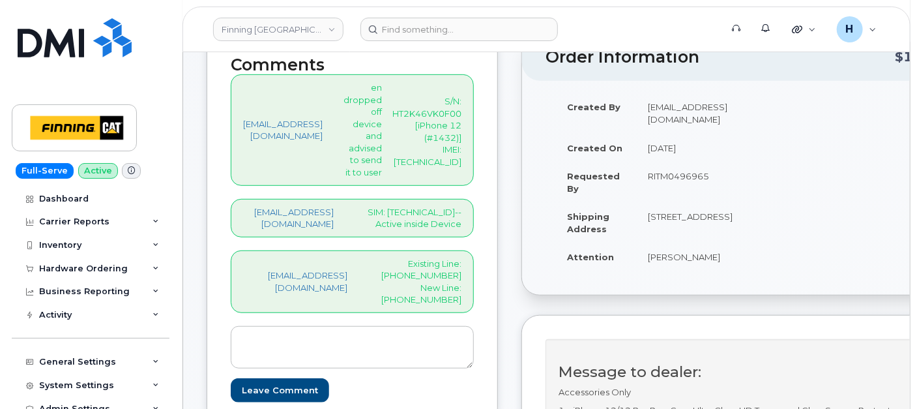
drag, startPoint x: 680, startPoint y: 251, endPoint x: 733, endPoint y: 236, distance: 54.9
click at [733, 236] on td "10910 170 St NW EDMONTON AB T5S 1H6 CANADA" at bounding box center [690, 222] width 108 height 40
copy td "T5S 1H6"
drag, startPoint x: 661, startPoint y: 229, endPoint x: 694, endPoint y: 227, distance: 32.7
click at [694, 227] on td "10910 170 St NW EDMONTON AB T5S 1H6 CANADA" at bounding box center [690, 222] width 108 height 40
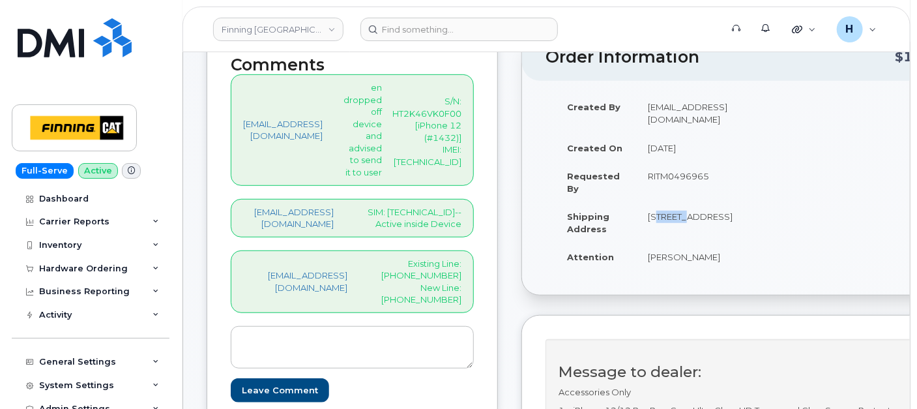
copy td "10910"
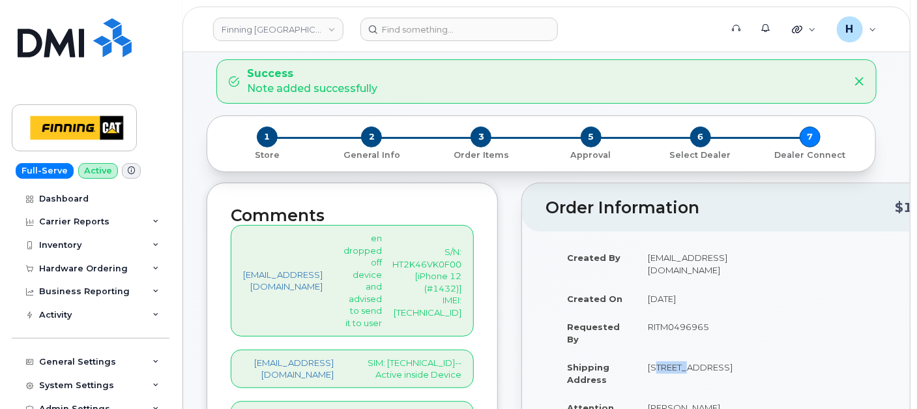
scroll to position [0, 0]
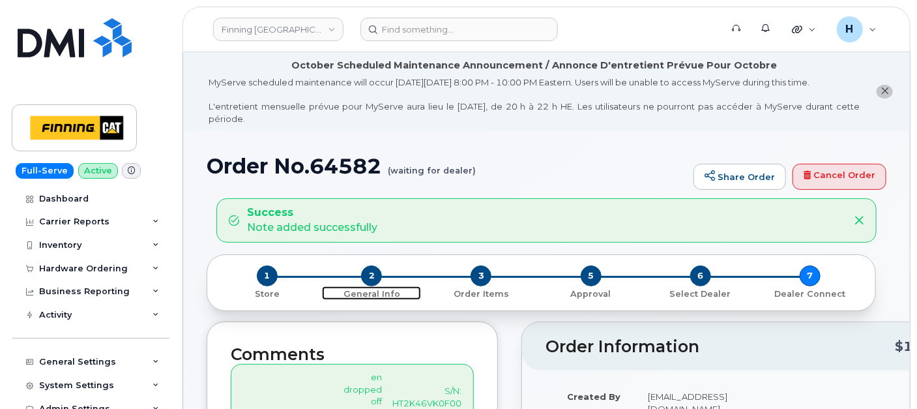
click at [370, 281] on span "2" at bounding box center [371, 275] width 21 height 21
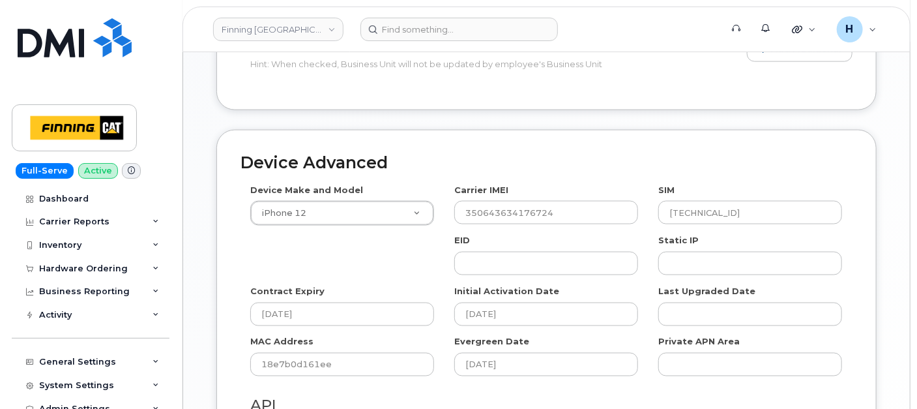
scroll to position [947, 0]
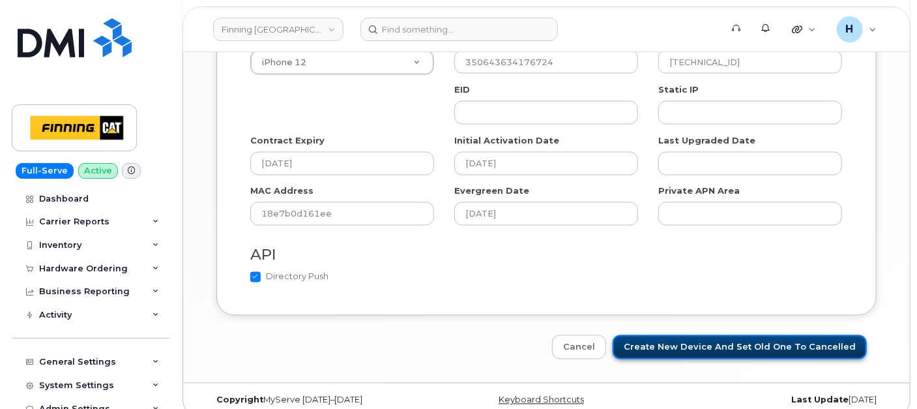
click at [674, 335] on input "Create New Device and set old one to Cancelled" at bounding box center [740, 347] width 254 height 24
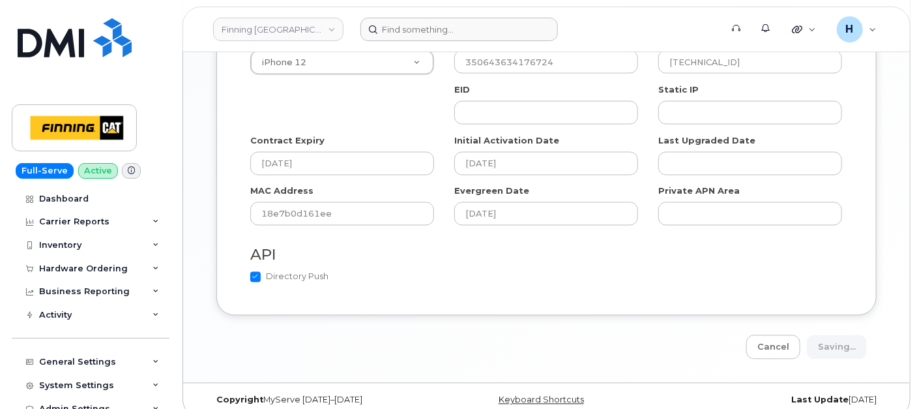
type input "Saving..."
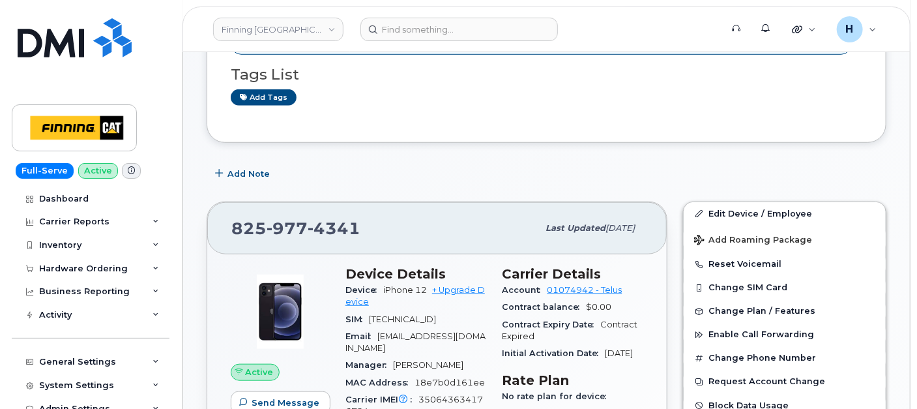
scroll to position [579, 0]
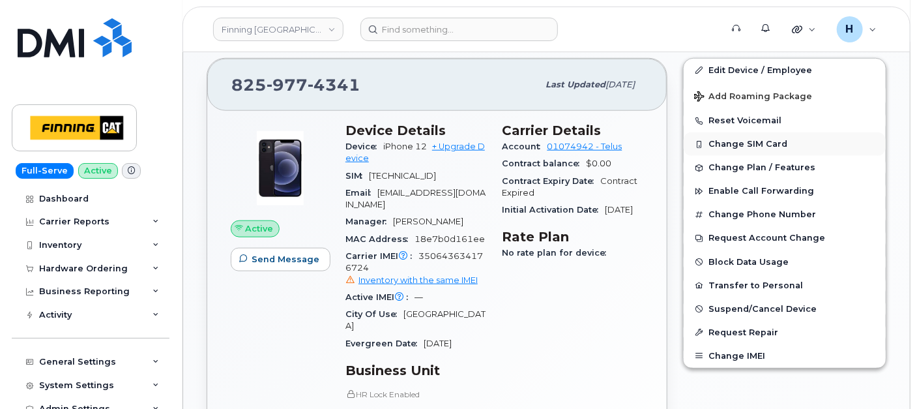
click at [739, 137] on button "Change SIM Card" at bounding box center [785, 143] width 202 height 23
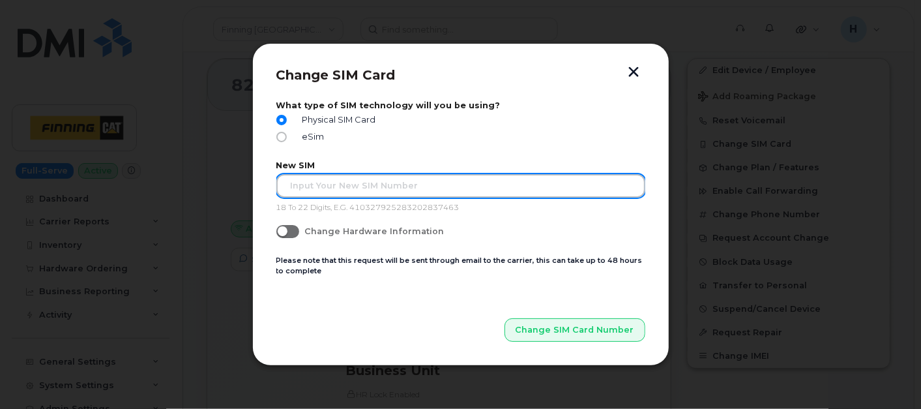
click at [308, 183] on input "text" at bounding box center [460, 185] width 369 height 23
paste input "[TECHNICAL_ID]"
type input "[TECHNICAL_ID]"
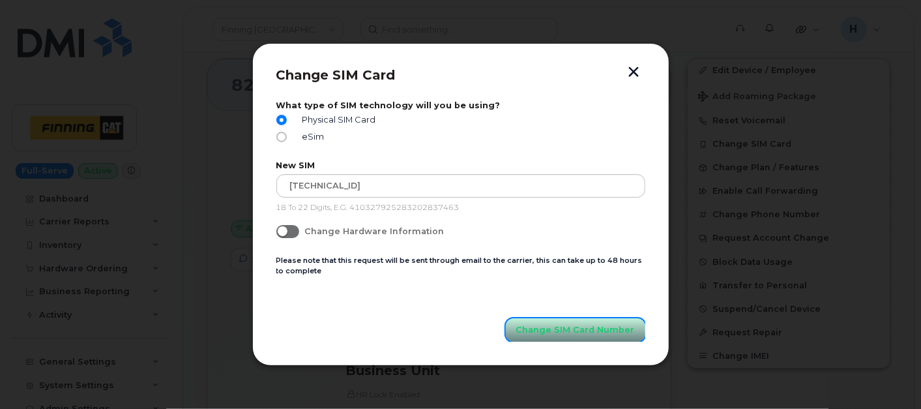
click at [528, 331] on span "Change SIM Card Number" at bounding box center [575, 329] width 119 height 12
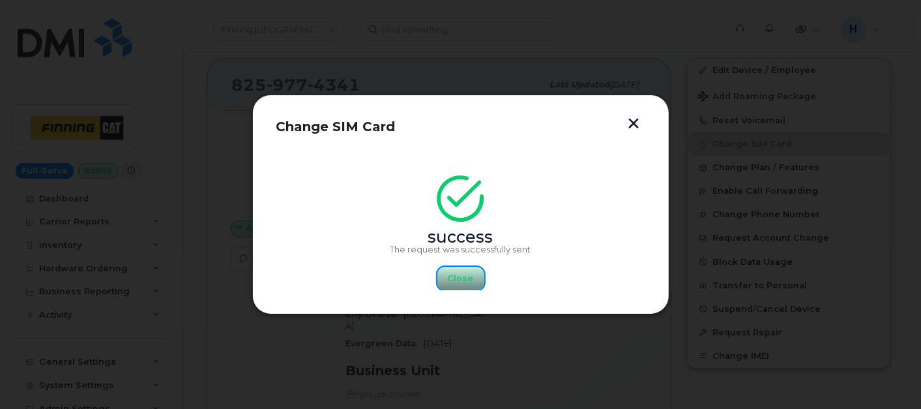
click at [462, 274] on span "Close" at bounding box center [461, 278] width 26 height 12
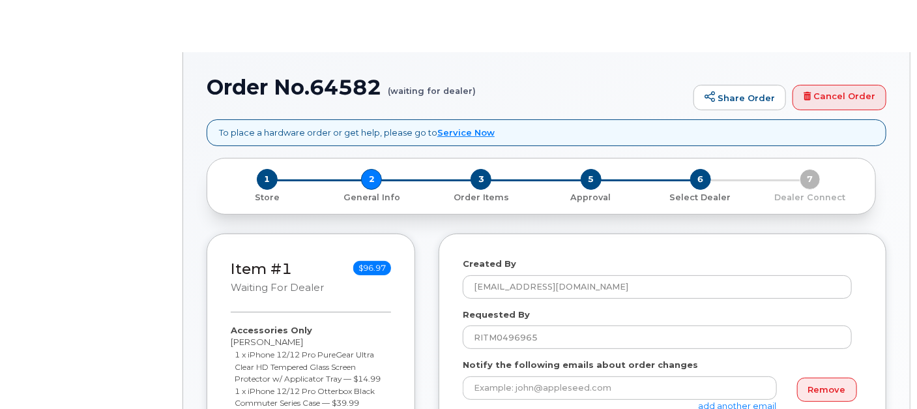
select select
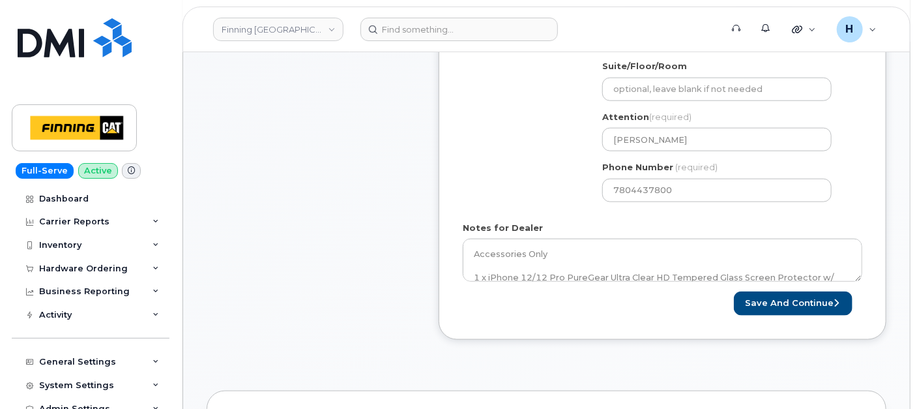
scroll to position [652, 0]
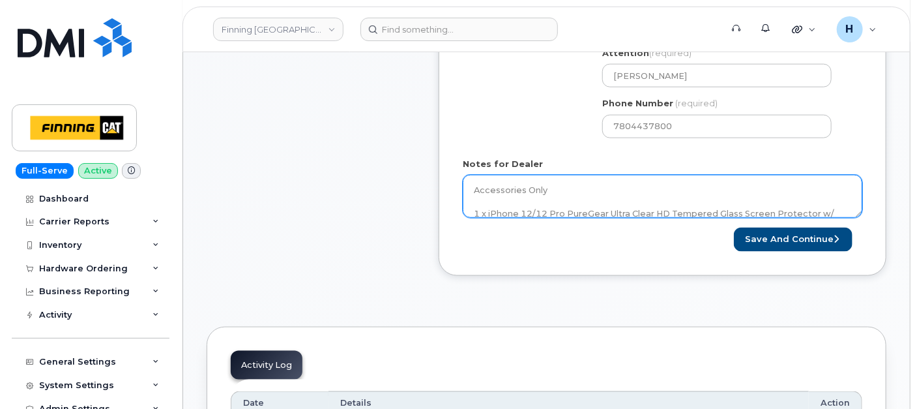
click at [555, 212] on textarea "Accessories Only 1 x iPhone 12/12 Pro PureGear Ultra Clear HD Tempered Glass Sc…" at bounding box center [663, 196] width 400 height 43
click at [601, 204] on textarea "Accessories Only 1 x iPhone 12/12 Pro PureGear Ultra Clear HD Tempered Glass Sc…" at bounding box center [663, 196] width 400 height 43
paste textarea "335683274930"
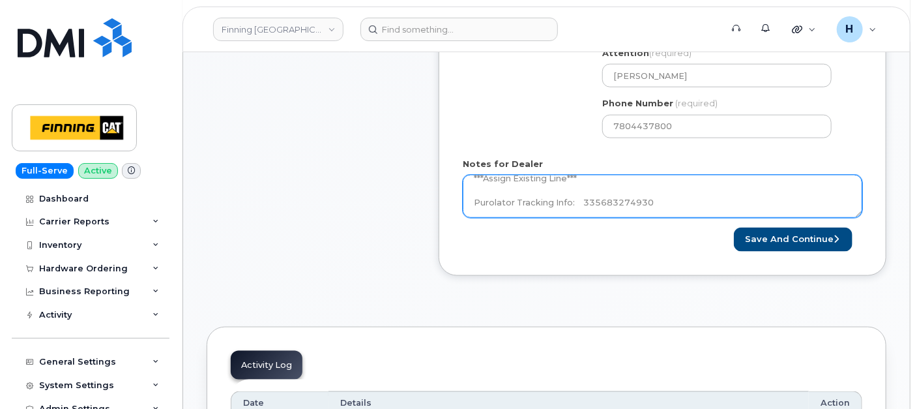
click at [582, 201] on textarea "Accessories Only 1 x iPhone 12/12 Pro PureGear Ultra Clear HD Tempered Glass Sc…" at bounding box center [663, 196] width 400 height 43
type textarea "Accessories Only 1 x iPhone 12/12 Pro PureGear Ultra Clear HD Tempered Glass Sc…"
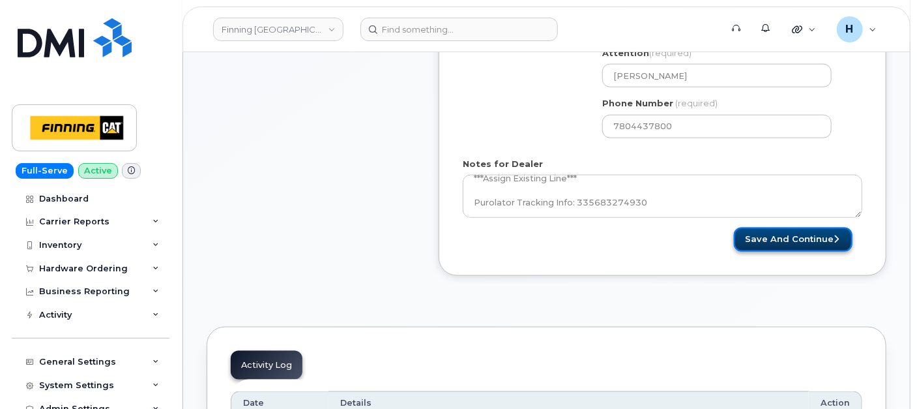
click at [754, 235] on button "Save and Continue" at bounding box center [793, 240] width 119 height 24
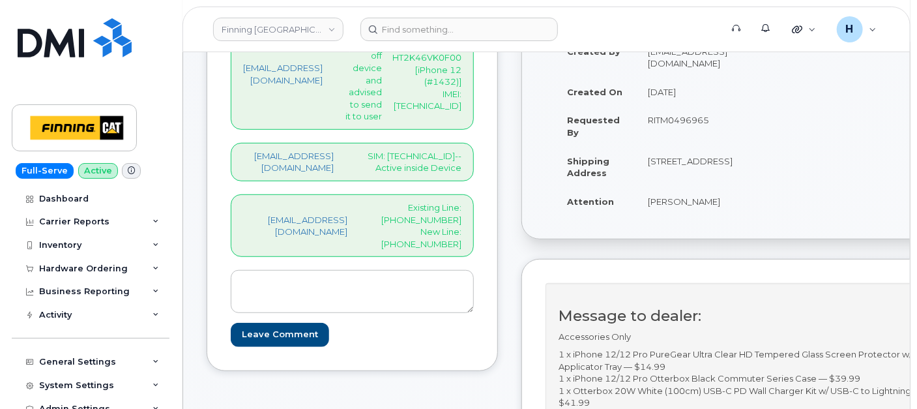
scroll to position [579, 0]
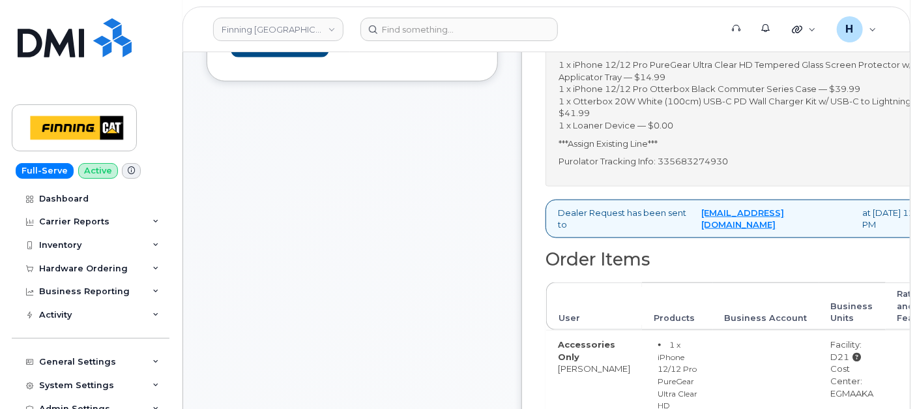
click at [691, 186] on div "Message to dealer: Accessories Only 1 x iPhone 12/12 Pro PureGear Ultra Clear H…" at bounding box center [750, 89] width 408 height 192
click at [708, 168] on p "Purolator Tracking Info: 335683274930" at bounding box center [749, 161] width 381 height 12
copy p "335683274930"
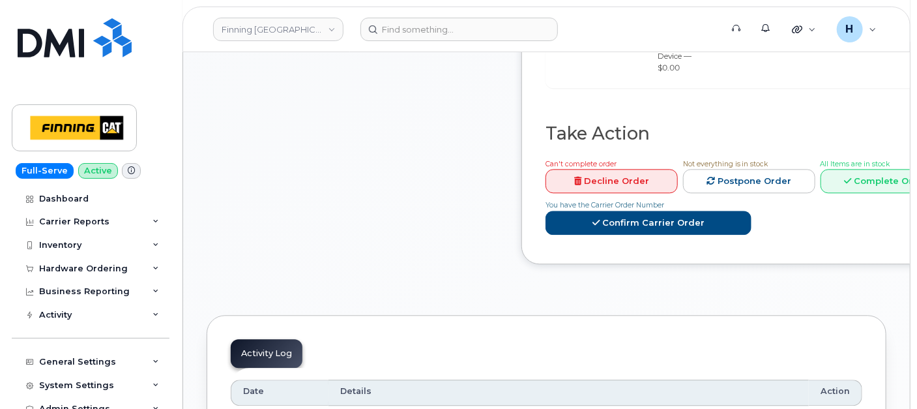
scroll to position [1449, 0]
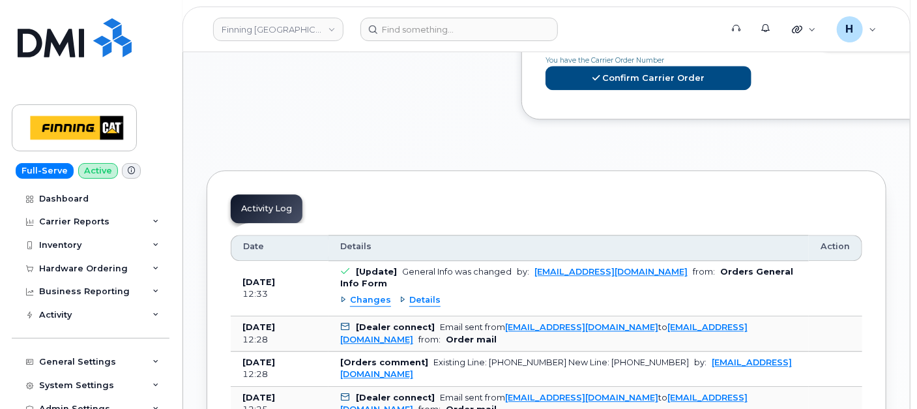
click at [859, 48] on link "Complete Order" at bounding box center [887, 36] width 132 height 24
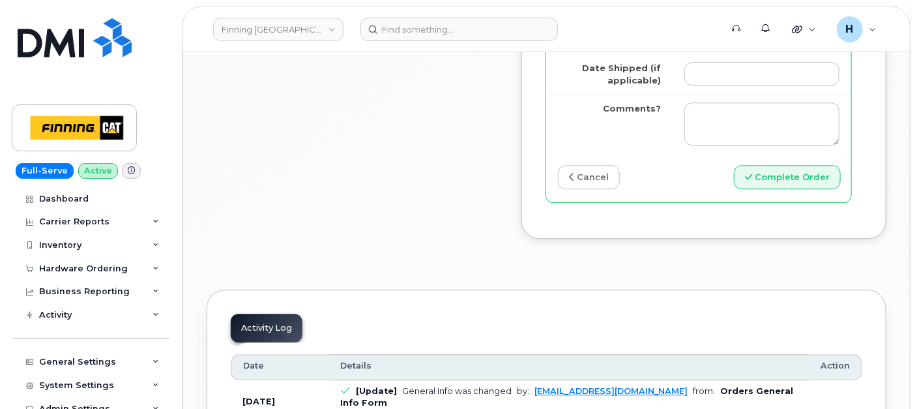
click at [709, 46] on input "Tracking Number" at bounding box center [762, 33] width 155 height 23
paste input "335683274930"
type input "335683274930"
drag, startPoint x: 706, startPoint y: 98, endPoint x: 713, endPoint y: 107, distance: 11.5
click at [706, 85] on input "Date Shipped (if applicable)" at bounding box center [762, 73] width 155 height 23
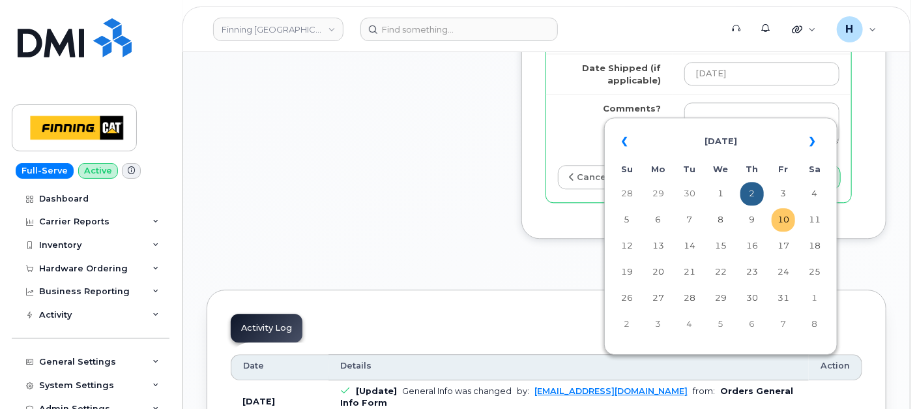
click at [782, 215] on td "10" at bounding box center [783, 219] width 23 height 23
type input "[DATE]"
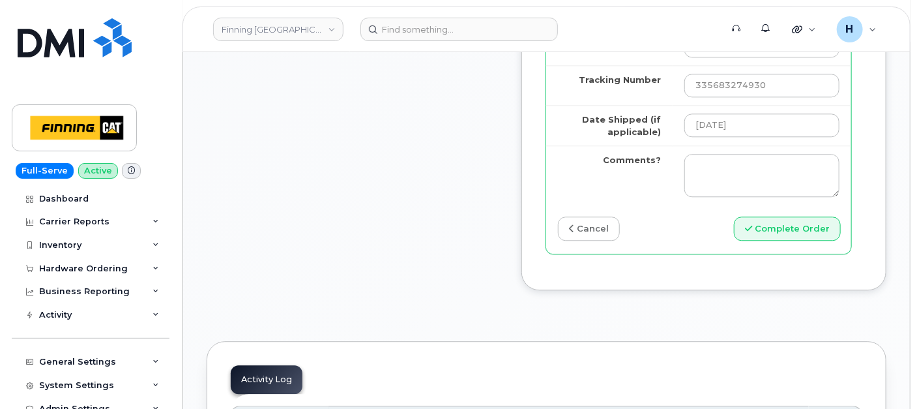
scroll to position [1521, 0]
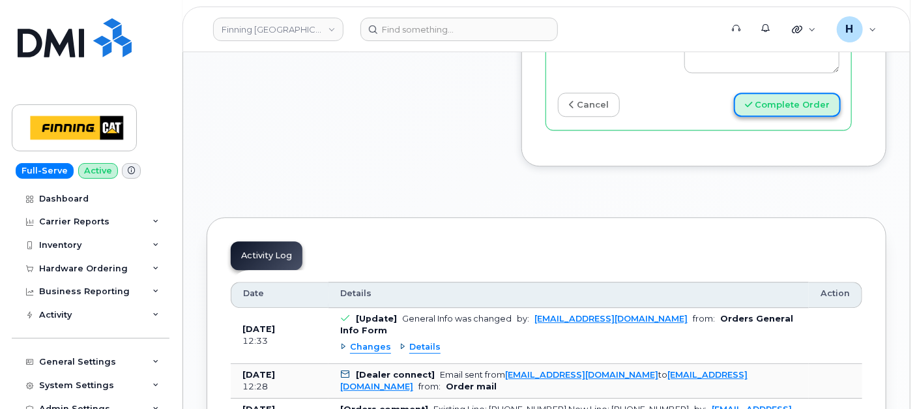
click at [798, 117] on button "Complete Order" at bounding box center [787, 105] width 107 height 24
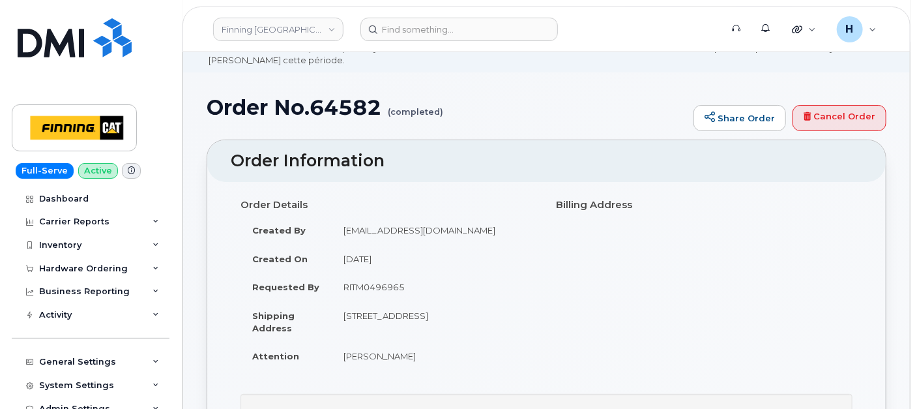
scroll to position [217, 0]
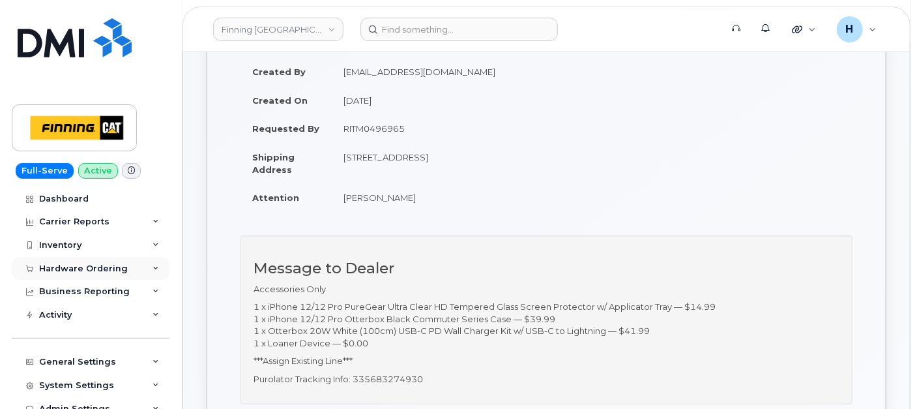
click at [110, 265] on div "Hardware Ordering" at bounding box center [83, 268] width 89 height 10
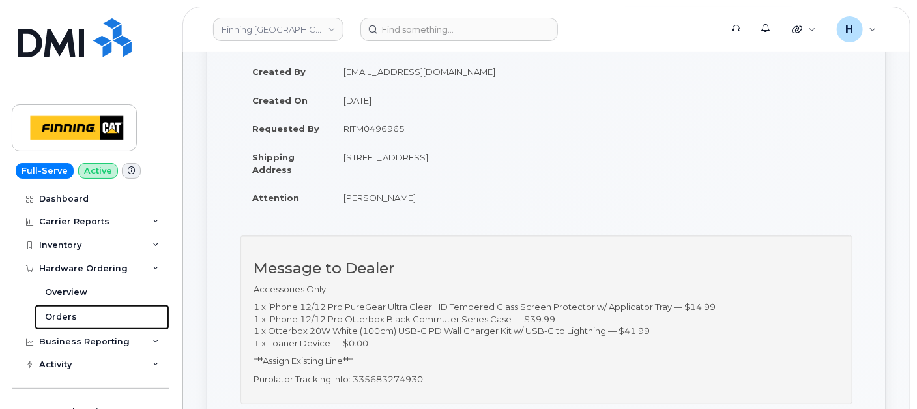
drag, startPoint x: 98, startPoint y: 316, endPoint x: 68, endPoint y: 3, distance: 314.4
click at [98, 314] on link "Orders" at bounding box center [102, 317] width 135 height 25
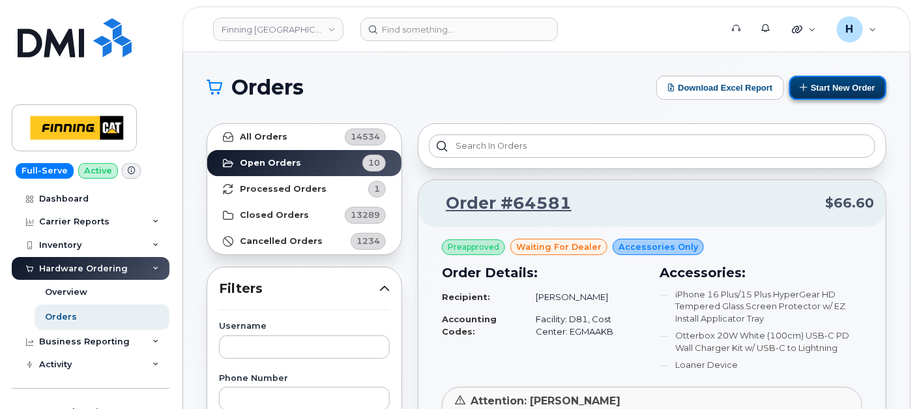
click at [824, 89] on button "Start New Order" at bounding box center [838, 88] width 97 height 24
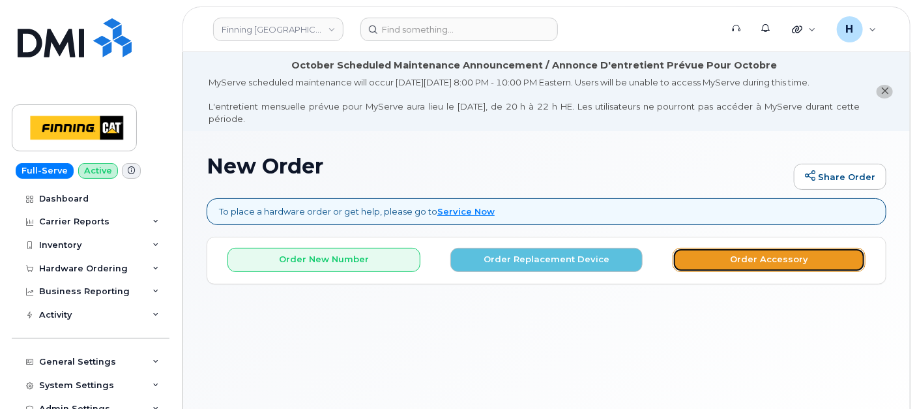
click at [735, 268] on button "Order Accessory" at bounding box center [769, 260] width 193 height 24
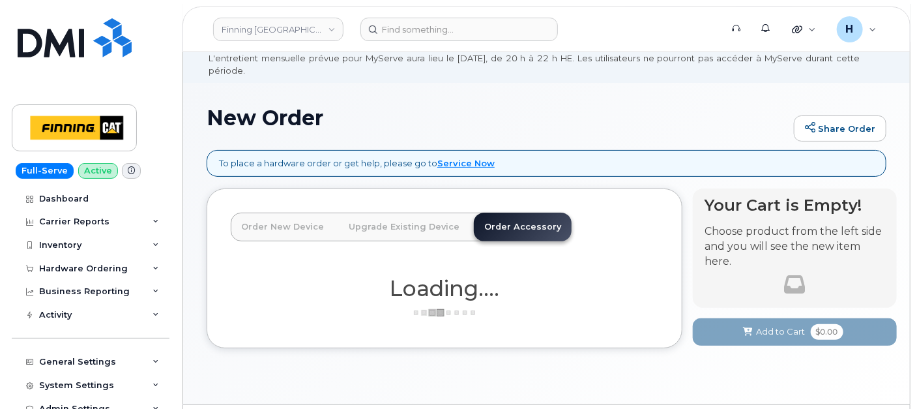
scroll to position [85, 0]
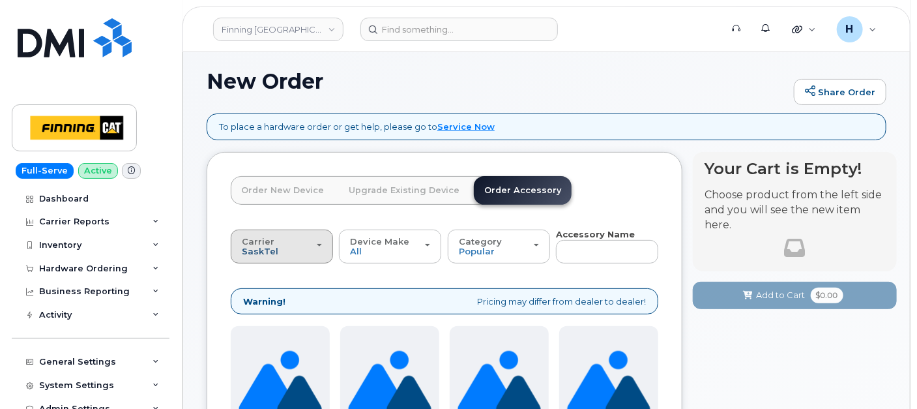
click at [260, 246] on span "SaskTel" at bounding box center [260, 251] width 37 height 10
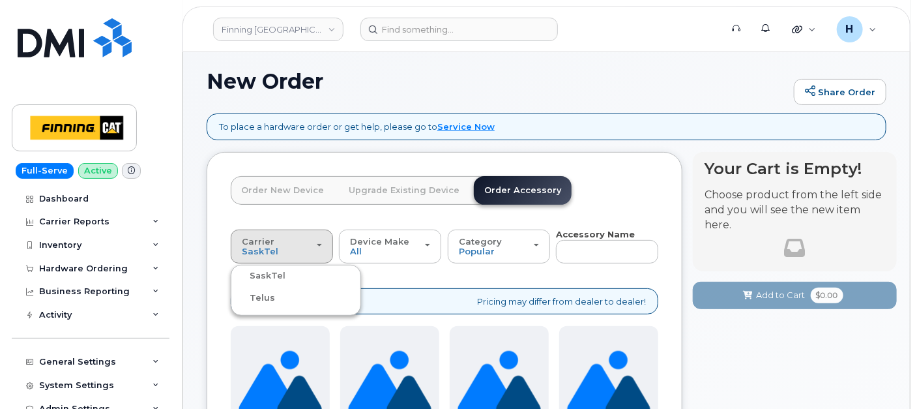
click at [267, 293] on label "Telus" at bounding box center [254, 298] width 41 height 16
click at [0, 0] on input "Telus" at bounding box center [0, 0] width 0 height 0
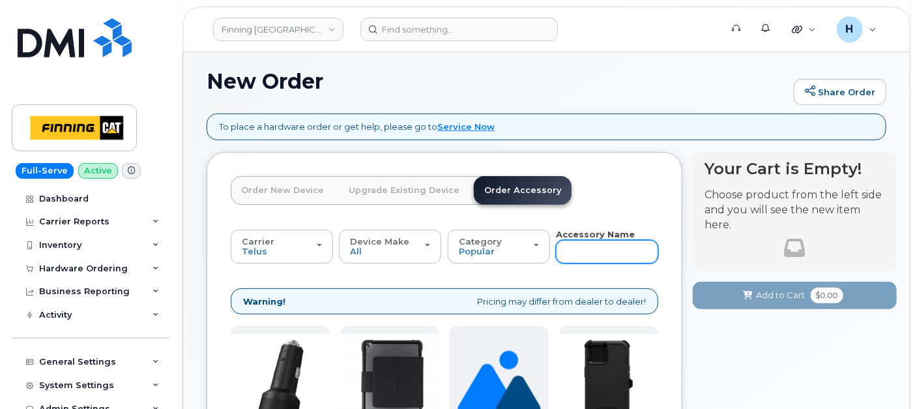
click at [587, 254] on input "text" at bounding box center [607, 251] width 102 height 23
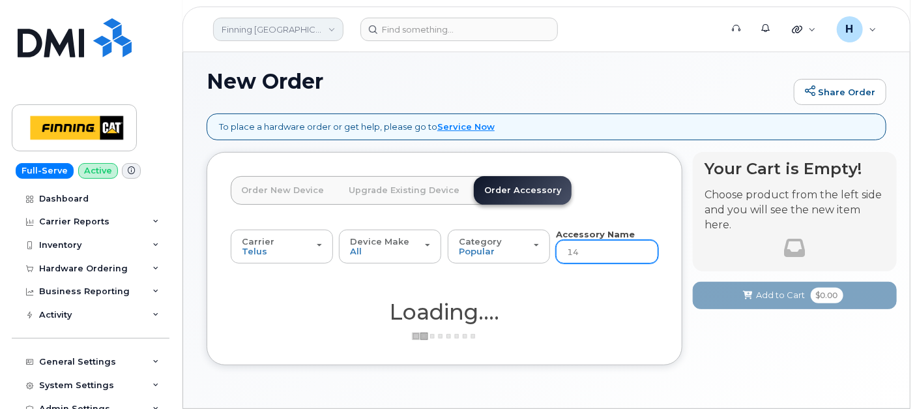
type input "14"
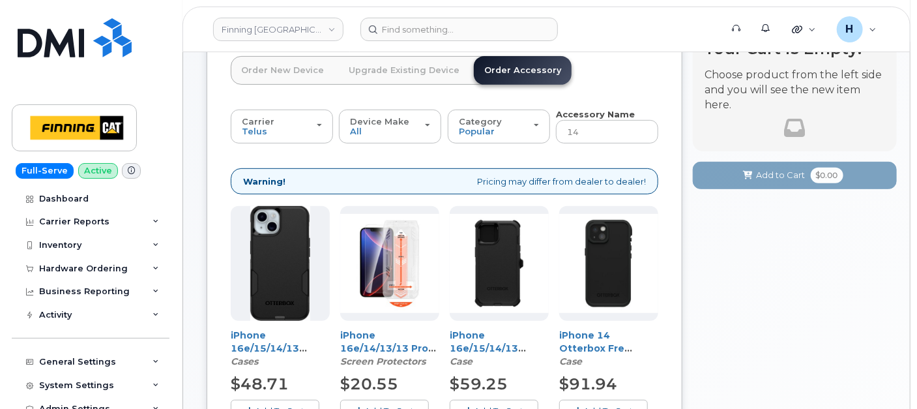
scroll to position [374, 0]
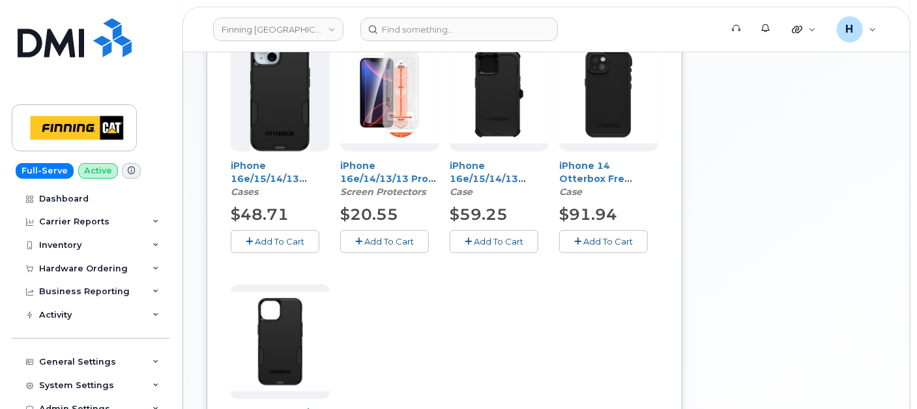
click at [472, 232] on button "Add To Cart" at bounding box center [494, 241] width 89 height 23
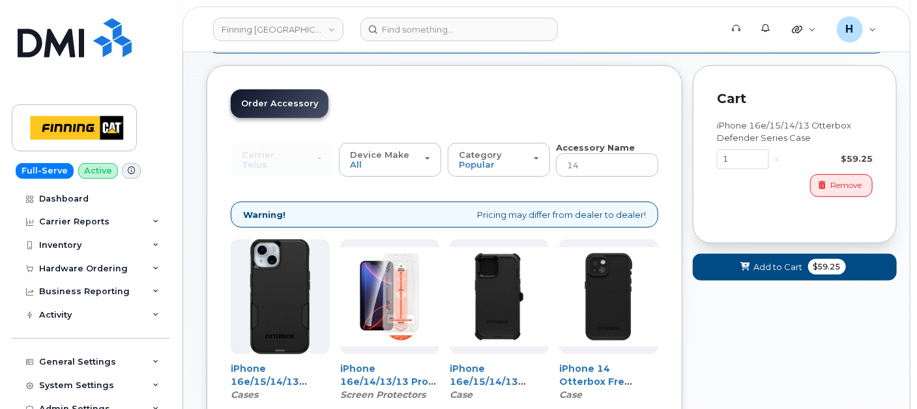
scroll to position [157, 0]
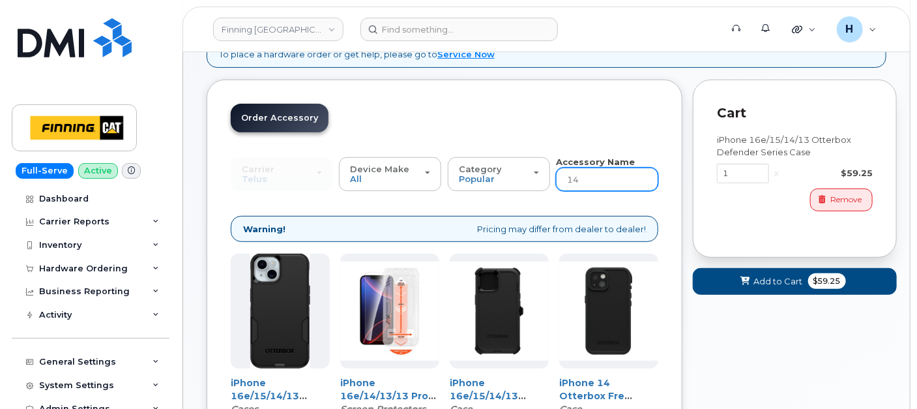
drag, startPoint x: 596, startPoint y: 188, endPoint x: 552, endPoint y: 183, distance: 44.1
click at [552, 183] on div "Carrier SaskTel Telus SaskTel Telus Device Make All iPhone Tablet All iPhone Ta…" at bounding box center [445, 174] width 428 height 36
type input "wall"
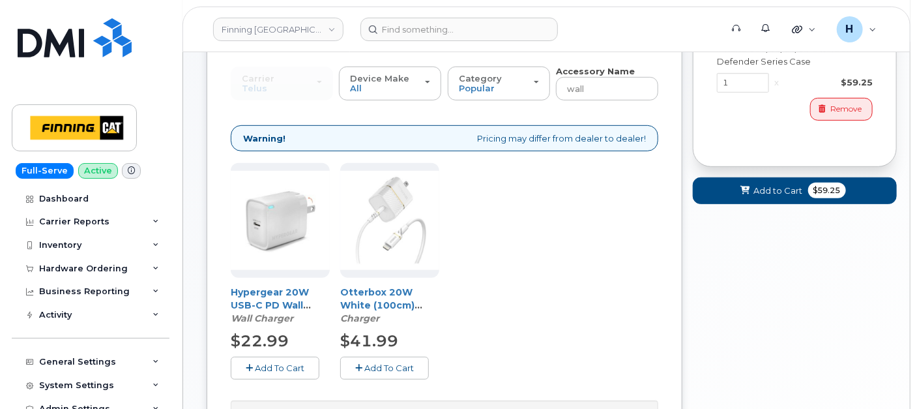
scroll to position [409, 0]
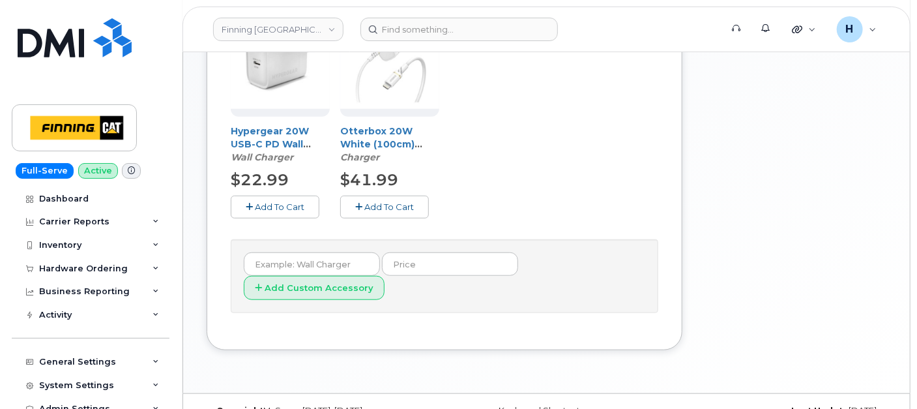
click at [389, 212] on button "Add To Cart" at bounding box center [384, 207] width 89 height 23
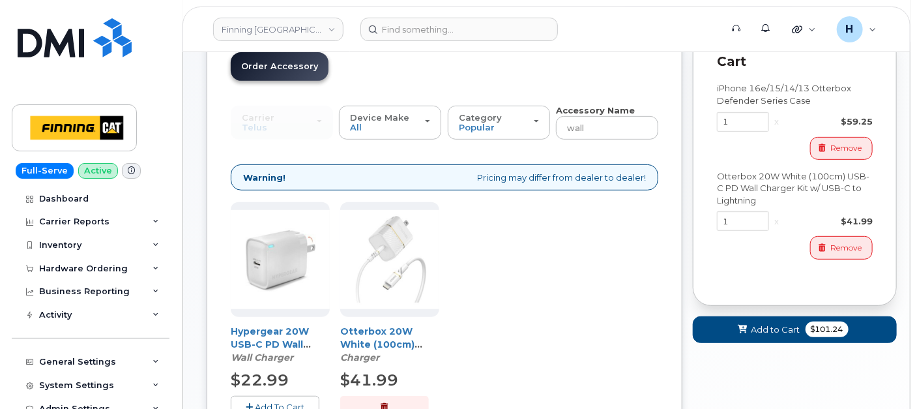
scroll to position [145, 0]
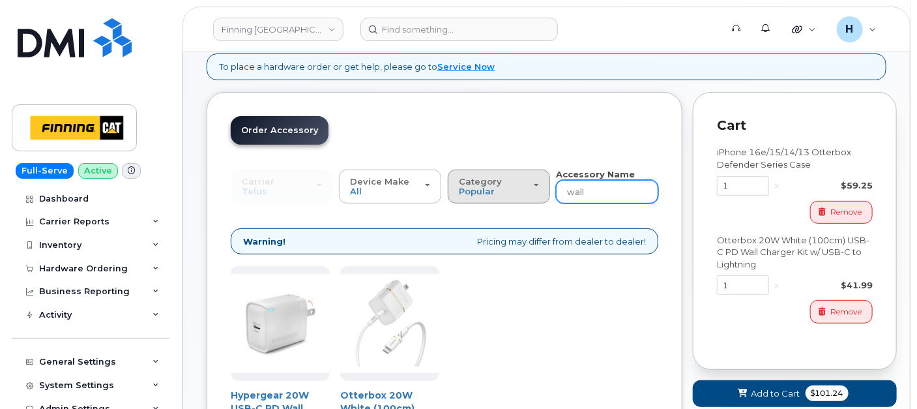
drag, startPoint x: 610, startPoint y: 188, endPoint x: 522, endPoint y: 192, distance: 88.7
click at [522, 192] on div "Carrier SaskTel Telus SaskTel Telus Device Make All iPhone Tablet All iPhone Ta…" at bounding box center [445, 186] width 428 height 36
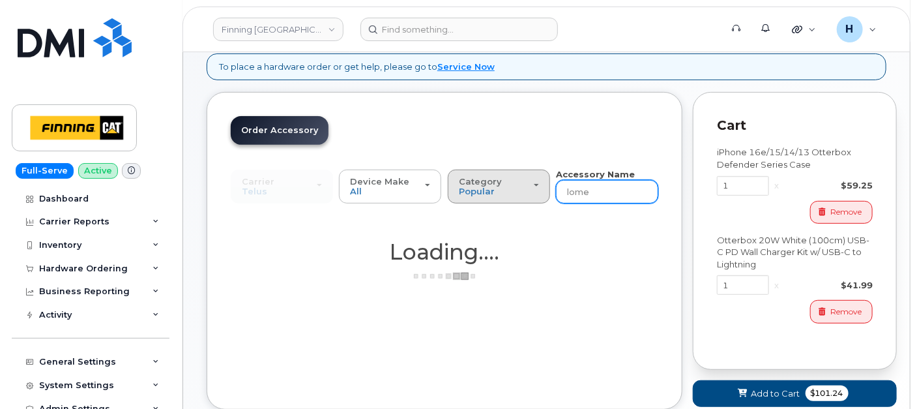
type input "lom"
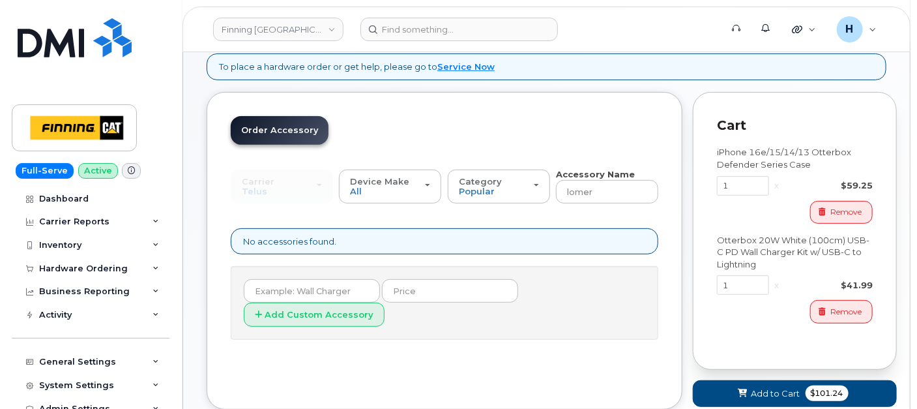
type input "lom"
click at [597, 190] on input "lom" at bounding box center [607, 191] width 102 height 23
type input "loaner"
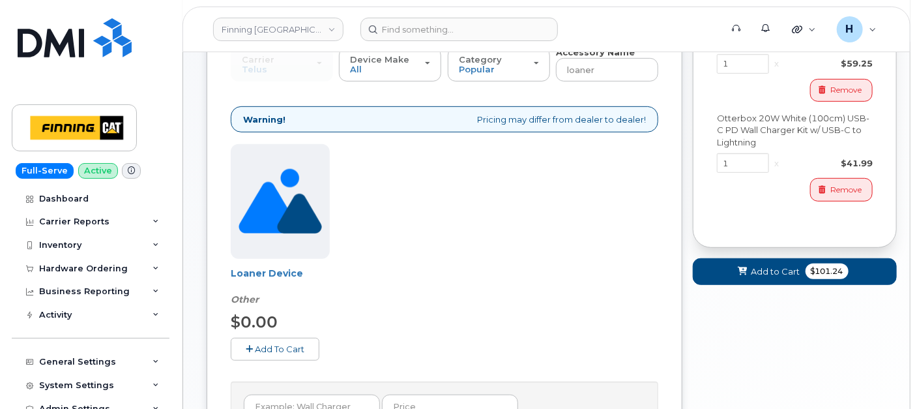
scroll to position [290, 0]
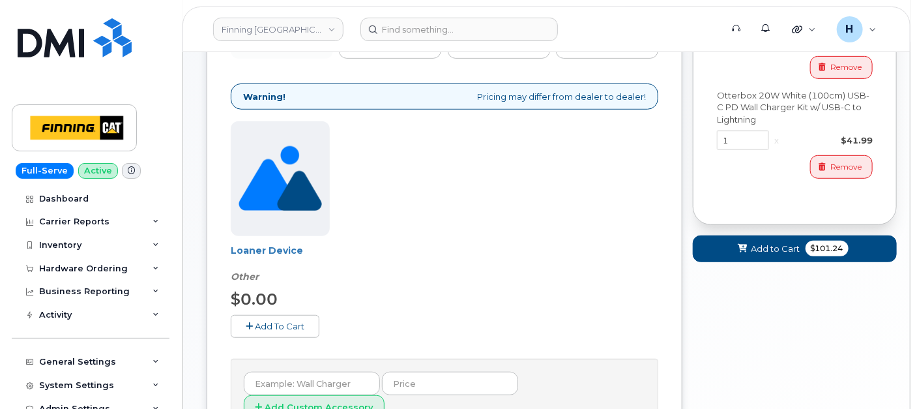
click at [282, 312] on div "Loaner Device Other $0.00 Add To Cart" at bounding box center [280, 229] width 99 height 216
click at [287, 324] on span "Add To Cart" at bounding box center [280, 326] width 50 height 10
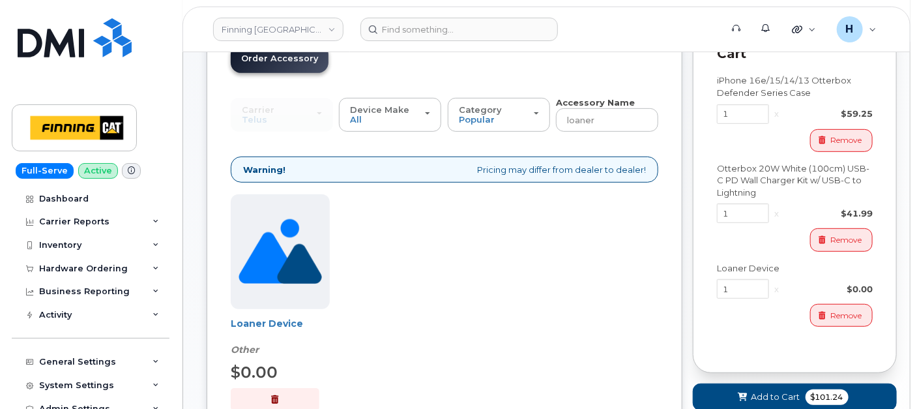
scroll to position [217, 0]
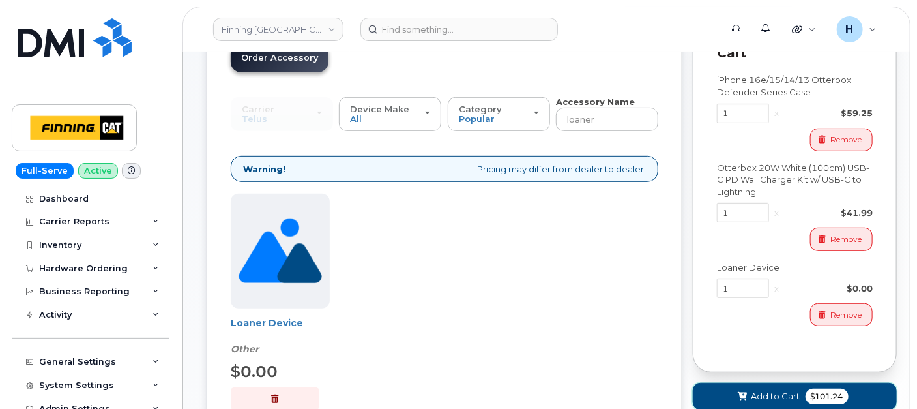
click at [720, 393] on button "Add to Cart $101.24" at bounding box center [795, 396] width 204 height 27
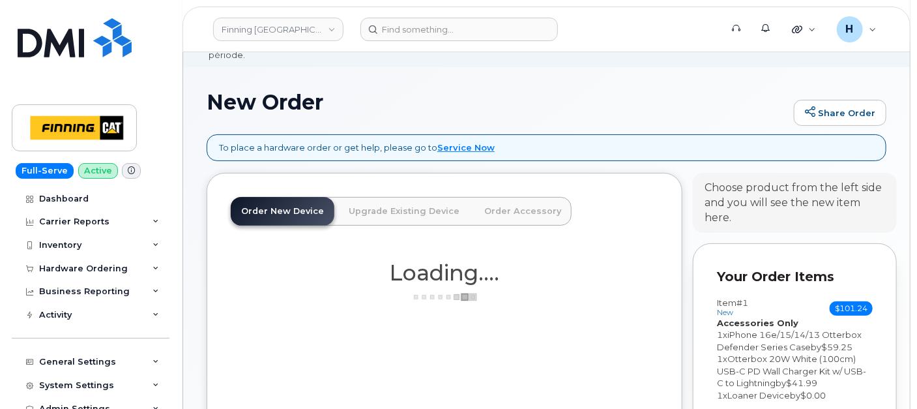
scroll to position [0, 0]
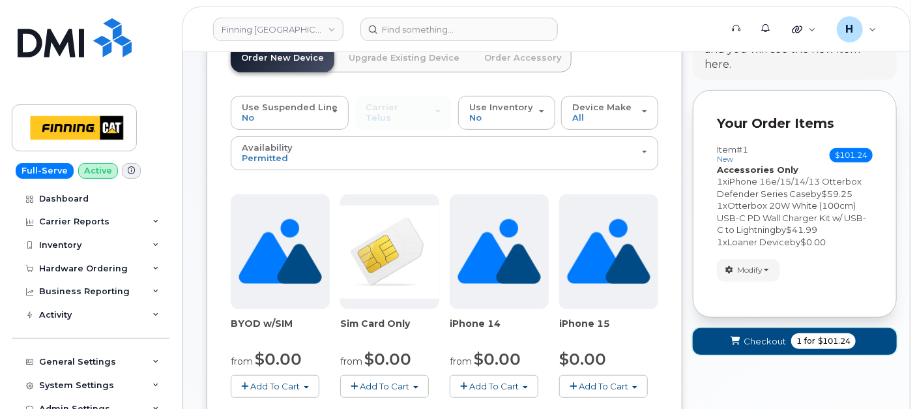
click at [731, 333] on button "Checkout 1 for $101.24" at bounding box center [795, 341] width 204 height 27
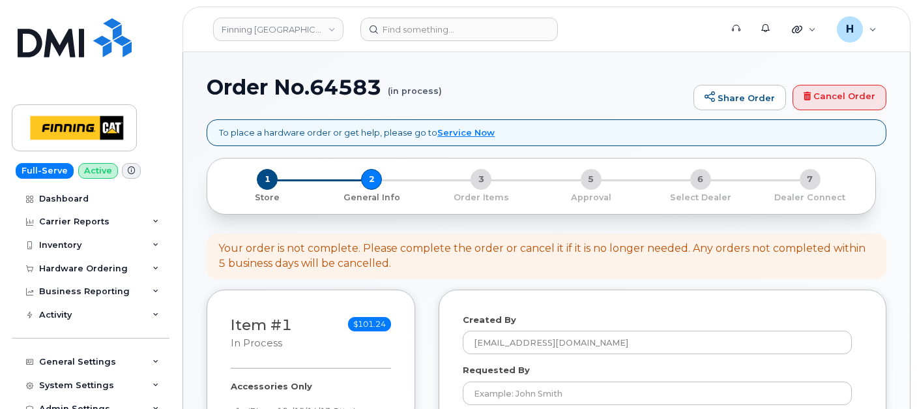
select select
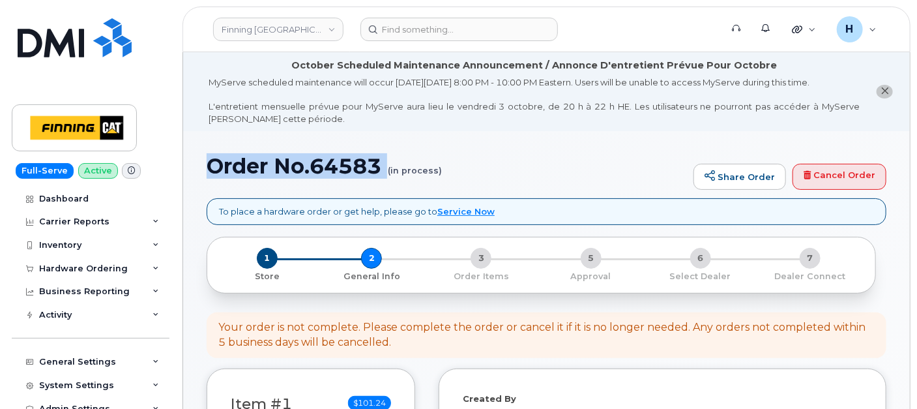
drag, startPoint x: 201, startPoint y: 168, endPoint x: 387, endPoint y: 177, distance: 186.1
copy h1 "Order No.64583"
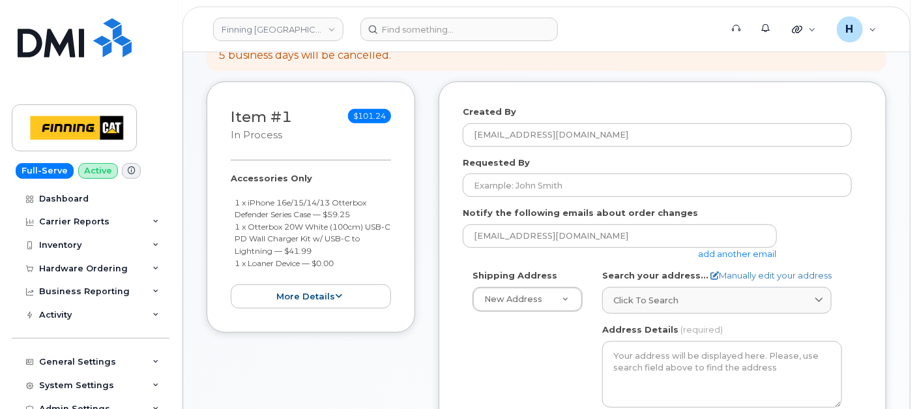
scroll to position [290, 0]
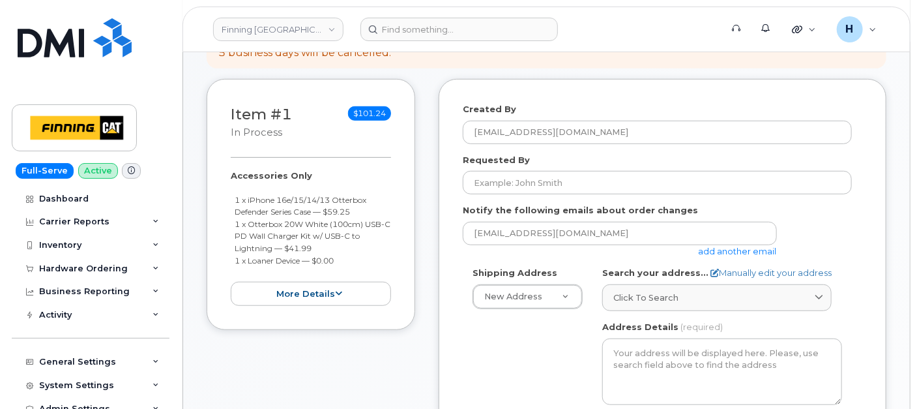
drag, startPoint x: 225, startPoint y: 173, endPoint x: 345, endPoint y: 260, distance: 148.4
click at [345, 260] on div "Item #1 in process $101.24 Accessories Only 1 x iPhone 16e/15/14/13 Otterbox De…" at bounding box center [311, 204] width 209 height 251
copy div "Accessories Only 1 x iPhone 16e/15/14/13 Otterbox Defender Series Case — $59.25…"
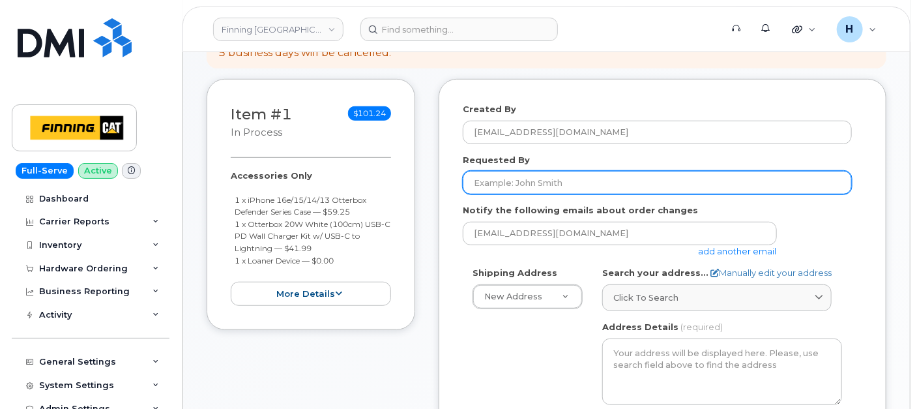
drag, startPoint x: 499, startPoint y: 183, endPoint x: 0, endPoint y: 398, distance: 543.5
click at [499, 183] on input "Requested By" at bounding box center [657, 182] width 389 height 23
paste input "RITM0496937"
type input "RITM0496937"
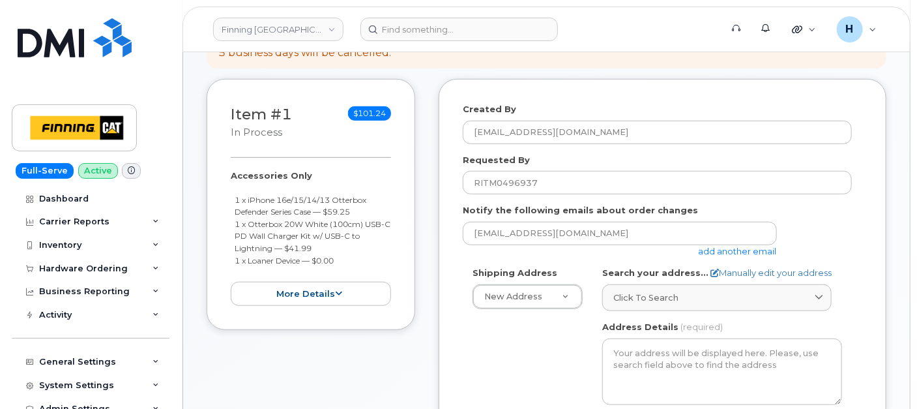
click at [523, 308] on div "Shipping Address New Address New Address 7550 Edgar Industrial Dr 19050 94 Ave …" at bounding box center [657, 416] width 389 height 299
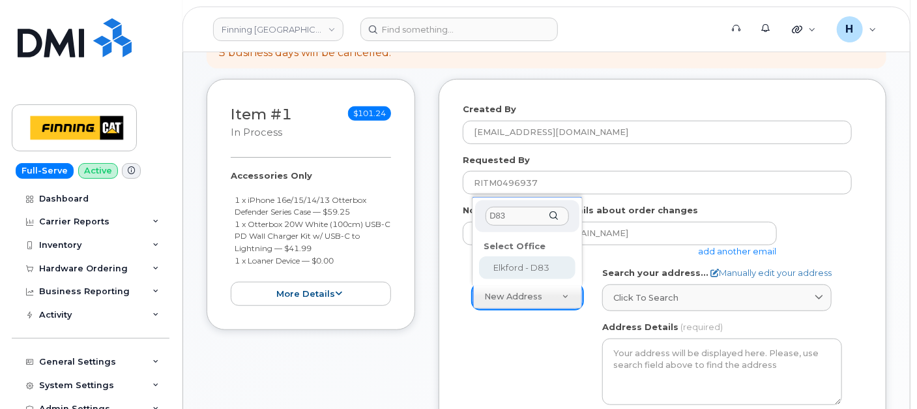
type input "D83"
select select
type textarea "[STREET_ADDRESS]"
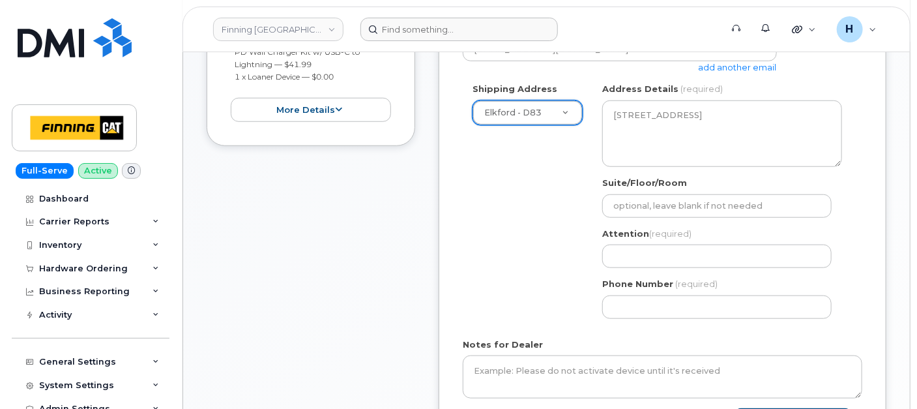
scroll to position [507, 0]
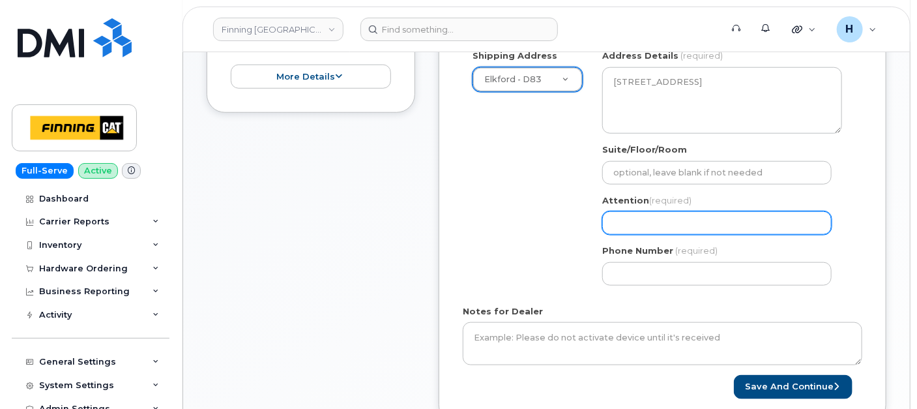
click at [610, 232] on div "Attention (required)" at bounding box center [723, 214] width 240 height 41
drag, startPoint x: 616, startPoint y: 222, endPoint x: 561, endPoint y: 198, distance: 59.6
click at [616, 222] on input "Attention (required)" at bounding box center [718, 222] width 230 height 23
paste input "[PERSON_NAME]"
select select
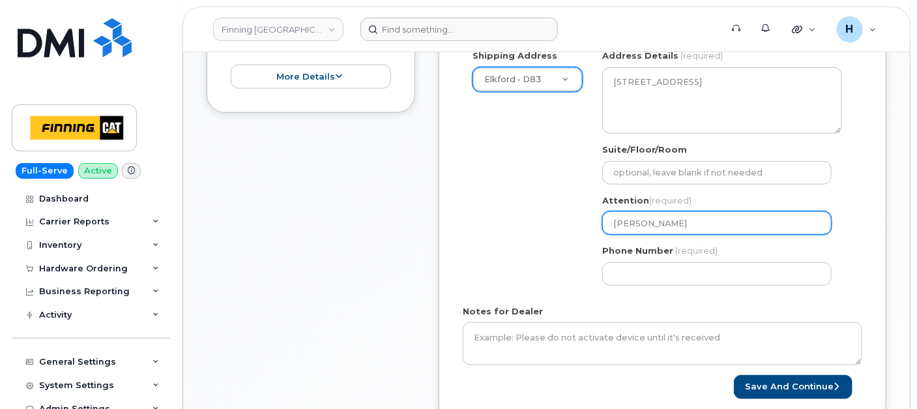
type input "[PERSON_NAME]"
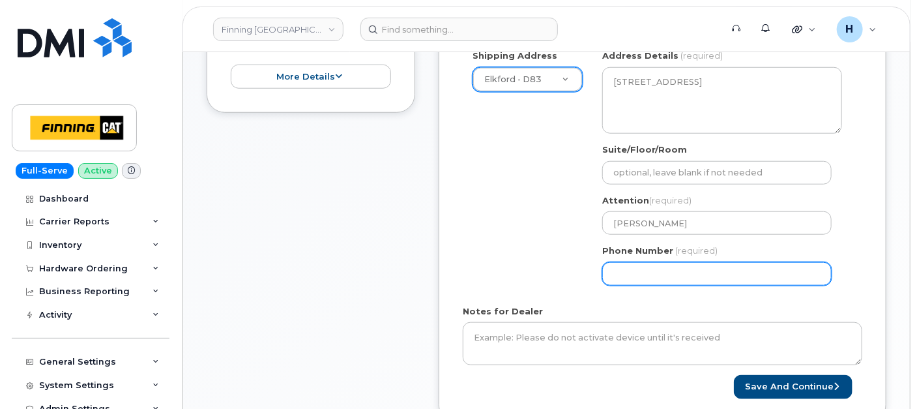
drag, startPoint x: 625, startPoint y: 274, endPoint x: 426, endPoint y: 383, distance: 226.2
click at [625, 274] on input "Phone Number" at bounding box center [718, 273] width 230 height 23
paste input "2504172100"
select select
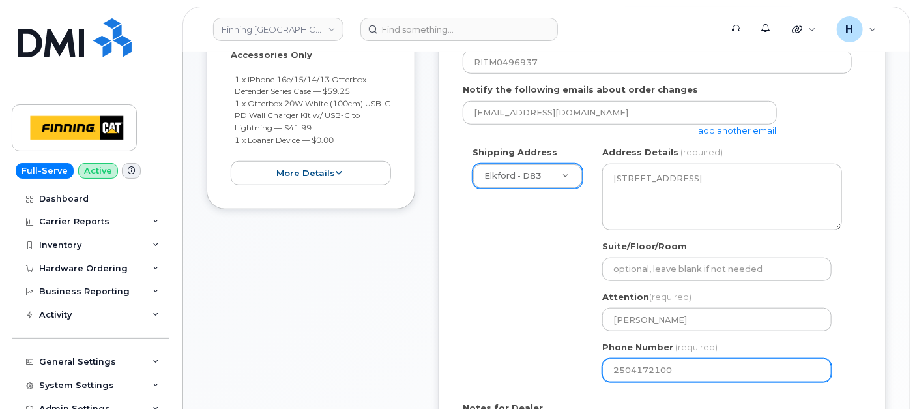
scroll to position [290, 0]
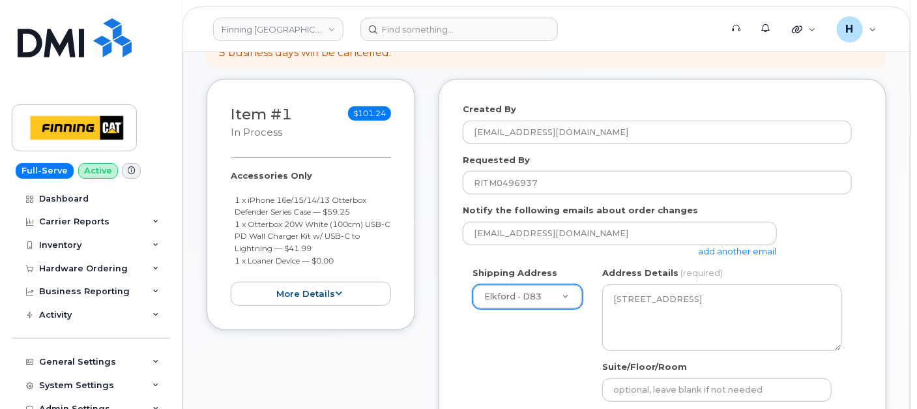
type input "2504172100"
drag, startPoint x: 220, startPoint y: 175, endPoint x: 348, endPoint y: 257, distance: 151.9
click at [348, 257] on div "Item #1 in process $101.24 Accessories Only 1 x iPhone 16e/15/14/13 Otterbox De…" at bounding box center [311, 204] width 209 height 251
copy div "Accessories Only 1 x iPhone 16e/15/14/13 Otterbox Defender Series Case — $59.25…"
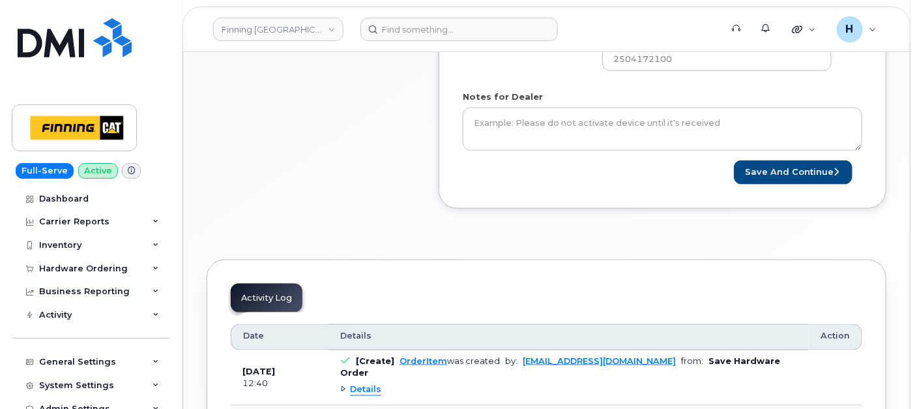
scroll to position [724, 0]
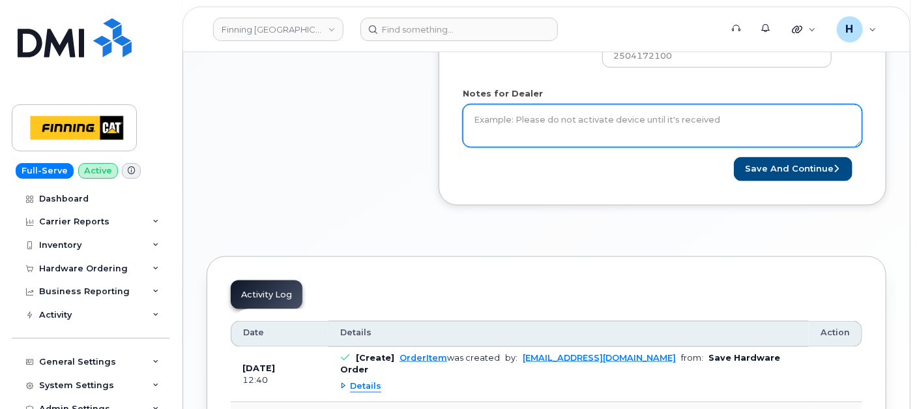
click at [514, 128] on textarea "Notes for Dealer" at bounding box center [663, 125] width 400 height 43
paste textarea "Accessories Only 1 x iPhone 16e/15/14/13 Otterbox Defender Series Case — $59.25…"
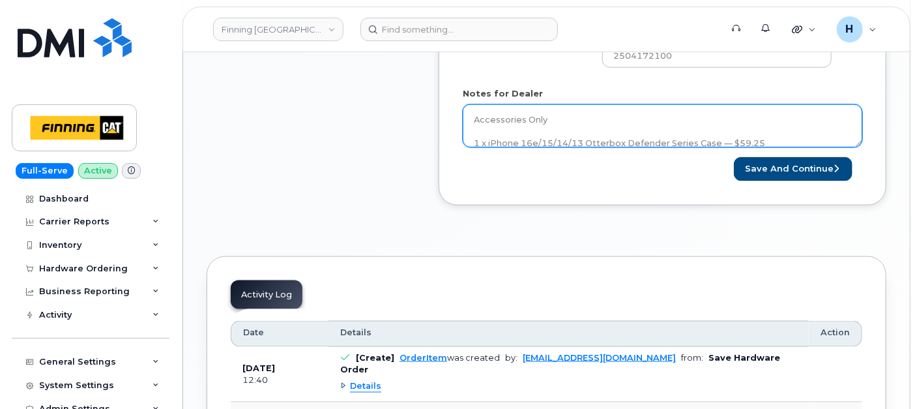
scroll to position [37, 0]
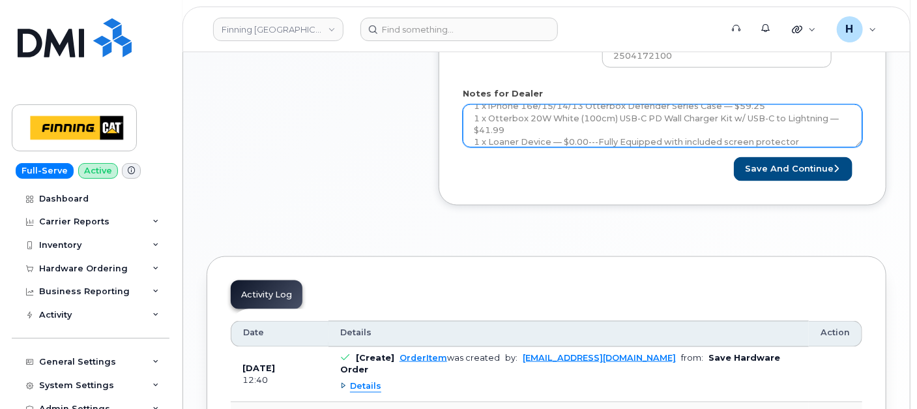
click at [633, 140] on textarea "Accessories Only 1 x iPhone 16e/15/14/13 Otterbox Defender Series Case — $59.25…" at bounding box center [663, 125] width 400 height 43
click at [803, 137] on textarea "Accessories Only 1 x iPhone 16e/15/14/13 Otterbox Defender Series Case — $59.25…" at bounding box center [663, 125] width 400 height 43
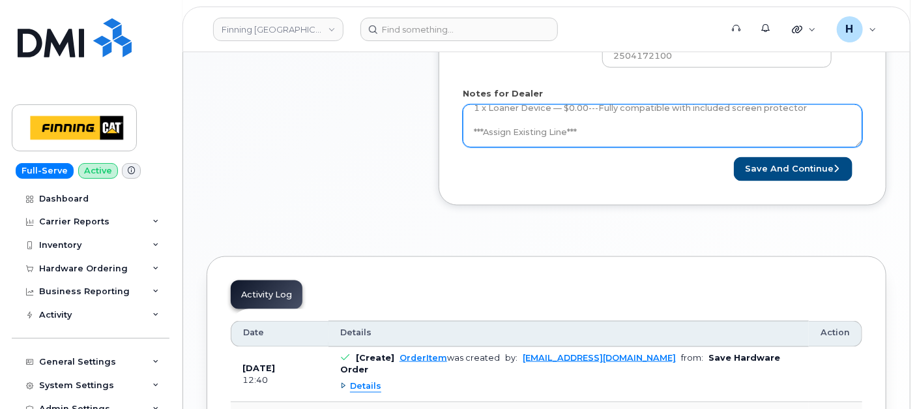
scroll to position [85, 0]
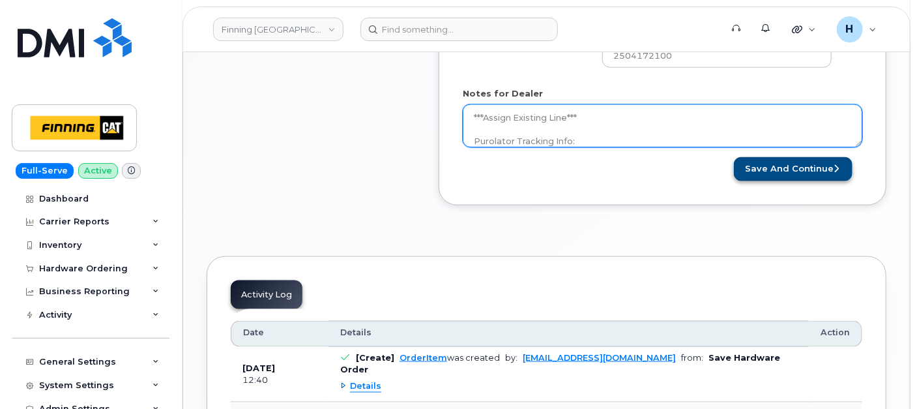
type textarea "Accessories Only 1 x iPhone 16e/15/14/13 Otterbox Defender Series Case — $59.25…"
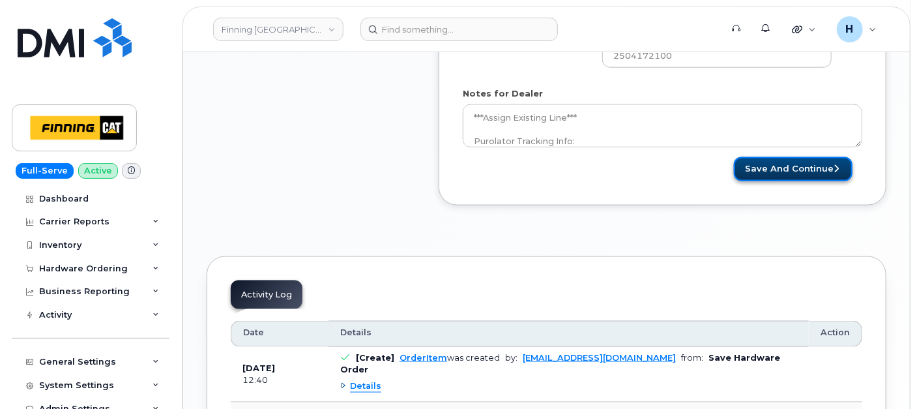
click at [756, 168] on button "Save and Continue" at bounding box center [793, 169] width 119 height 24
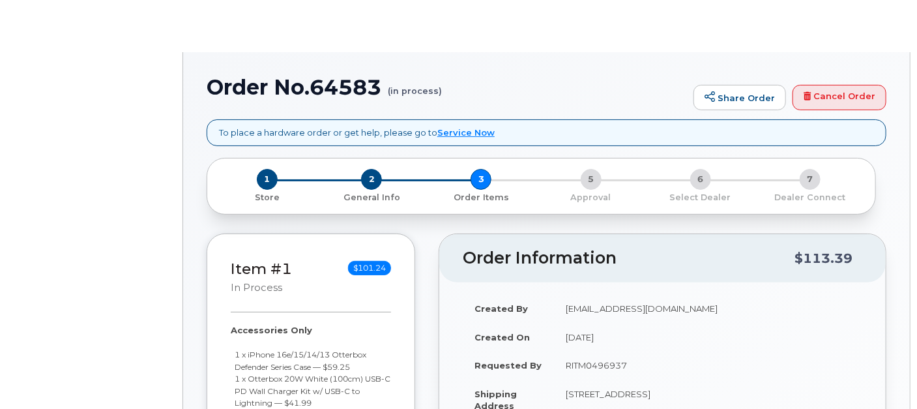
radio input "true"
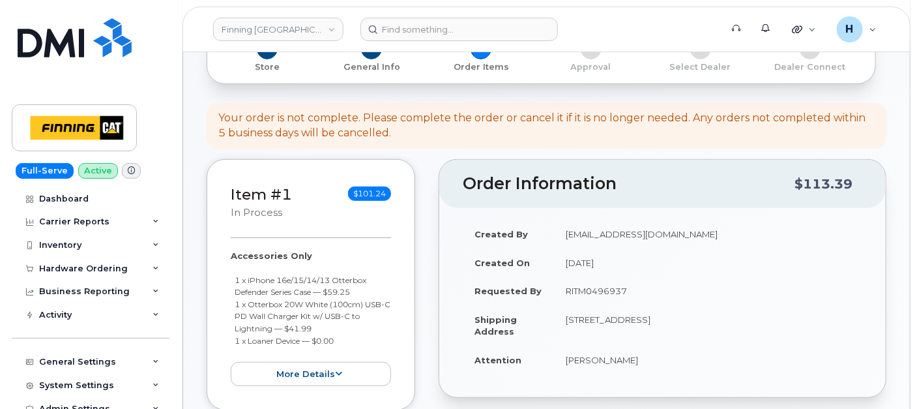
scroll to position [358, 0]
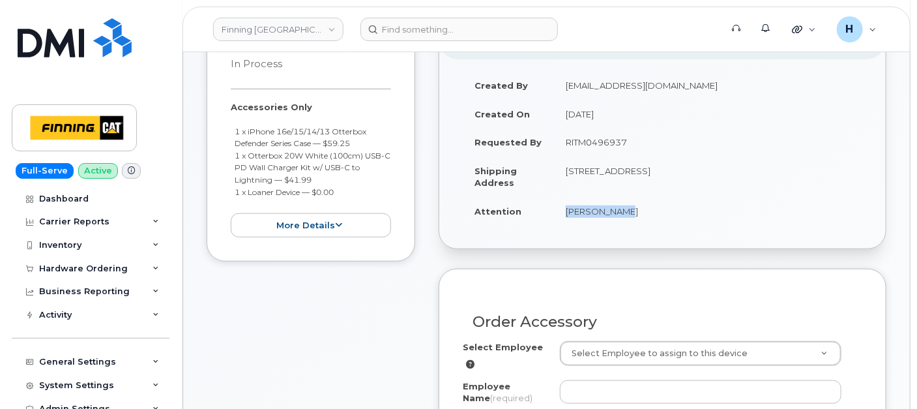
drag, startPoint x: 549, startPoint y: 218, endPoint x: 652, endPoint y: 221, distance: 103.1
click at [652, 221] on tr "Attention [PERSON_NAME]" at bounding box center [663, 211] width 400 height 29
copy tr "[PERSON_NAME]"
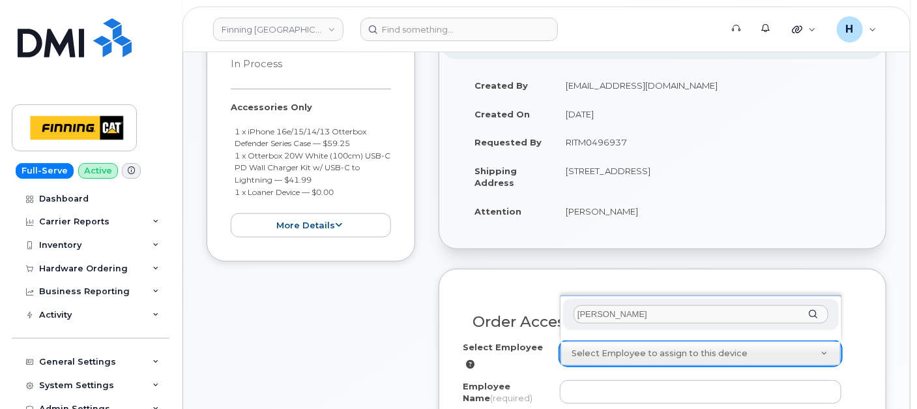
click at [585, 321] on input "[PERSON_NAME]" at bounding box center [701, 314] width 255 height 19
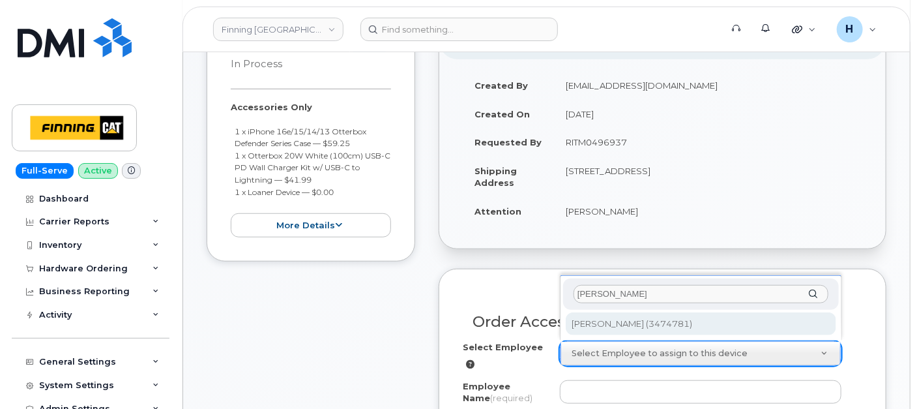
type input "[PERSON_NAME]"
type input "62231"
type input "[PERSON_NAME]"
select select "D04"
select select "CSMAAAA"
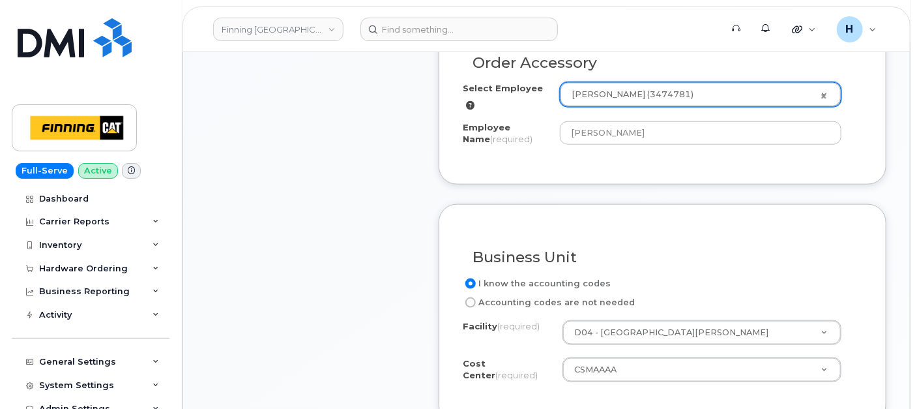
scroll to position [721, 0]
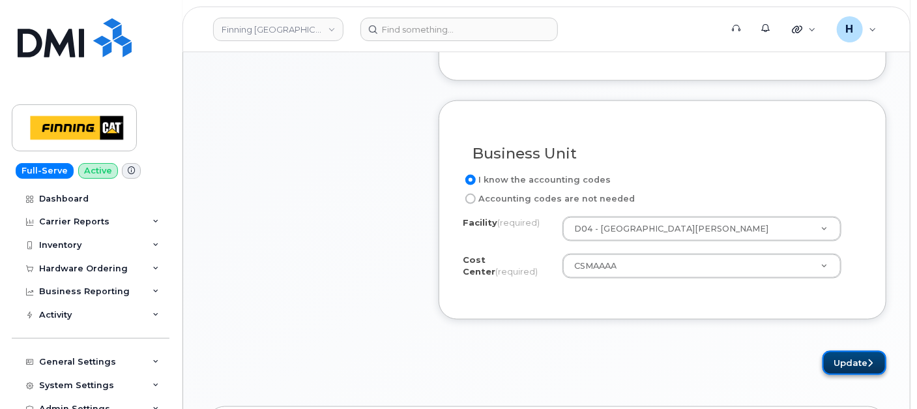
click at [836, 355] on button "Update" at bounding box center [855, 363] width 64 height 24
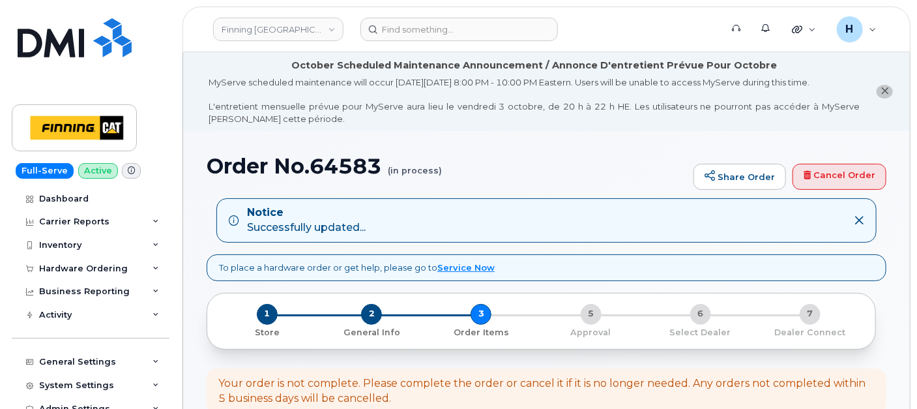
click at [344, 174] on h1 "Order No.64583 (in process)" at bounding box center [447, 166] width 481 height 23
copy h1 "64583"
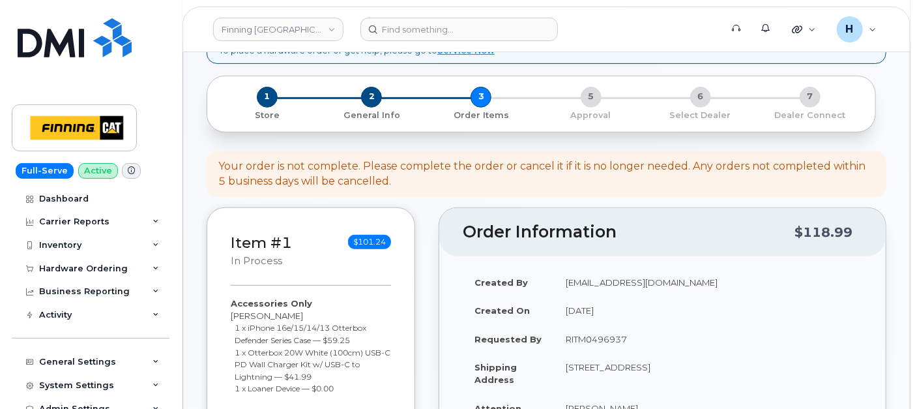
scroll to position [507, 0]
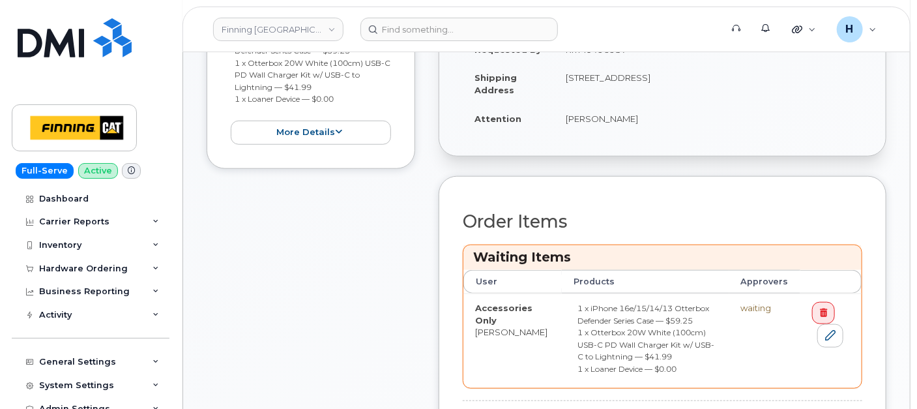
drag, startPoint x: 587, startPoint y: 86, endPoint x: 819, endPoint y: 71, distance: 232.6
click at [819, 71] on td "[STREET_ADDRESS]" at bounding box center [708, 83] width 308 height 40
copy td "V0B 1H0"
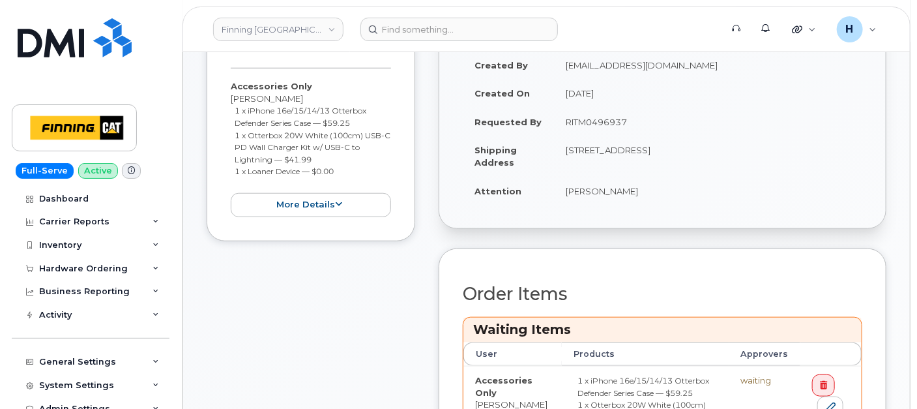
drag, startPoint x: 655, startPoint y: 147, endPoint x: 712, endPoint y: 149, distance: 57.4
click at [712, 149] on td "[STREET_ADDRESS]" at bounding box center [708, 156] width 308 height 40
copy td "PO Box 1300"
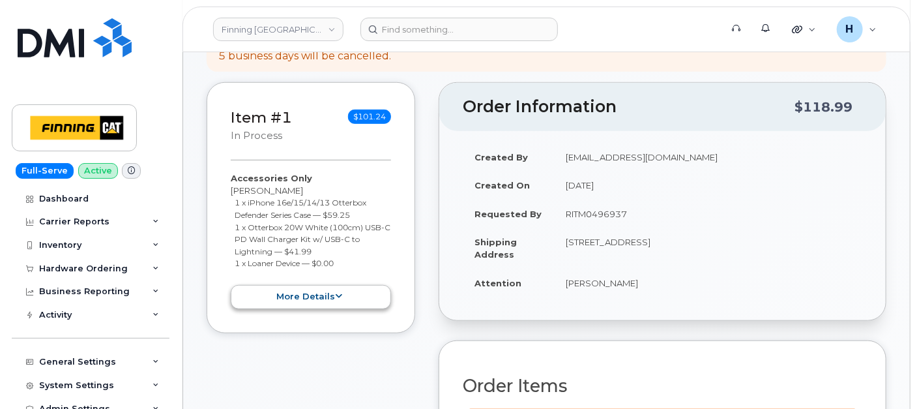
scroll to position [72, 0]
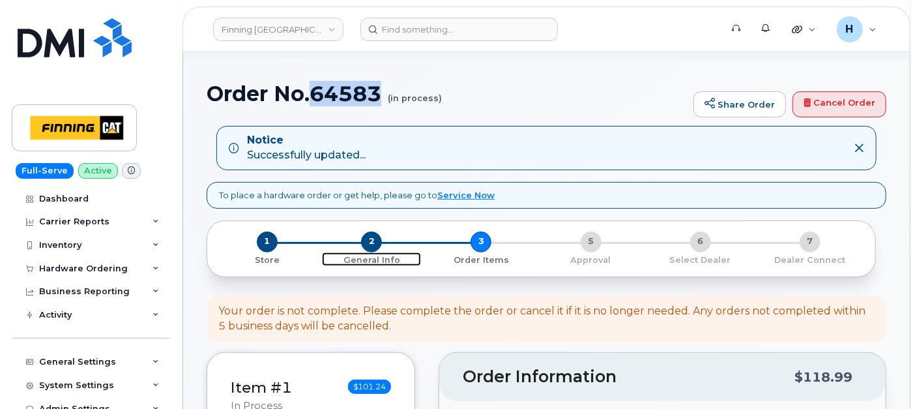
drag, startPoint x: 370, startPoint y: 236, endPoint x: 285, endPoint y: 5, distance: 246.1
click at [370, 236] on span "2" at bounding box center [371, 241] width 21 height 21
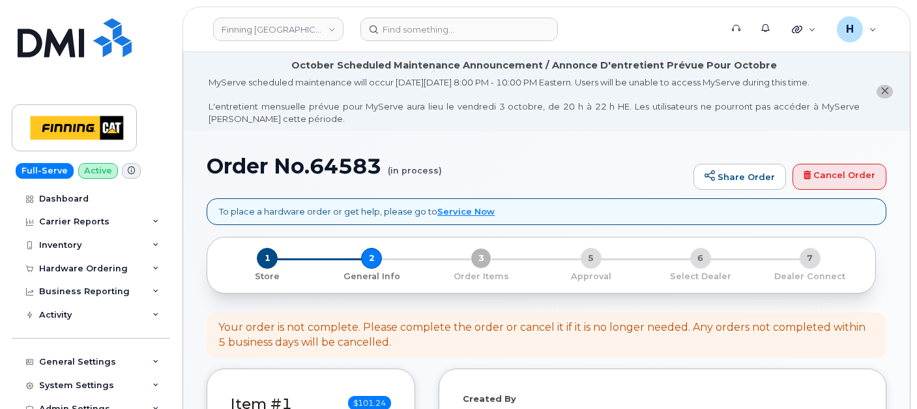
select select
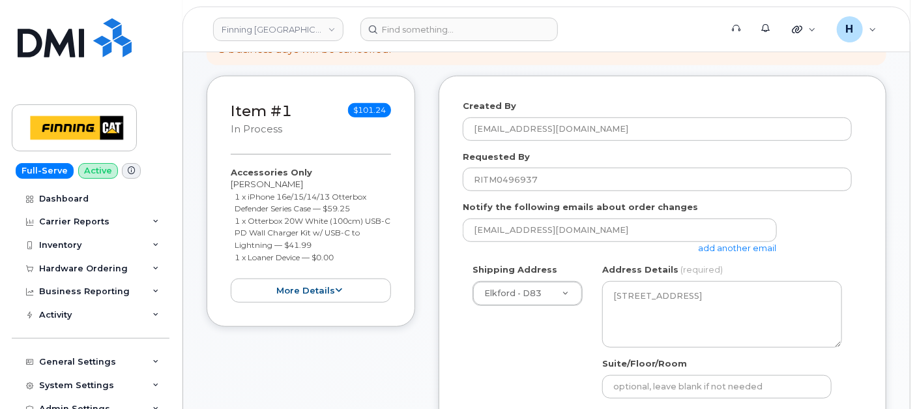
scroll to position [579, 0]
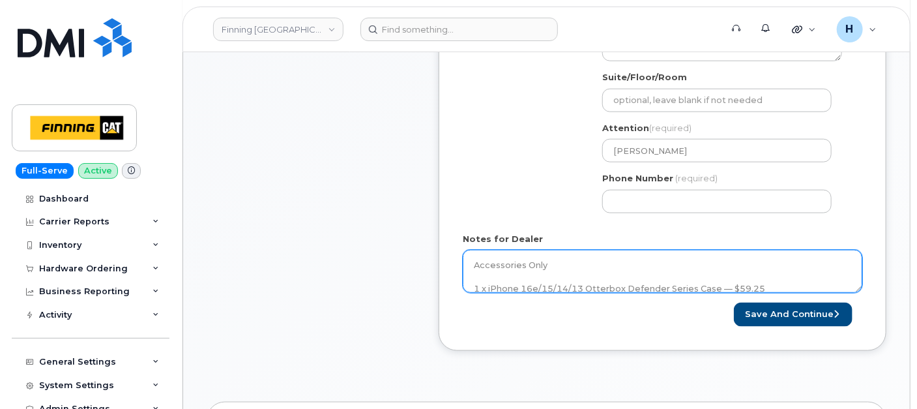
click at [555, 260] on textarea "Accessories Only 1 x iPhone 16e/15/14/13 Otterbox Defender Series Case — $59.25…" at bounding box center [663, 271] width 400 height 43
click at [600, 273] on textarea "Accessories Only 1 x iPhone 16e/15/14/13 Otterbox Defender Series Case — $59.25…" at bounding box center [663, 271] width 400 height 43
paste textarea "335683304463"
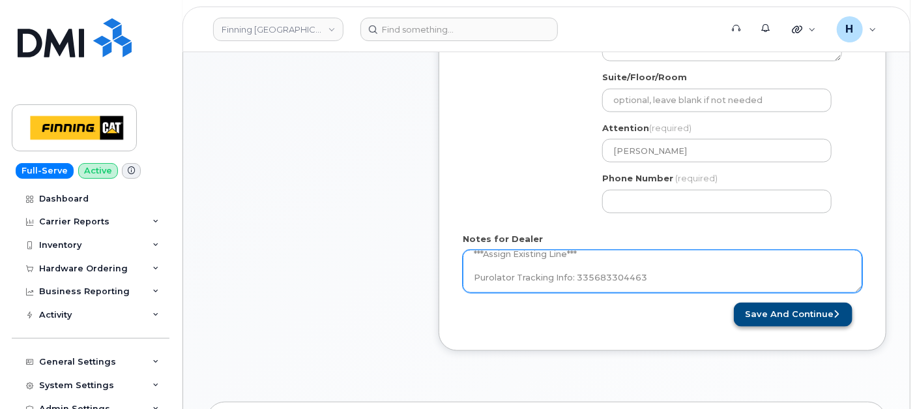
type textarea "Accessories Only 1 x iPhone 16e/15/14/13 Otterbox Defender Series Case — $59.25…"
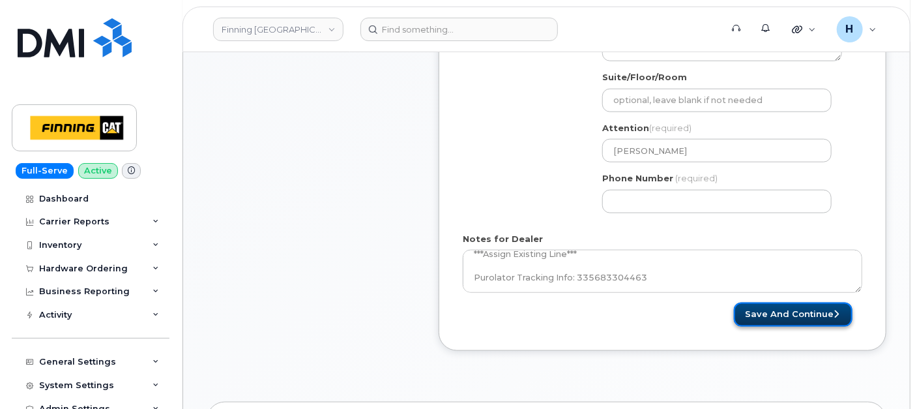
click at [754, 306] on button "Save and Continue" at bounding box center [793, 315] width 119 height 24
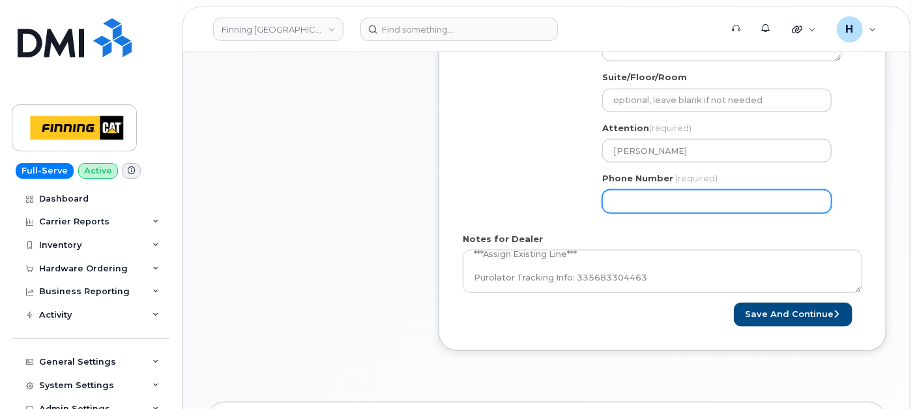
click at [666, 198] on input "Phone Number" at bounding box center [718, 201] width 230 height 23
type input "2504172100"
select select
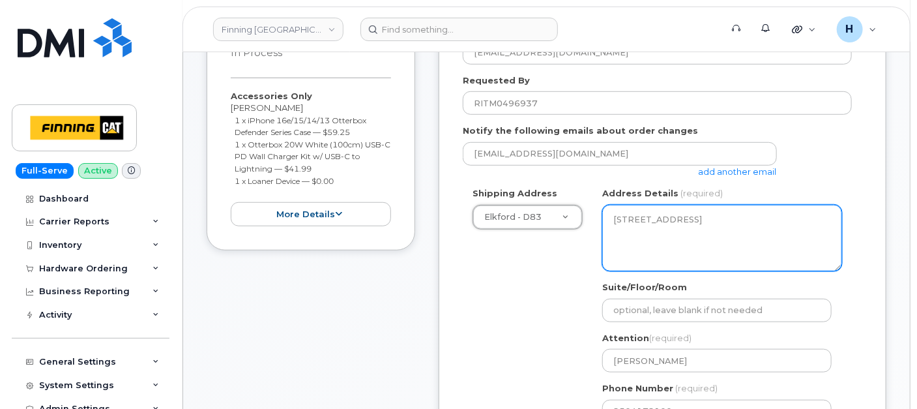
scroll to position [659, 0]
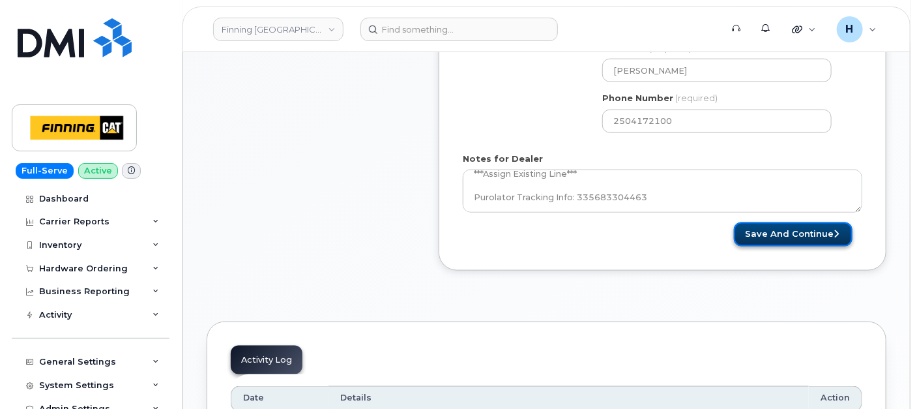
click at [777, 231] on button "Save and Continue" at bounding box center [793, 234] width 119 height 24
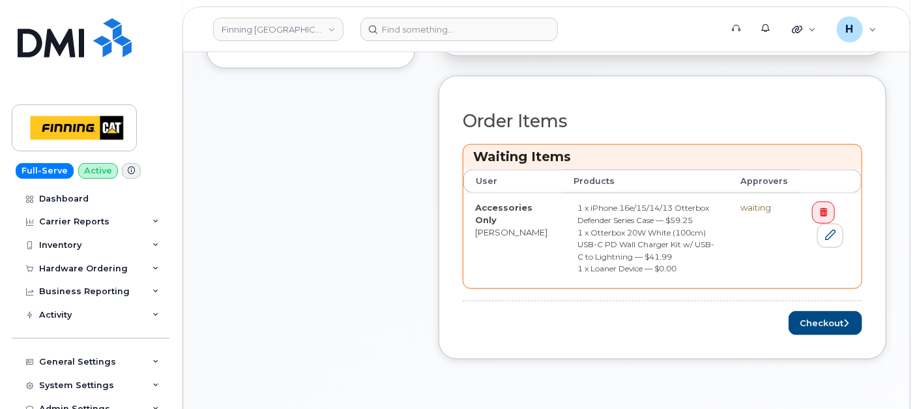
scroll to position [724, 0]
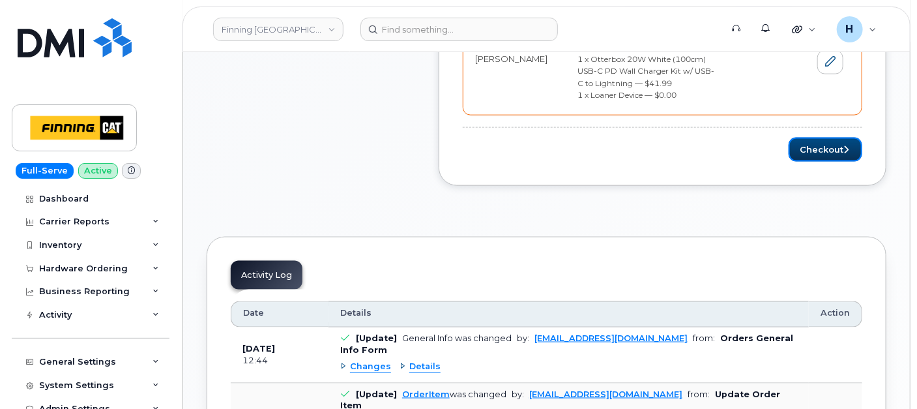
drag, startPoint x: 798, startPoint y: 145, endPoint x: 777, endPoint y: 140, distance: 21.7
click at [797, 145] on button "Checkout" at bounding box center [826, 150] width 74 height 24
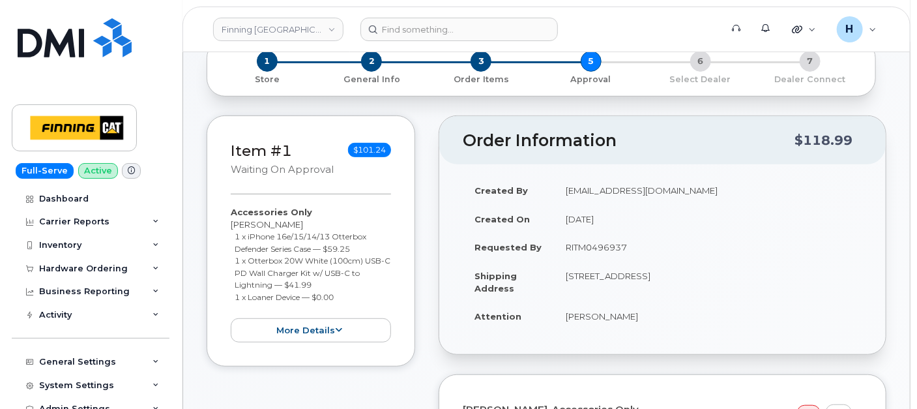
scroll to position [290, 0]
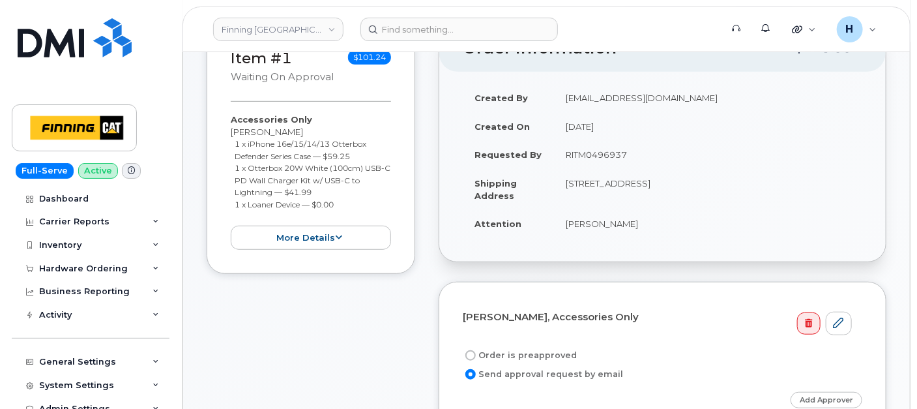
drag, startPoint x: 556, startPoint y: 155, endPoint x: 648, endPoint y: 155, distance: 91.3
click at [648, 155] on td "RITM0496937" at bounding box center [708, 154] width 308 height 29
copy td "RITM0496937"
click at [527, 352] on label "Order is preapproved" at bounding box center [520, 356] width 114 height 16
click at [476, 352] on input "Order is preapproved" at bounding box center [471, 355] width 10 height 10
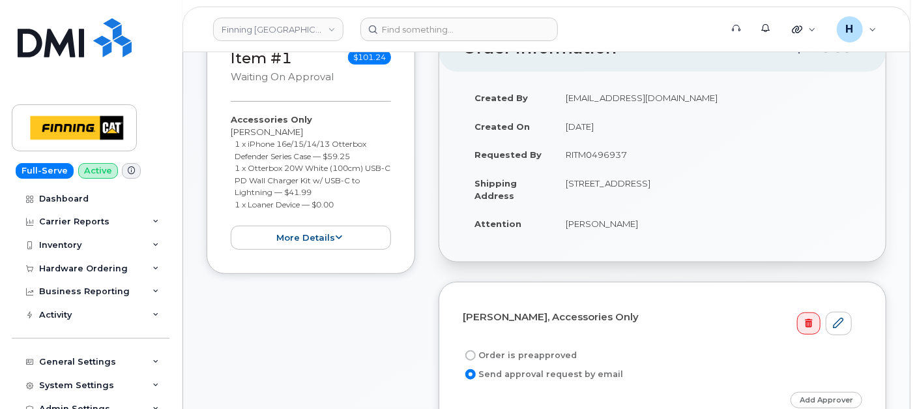
radio input "true"
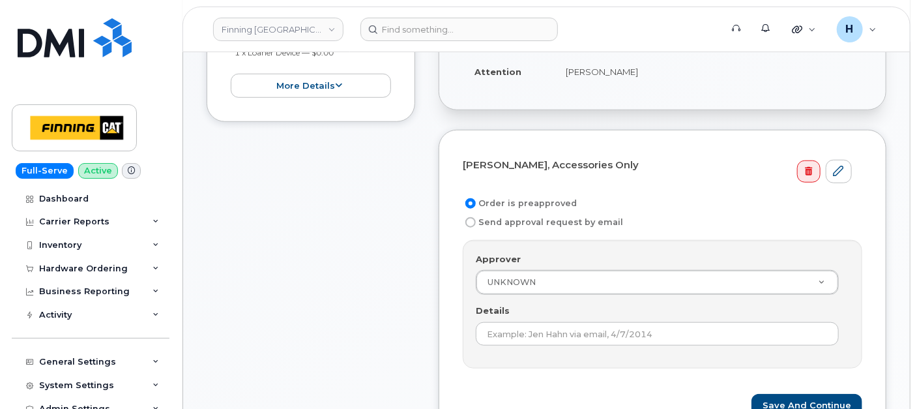
scroll to position [579, 0]
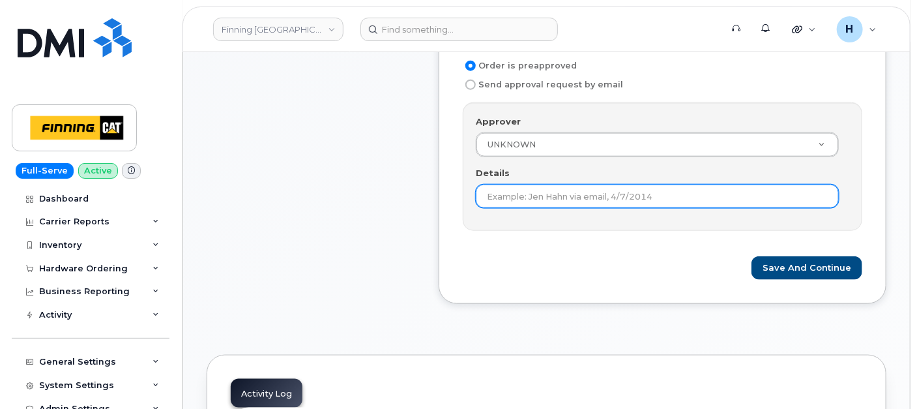
click at [491, 194] on input "Details" at bounding box center [657, 196] width 363 height 23
paste input "RITM0496937"
type input "RITM0496937"
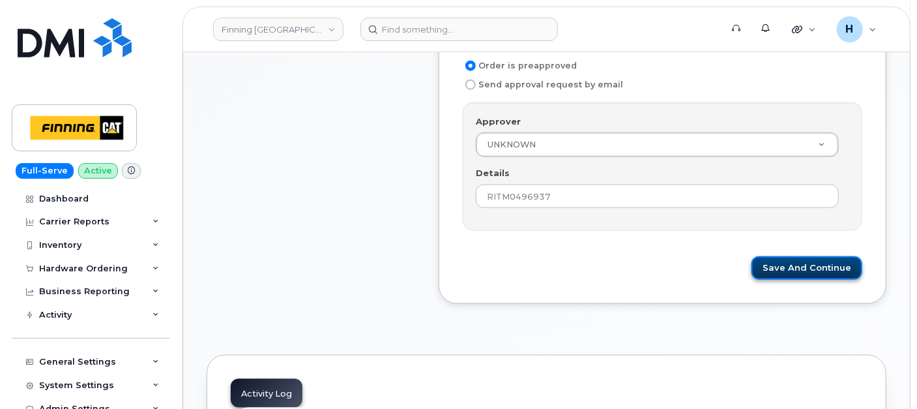
click at [776, 256] on button "Save and Continue" at bounding box center [807, 268] width 111 height 24
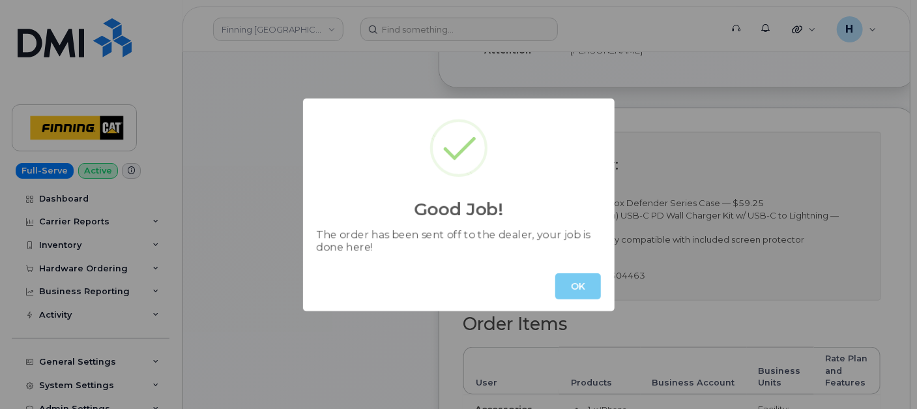
click at [577, 290] on button "OK" at bounding box center [579, 286] width 46 height 26
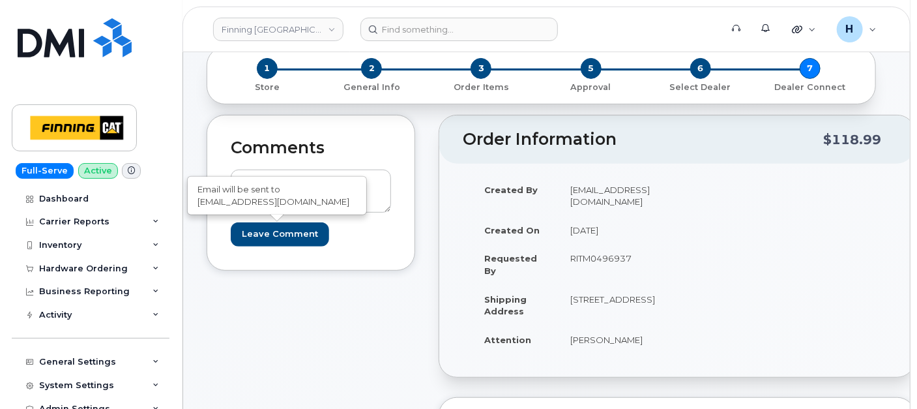
scroll to position [151, 0]
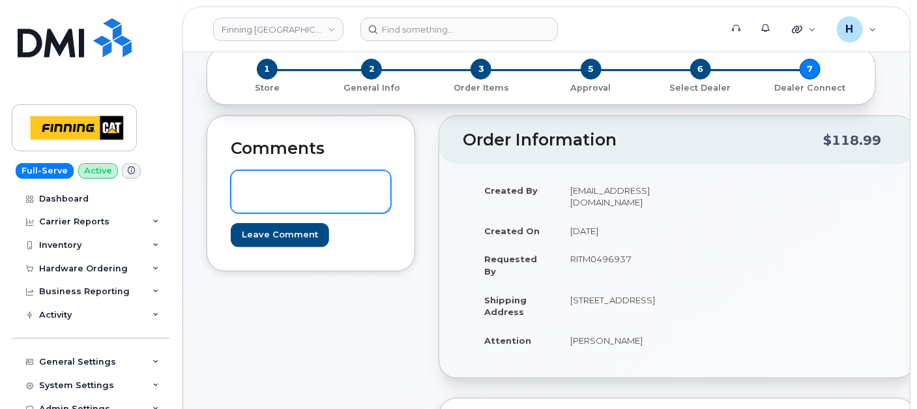
click at [322, 200] on textarea at bounding box center [311, 191] width 160 height 43
paste textarea "S/N: CXWGFH95LF [iPhone 14 (#1604)] IMEI: 354768885343776"
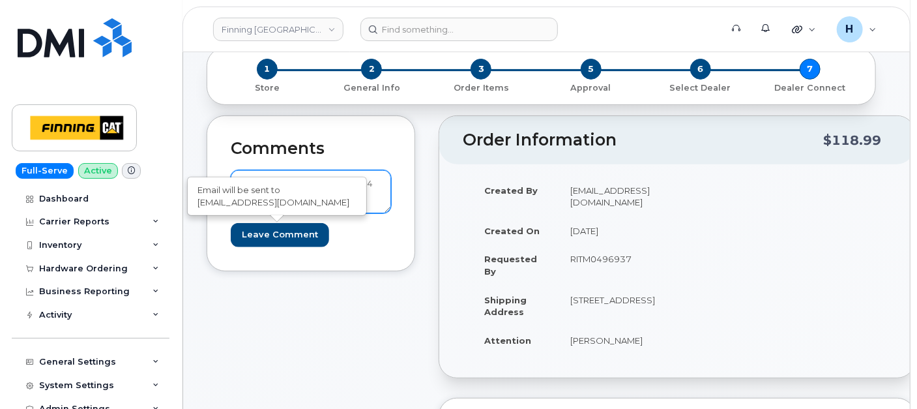
type textarea "S/N: CXWGFH95LF [iPhone 14 (#1604)] IMEI: 354768885343776"
click at [260, 232] on input "Leave Comment" at bounding box center [280, 235] width 98 height 24
type input "Create Event"
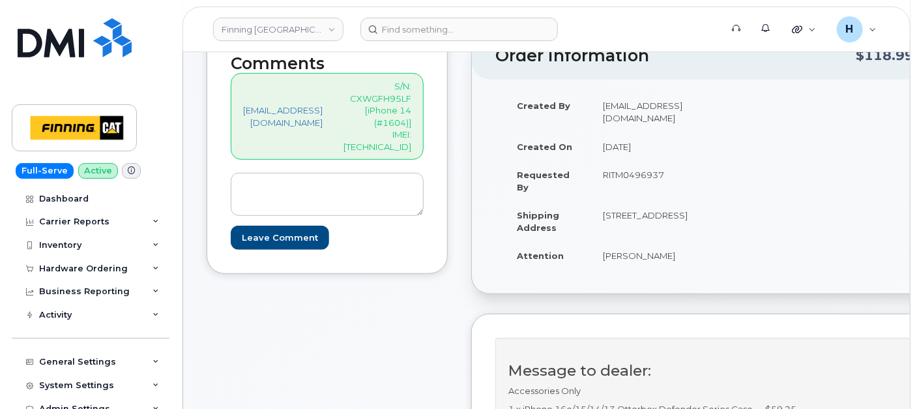
scroll to position [290, 0]
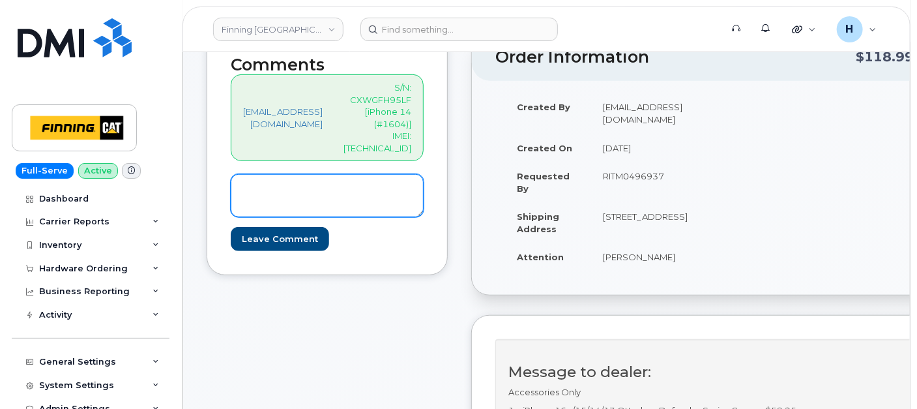
click at [334, 179] on textarea at bounding box center [327, 195] width 193 height 43
paste textarea "7804464423"
drag, startPoint x: 302, startPoint y: 164, endPoint x: 371, endPoint y: 168, distance: 69.2
click at [371, 174] on textarea "Existing Line: 780-446-4423 New Line:" at bounding box center [327, 195] width 193 height 43
click at [328, 183] on textarea "Existing Line: 780-446-4423 New Line:" at bounding box center [327, 195] width 193 height 43
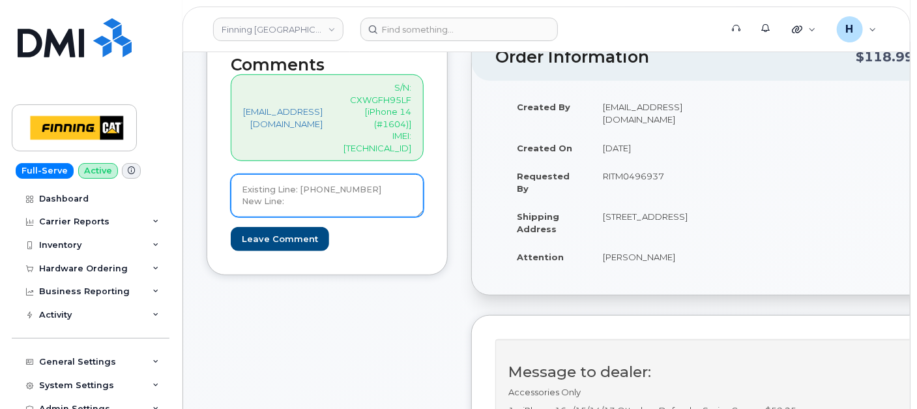
scroll to position [14, 0]
paste textarea "SIM 8912230000147664437"
click at [272, 181] on textarea "Existing Line: 780-446-4423 New Line: SIM: SIM 8912230000147664437" at bounding box center [327, 195] width 193 height 43
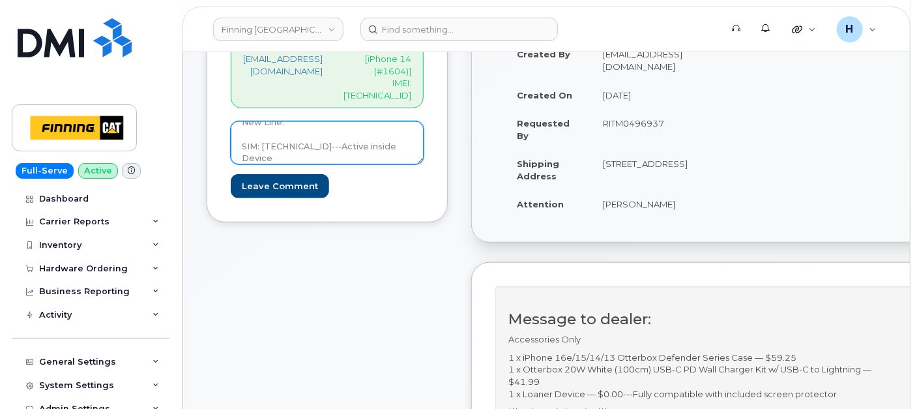
scroll to position [362, 0]
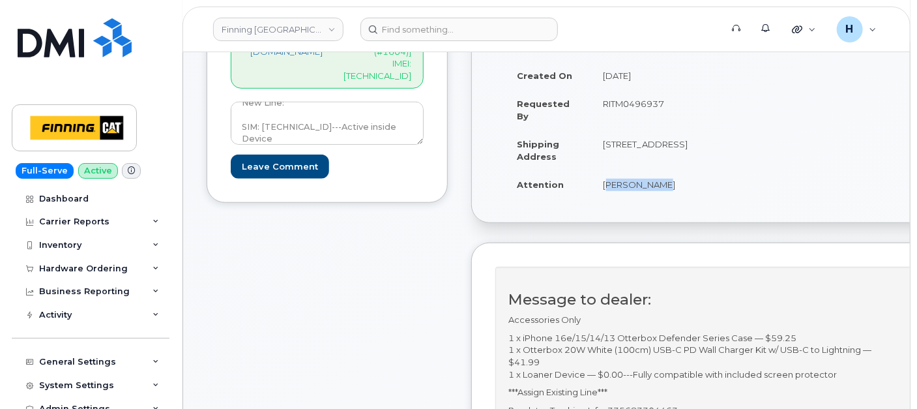
drag, startPoint x: 609, startPoint y: 216, endPoint x: 715, endPoint y: 221, distance: 105.7
click at [700, 199] on td "Kyle Penner" at bounding box center [646, 184] width 108 height 29
copy td "Kyle Penner"
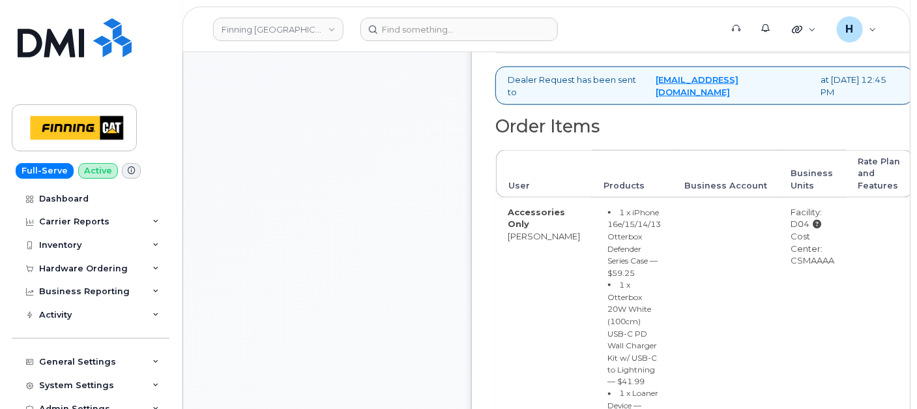
scroll to position [869, 0]
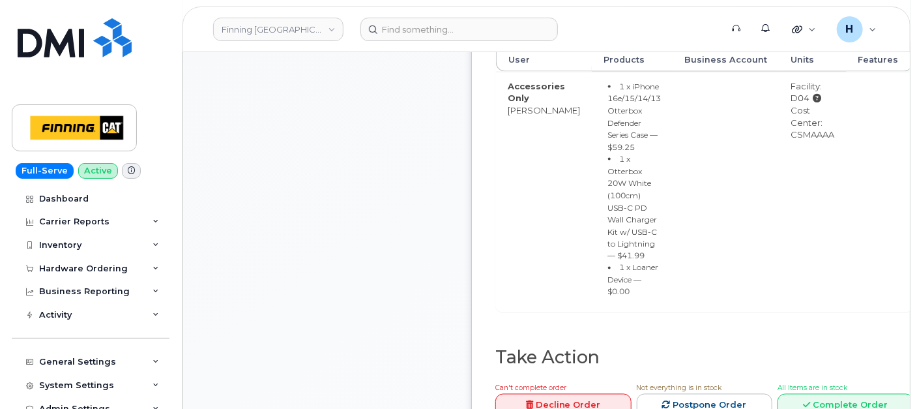
drag, startPoint x: 785, startPoint y: 181, endPoint x: 846, endPoint y: 177, distance: 60.8
click at [846, 177] on td "Facility: D04 Cost Center: CSMAAAA" at bounding box center [813, 192] width 67 height 240
copy div "CSMAAAA"
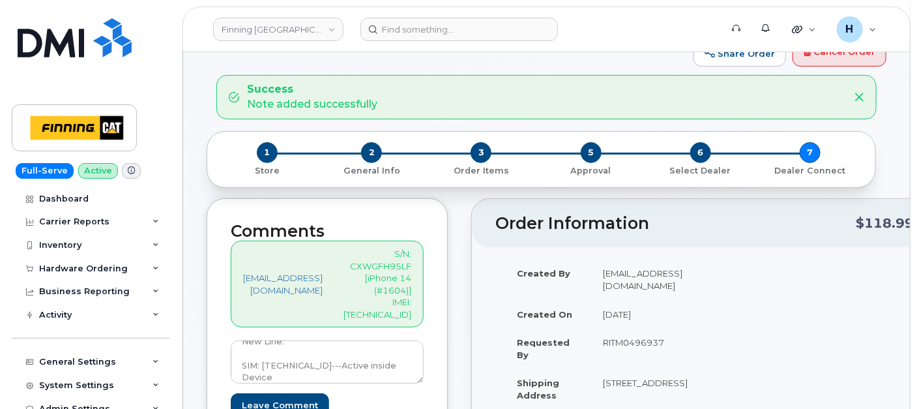
scroll to position [145, 0]
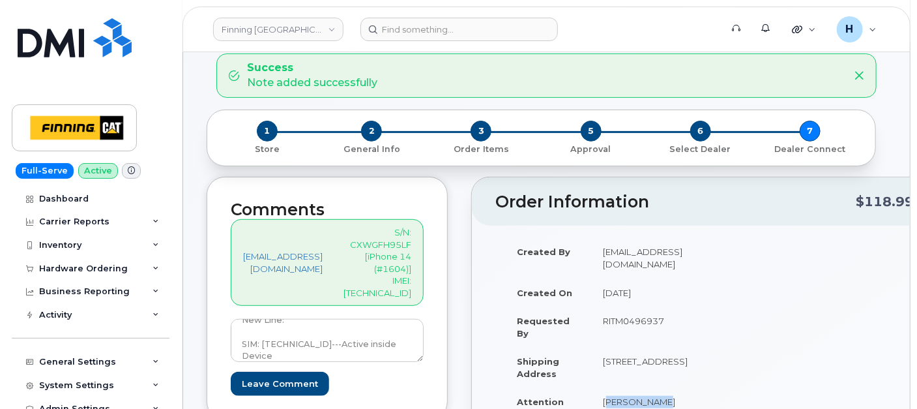
drag, startPoint x: 666, startPoint y: 335, endPoint x: 693, endPoint y: 333, distance: 26.2
click at [693, 333] on td "RITM0496937" at bounding box center [646, 326] width 108 height 40
copy td "RITM0496937"
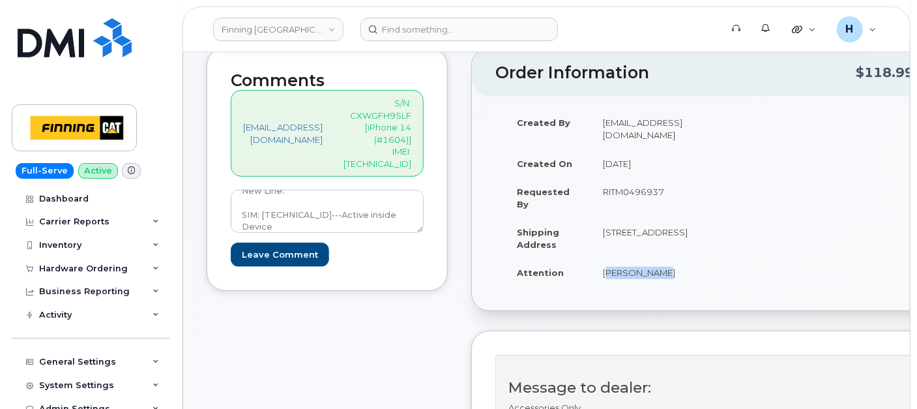
scroll to position [362, 0]
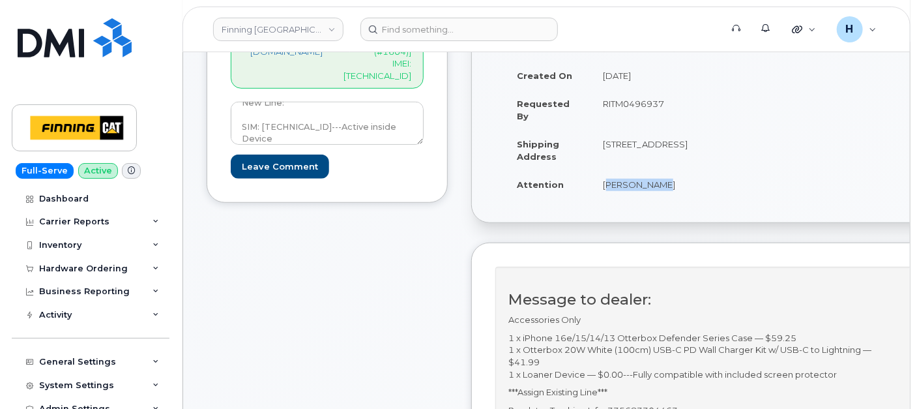
drag, startPoint x: 614, startPoint y: 224, endPoint x: 696, endPoint y: 225, distance: 82.2
click at [696, 199] on td "[PERSON_NAME]" at bounding box center [646, 184] width 108 height 29
copy td "[PERSON_NAME]"
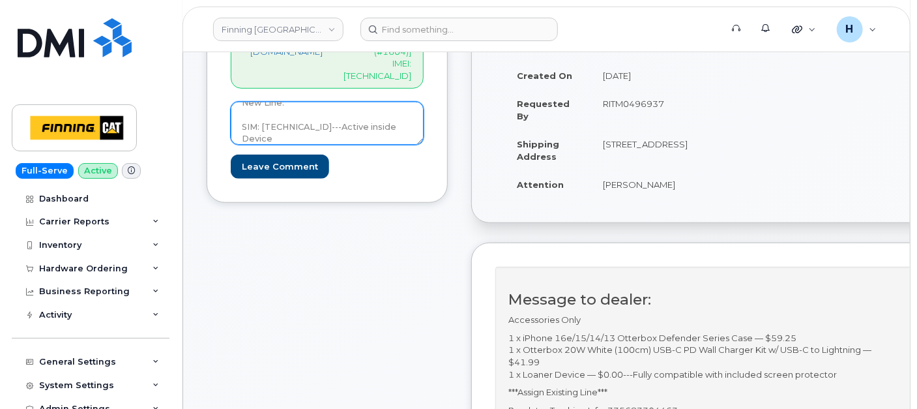
click at [312, 102] on textarea "Existing Line: 780-446-4423 New Line: SIM: 8912230000147664437---Active inside …" at bounding box center [327, 123] width 193 height 43
paste textarea "[PHONE_NUMBER]"
drag, startPoint x: 355, startPoint y: 96, endPoint x: 216, endPoint y: 88, distance: 139.1
click at [216, 88] on div "Comments hakaur@dminc.com S/N: CXWGFH95LF [iPhone 14 (#1604)] IMEI: 35476888534…" at bounding box center [327, 81] width 241 height 243
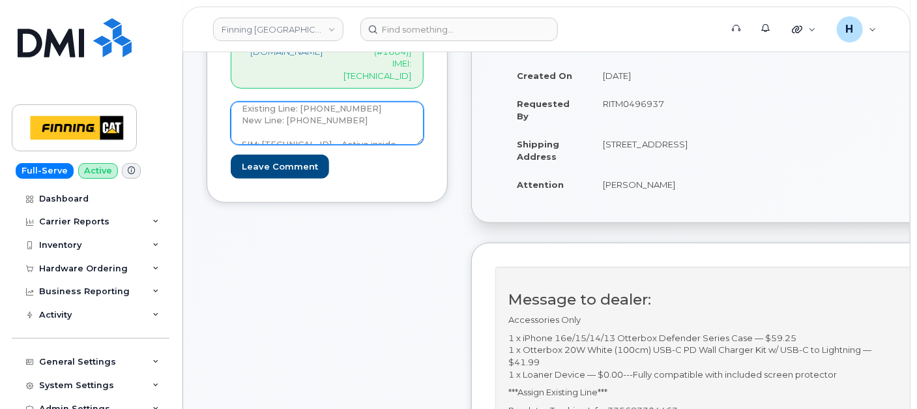
click at [297, 102] on textarea "Existing Line: 780-446-4423 New Line: 250-425-5170 SIM: 8912230000147664437---A…" at bounding box center [327, 123] width 193 height 43
click at [297, 102] on textarea "Existing Line: [PHONE_NUMBER] New Line: [PHONE_NUMBER] SIM: [TECHNICAL_ID]---Ac…" at bounding box center [327, 123] width 193 height 43
click at [232, 102] on textarea "Existing Line: [PHONE_NUMBER] New Line: [PHONE_NUMBER] SIM: [TECHNICAL_ID]---Ac…" at bounding box center [327, 123] width 193 height 43
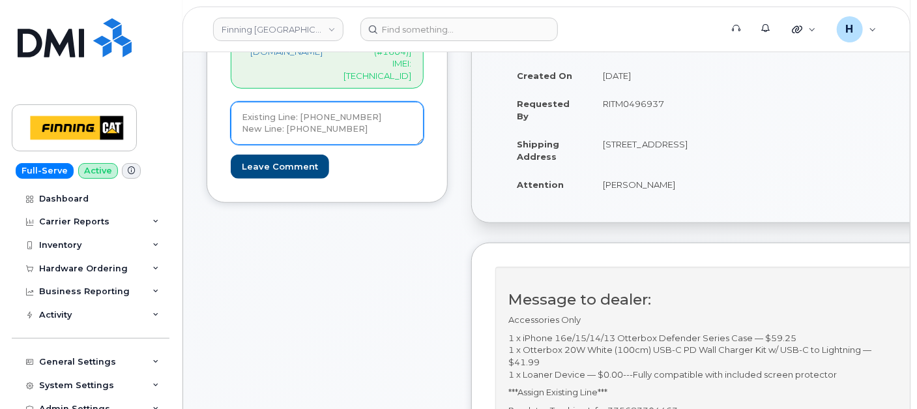
scroll to position [35, 0]
drag, startPoint x: 236, startPoint y: 80, endPoint x: 432, endPoint y: 134, distance: 203.4
click at [424, 134] on form "Existing Line: 780-446-4423 New Line: 250-425-5170 SIM: 8912230000147664437---A…" at bounding box center [327, 140] width 193 height 76
type textarea "Existing Line: 780-446-4423 New Line: 250-425-5170 SIM: 8912230000147664437---A…"
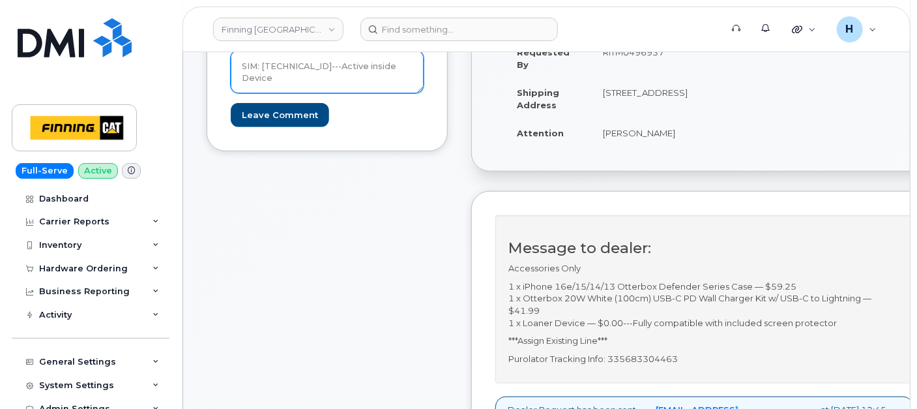
scroll to position [579, 0]
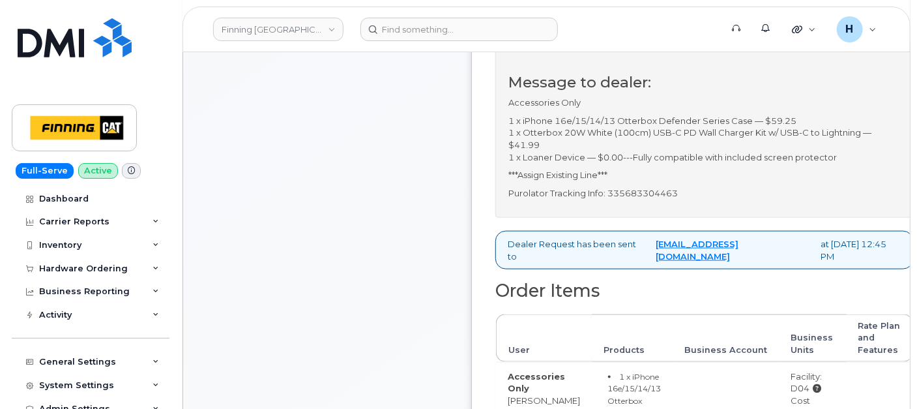
click at [664, 218] on div "Message to dealer: Accessories Only 1 x iPhone 16e/15/14/13 Otterbox Defender S…" at bounding box center [705, 134] width 419 height 168
click at [663, 218] on div "Message to dealer: Accessories Only 1 x iPhone 16e/15/14/13 Otterbox Defender S…" at bounding box center [705, 134] width 419 height 168
click at [663, 200] on p "Purolator Tracking Info: 335683304463" at bounding box center [705, 193] width 393 height 12
copy p "335683304463"
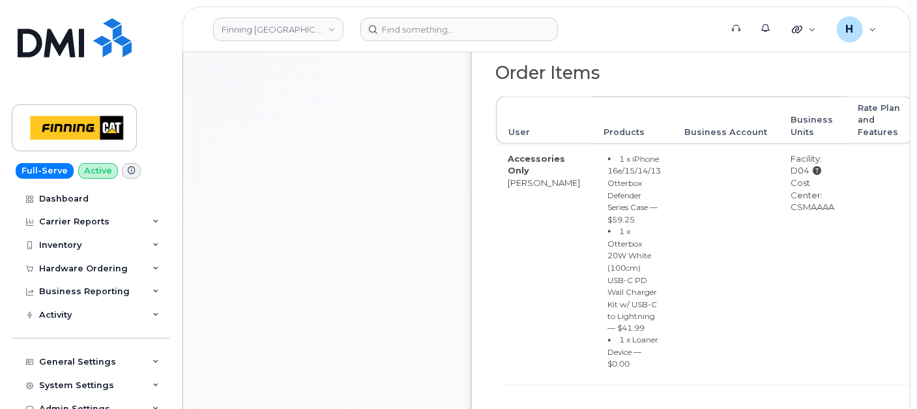
scroll to position [1086, 0]
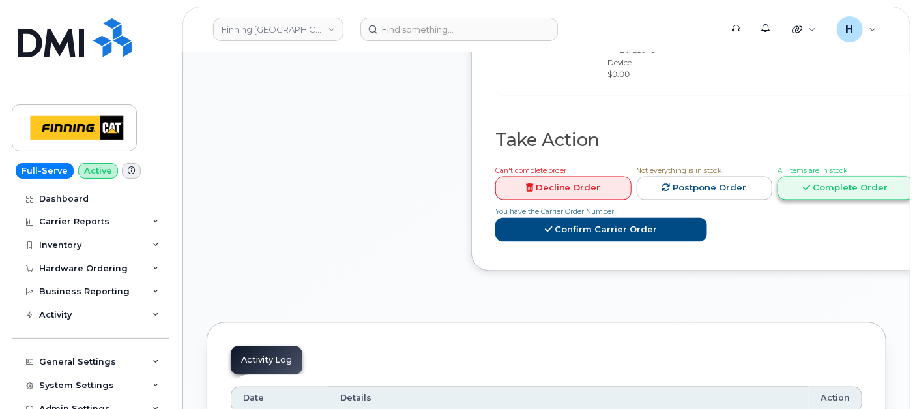
click at [823, 201] on link "Complete Order" at bounding box center [846, 189] width 136 height 24
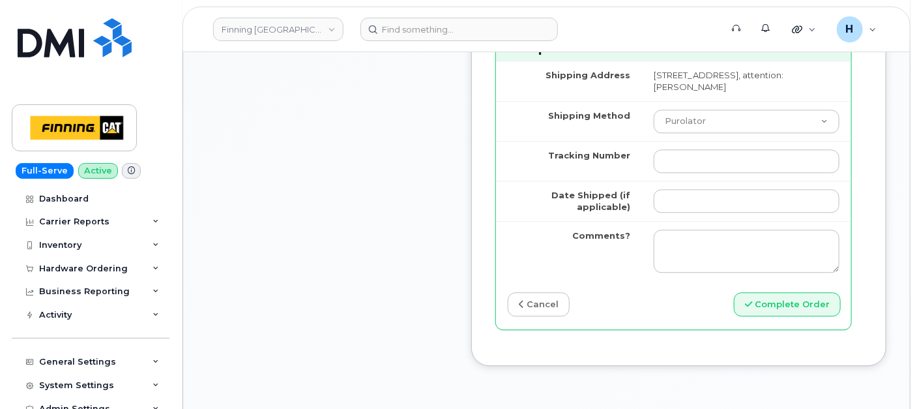
scroll to position [1377, 0]
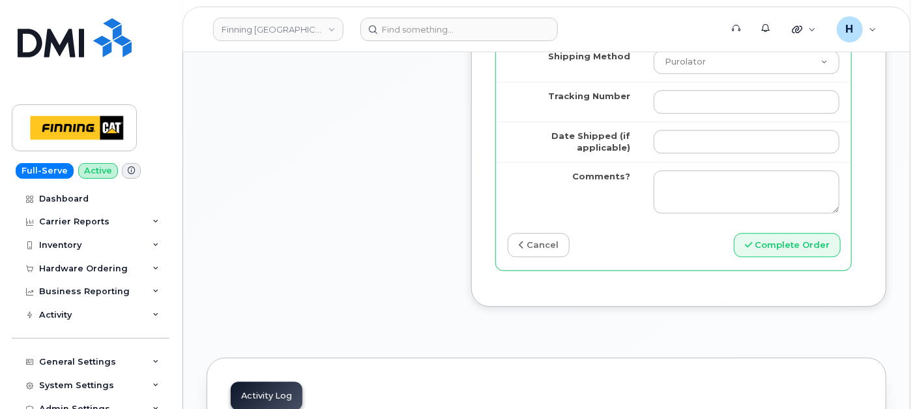
click at [694, 121] on td at bounding box center [746, 102] width 209 height 40
click at [682, 162] on td at bounding box center [746, 141] width 209 height 40
click at [683, 113] on input "Tracking Number" at bounding box center [747, 101] width 186 height 23
paste input "335683304463"
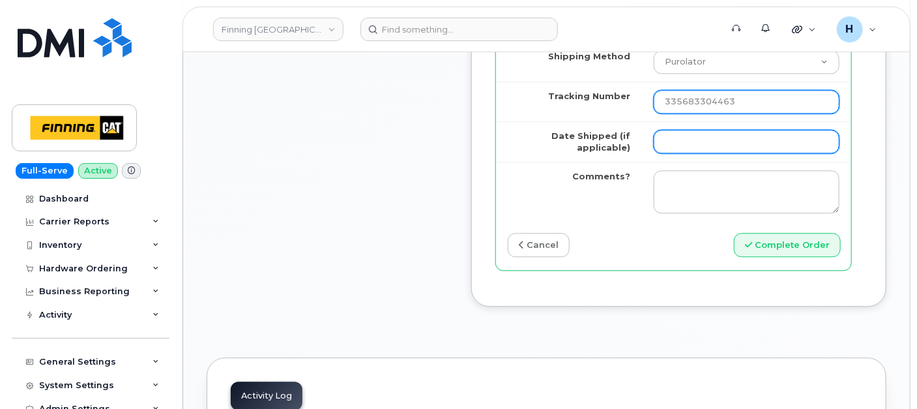
type input "335683304463"
click at [674, 153] on input "Date Shipped (if applicable)" at bounding box center [747, 141] width 186 height 23
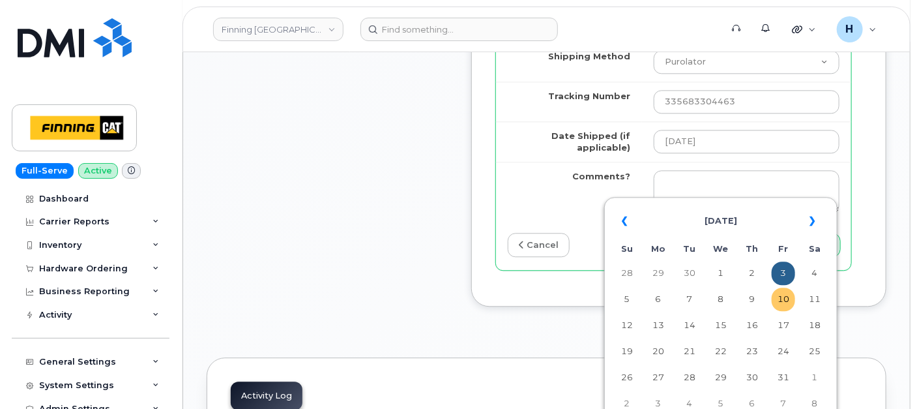
click at [780, 294] on td "10" at bounding box center [783, 299] width 23 height 23
type input "[DATE]"
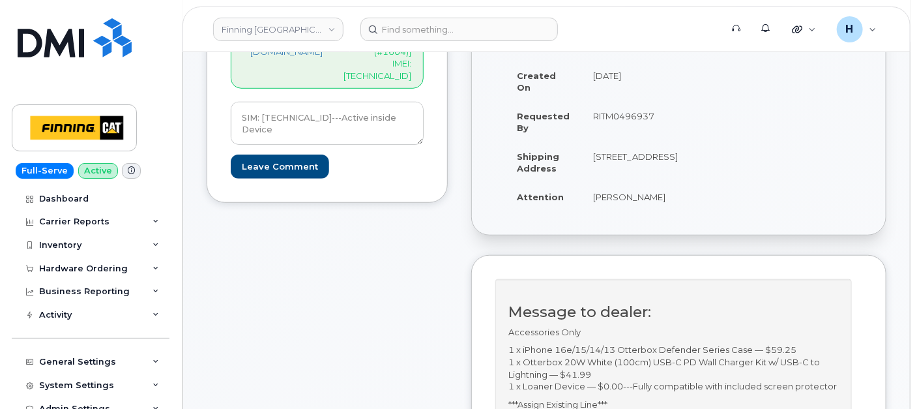
scroll to position [290, 0]
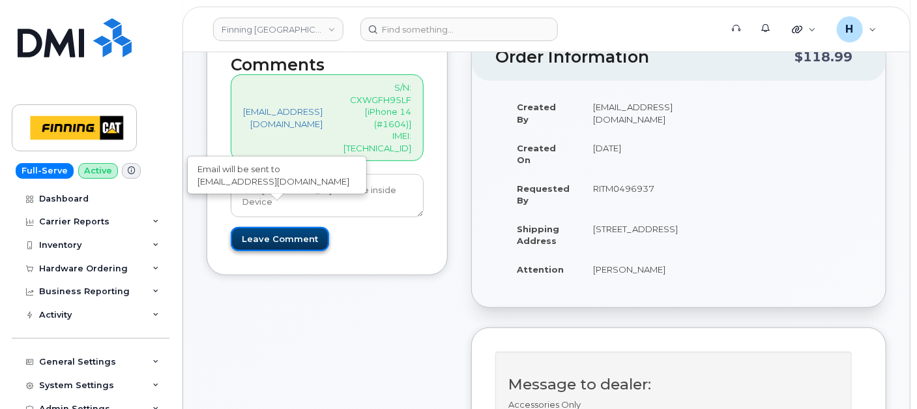
click at [285, 227] on input "Leave Comment" at bounding box center [280, 239] width 98 height 24
type input "Create Event"
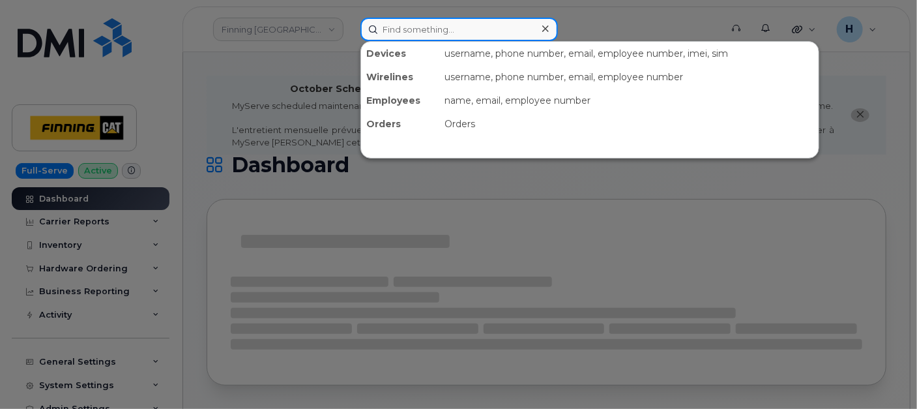
click at [439, 32] on input at bounding box center [460, 29] width 198 height 23
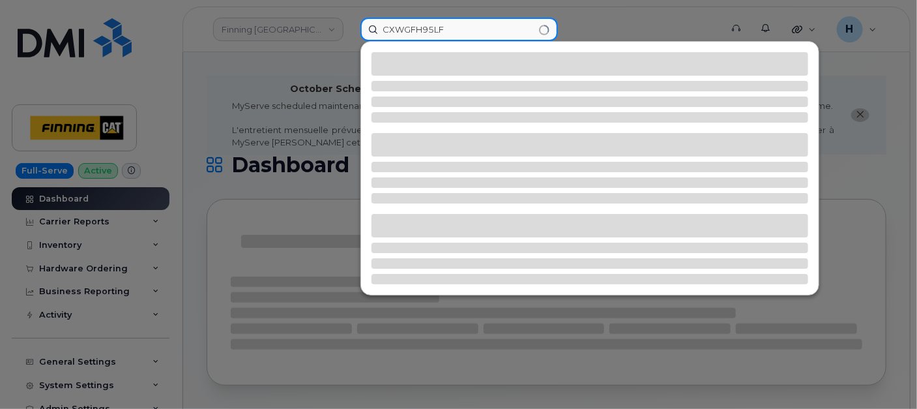
type input "CXWGFH95LF"
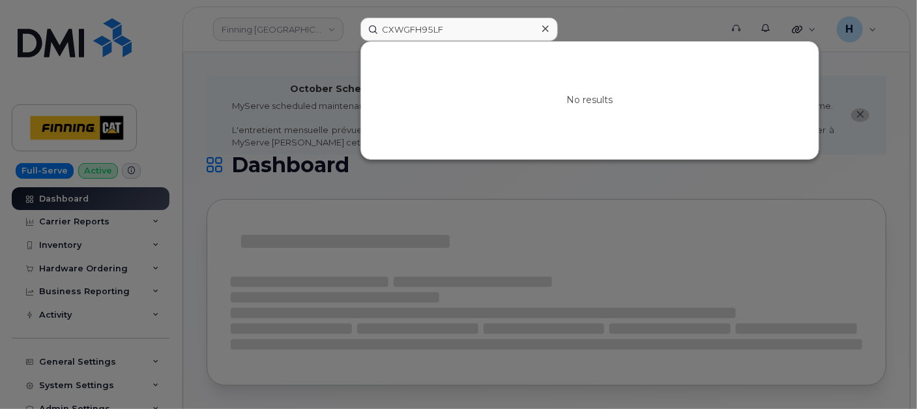
click at [544, 26] on icon at bounding box center [546, 28] width 7 height 10
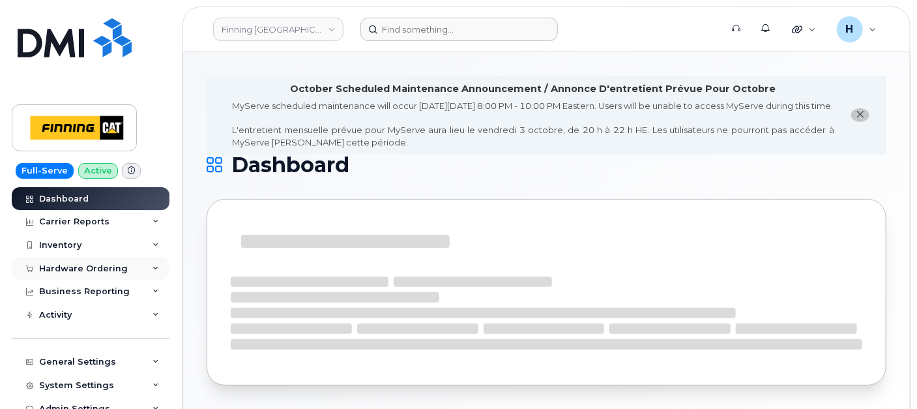
click at [106, 277] on div "Hardware Ordering" at bounding box center [91, 268] width 158 height 23
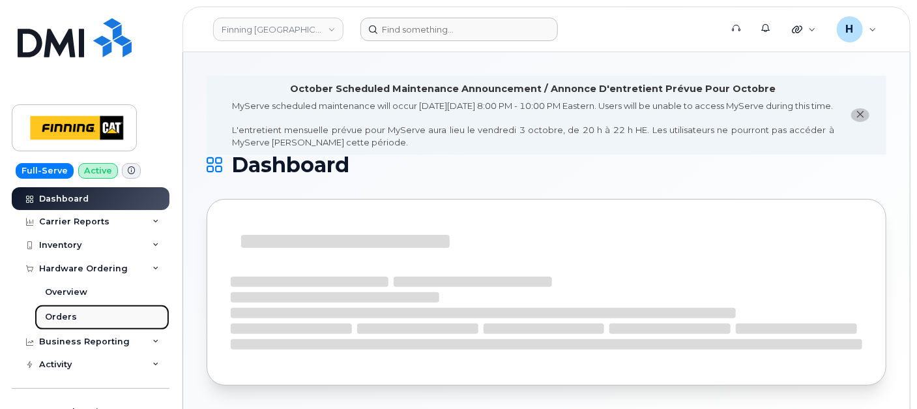
click at [72, 313] on div "Orders" at bounding box center [61, 317] width 32 height 12
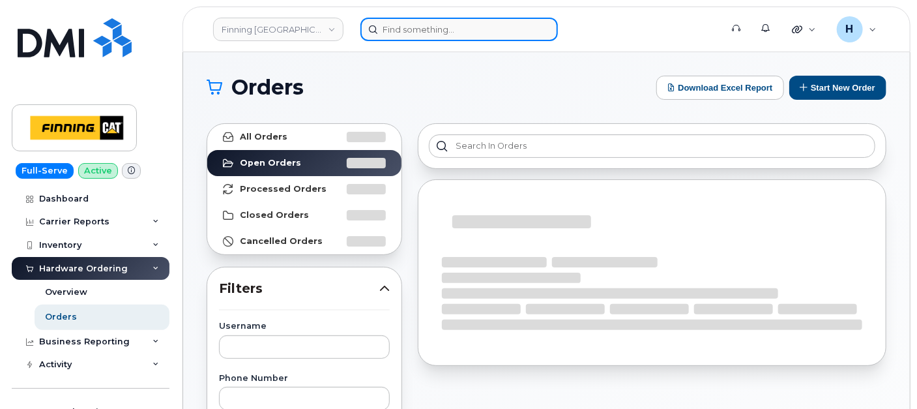
click at [466, 29] on input at bounding box center [460, 29] width 198 height 23
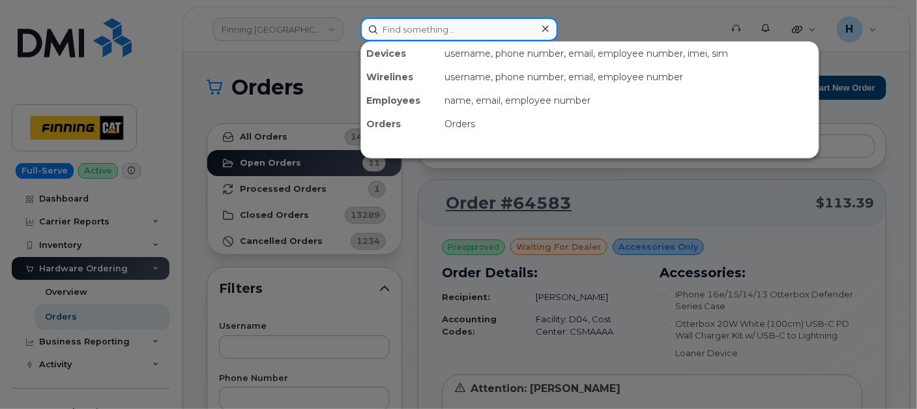
click at [372, 19] on input at bounding box center [460, 29] width 198 height 23
paste input "354768885343776"
type input "354768885343776"
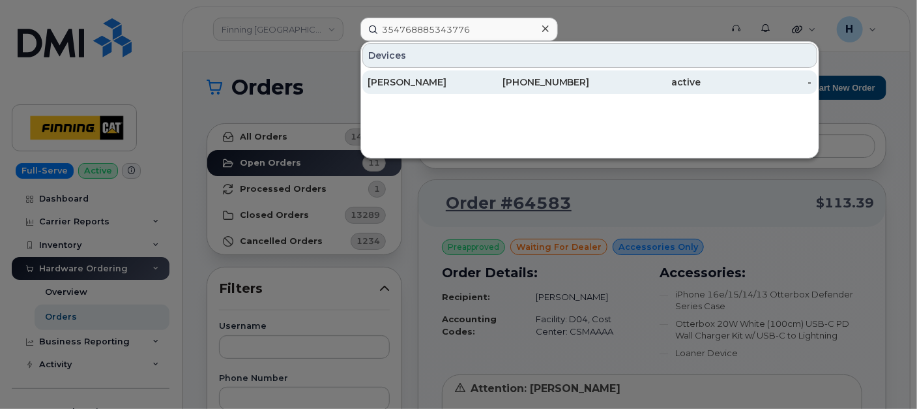
click at [404, 83] on div "[PERSON_NAME]" at bounding box center [423, 82] width 111 height 13
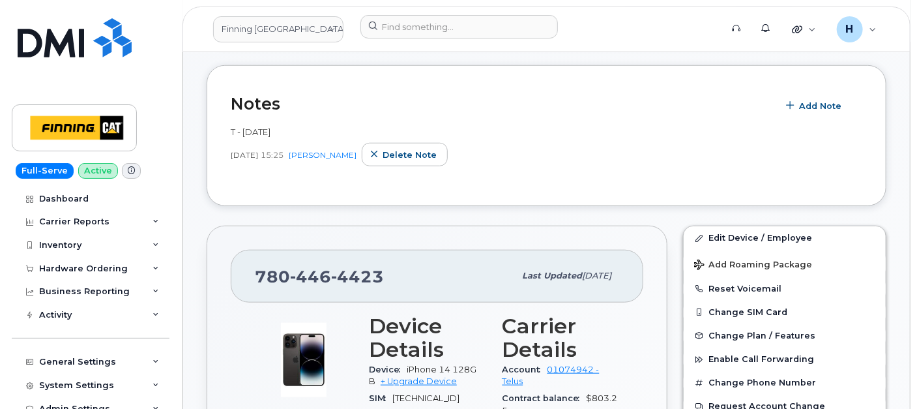
scroll to position [730, 0]
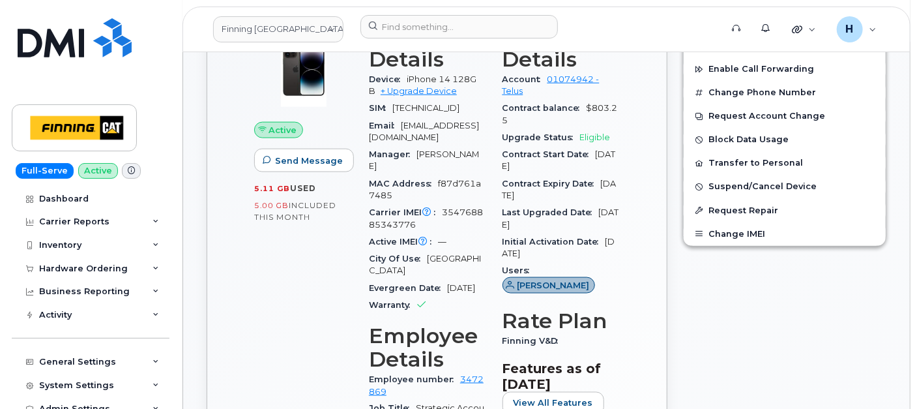
click at [400, 117] on div "SIM [TECHNICAL_ID]" at bounding box center [428, 108] width 118 height 17
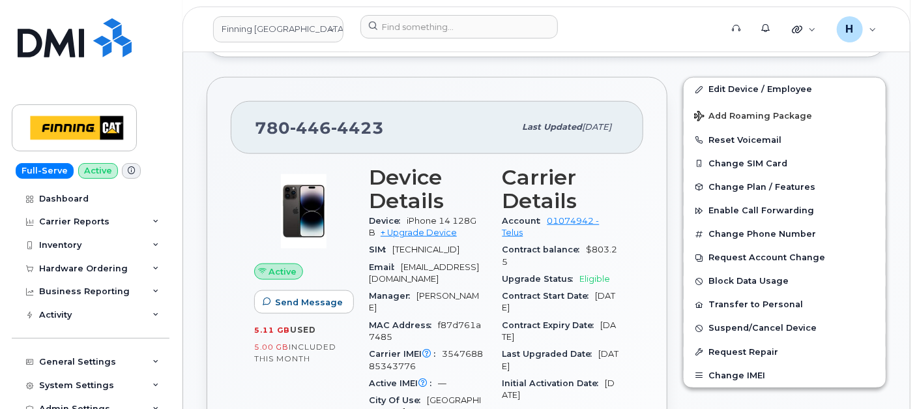
scroll to position [585, 0]
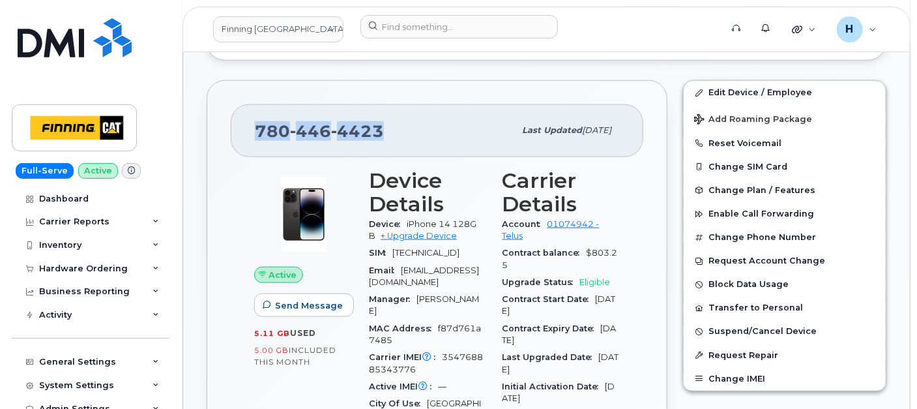
drag, startPoint x: 406, startPoint y: 119, endPoint x: 258, endPoint y: 116, distance: 147.4
click at [258, 117] on div "[PHONE_NUMBER]" at bounding box center [385, 130] width 260 height 27
copy span "[PHONE_NUMBER]"
drag, startPoint x: 400, startPoint y: 261, endPoint x: 361, endPoint y: 255, distance: 39.6
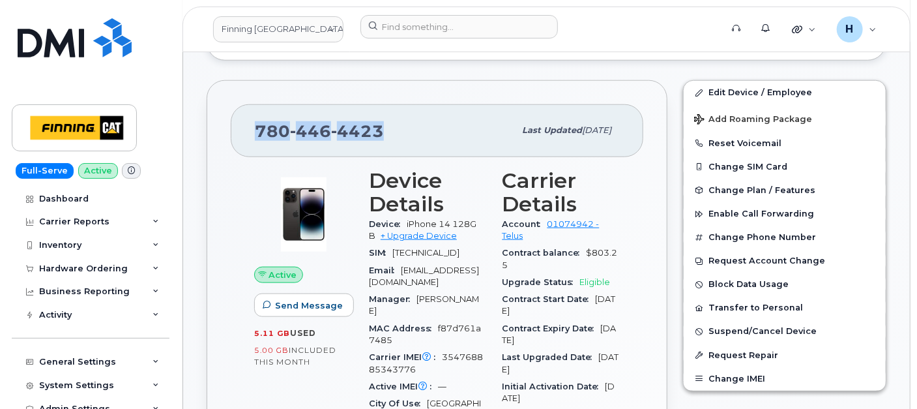
copy div "SIM [TECHNICAL_ID]"
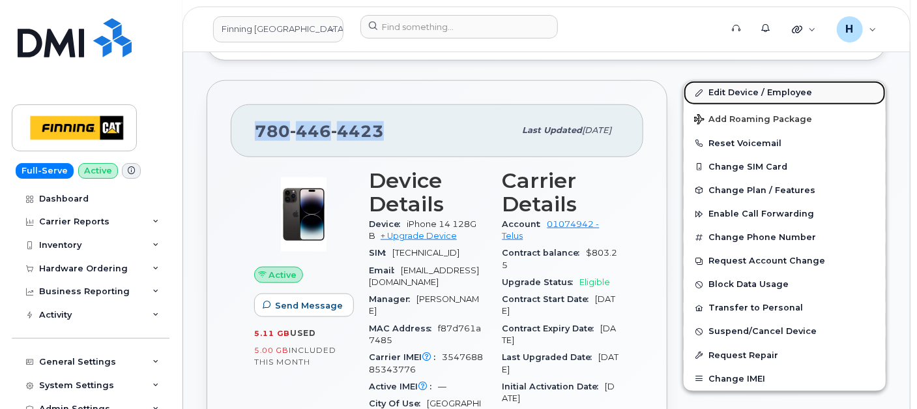
click at [737, 91] on link "Edit Device / Employee" at bounding box center [785, 92] width 202 height 23
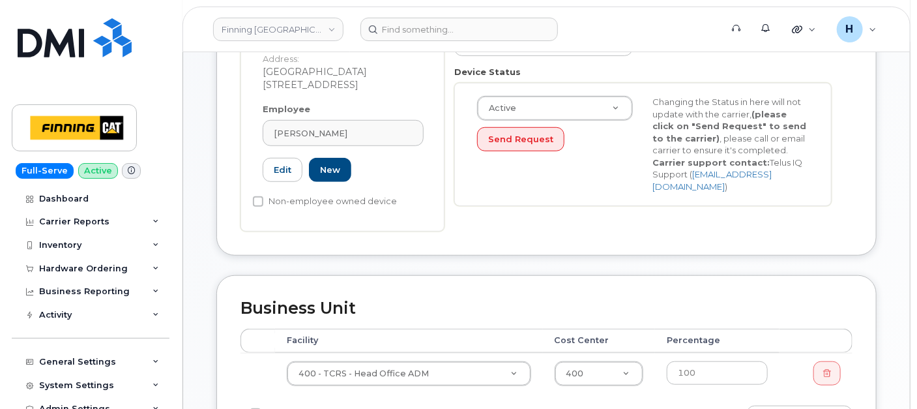
scroll to position [441, 0]
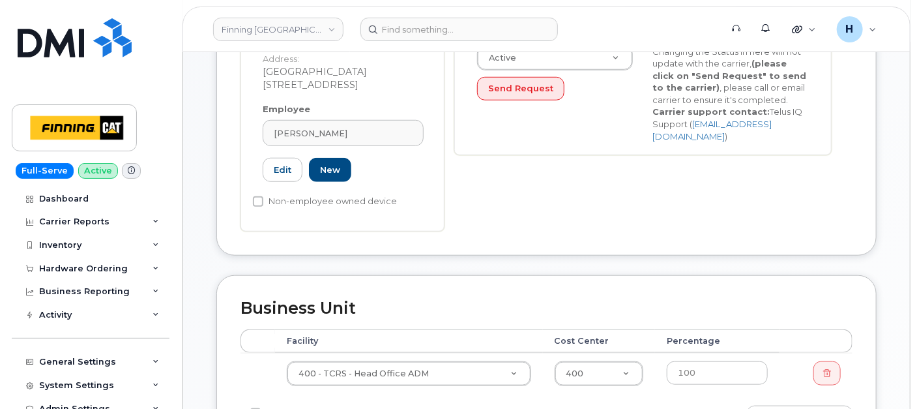
click at [314, 132] on div "Employee Riley Curtis Type first three symbols or more 3472869 Edit New" at bounding box center [343, 148] width 181 height 91
click at [317, 127] on span "Riley Curtis" at bounding box center [311, 133] width 74 height 12
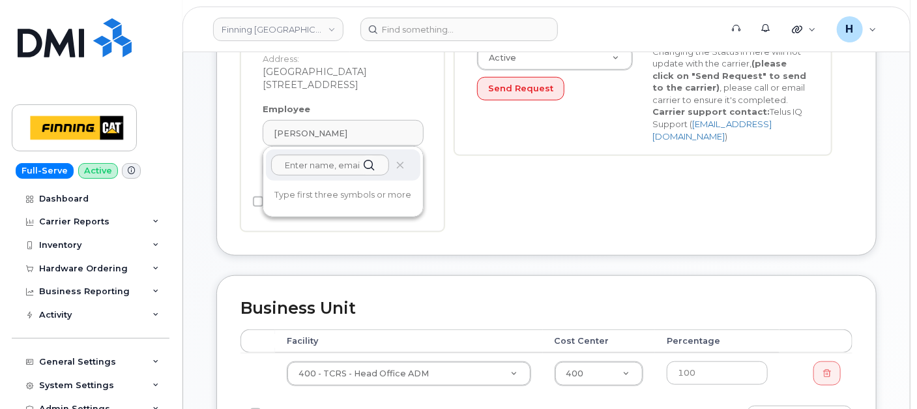
click at [415, 158] on div at bounding box center [343, 164] width 155 height 31
click at [406, 153] on div at bounding box center [343, 164] width 155 height 31
click at [378, 156] on icon at bounding box center [369, 165] width 19 height 19
click at [415, 151] on div at bounding box center [343, 164] width 155 height 31
click at [403, 153] on div at bounding box center [343, 164] width 155 height 31
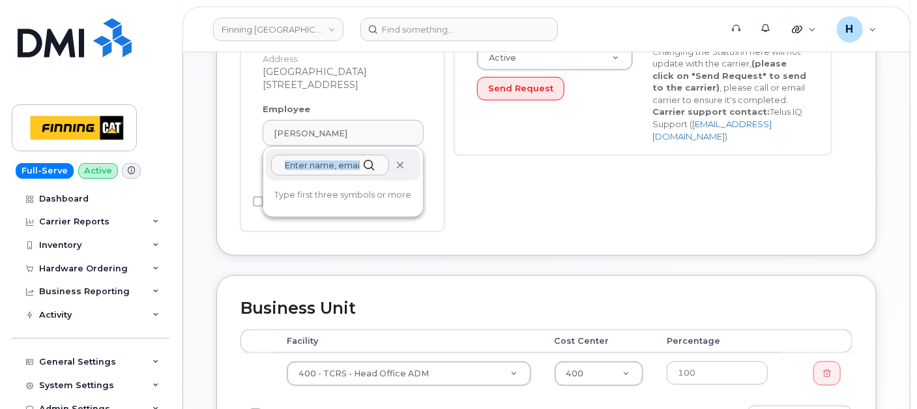
click at [400, 161] on icon at bounding box center [400, 165] width 8 height 8
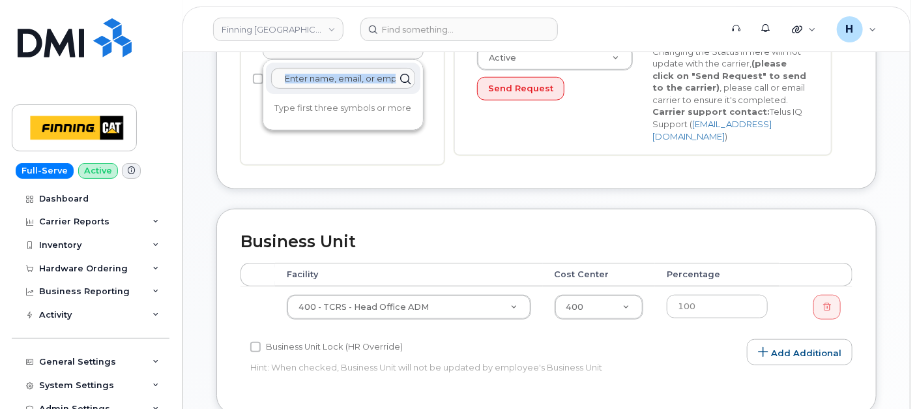
scroll to position [366, 0]
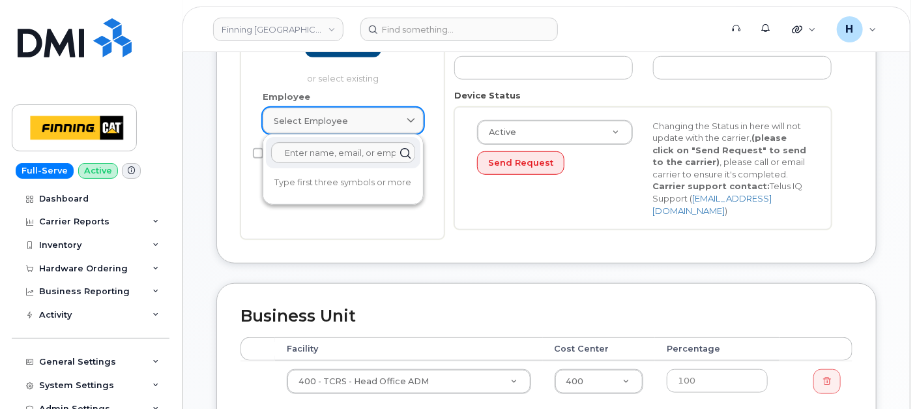
click at [319, 119] on span "Select employee" at bounding box center [311, 121] width 74 height 12
paste input "[PERSON_NAME]"
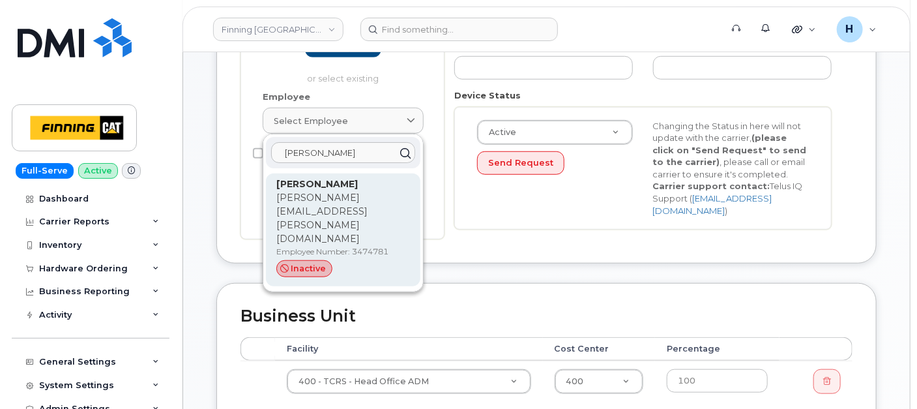
type input "[PERSON_NAME]"
click at [307, 262] on span "inactive" at bounding box center [308, 268] width 35 height 12
click at [342, 246] on p "Employee Number: 3474781" at bounding box center [343, 252] width 134 height 12
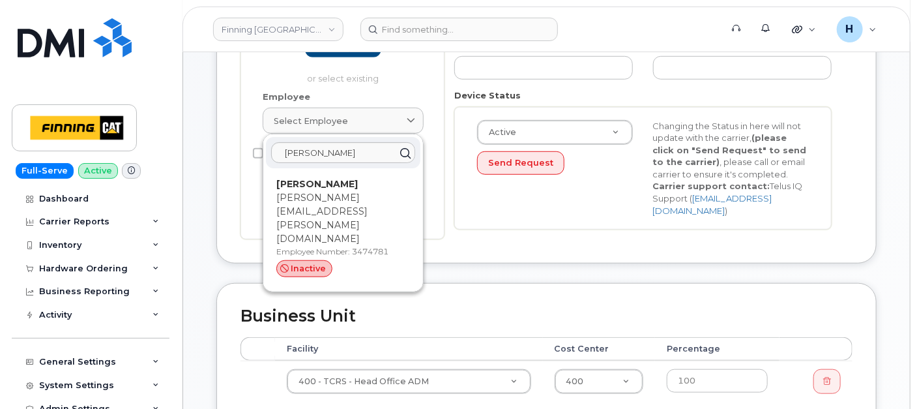
type input "[PERSON_NAME]"
type input "kyle.penner@finning.com"
type input "34143"
type input "34293"
type input "3474781"
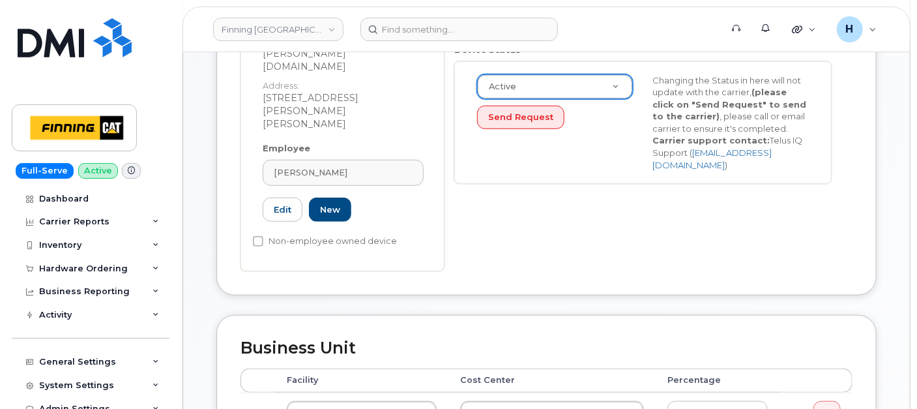
scroll to position [195, 0]
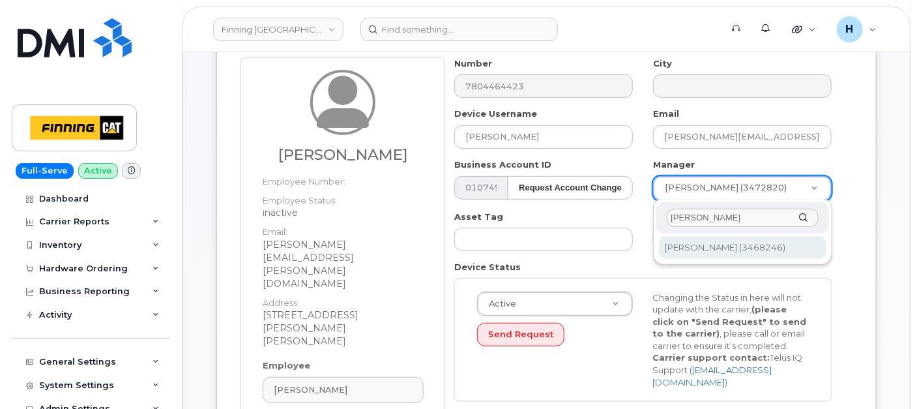
type input "Vinny Kropodra"
type input "15183"
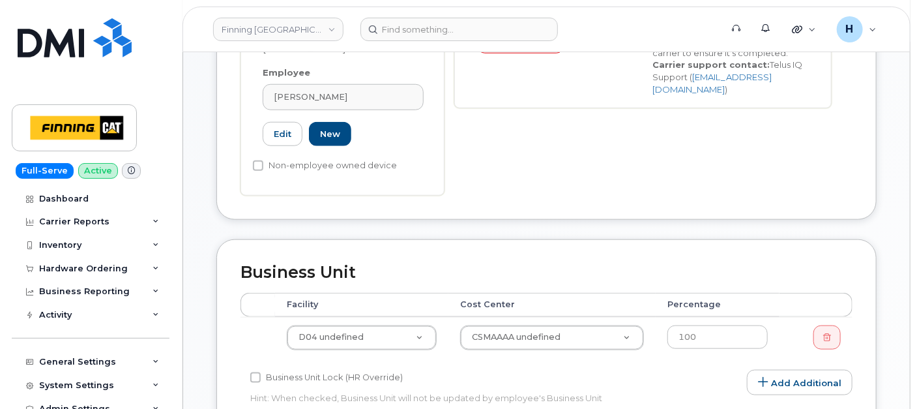
scroll to position [557, 0]
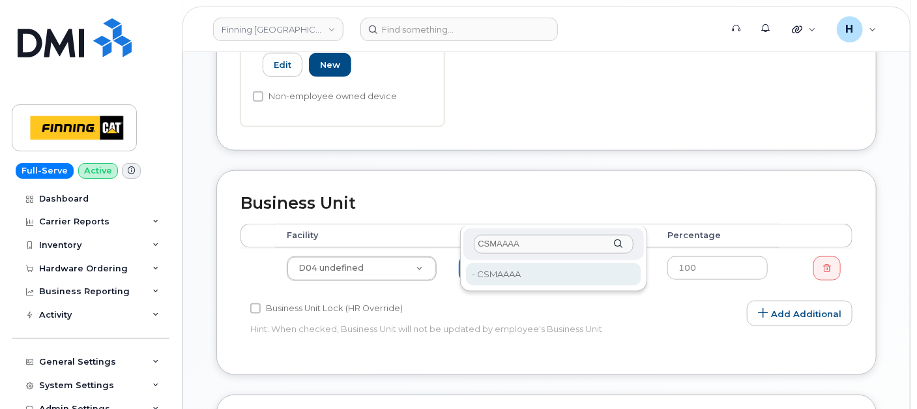
type input "CSMAAAA"
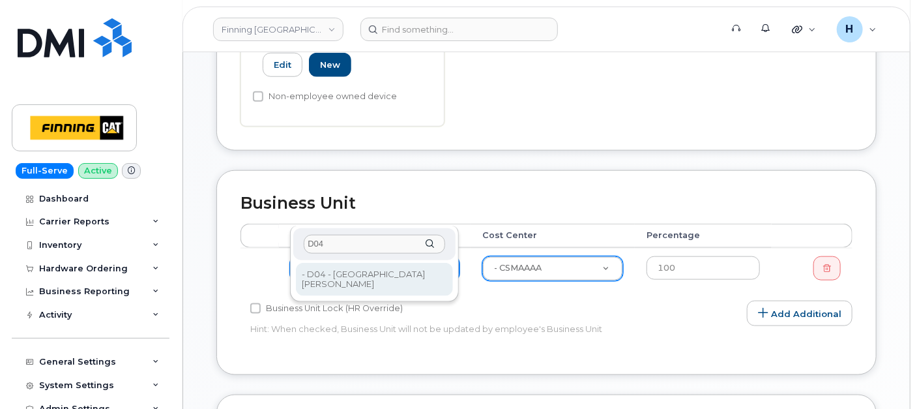
type input "D04"
click at [346, 260] on div "D04 - D04 - Fort McMurray - D04 - Fort McMurray" at bounding box center [374, 264] width 169 height 76
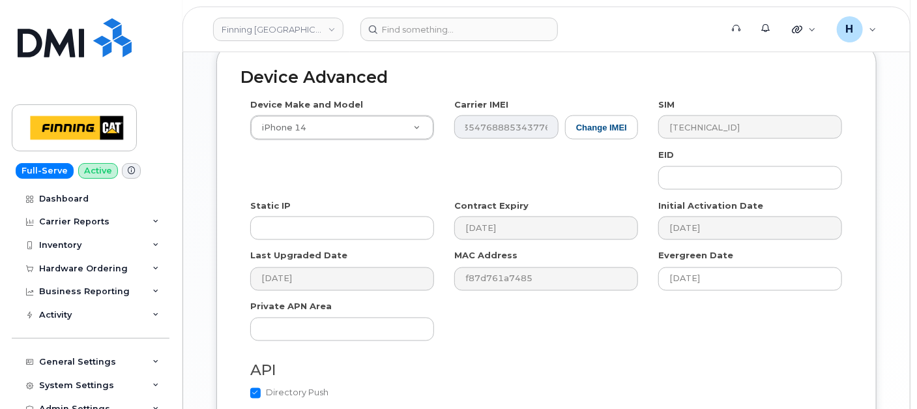
scroll to position [919, 0]
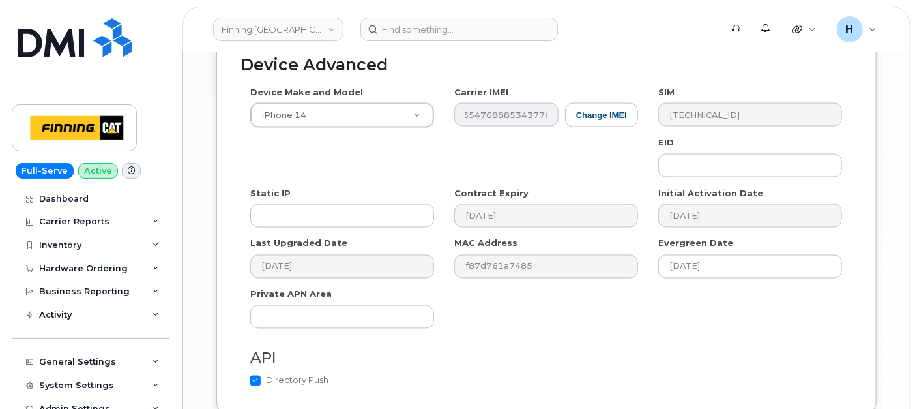
type input "Saving..."
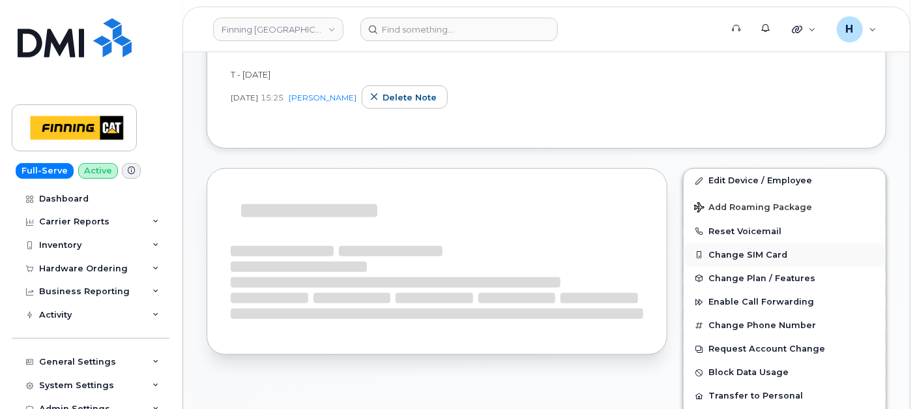
scroll to position [533, 0]
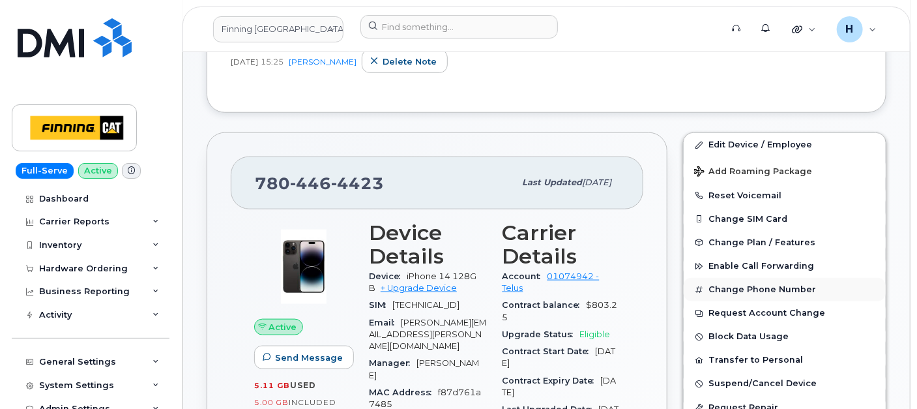
click at [750, 283] on button "Change Phone Number" at bounding box center [785, 289] width 202 height 23
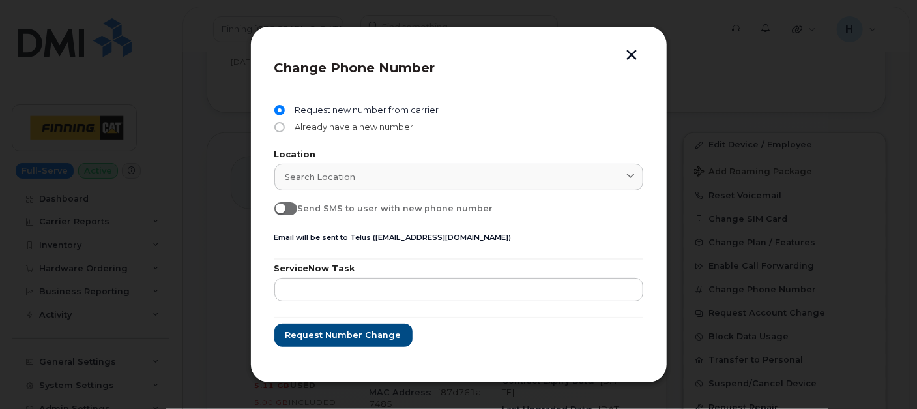
click at [348, 128] on span "Already have a new number" at bounding box center [352, 127] width 124 height 10
click at [285, 128] on input "Already have a new number" at bounding box center [280, 127] width 10 height 10
radio input "true"
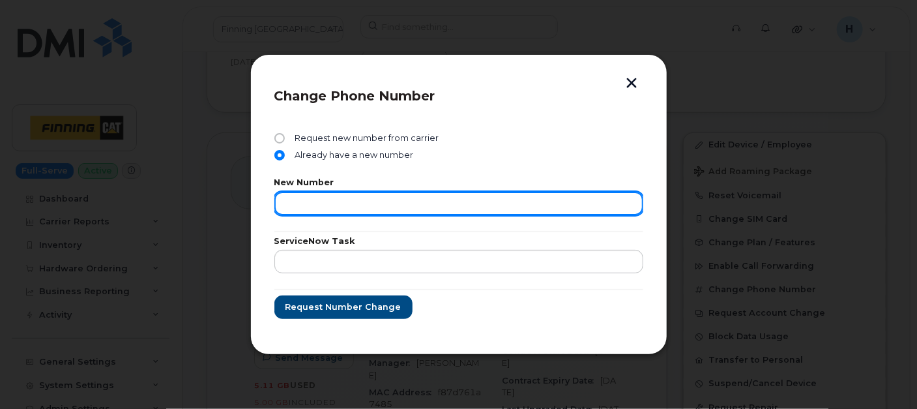
click at [329, 205] on input "text" at bounding box center [459, 203] width 369 height 23
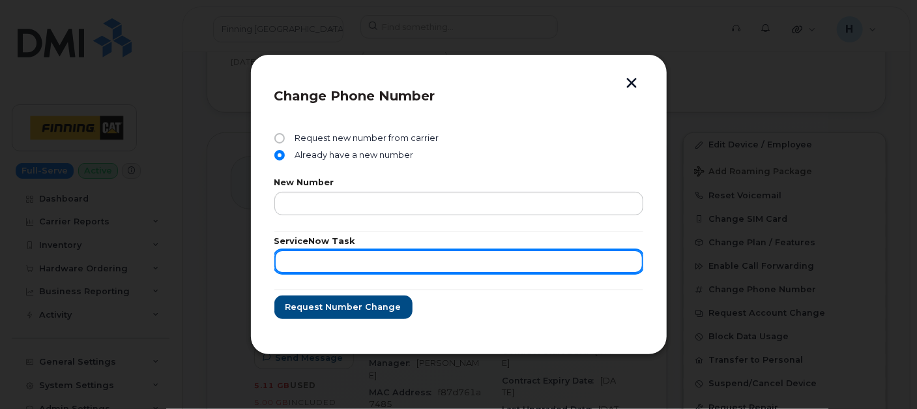
click at [311, 250] on input "text" at bounding box center [459, 261] width 369 height 23
paste input "RITM0496937"
type input "RITM0496937"
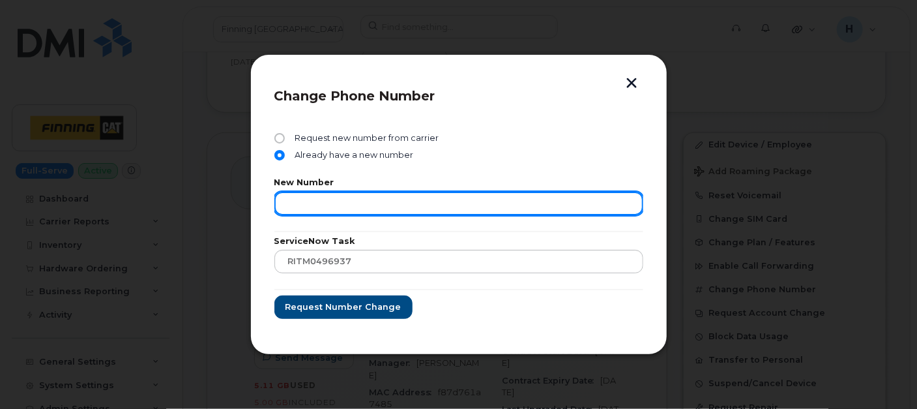
click at [410, 203] on input "text" at bounding box center [459, 203] width 369 height 23
paste input "[PHONE_NUMBER]"
click at [333, 201] on input "[PHONE_NUMBER]" at bounding box center [459, 203] width 369 height 23
type input "2504255170"
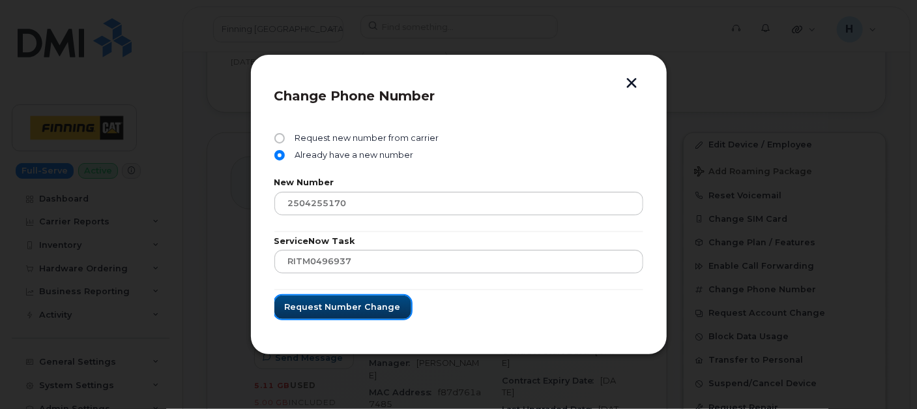
click at [309, 309] on span "Request number change" at bounding box center [343, 307] width 116 height 12
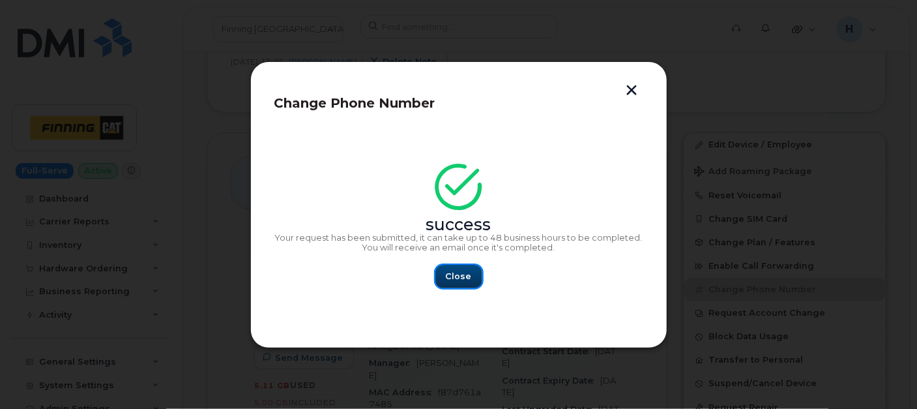
click at [458, 284] on button "Close" at bounding box center [459, 276] width 47 height 23
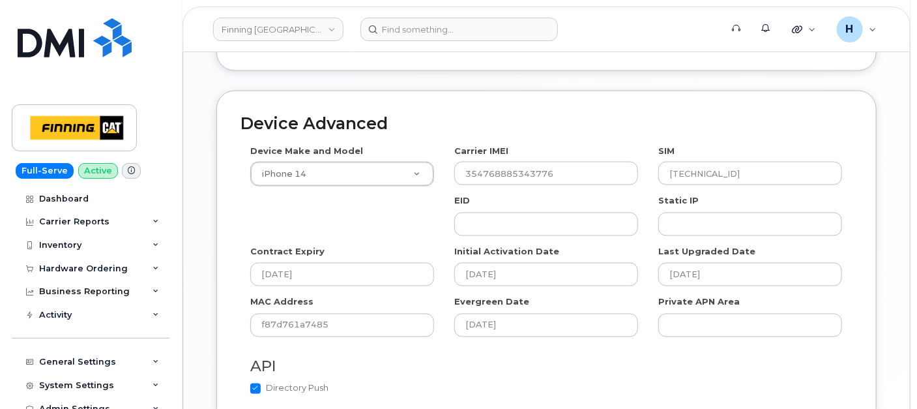
scroll to position [1013, 0]
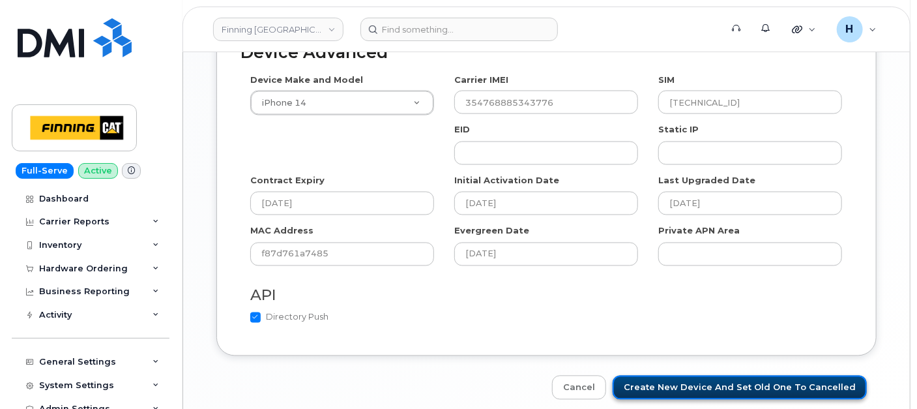
click at [704, 376] on input "Create New Device and set old one to Cancelled" at bounding box center [740, 388] width 254 height 24
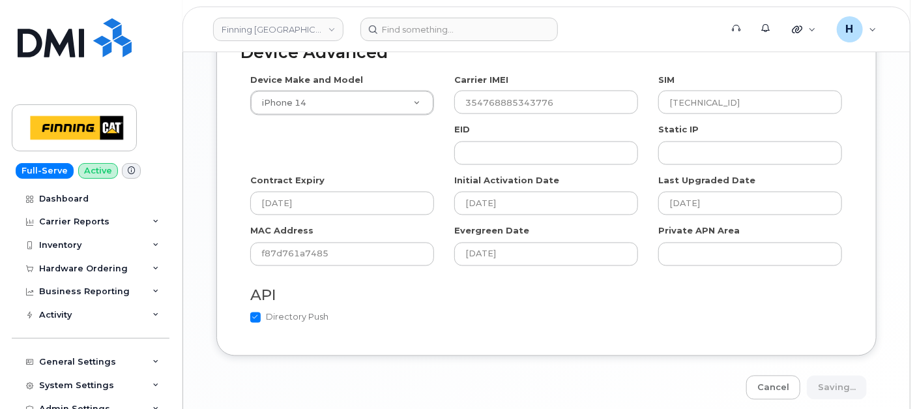
type input "Saving..."
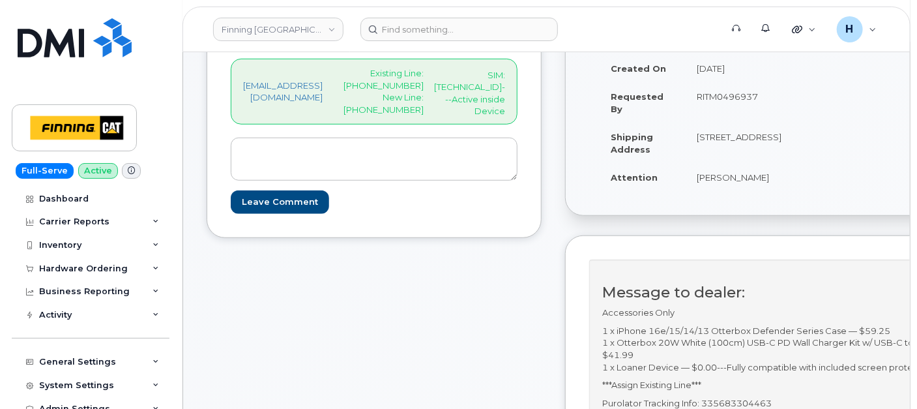
scroll to position [434, 0]
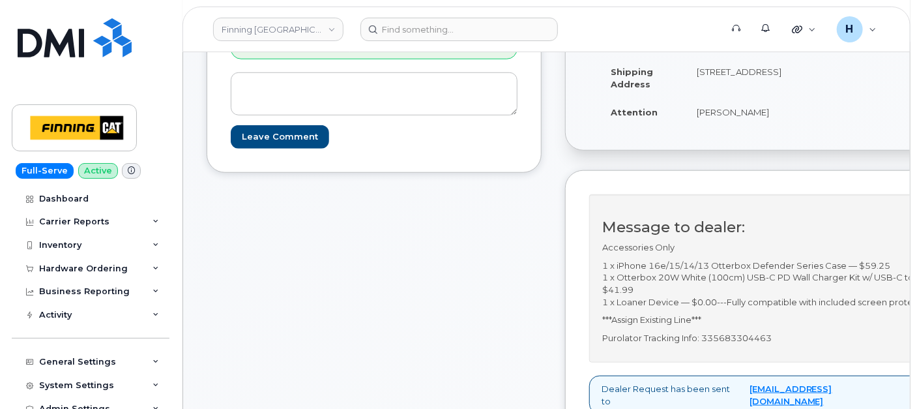
click at [737, 344] on p "Purolator Tracking Info: 335683304463" at bounding box center [799, 338] width 393 height 12
copy p "335683304463"
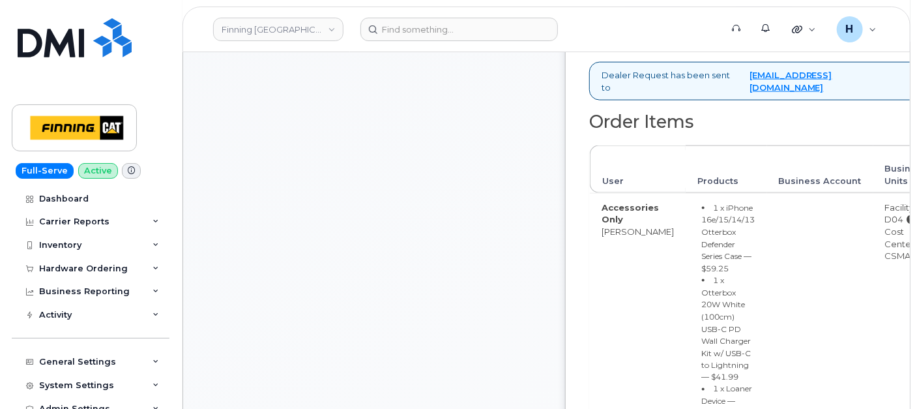
scroll to position [1014, 0]
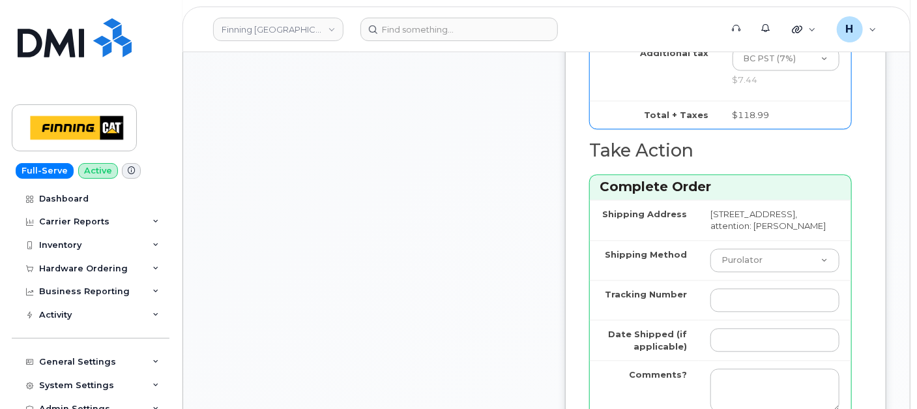
scroll to position [1304, 0]
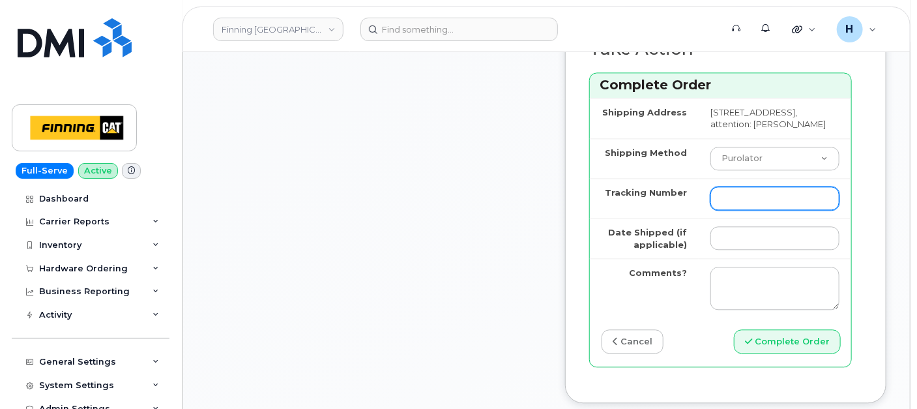
drag, startPoint x: 707, startPoint y: 230, endPoint x: 711, endPoint y: 236, distance: 8.0
click at [711, 210] on input "Tracking Number" at bounding box center [775, 197] width 129 height 23
paste input "335683304463"
type input "335683304463"
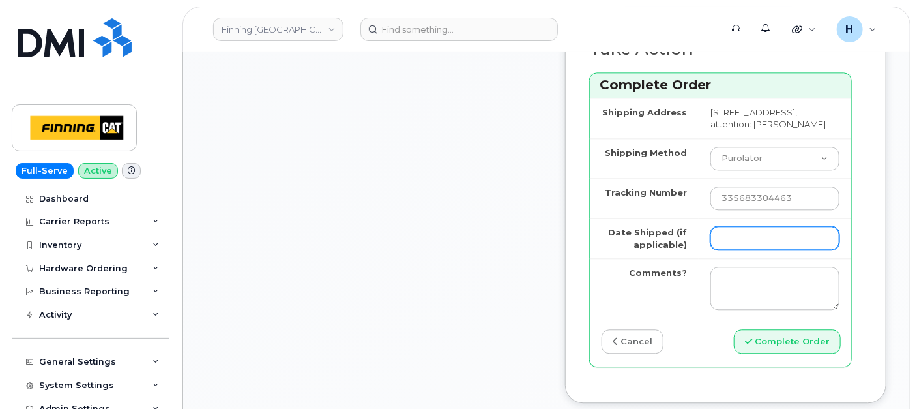
click at [724, 250] on input "Date Shipped (if applicable)" at bounding box center [775, 237] width 129 height 23
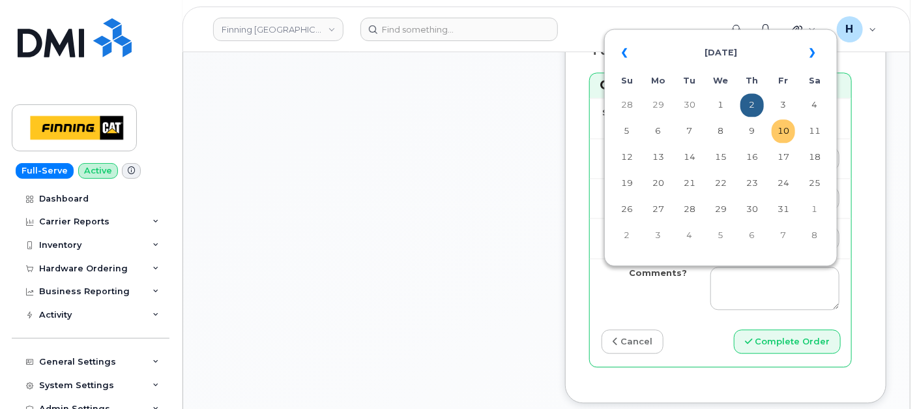
click at [783, 138] on td "10" at bounding box center [783, 130] width 23 height 23
type input "[DATE]"
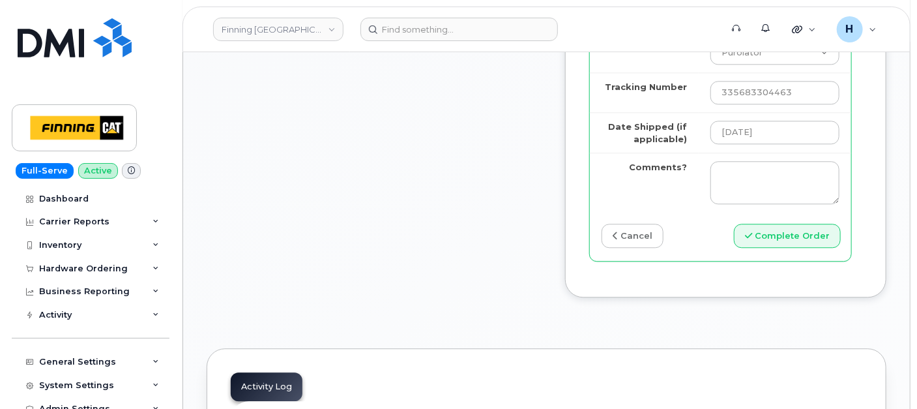
scroll to position [1449, 0]
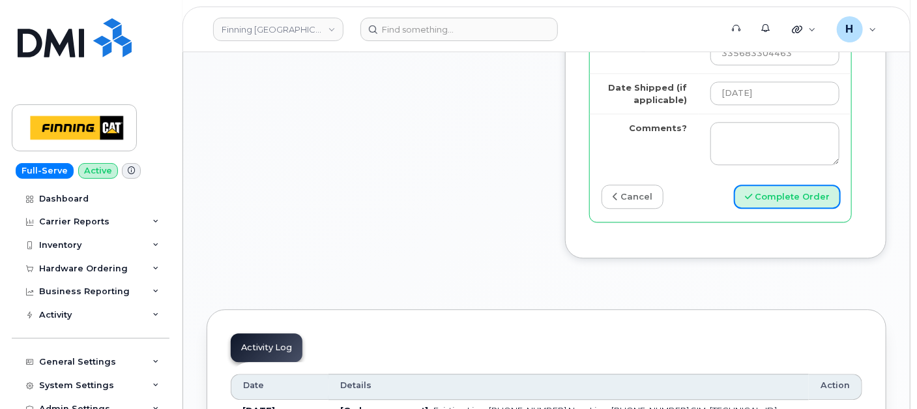
drag, startPoint x: 756, startPoint y: 237, endPoint x: 453, endPoint y: 12, distance: 378.1
click at [756, 209] on button "Complete Order" at bounding box center [787, 197] width 107 height 24
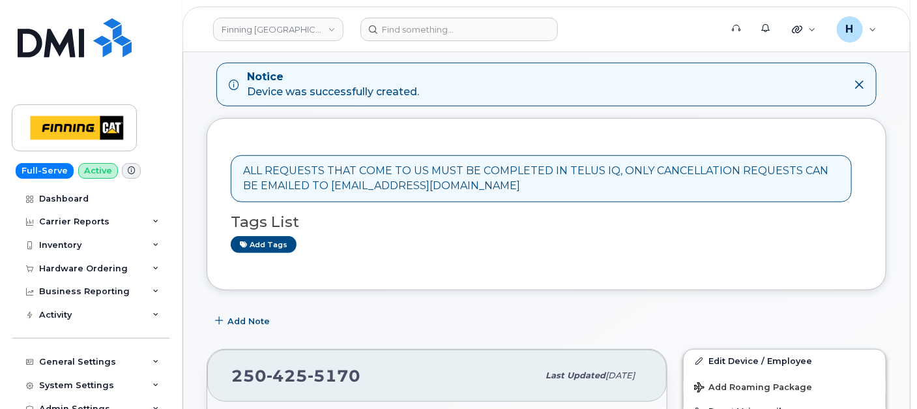
scroll to position [362, 0]
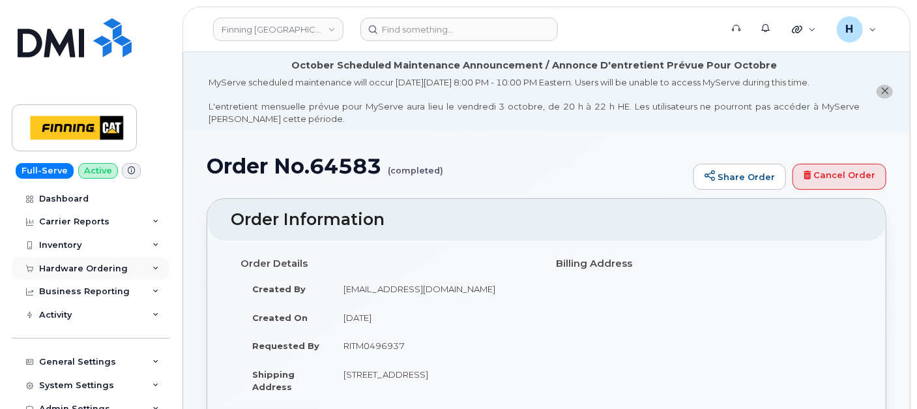
click at [70, 273] on div "Hardware Ordering" at bounding box center [83, 268] width 89 height 10
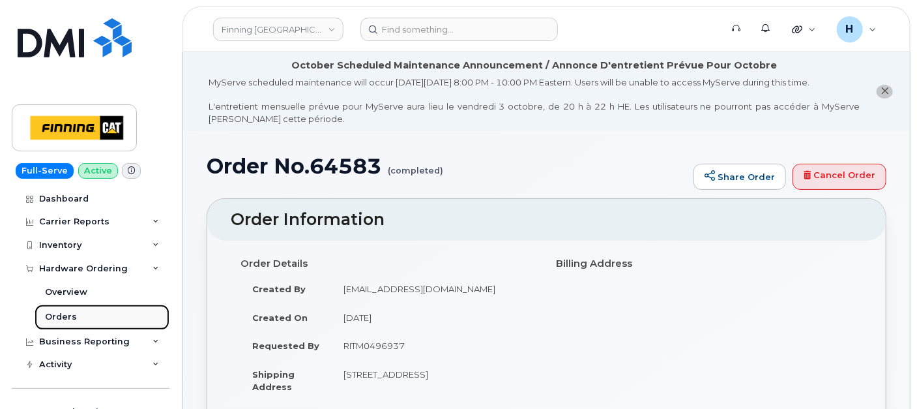
click at [62, 316] on div "Orders" at bounding box center [61, 317] width 32 height 12
